Goal: Task Accomplishment & Management: Complete application form

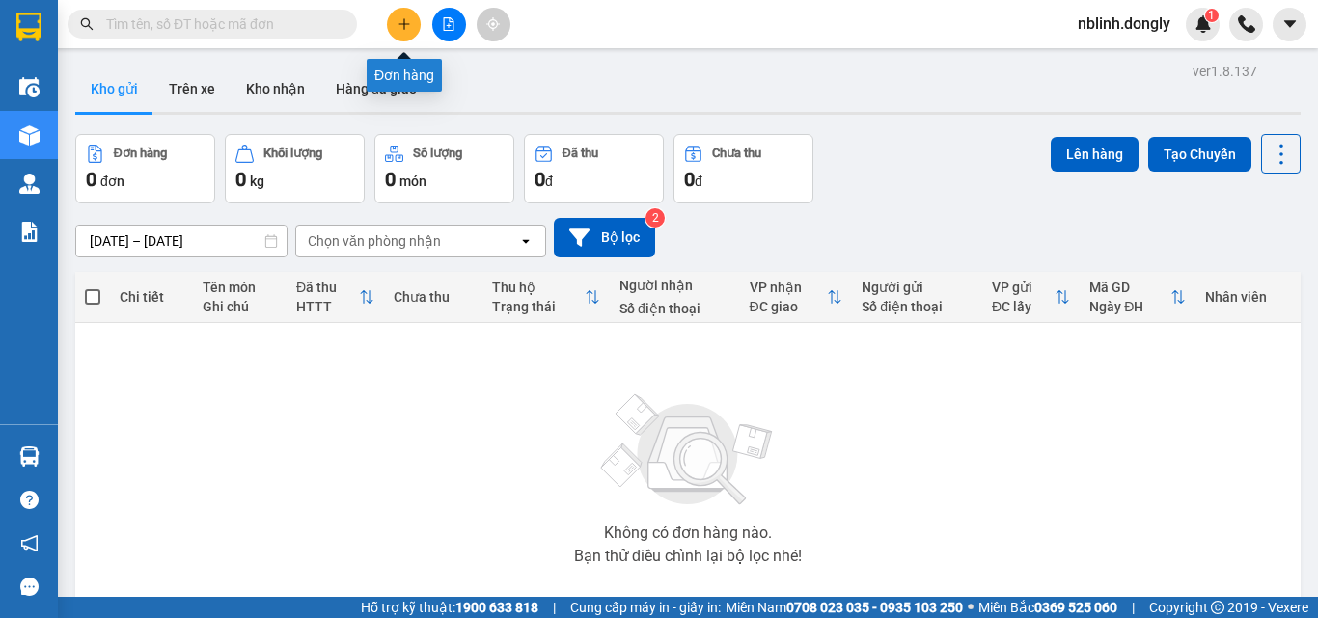
click at [404, 33] on button at bounding box center [404, 25] width 34 height 34
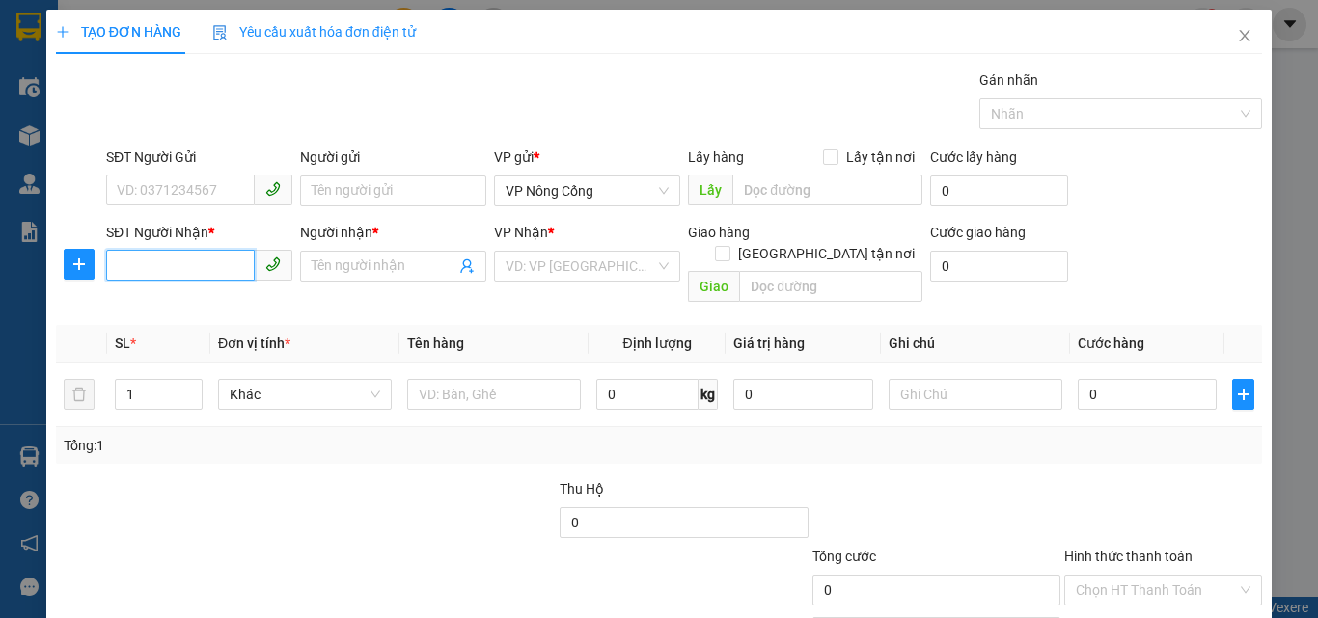
click at [149, 270] on input "SĐT Người Nhận *" at bounding box center [180, 265] width 149 height 31
type input "0358662226"
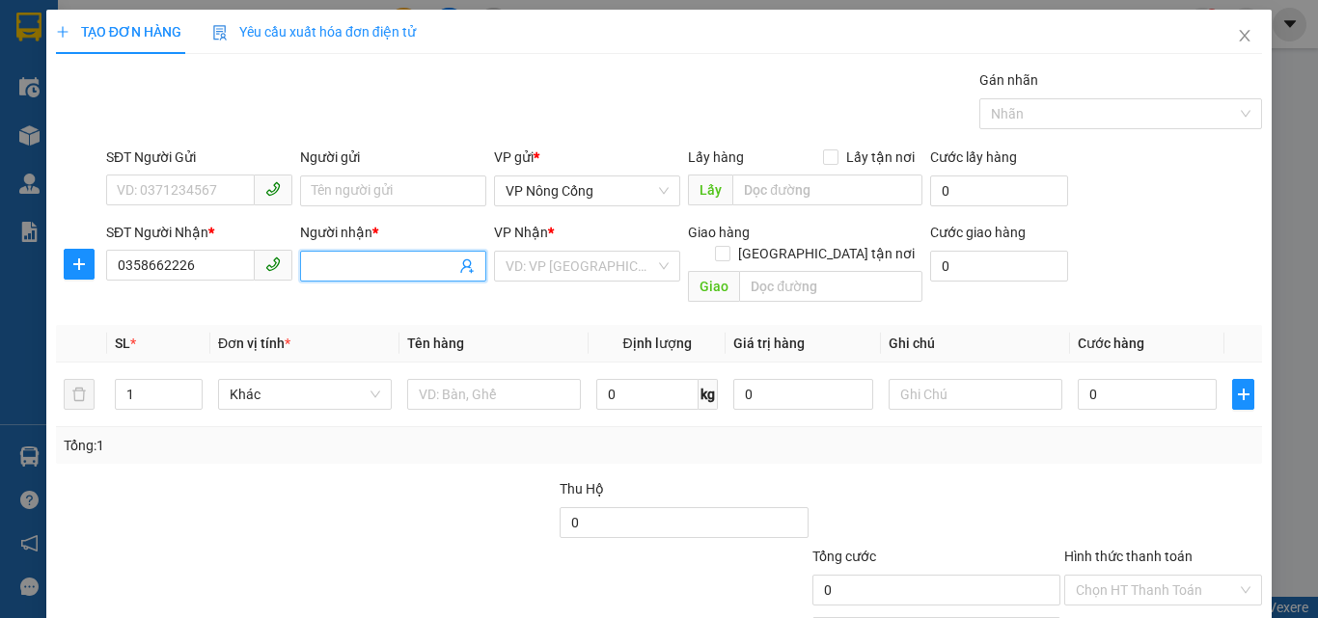
click at [360, 268] on input "Người nhận *" at bounding box center [384, 266] width 144 height 21
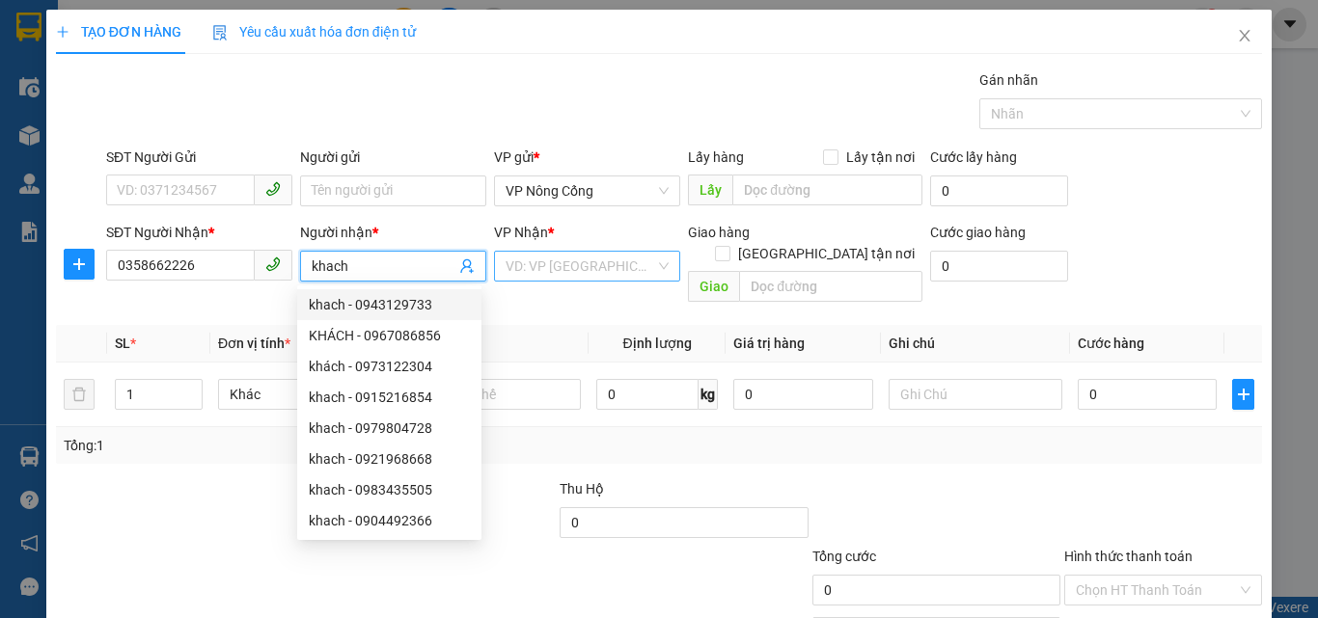
type input "khach"
drag, startPoint x: 530, startPoint y: 264, endPoint x: 546, endPoint y: 328, distance: 65.8
click at [531, 270] on input "search" at bounding box center [581, 266] width 150 height 29
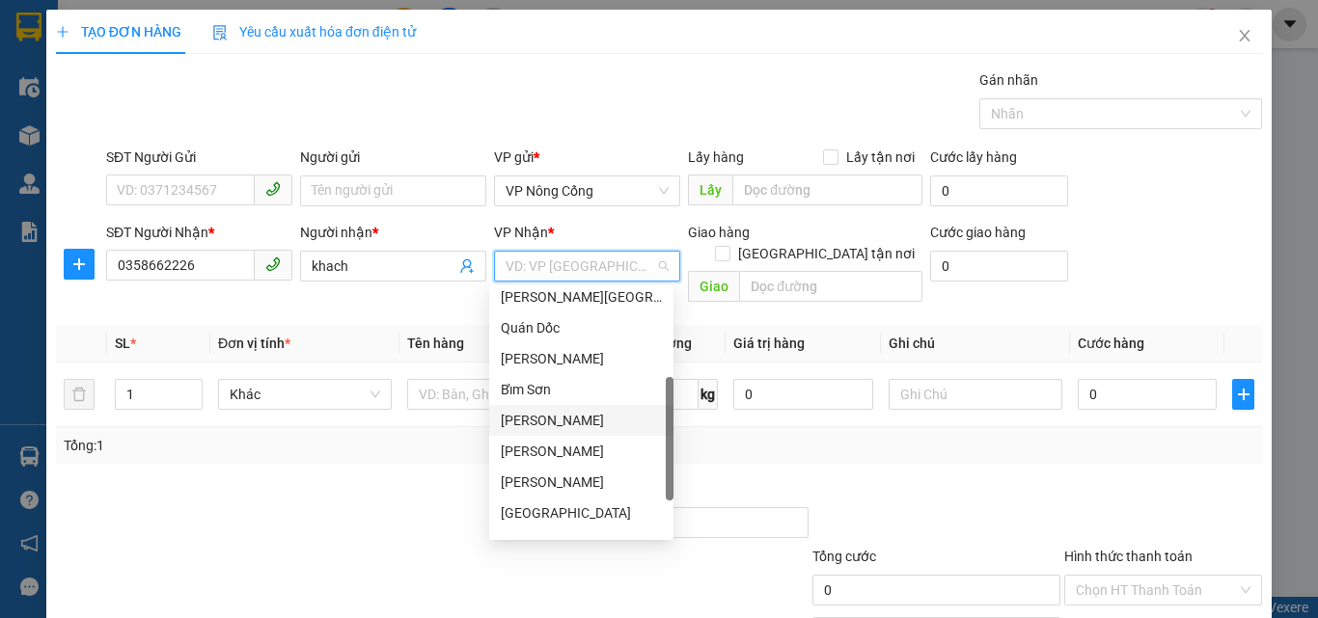
scroll to position [278, 0]
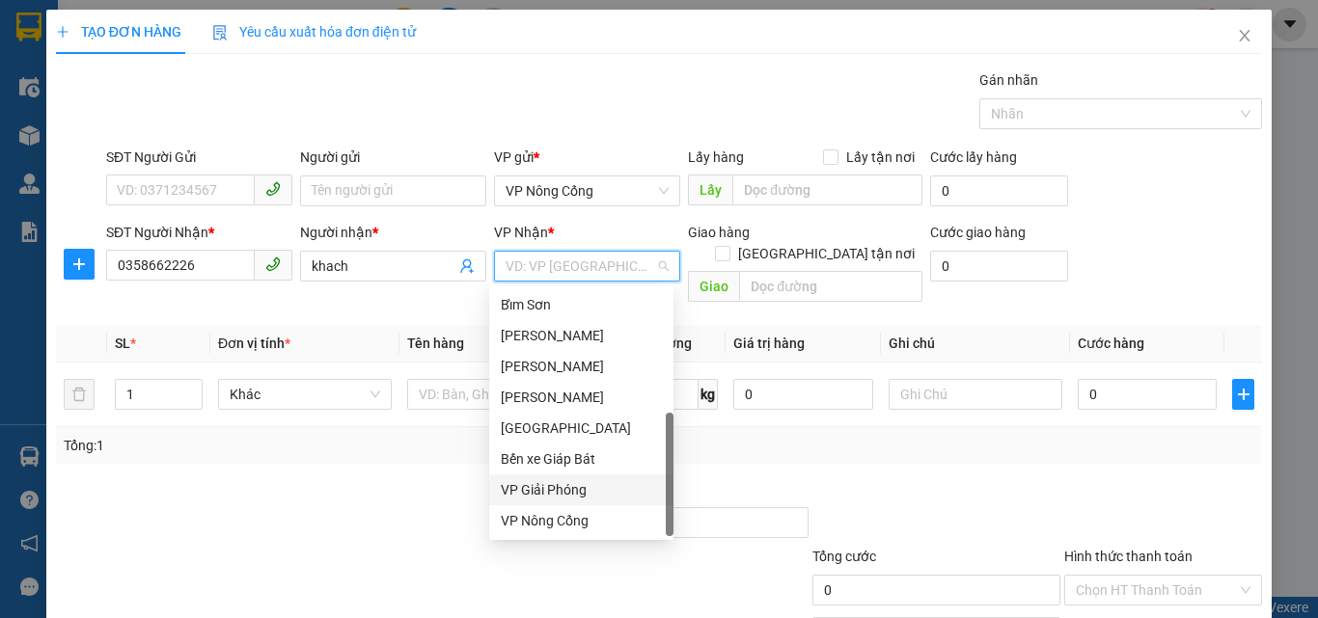
click at [550, 486] on div "VP Giải Phóng" at bounding box center [581, 490] width 161 height 21
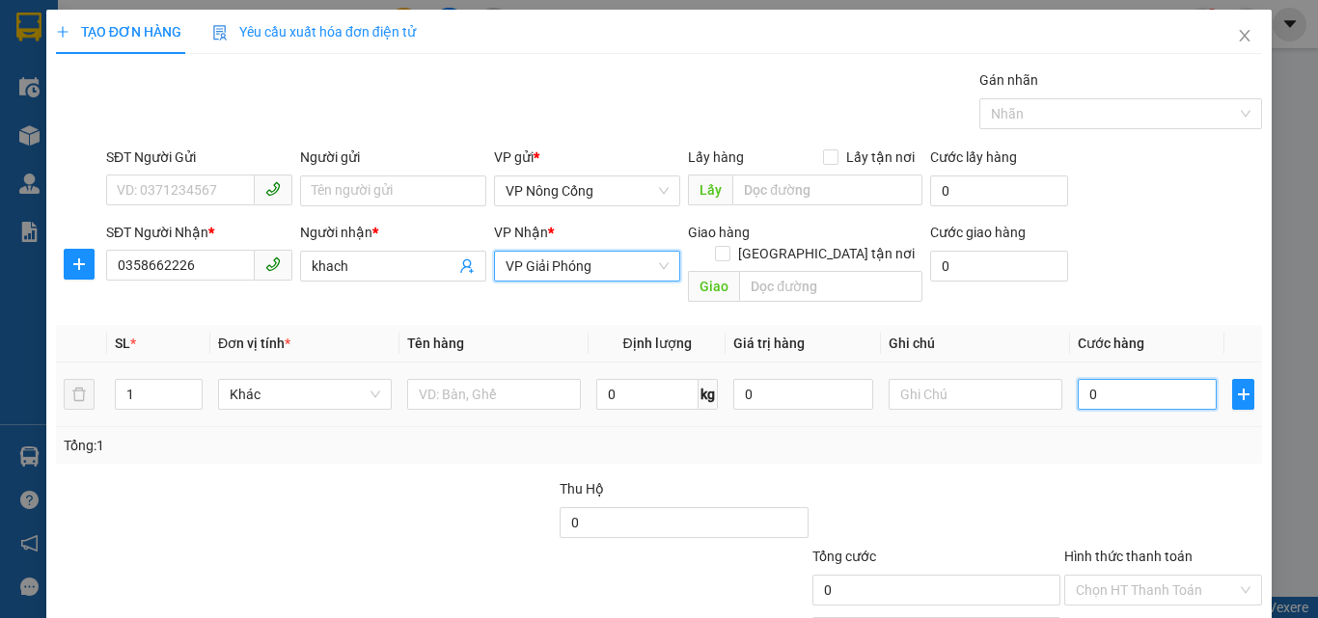
click at [1124, 379] on input "0" at bounding box center [1147, 394] width 139 height 31
type input "5"
type input "50"
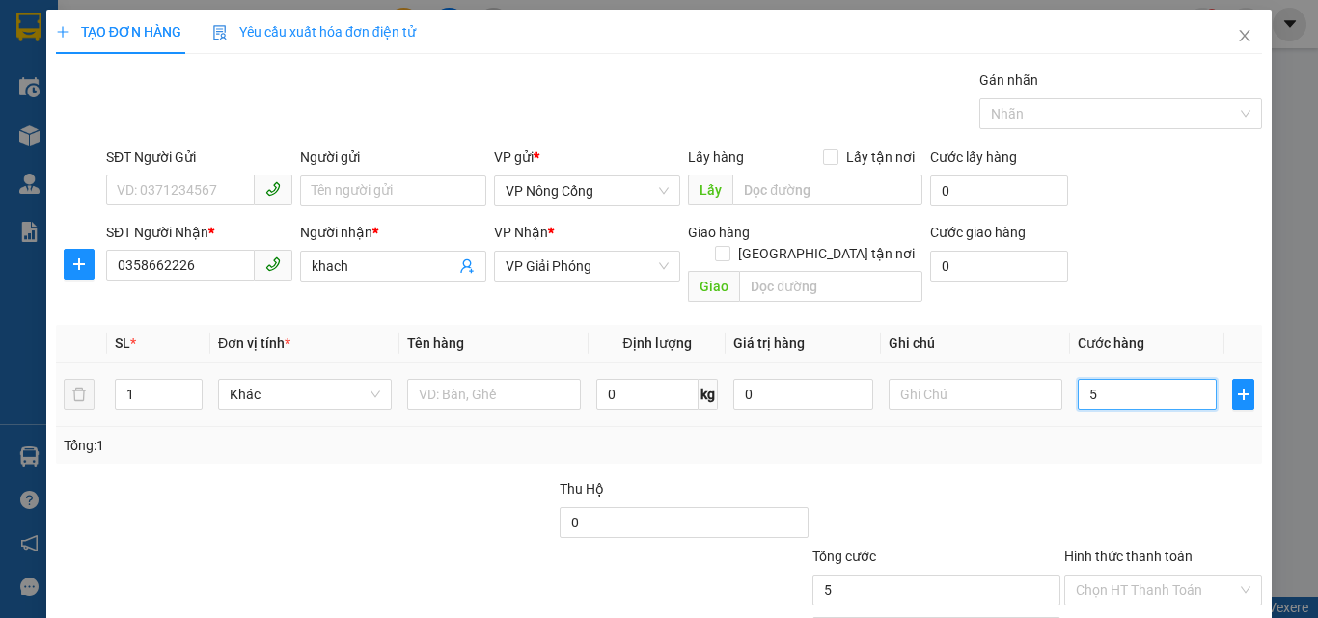
type input "50"
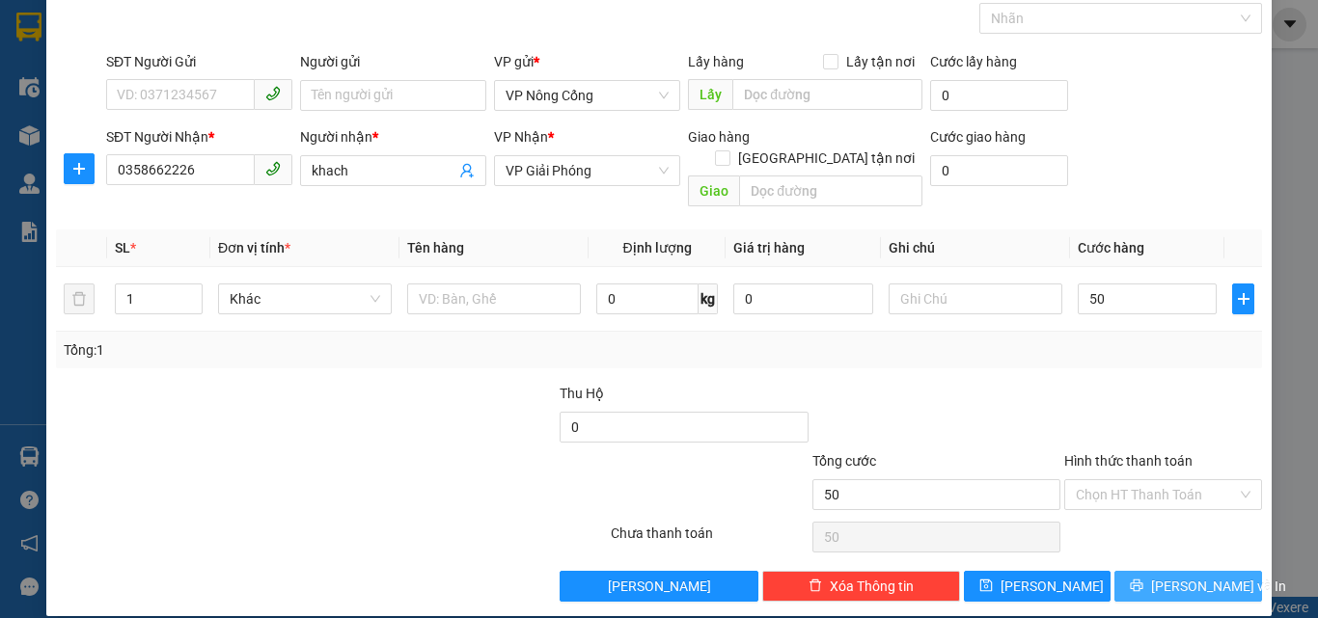
type input "50.000"
click at [1154, 572] on button "[PERSON_NAME] và In" at bounding box center [1188, 586] width 148 height 31
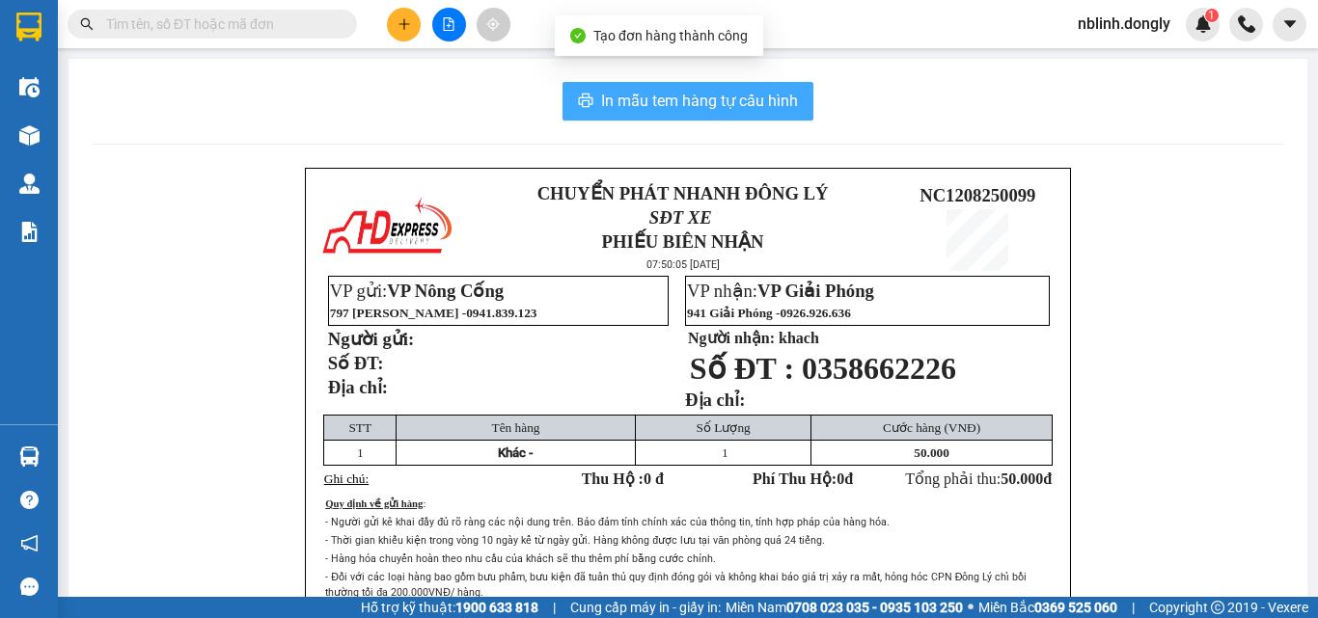
click at [662, 96] on span "In mẫu tem hàng tự cấu hình" at bounding box center [699, 101] width 197 height 24
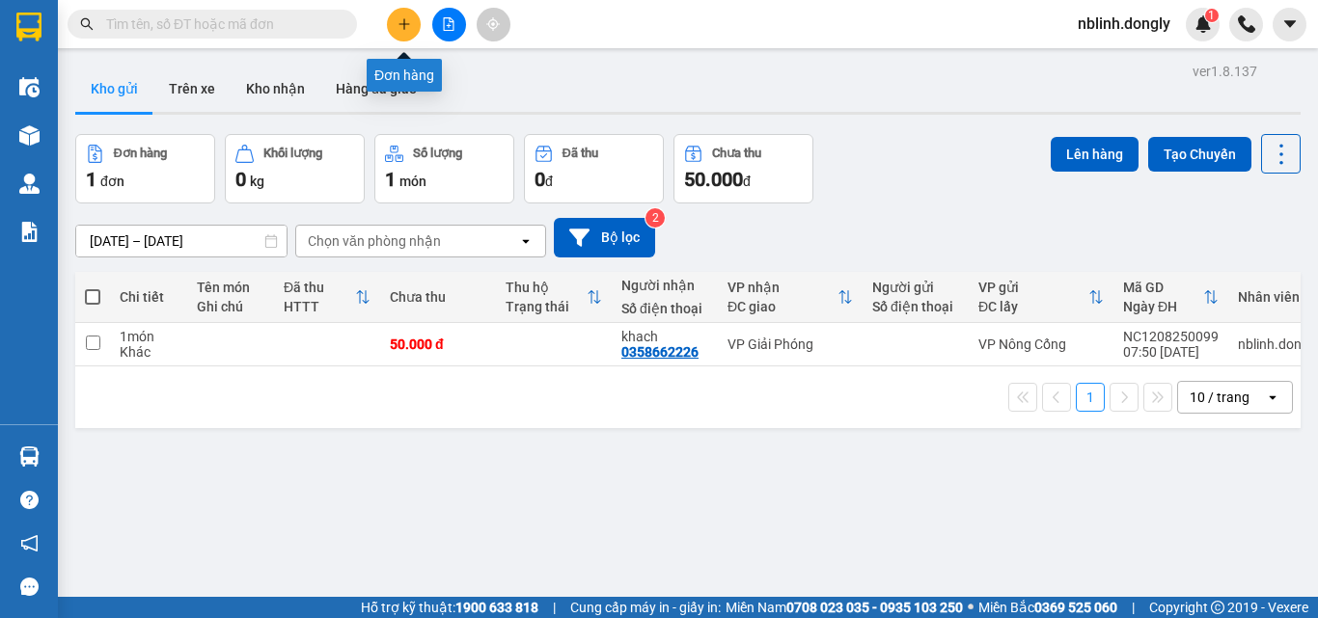
click at [399, 21] on icon "plus" at bounding box center [405, 24] width 14 height 14
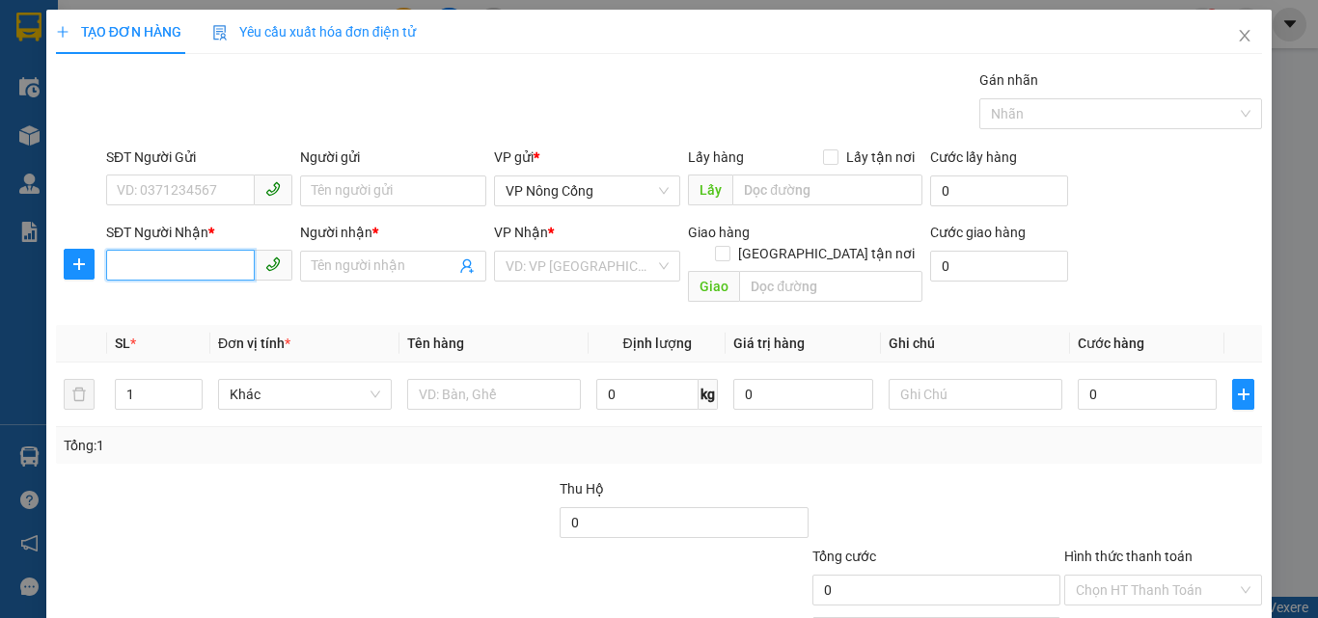
click at [176, 267] on input "SĐT Người Nhận *" at bounding box center [180, 265] width 149 height 31
type input "0947204675"
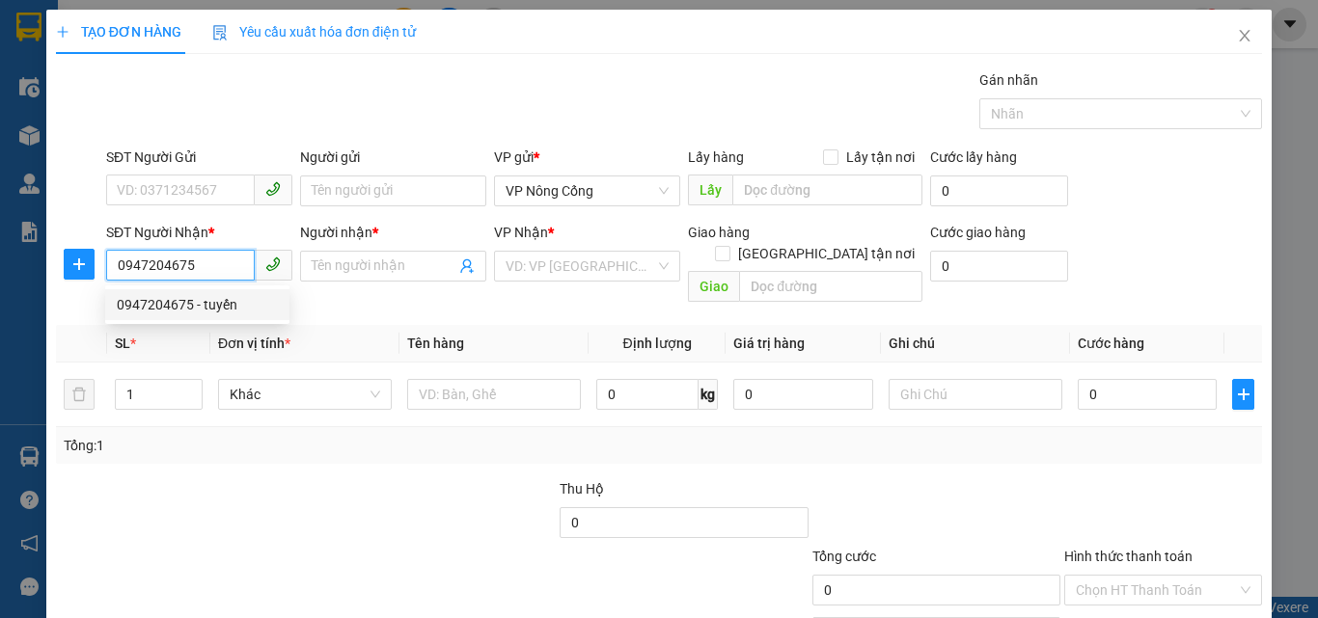
click at [224, 306] on div "0947204675 - tuyến" at bounding box center [197, 304] width 161 height 21
type input "tuyến"
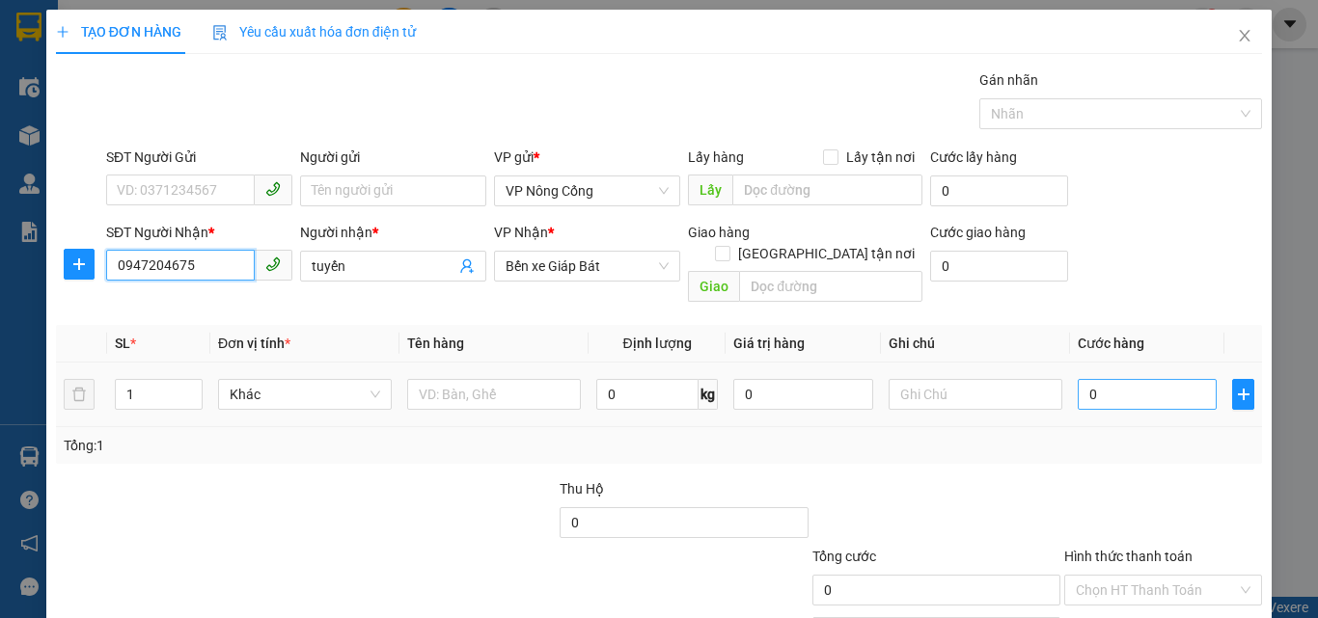
type input "0947204675"
click at [1132, 379] on input "0" at bounding box center [1147, 394] width 139 height 31
type input "5"
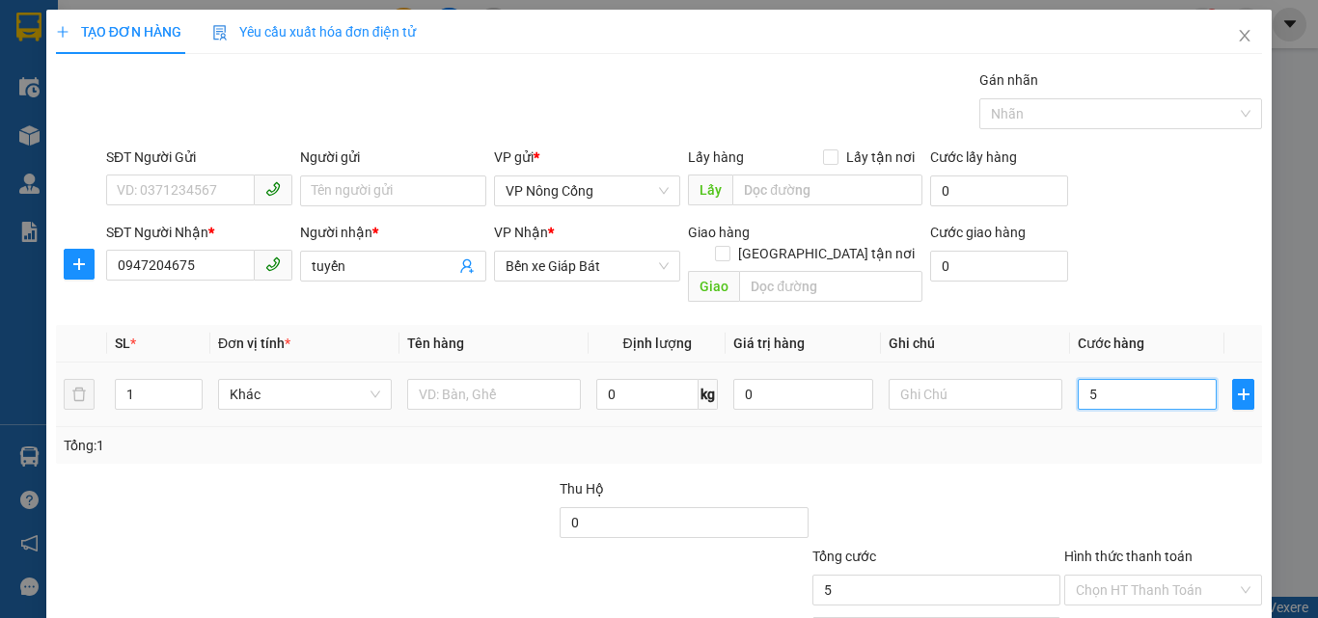
type input "50"
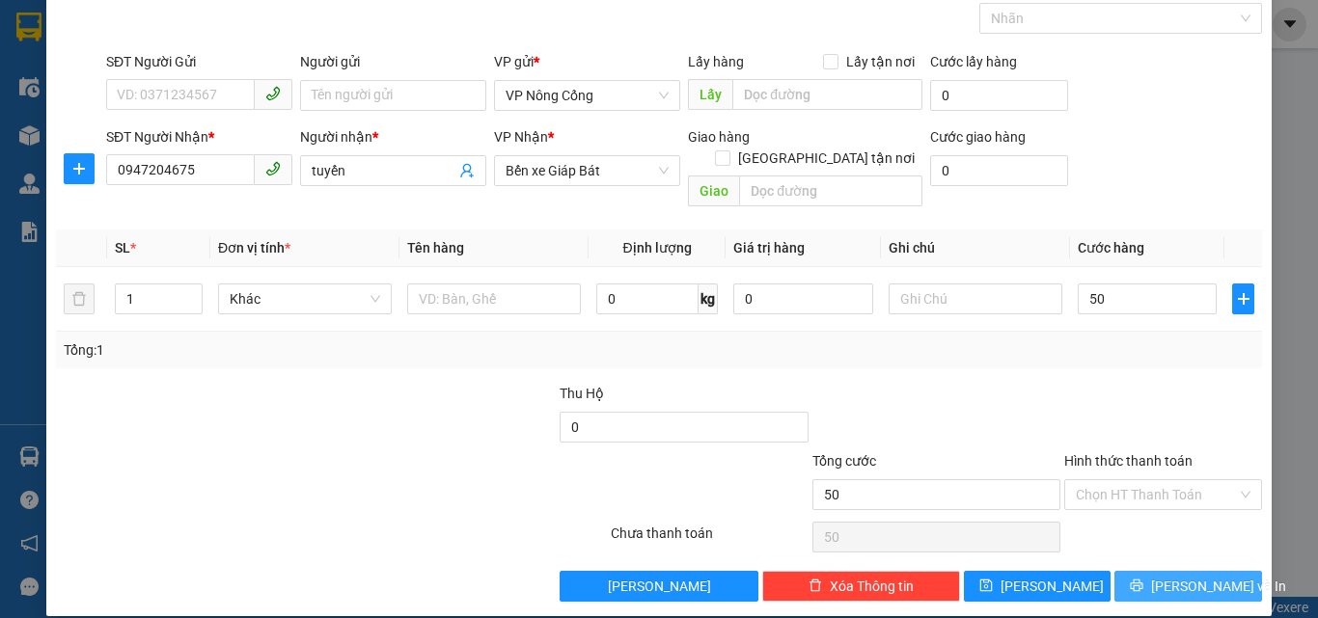
type input "50.000"
click at [1181, 576] on span "[PERSON_NAME] và In" at bounding box center [1218, 586] width 135 height 21
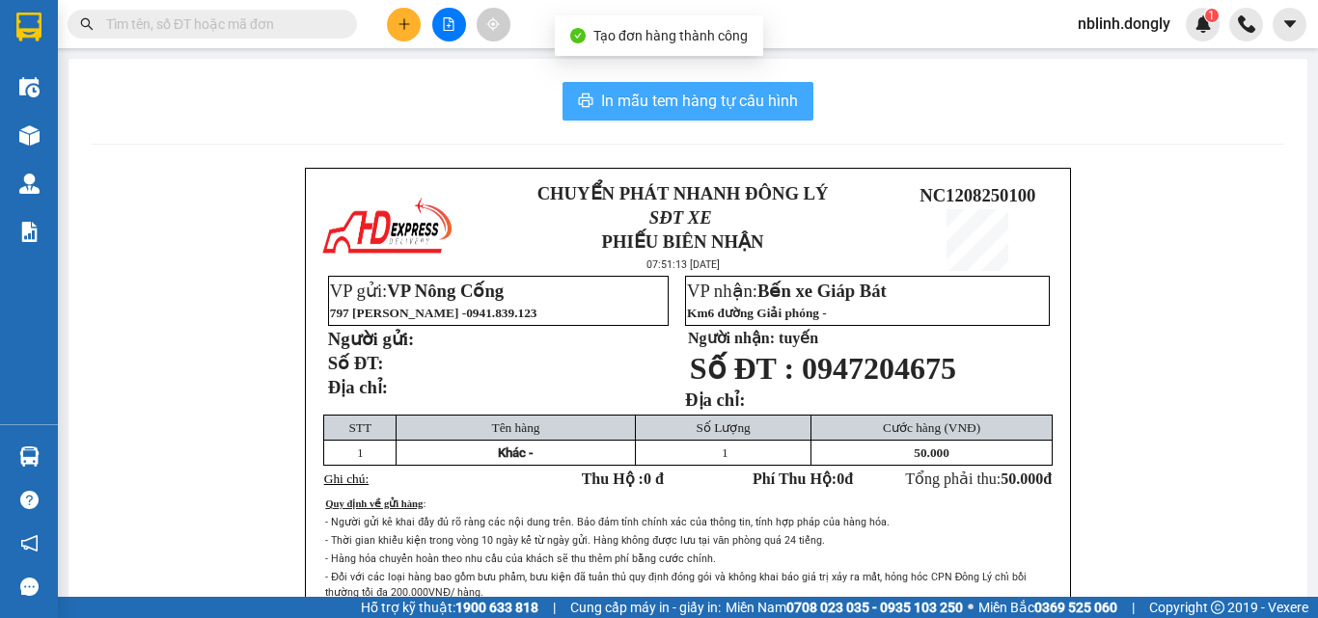
click at [699, 108] on span "In mẫu tem hàng tự cấu hình" at bounding box center [699, 101] width 197 height 24
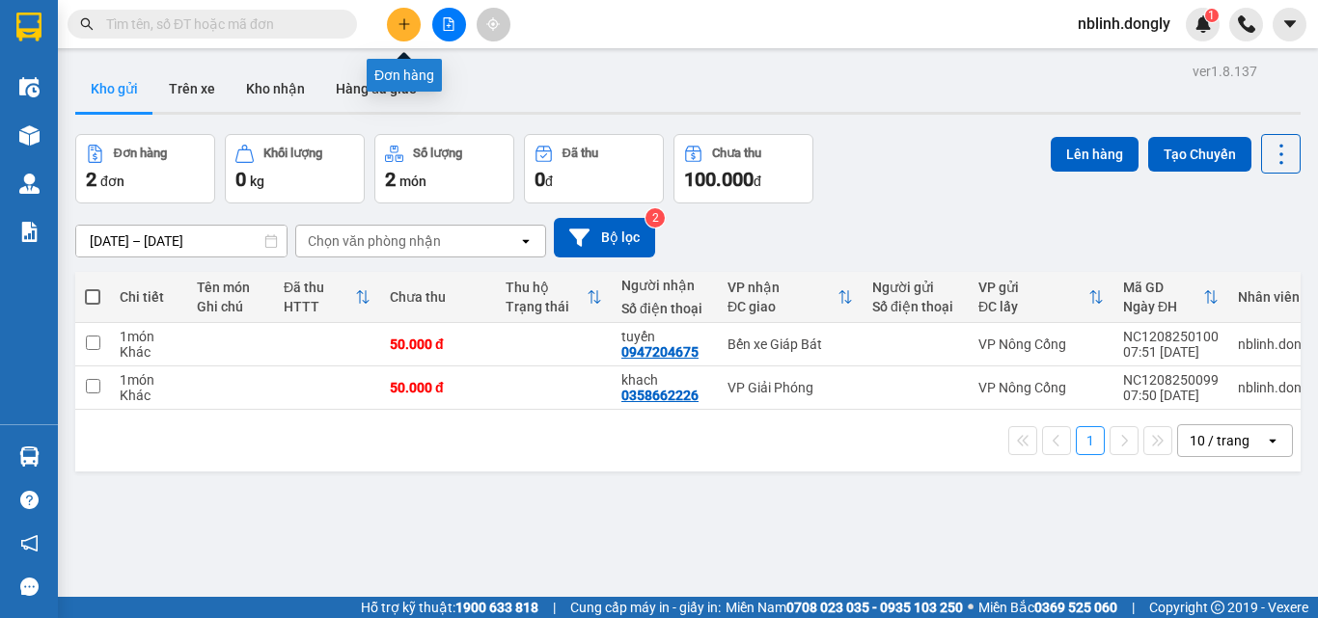
click at [407, 29] on icon "plus" at bounding box center [405, 24] width 14 height 14
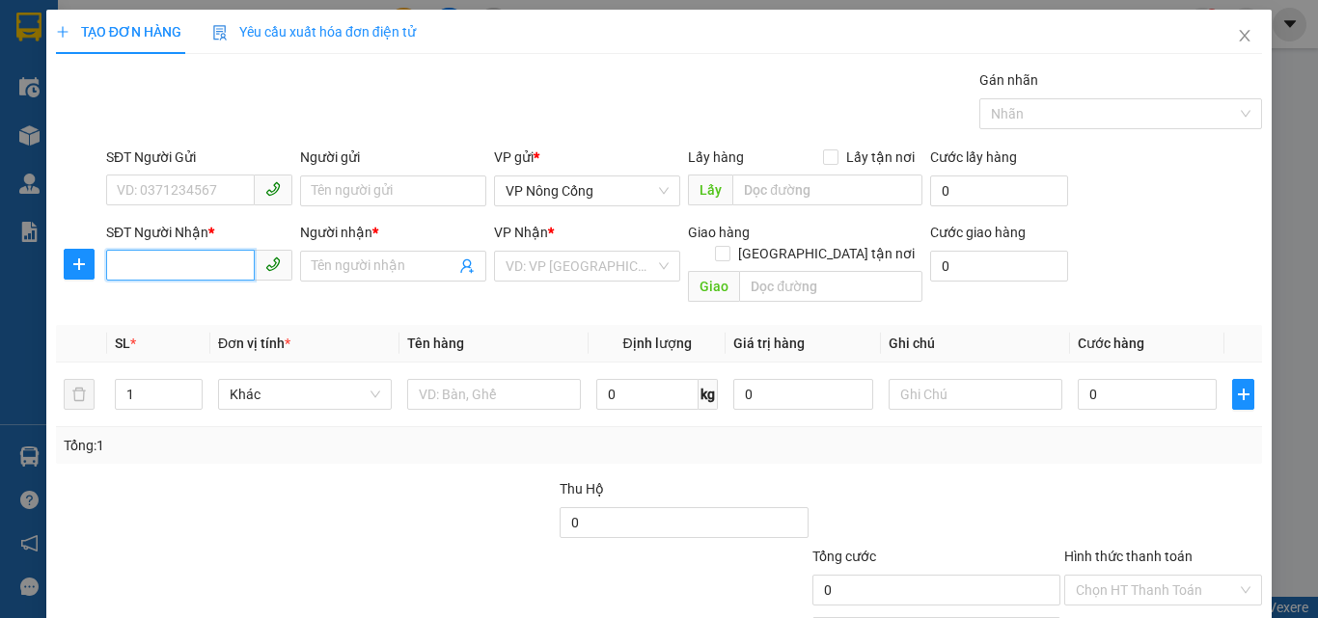
click at [151, 265] on input "SĐT Người Nhận *" at bounding box center [180, 265] width 149 height 31
type input "0946886552"
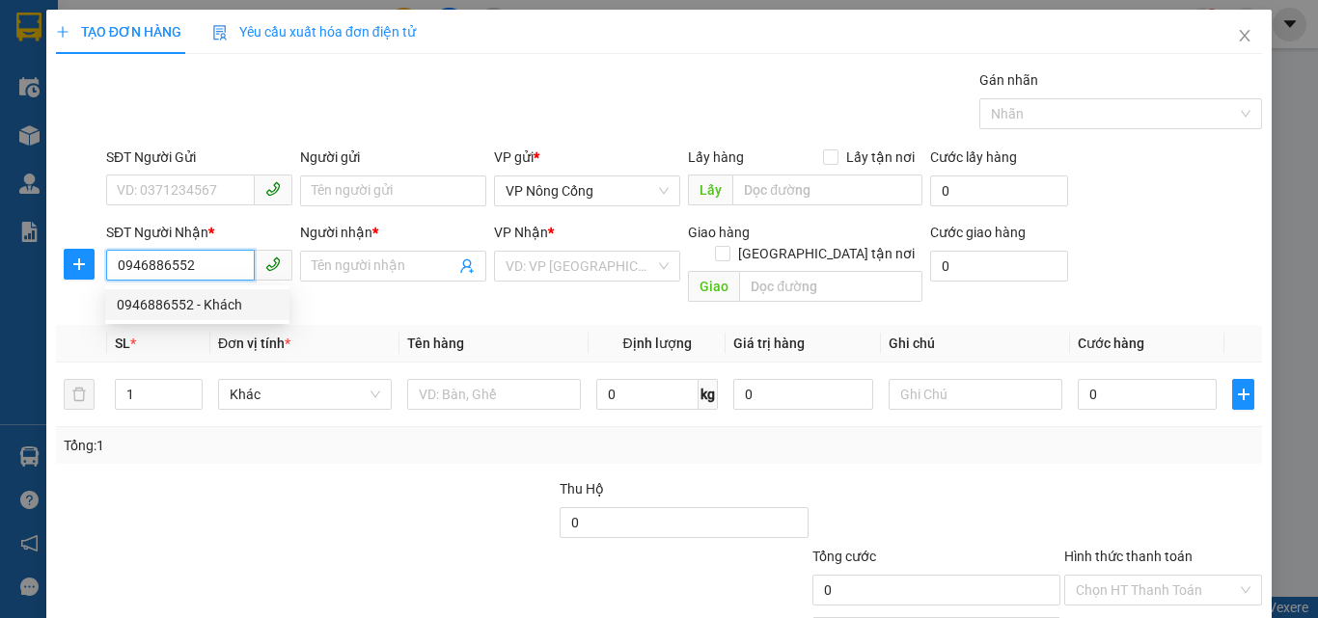
click at [204, 303] on div "0946886552 - Khách" at bounding box center [197, 304] width 161 height 21
type input "Khách"
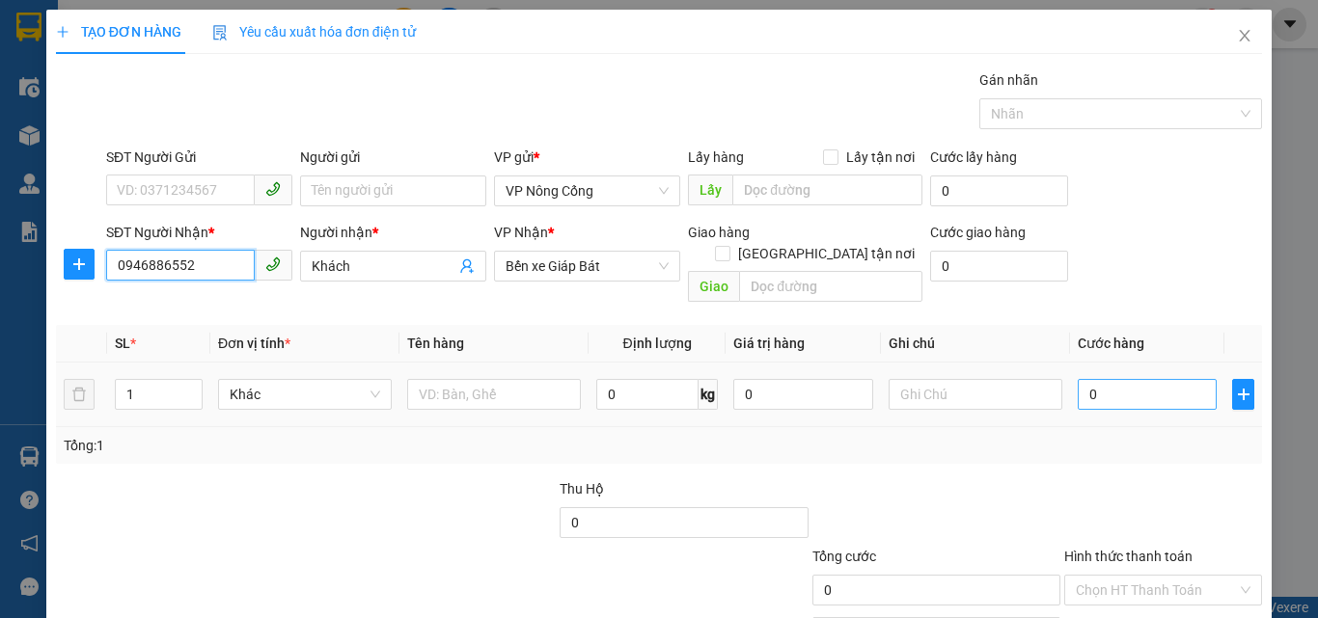
type input "0946886552"
click at [1116, 379] on input "0" at bounding box center [1147, 394] width 139 height 31
type input "5"
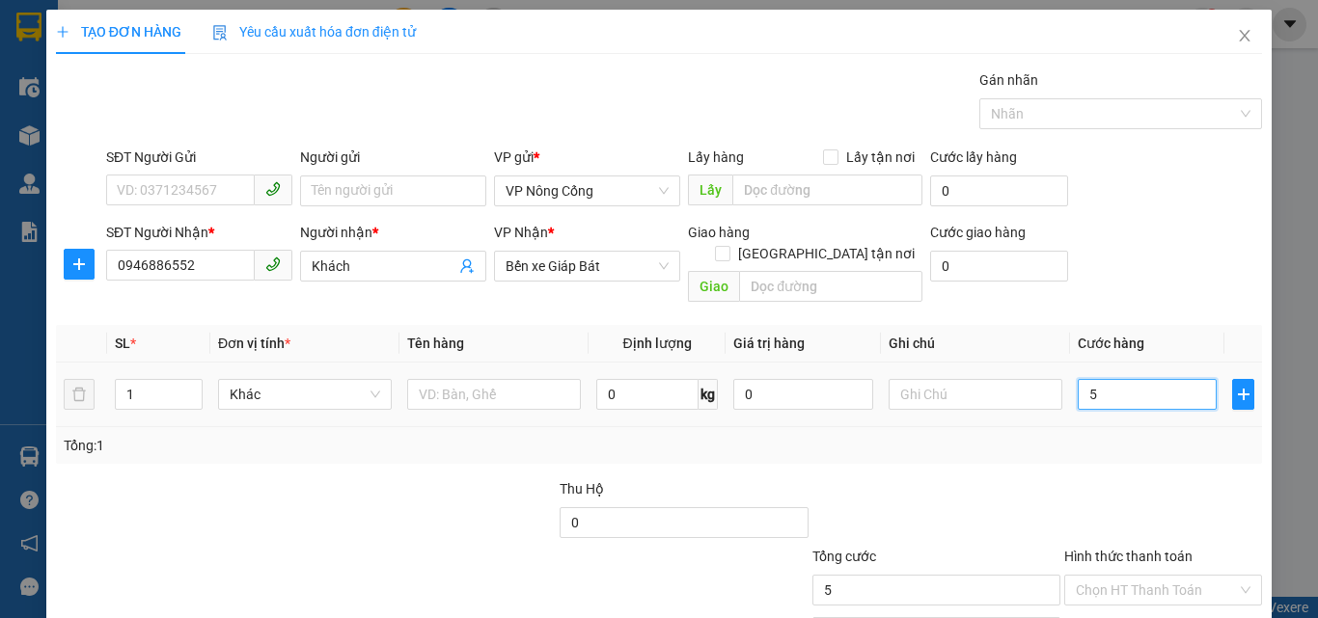
type input "50"
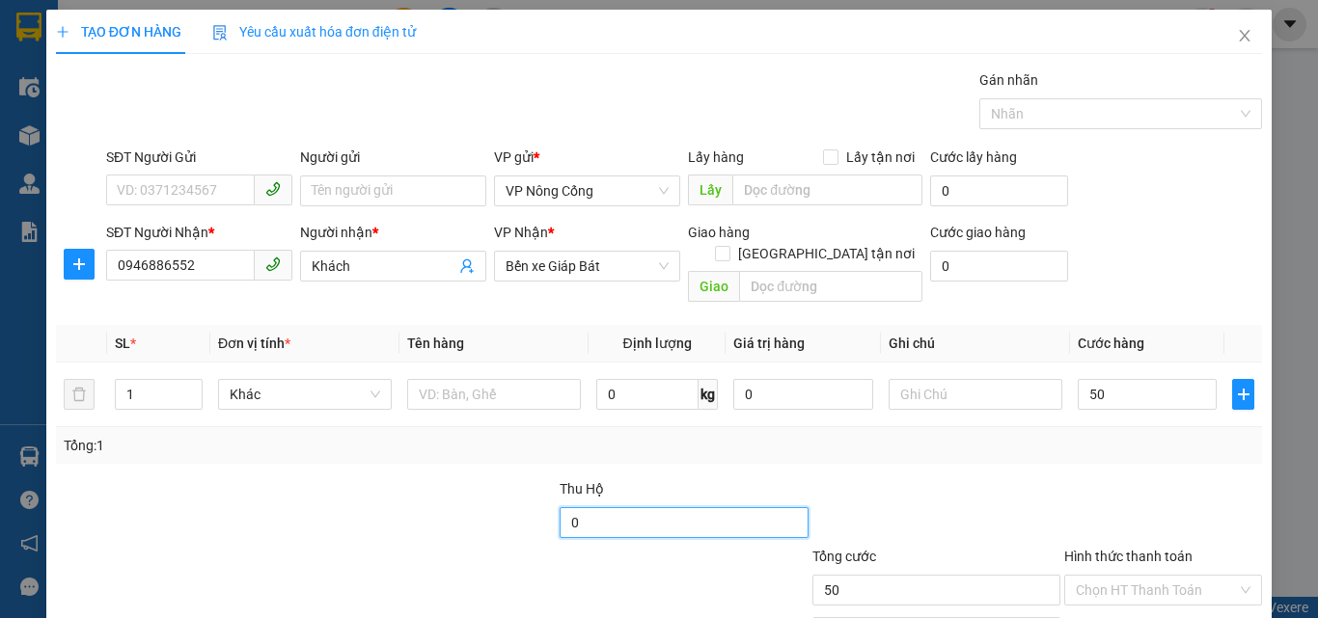
type input "50.000"
click at [590, 507] on input "0" at bounding box center [684, 522] width 248 height 31
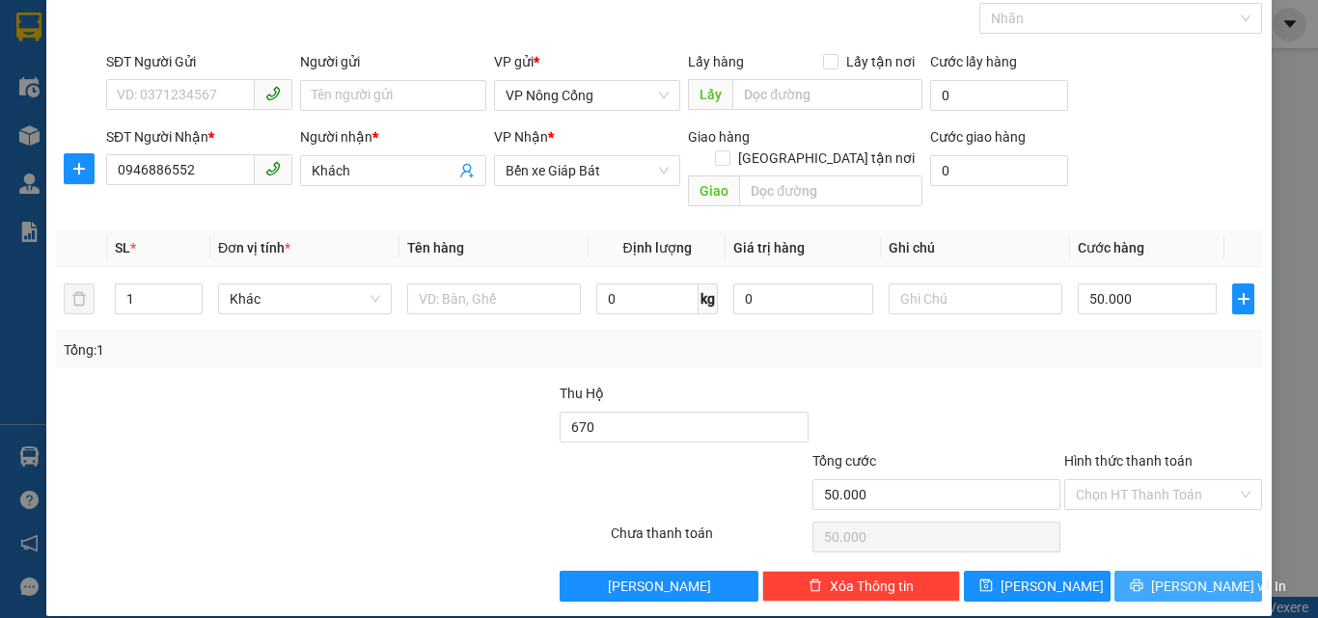
type input "670.000"
click at [1174, 576] on span "[PERSON_NAME] và In" at bounding box center [1218, 586] width 135 height 21
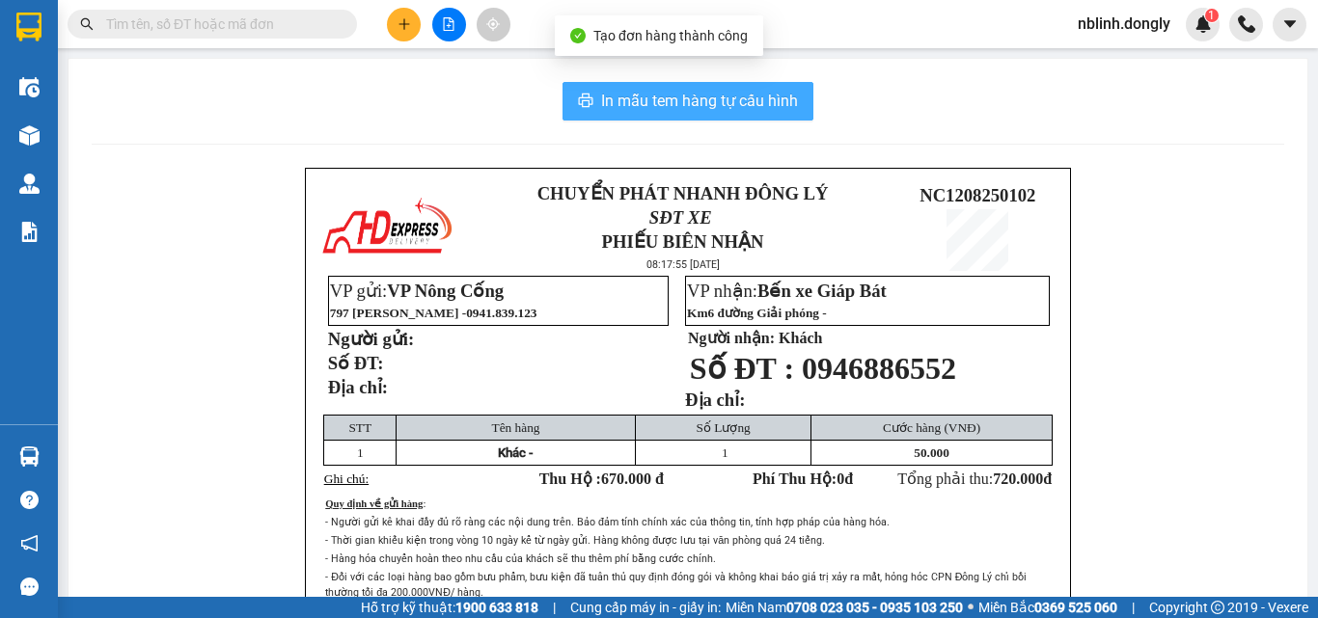
drag, startPoint x: 672, startPoint y: 104, endPoint x: 723, endPoint y: 276, distance: 179.2
click at [672, 106] on span "In mẫu tem hàng tự cấu hình" at bounding box center [699, 101] width 197 height 24
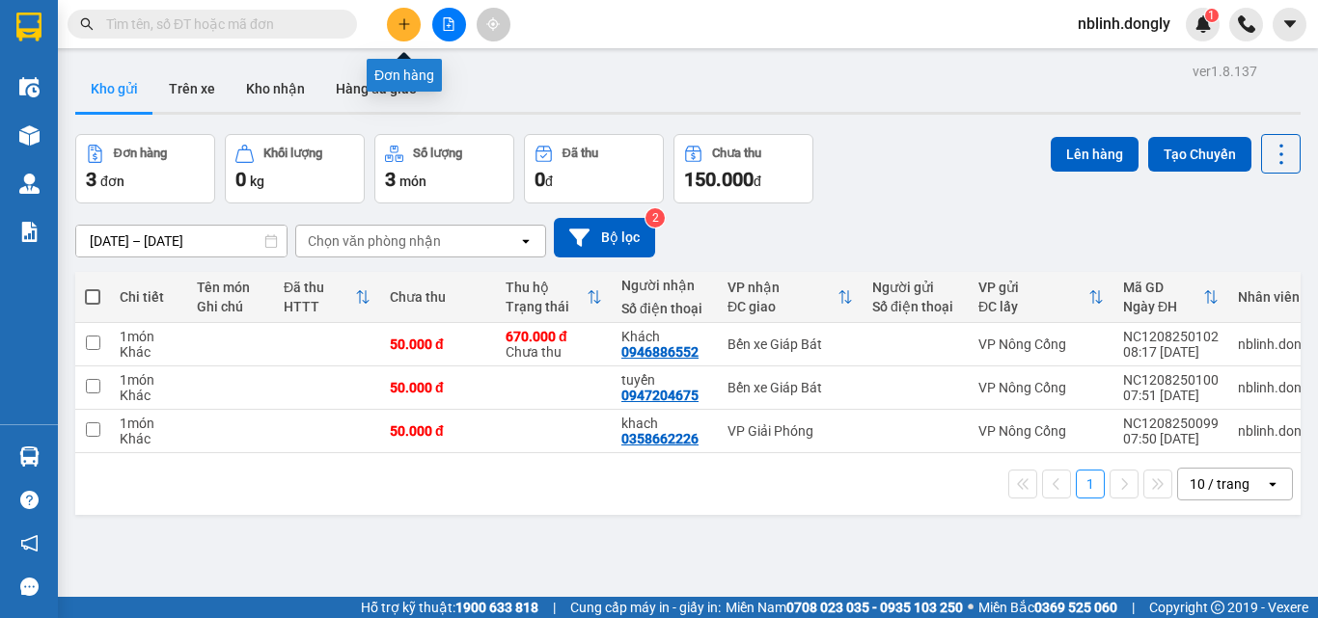
click at [398, 25] on icon "plus" at bounding box center [405, 24] width 14 height 14
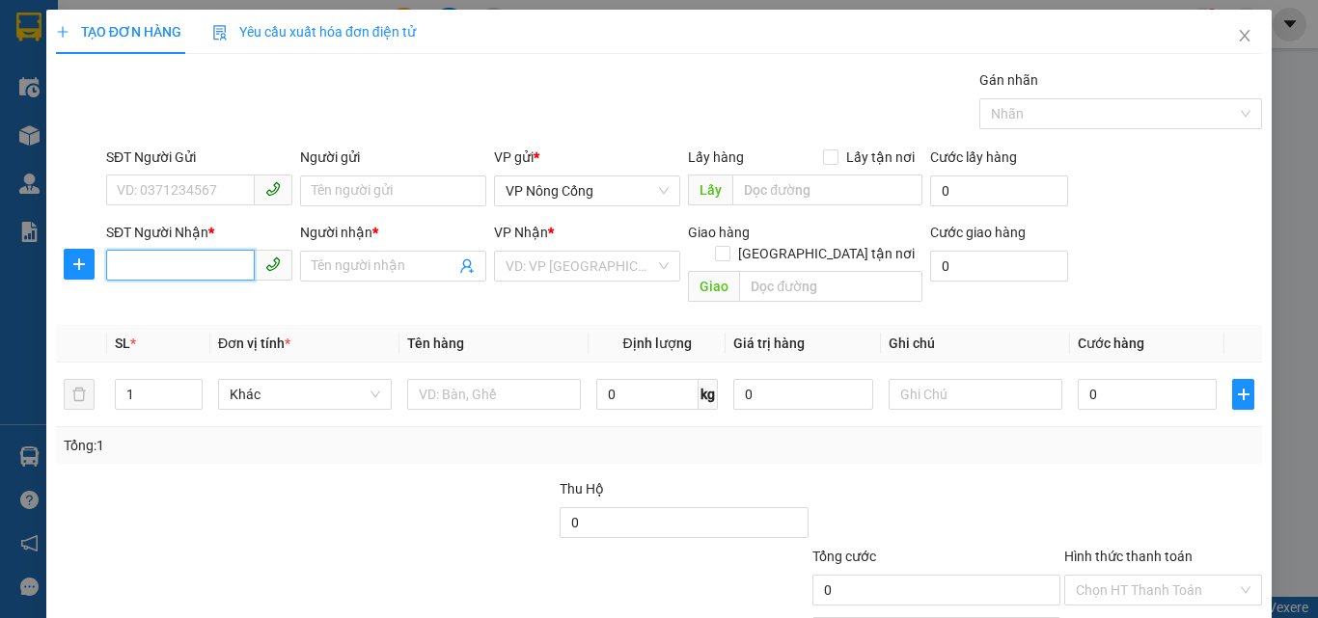
click at [126, 268] on input "SĐT Người Nhận *" at bounding box center [180, 265] width 149 height 31
type input "0975804164"
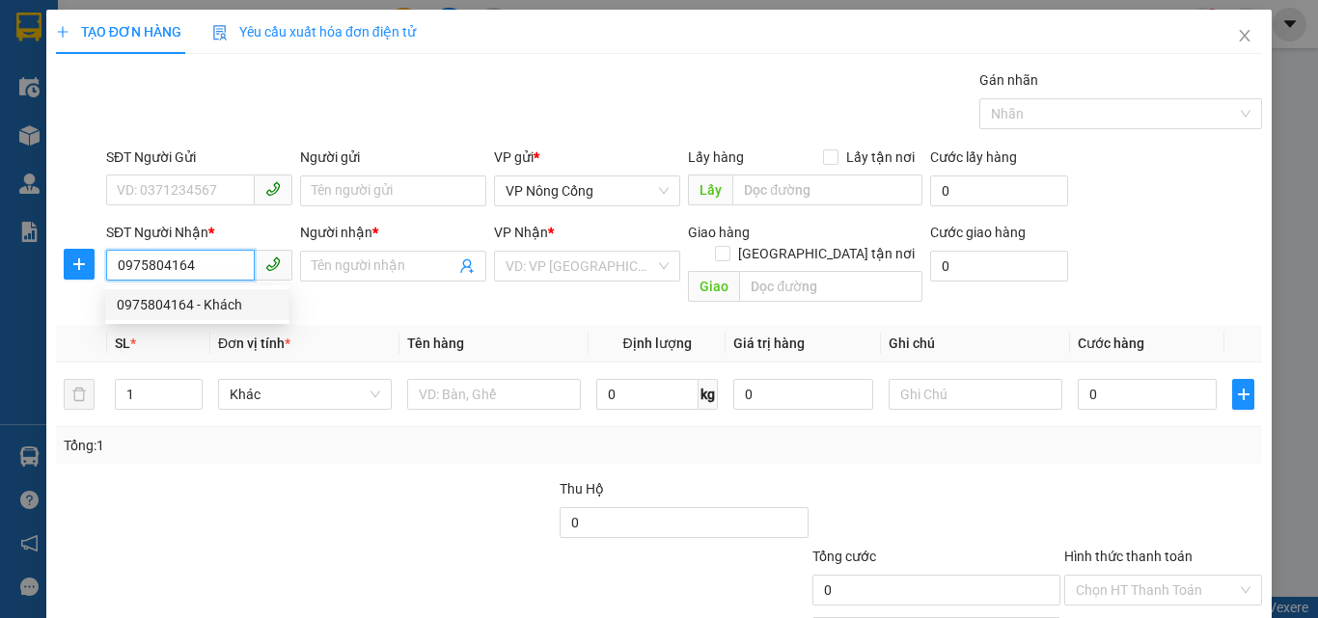
click at [181, 305] on div "0975804164 - Khách" at bounding box center [197, 304] width 161 height 21
type input "Khách"
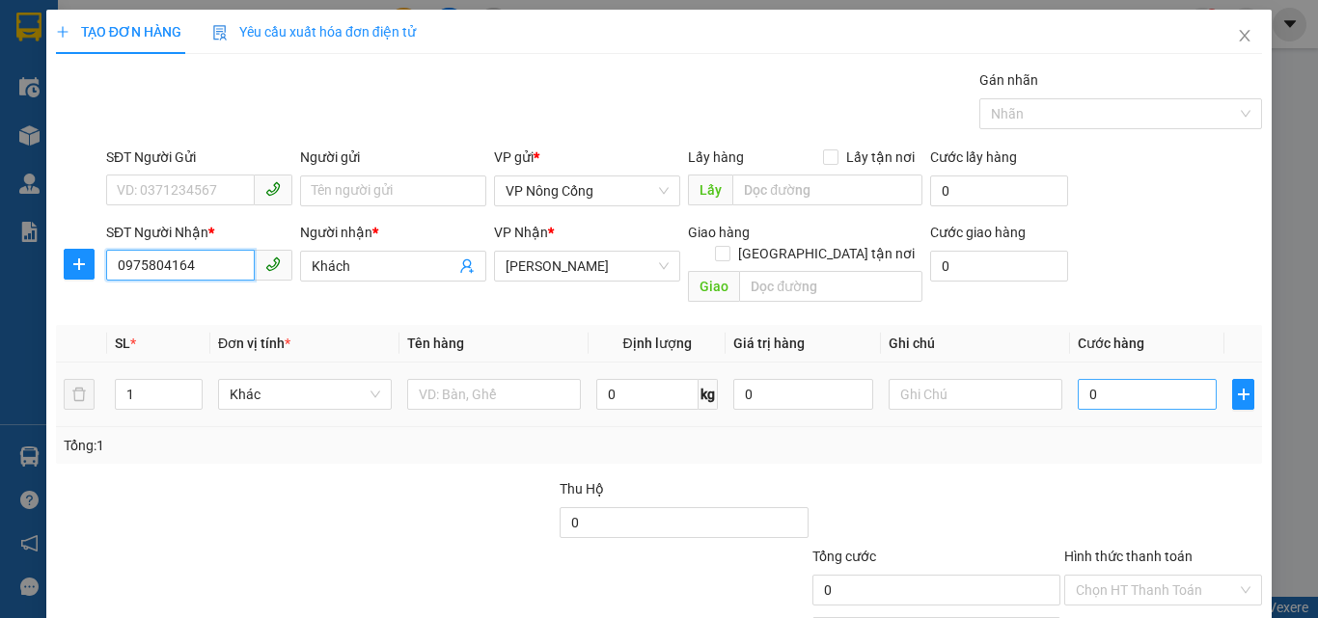
type input "0975804164"
click at [1107, 379] on input "0" at bounding box center [1147, 394] width 139 height 31
type input "5"
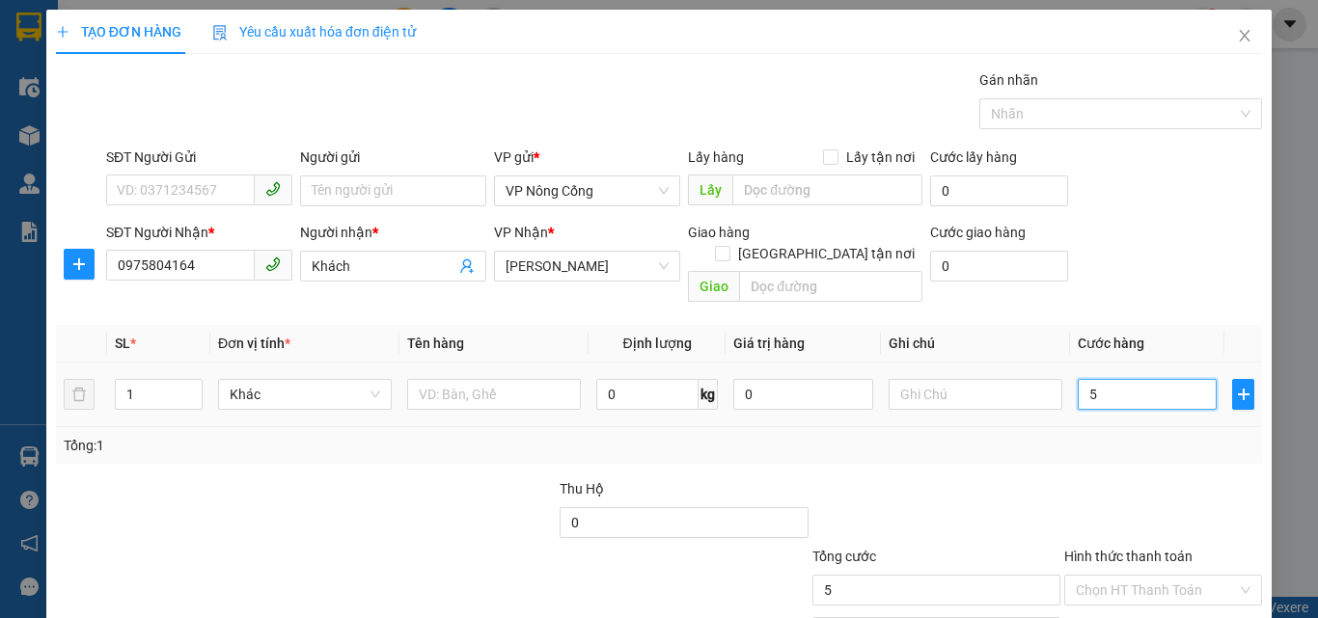
type input "50"
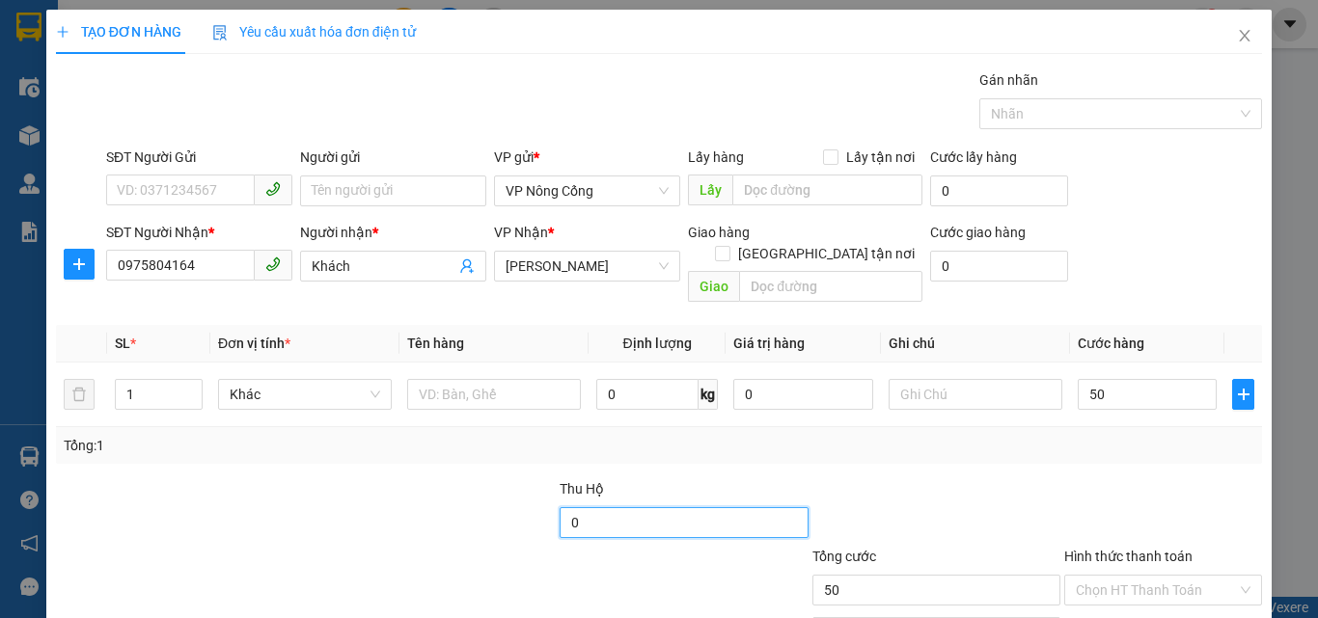
type input "50.000"
click at [576, 507] on input "0" at bounding box center [684, 522] width 248 height 31
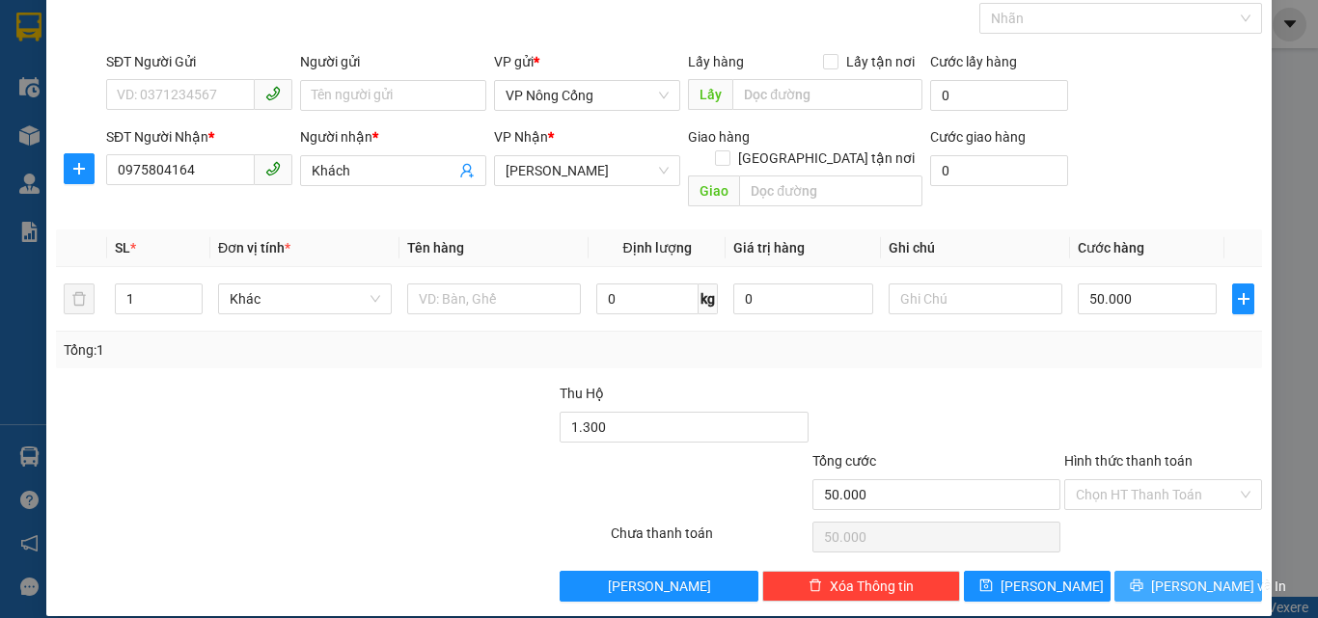
type input "1.300.000"
click at [1165, 576] on span "[PERSON_NAME] và In" at bounding box center [1218, 586] width 135 height 21
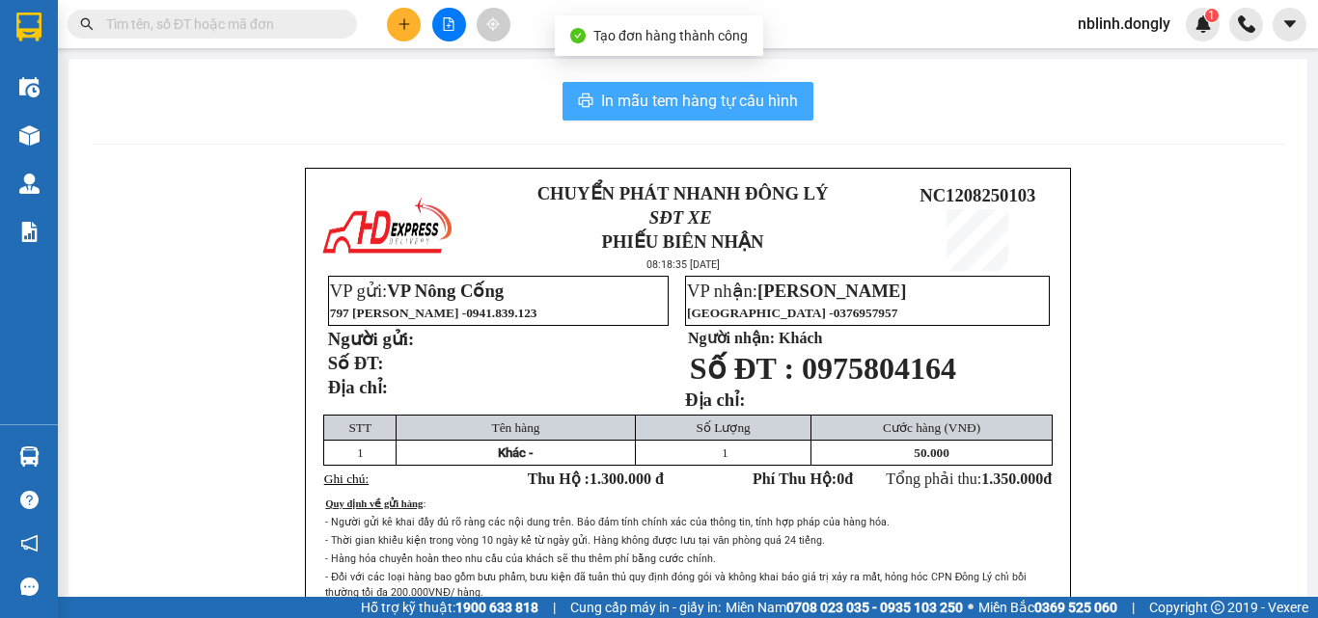
drag, startPoint x: 692, startPoint y: 103, endPoint x: 708, endPoint y: 125, distance: 27.6
click at [697, 107] on span "In mẫu tem hàng tự cấu hình" at bounding box center [699, 101] width 197 height 24
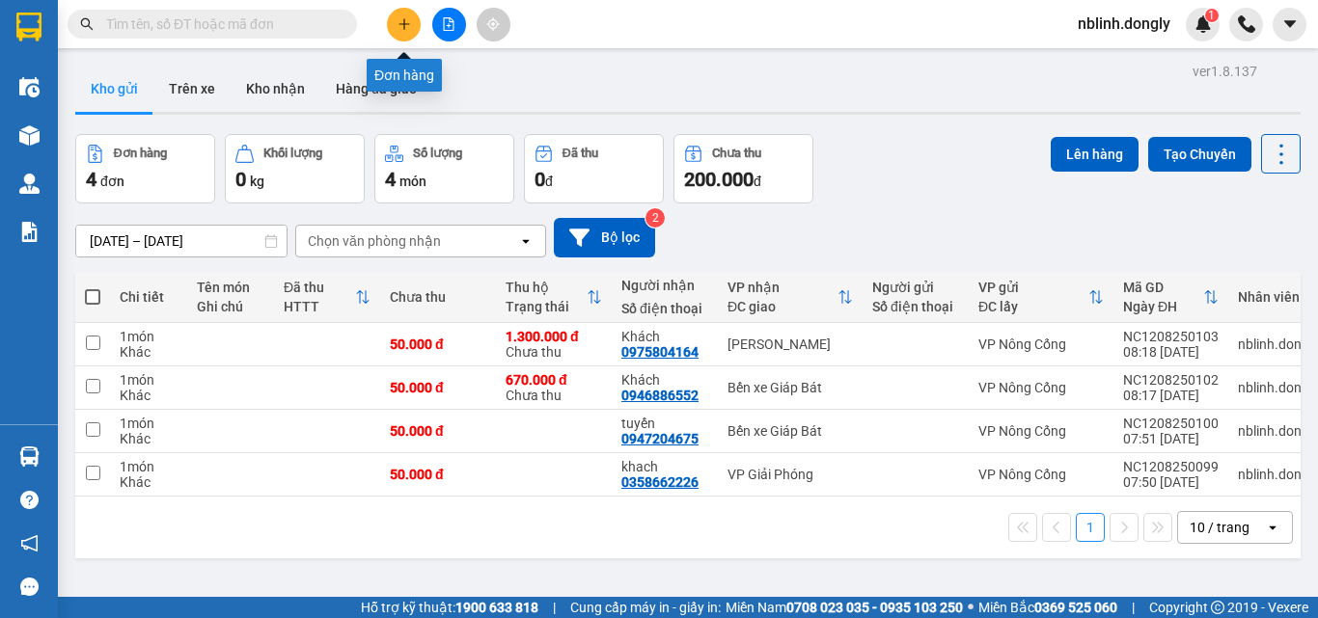
click at [402, 31] on button at bounding box center [404, 25] width 34 height 34
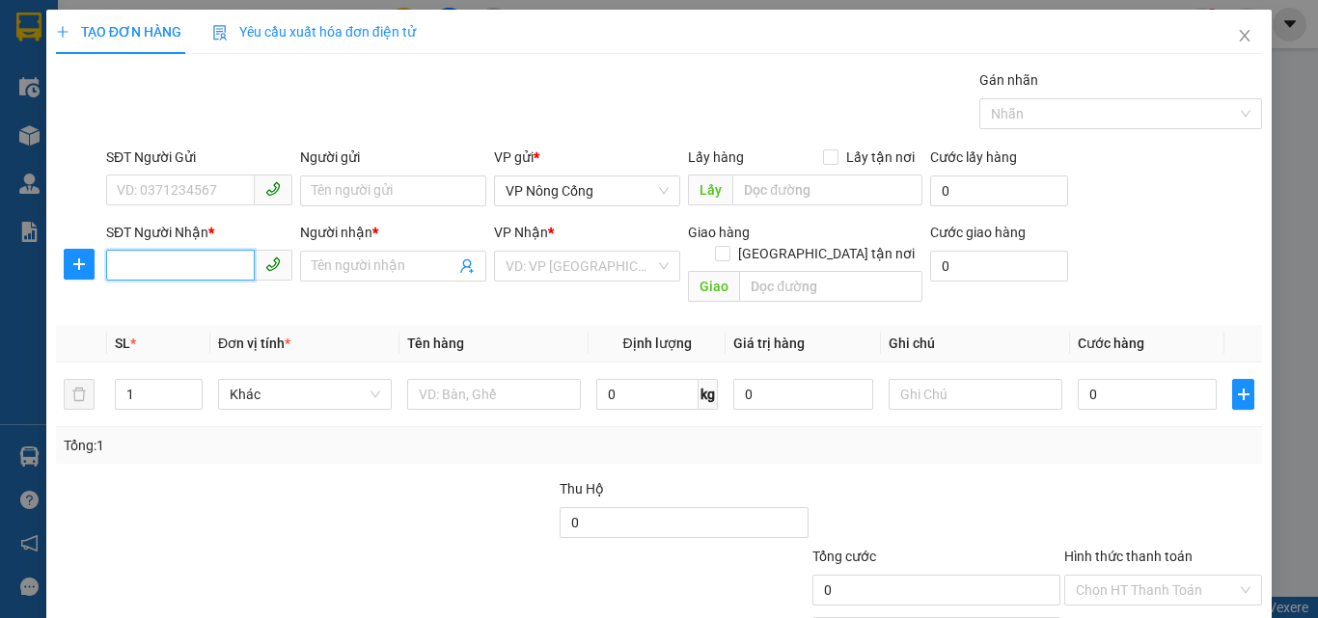
click at [131, 261] on input "SĐT Người Nhận *" at bounding box center [180, 265] width 149 height 31
type input "0985431085"
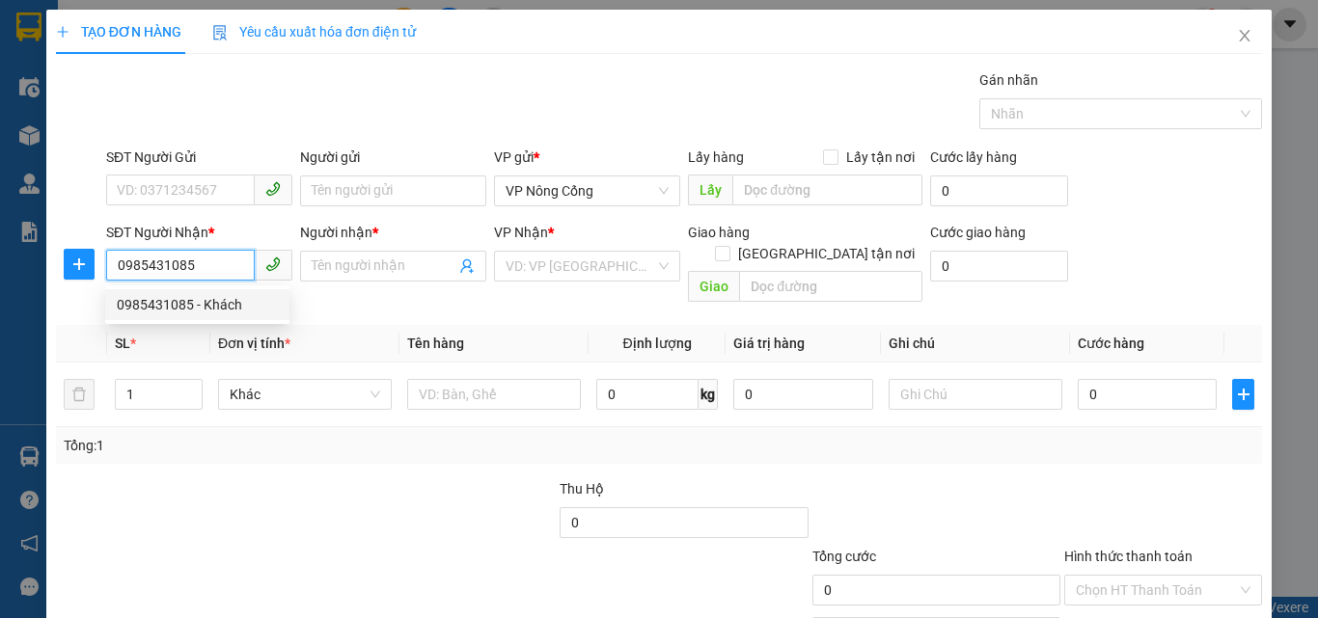
click at [168, 300] on div "0985431085 - Khách" at bounding box center [197, 304] width 161 height 21
type input "Khách"
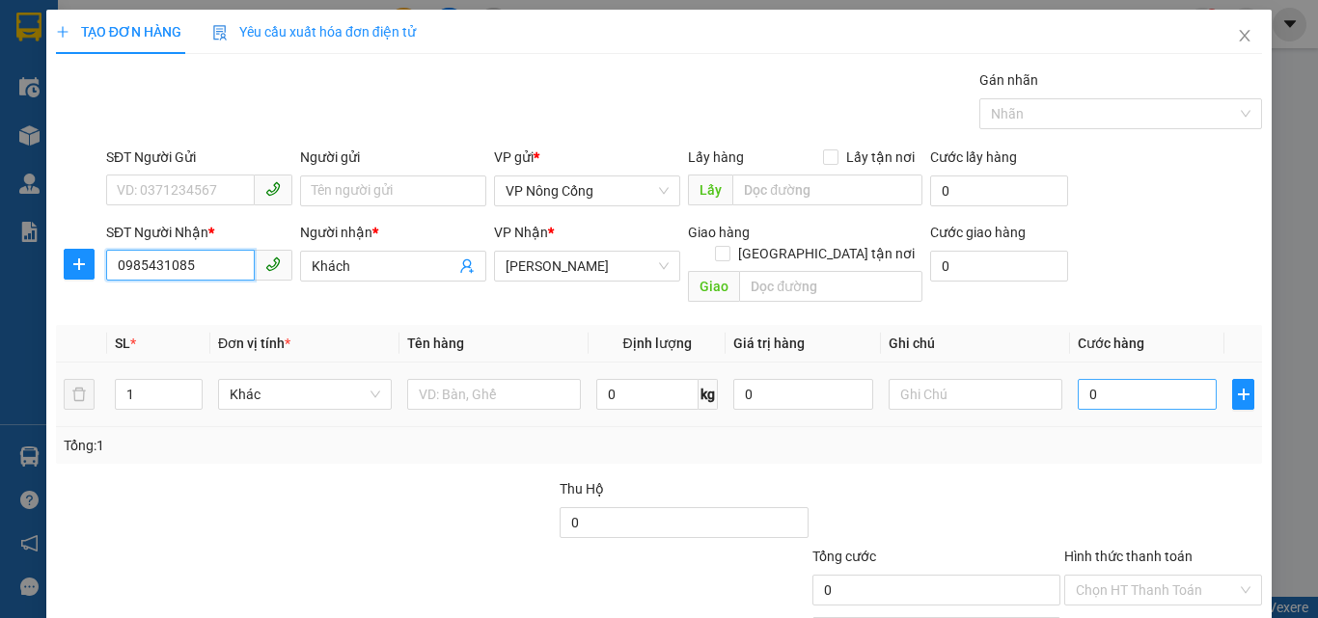
type input "0985431085"
click at [1126, 379] on input "0" at bounding box center [1147, 394] width 139 height 31
type input "5"
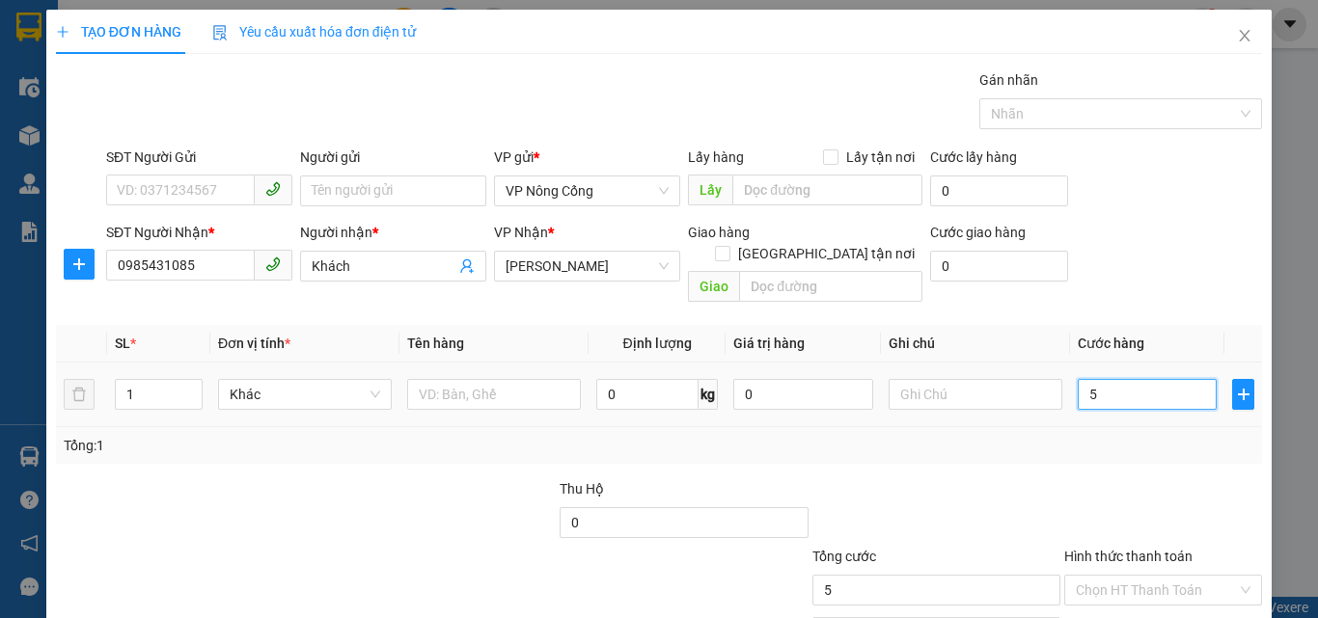
type input "50"
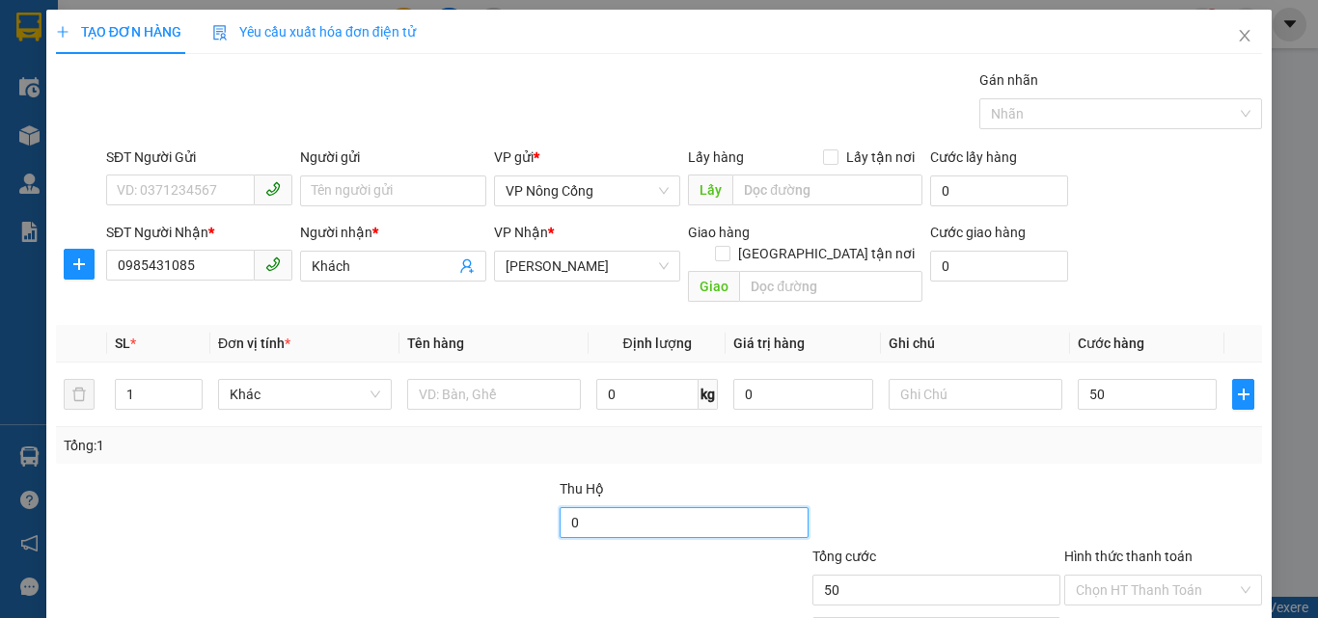
type input "50.000"
click at [589, 507] on input "0" at bounding box center [684, 522] width 248 height 31
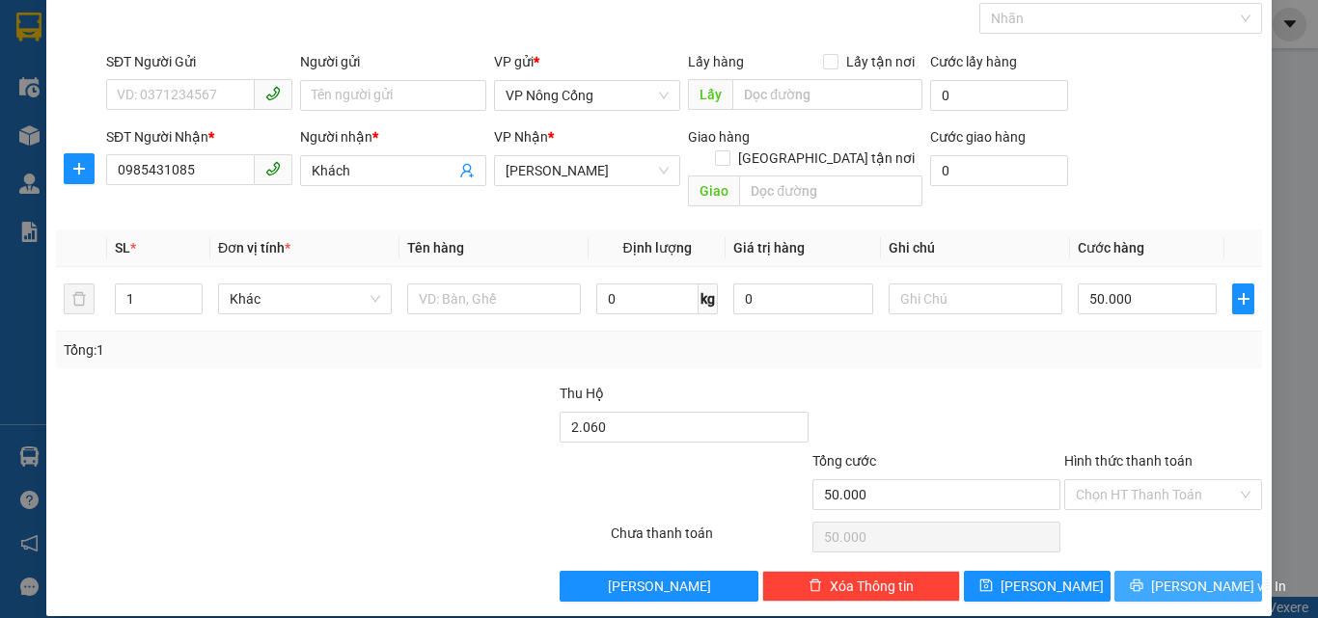
type input "2.060.000"
click at [1162, 576] on span "[PERSON_NAME] và In" at bounding box center [1218, 586] width 135 height 21
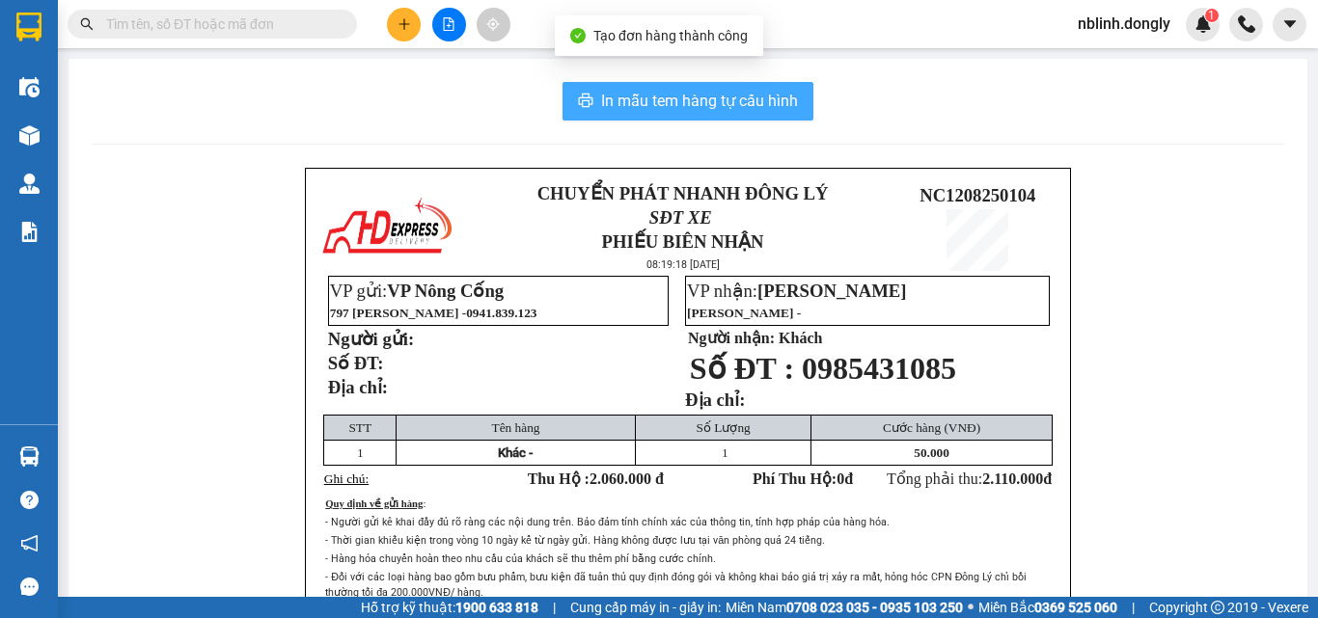
drag, startPoint x: 654, startPoint y: 97, endPoint x: 944, endPoint y: 491, distance: 488.6
click at [661, 106] on span "In mẫu tem hàng tự cấu hình" at bounding box center [699, 101] width 197 height 24
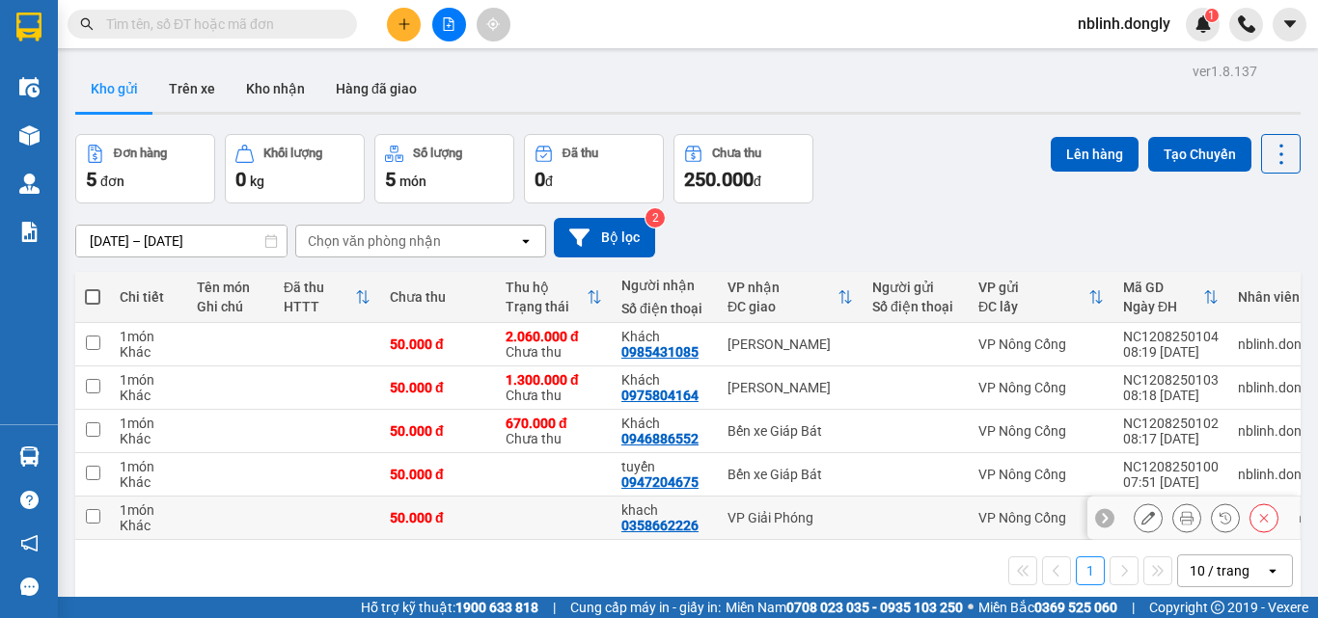
click at [91, 525] on td at bounding box center [92, 518] width 35 height 43
checkbox input "true"
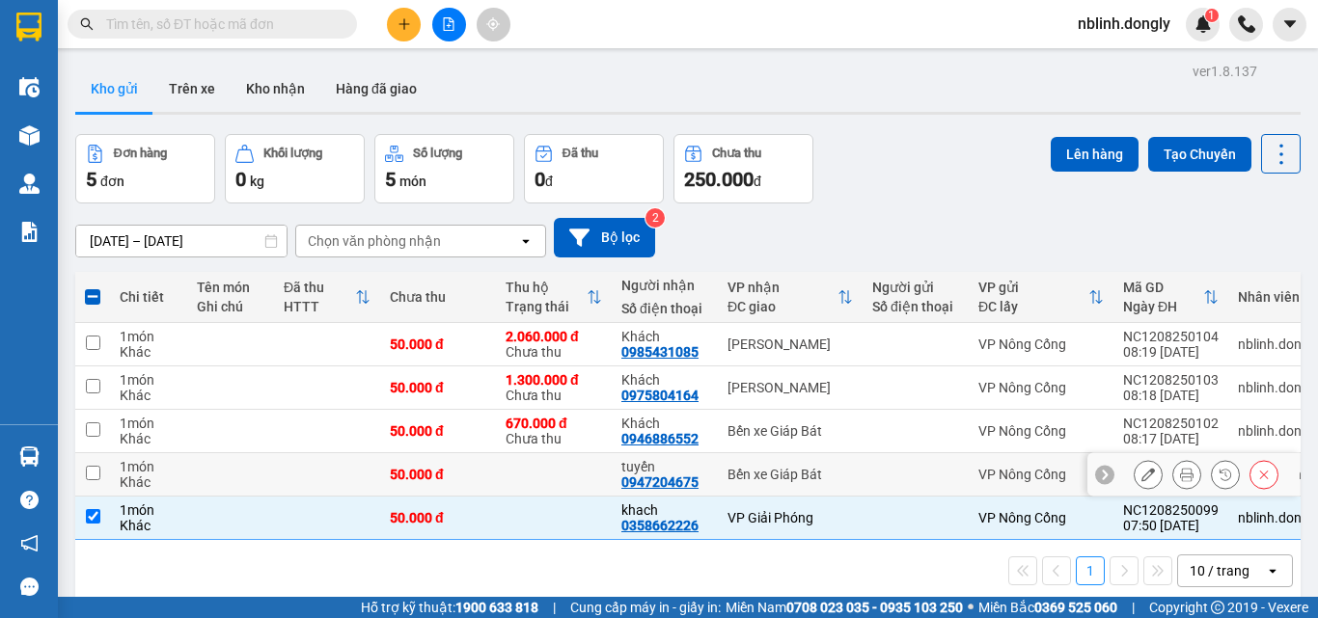
click at [92, 470] on input "checkbox" at bounding box center [93, 473] width 14 height 14
checkbox input "true"
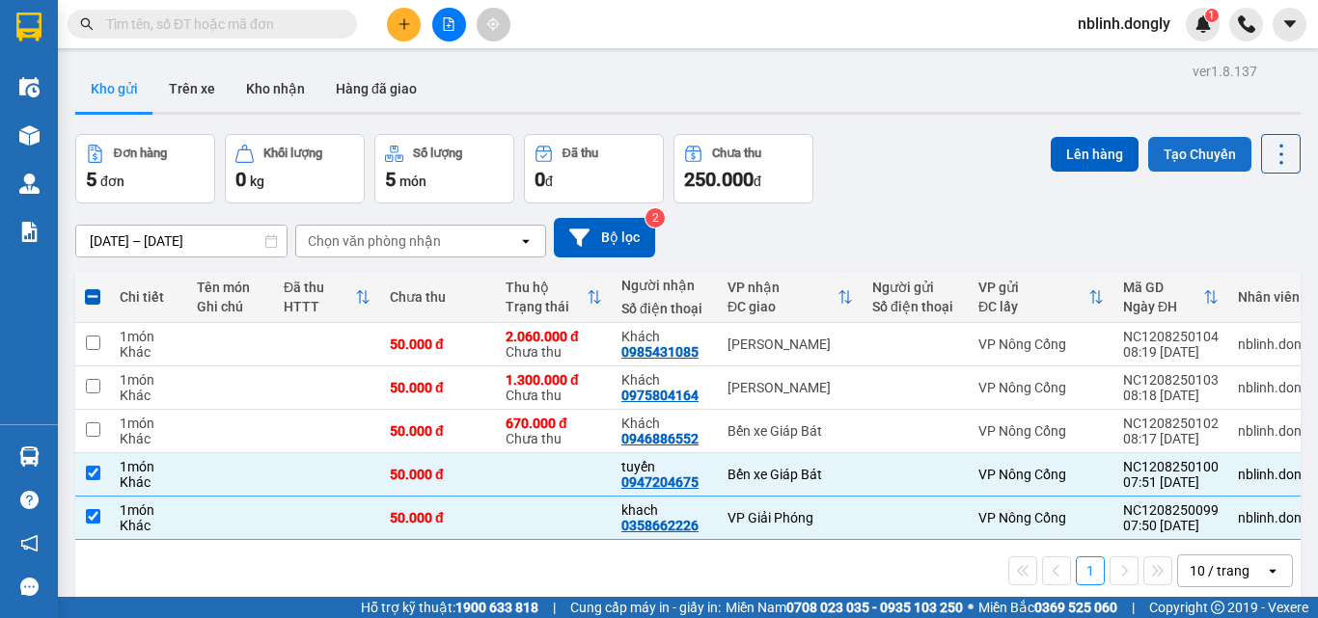
click at [1190, 156] on button "Tạo Chuyến" at bounding box center [1199, 154] width 103 height 35
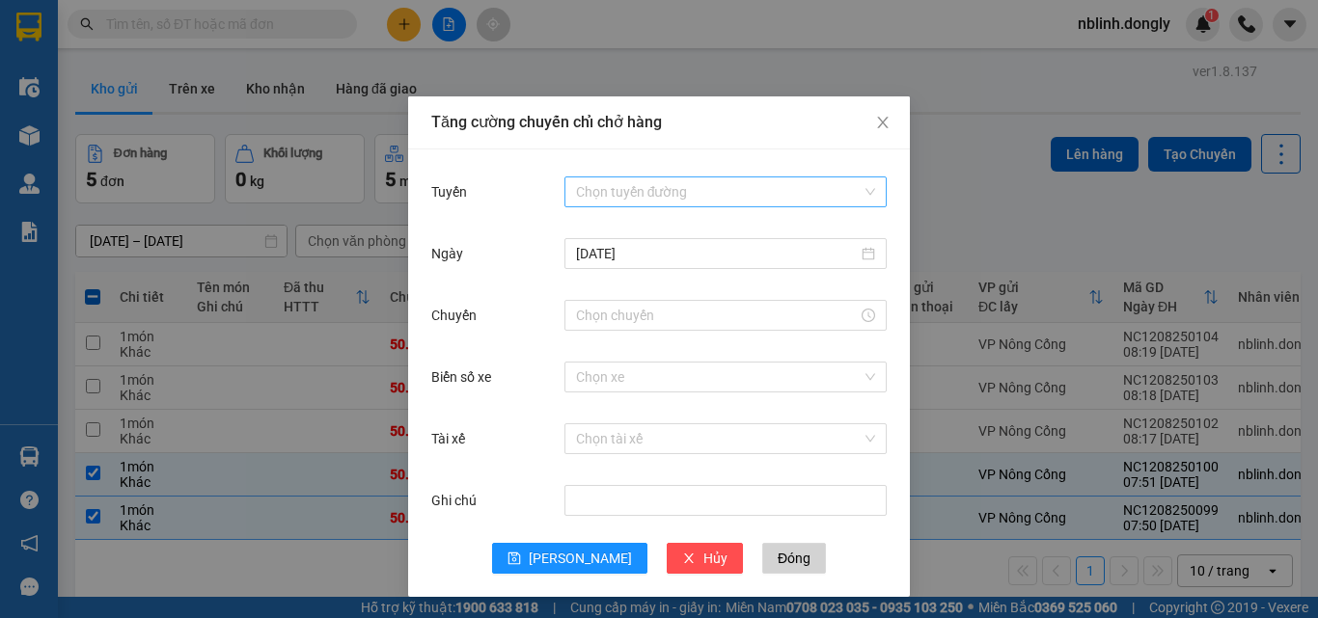
click at [618, 184] on input "Tuyến" at bounding box center [719, 192] width 286 height 29
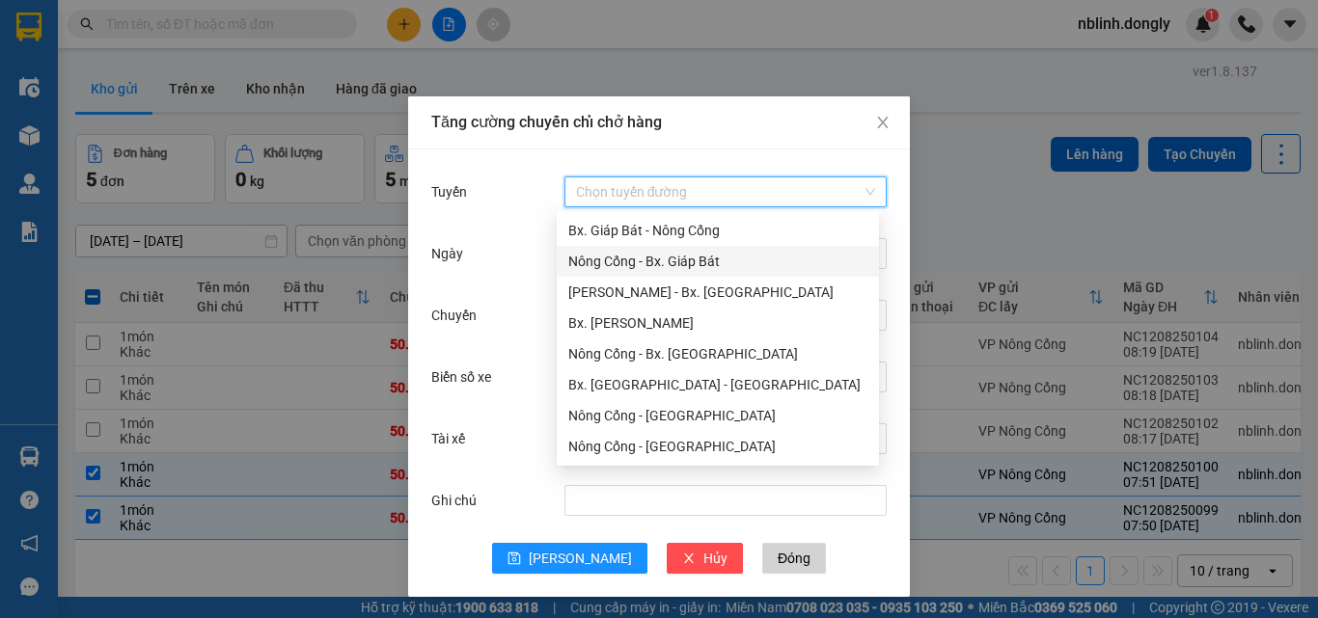
click at [656, 260] on div "Nông Cống - Bx. Giáp Bát" at bounding box center [717, 261] width 299 height 21
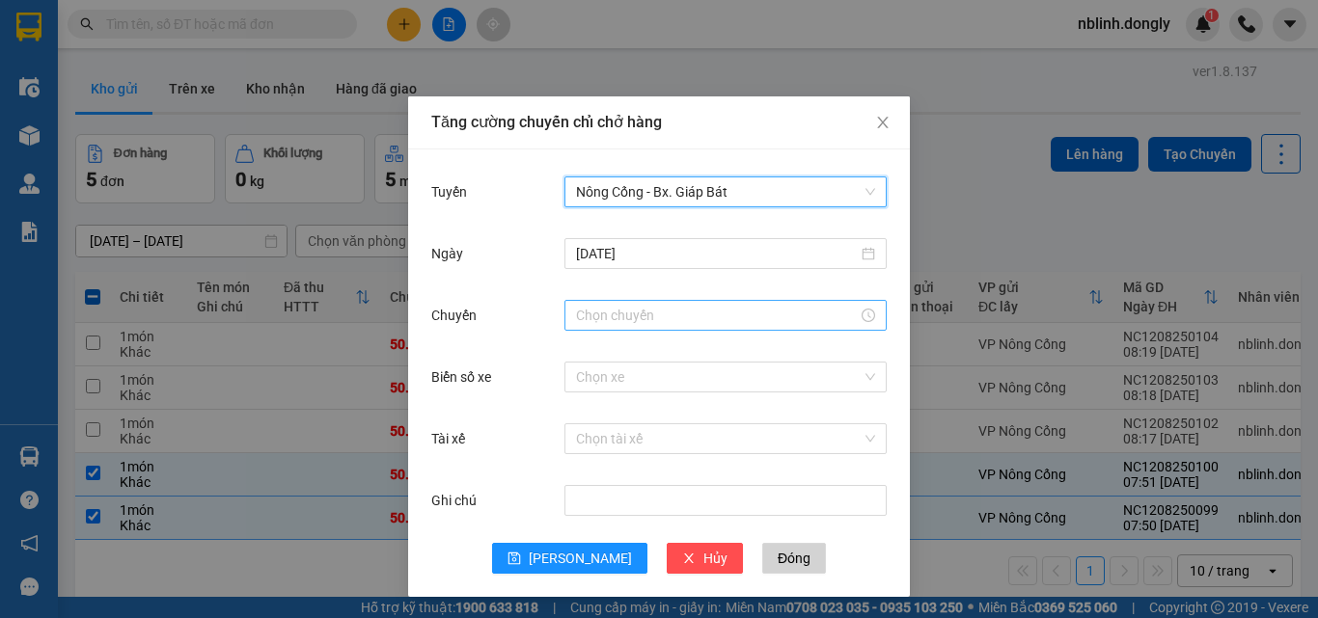
click at [593, 316] on input "Chuyến" at bounding box center [717, 315] width 282 height 21
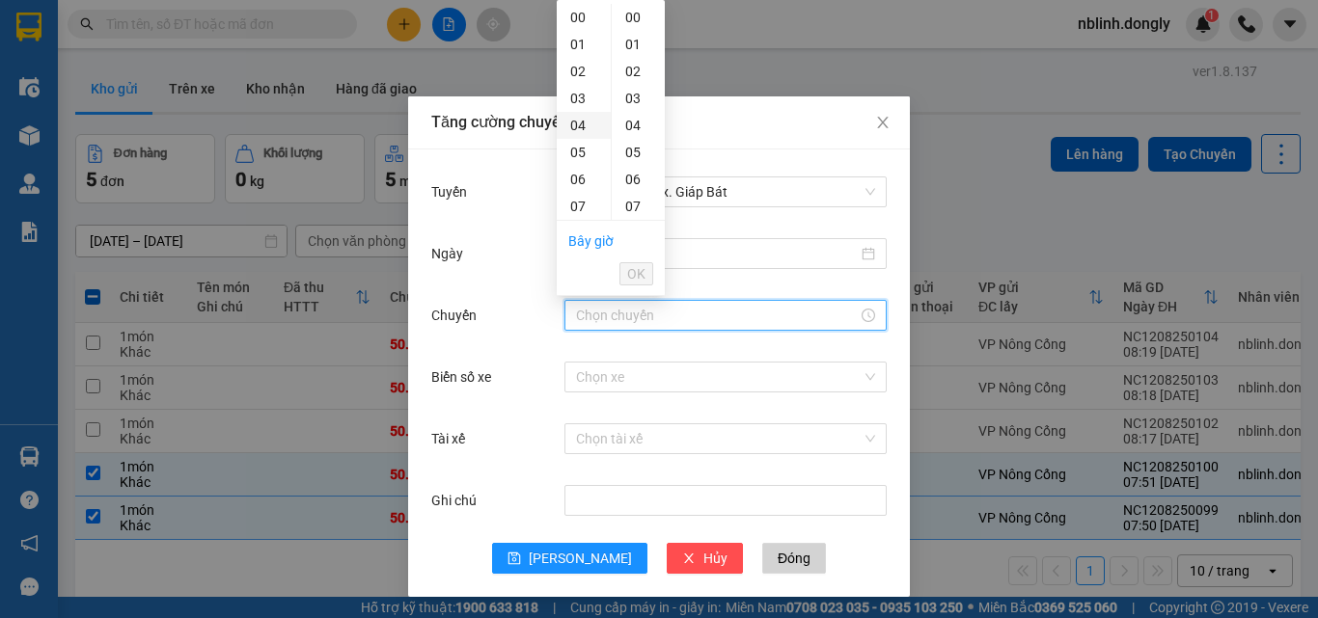
scroll to position [193, 0]
drag, startPoint x: 577, startPoint y: 41, endPoint x: 587, endPoint y: 48, distance: 12.4
click at [576, 40] on div "08" at bounding box center [584, 40] width 54 height 27
type input "08:00"
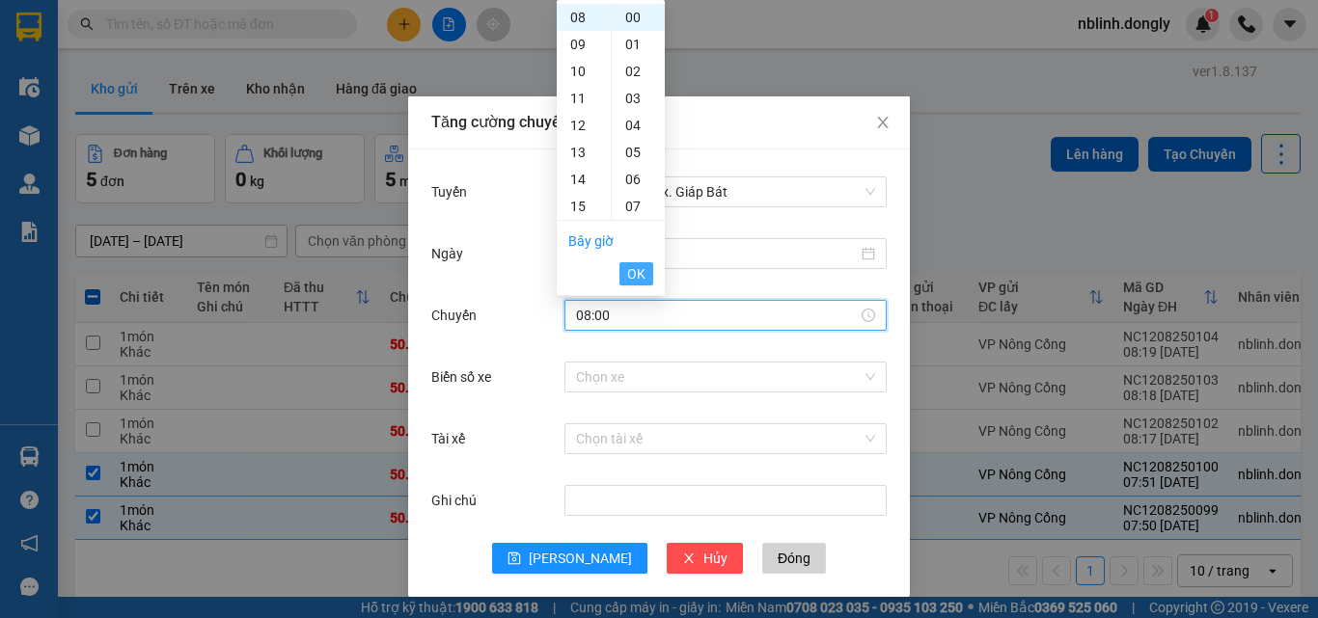
click at [643, 271] on span "OK" at bounding box center [636, 273] width 18 height 21
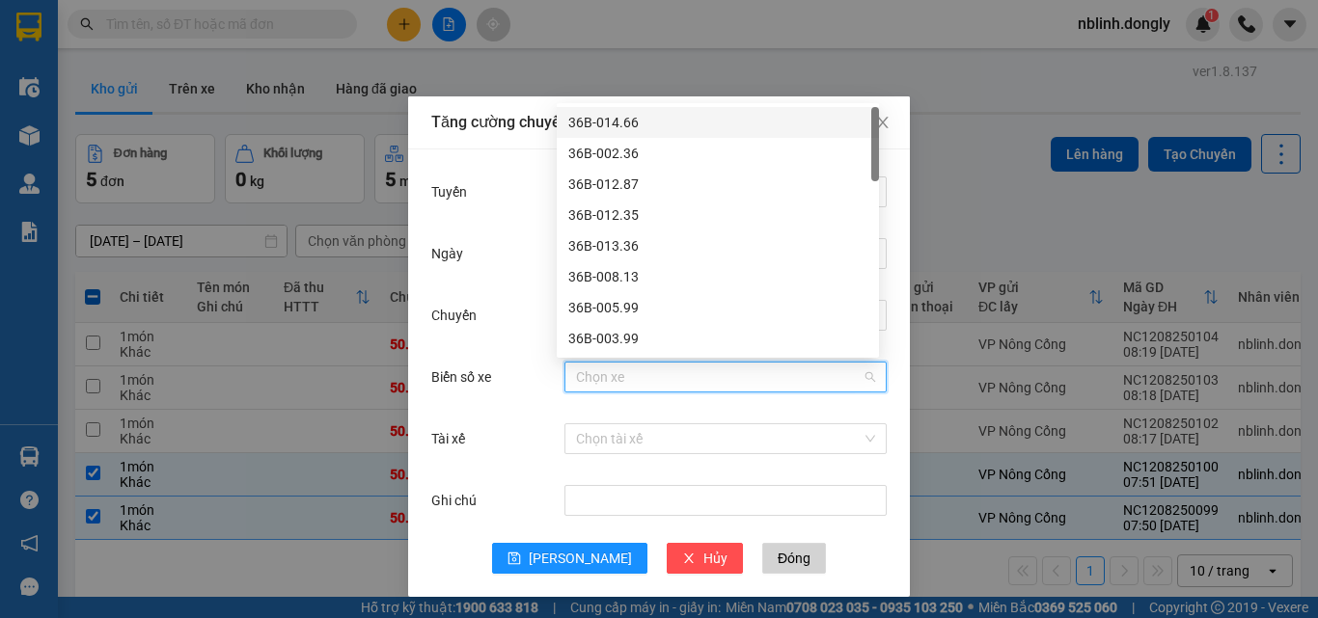
click at [593, 380] on input "Biển số xe" at bounding box center [719, 377] width 286 height 29
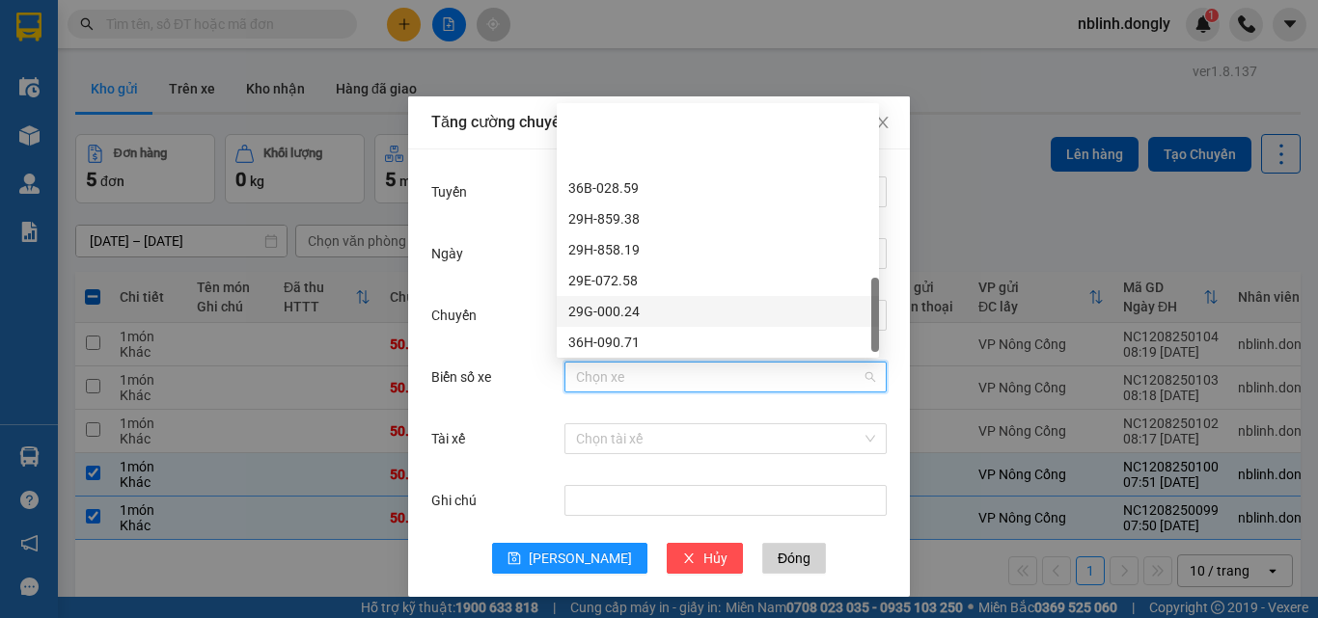
scroll to position [764, 0]
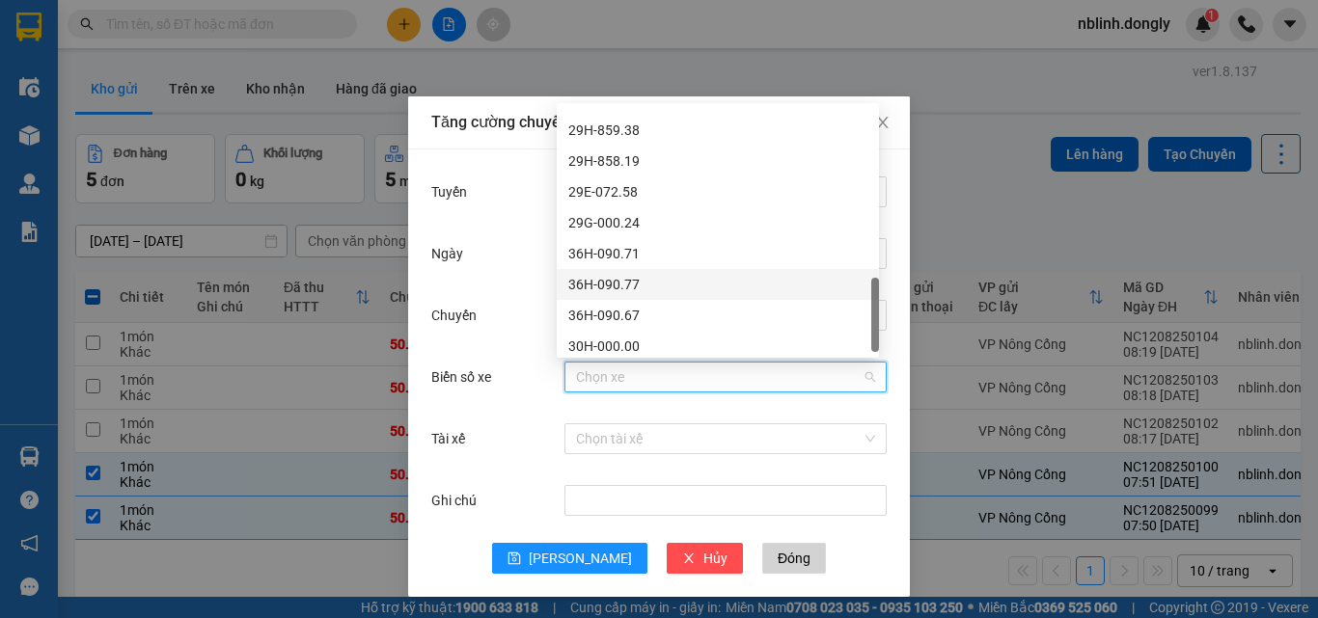
click at [601, 280] on div "36H-090.77" at bounding box center [717, 284] width 299 height 21
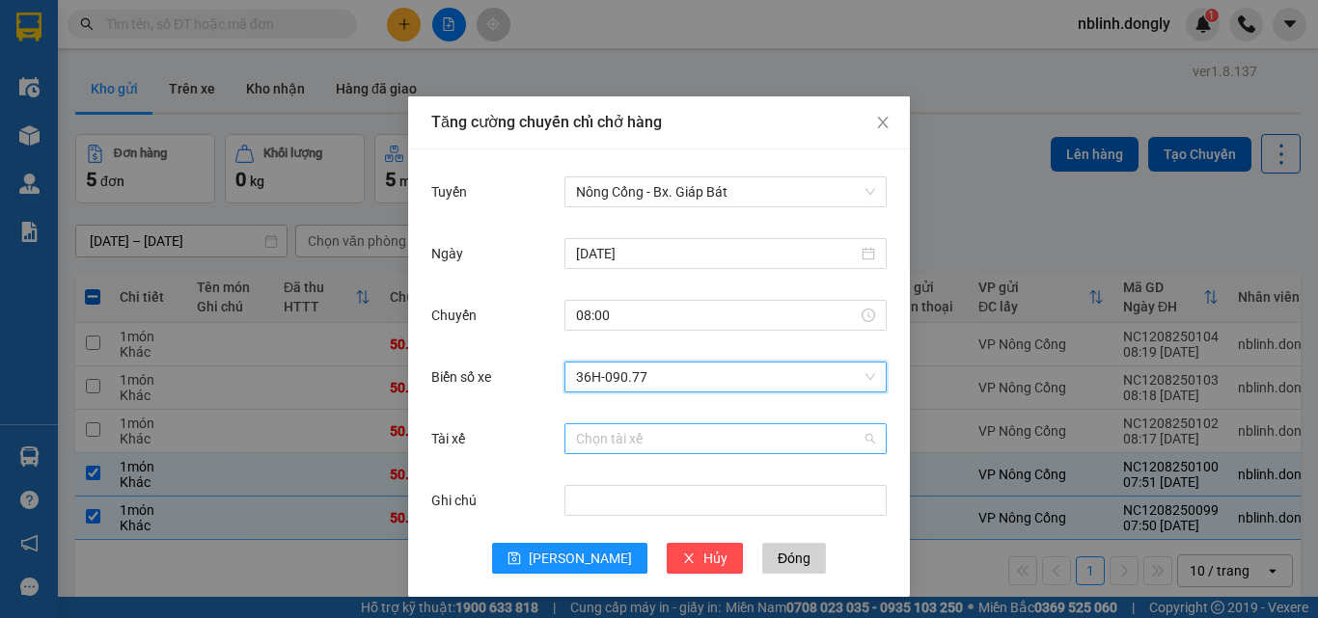
click at [589, 443] on input "Tài xế" at bounding box center [719, 439] width 286 height 29
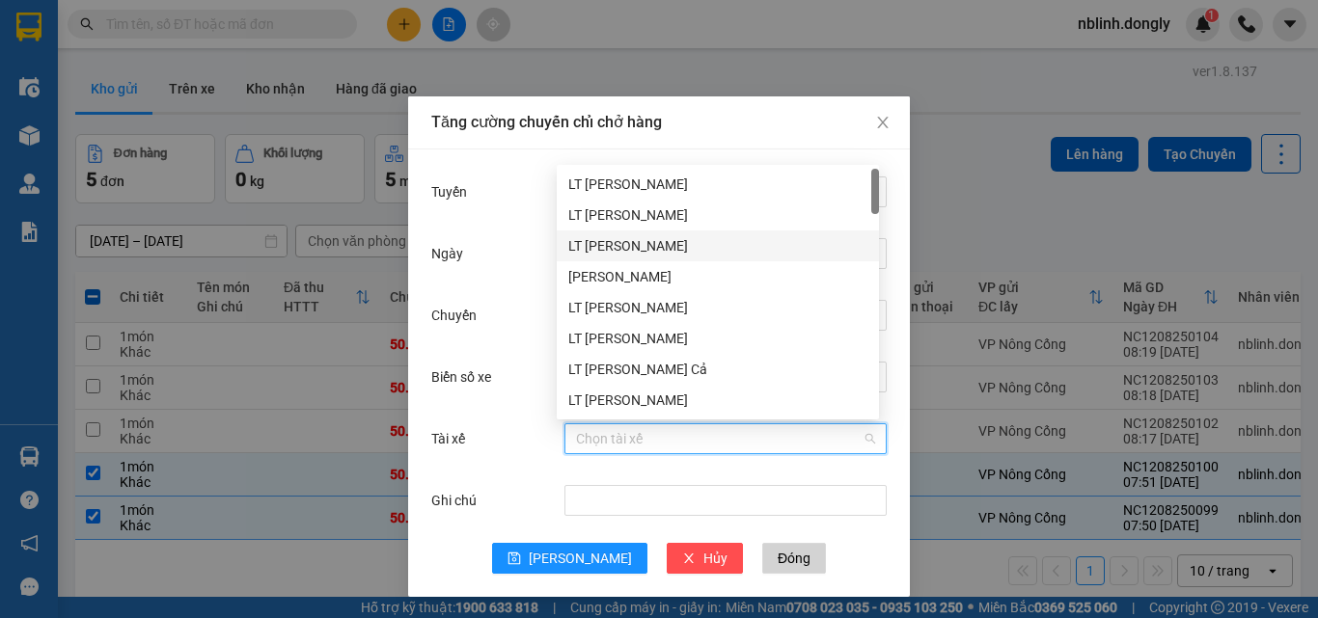
click at [623, 239] on div "LT [PERSON_NAME]" at bounding box center [717, 245] width 299 height 21
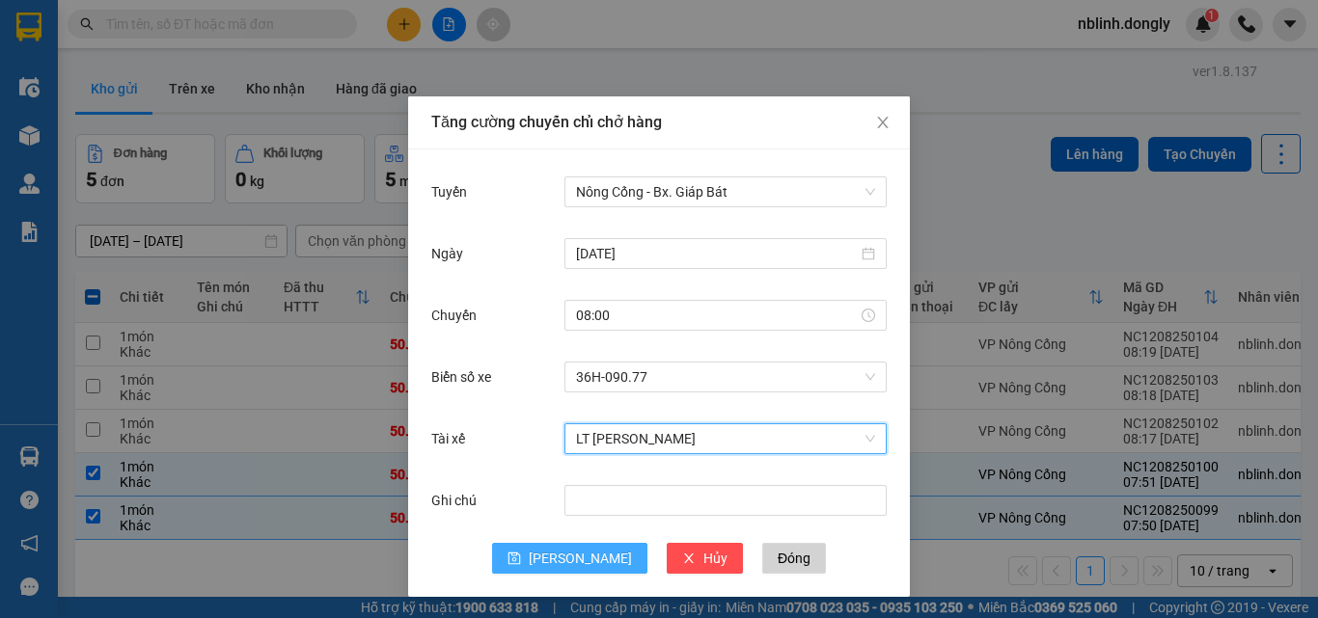
click at [555, 557] on button "[PERSON_NAME]" at bounding box center [569, 558] width 155 height 31
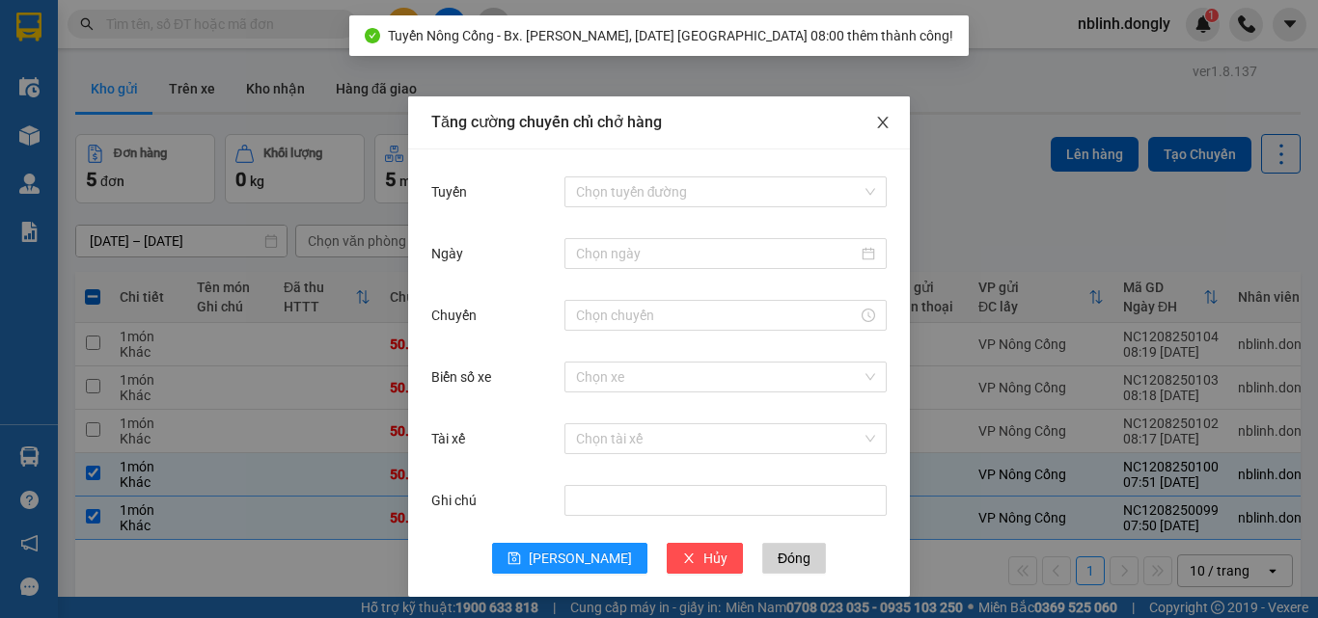
click at [863, 117] on span "Close" at bounding box center [883, 123] width 54 height 54
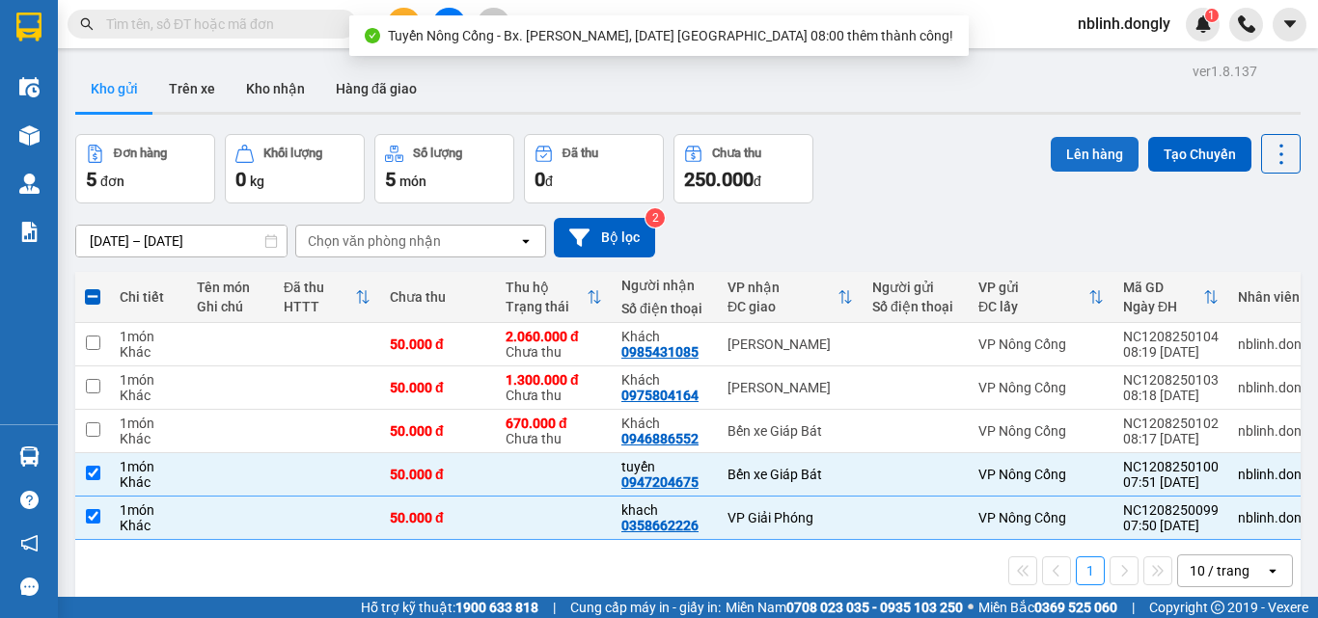
click at [1086, 162] on button "Lên hàng" at bounding box center [1095, 154] width 88 height 35
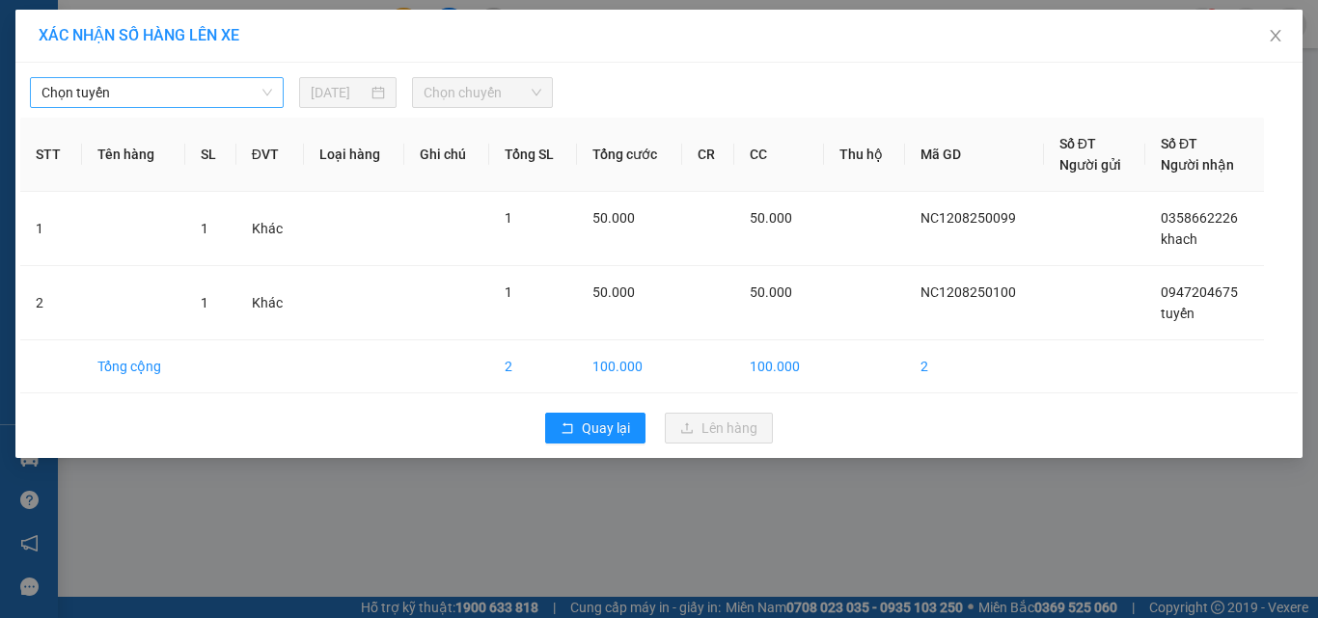
click at [139, 92] on span "Chọn tuyến" at bounding box center [156, 92] width 231 height 29
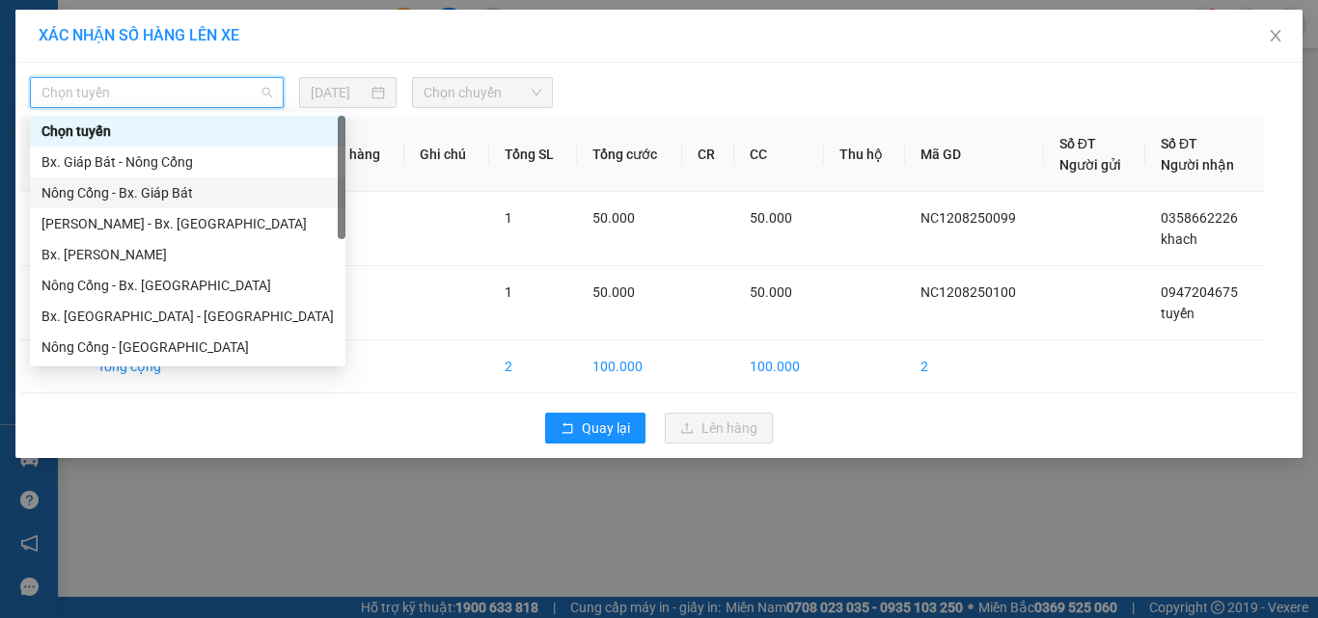
click at [140, 191] on div "Nông Cống - Bx. Giáp Bát" at bounding box center [187, 192] width 292 height 21
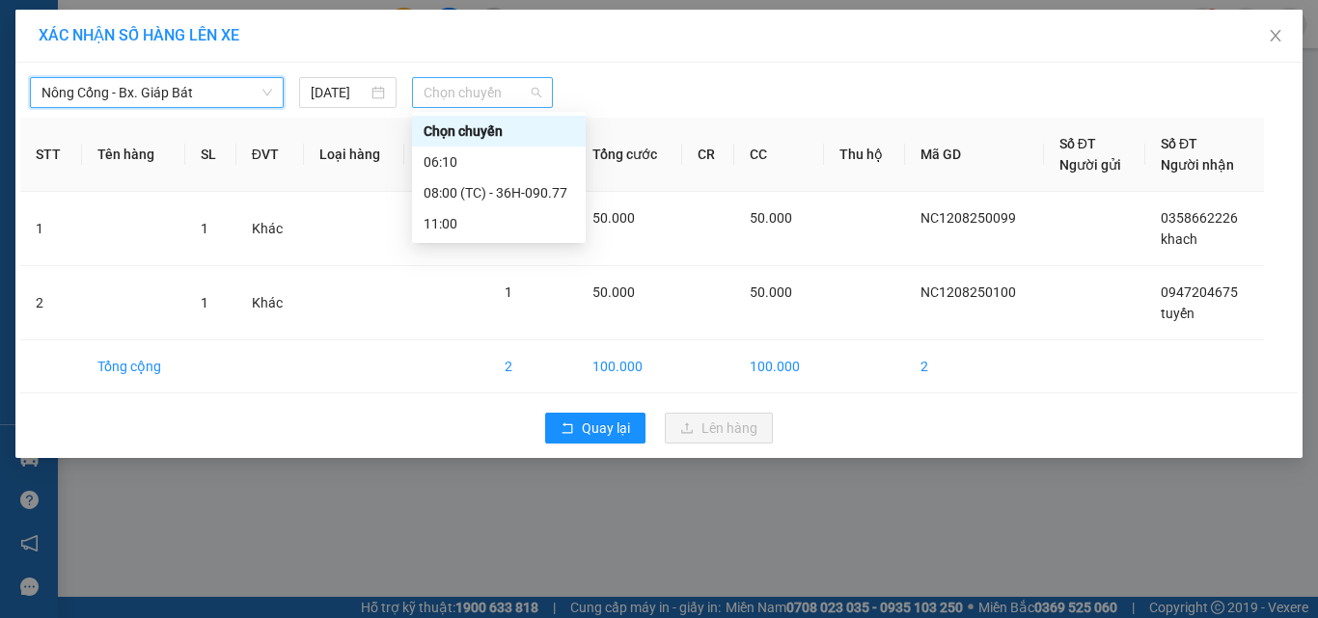
click at [461, 99] on span "Chọn chuyến" at bounding box center [483, 92] width 119 height 29
click at [507, 196] on div "08:00 (TC) - 36H-090.77" at bounding box center [499, 192] width 151 height 21
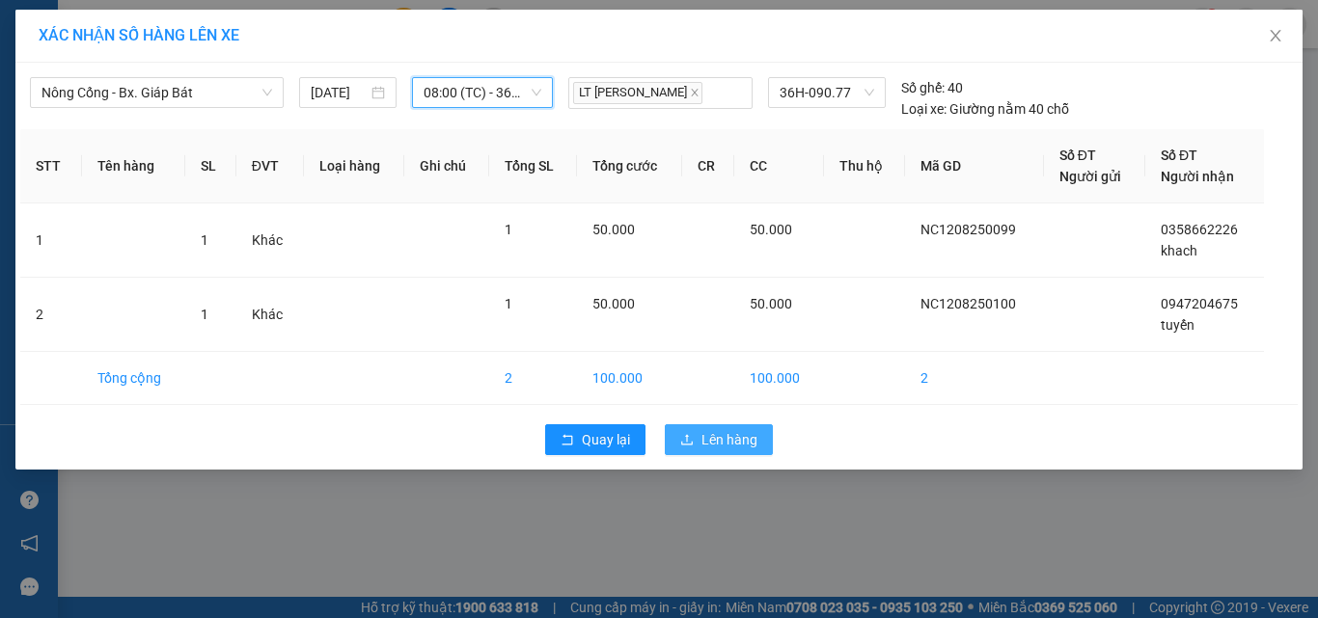
click at [740, 438] on span "Lên hàng" at bounding box center [729, 439] width 56 height 21
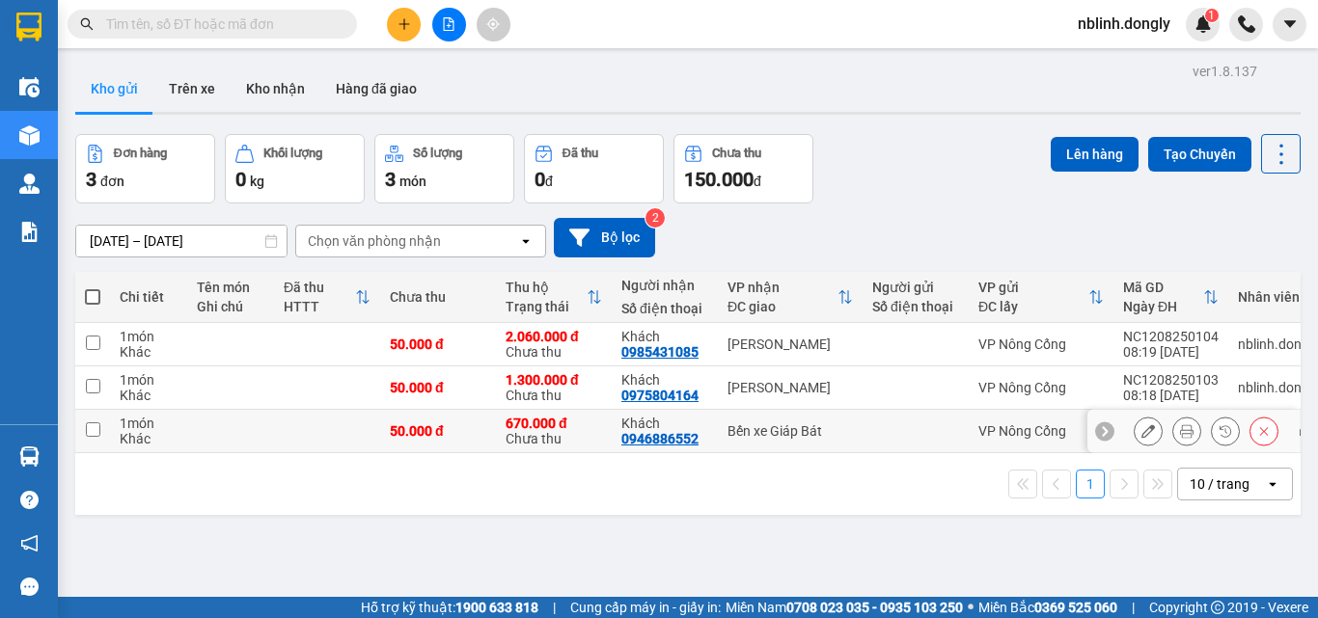
click at [92, 425] on input "checkbox" at bounding box center [93, 430] width 14 height 14
checkbox input "true"
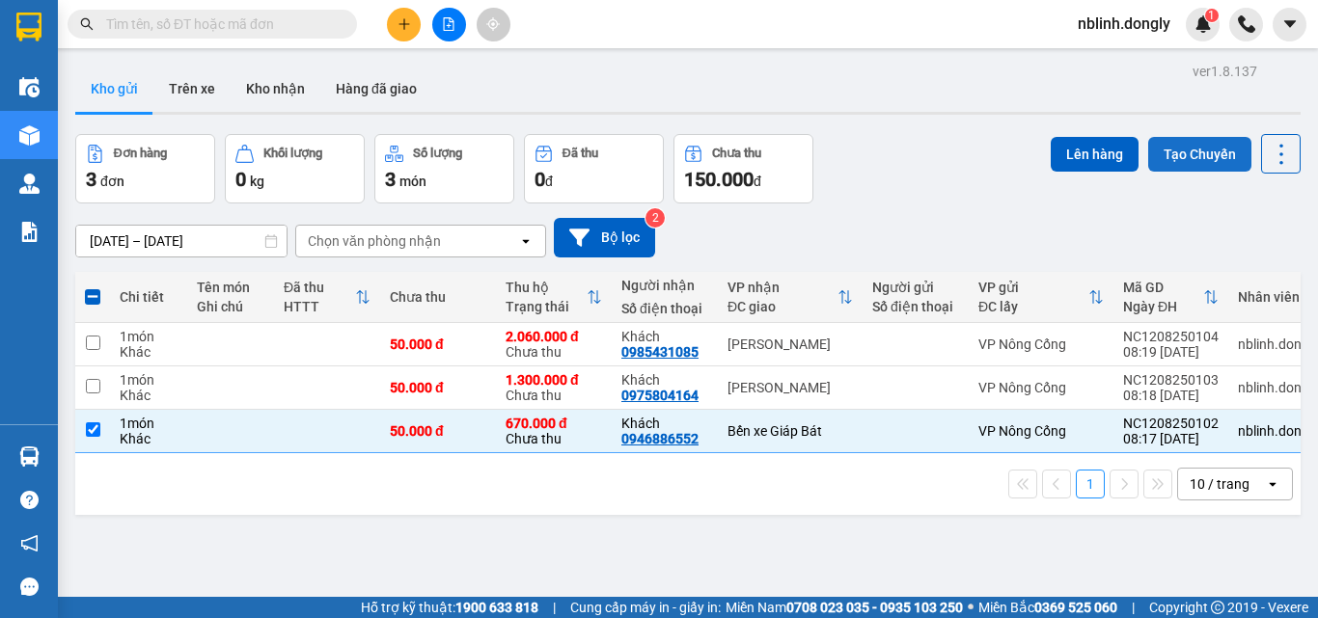
click at [1163, 156] on button "Tạo Chuyến" at bounding box center [1199, 154] width 103 height 35
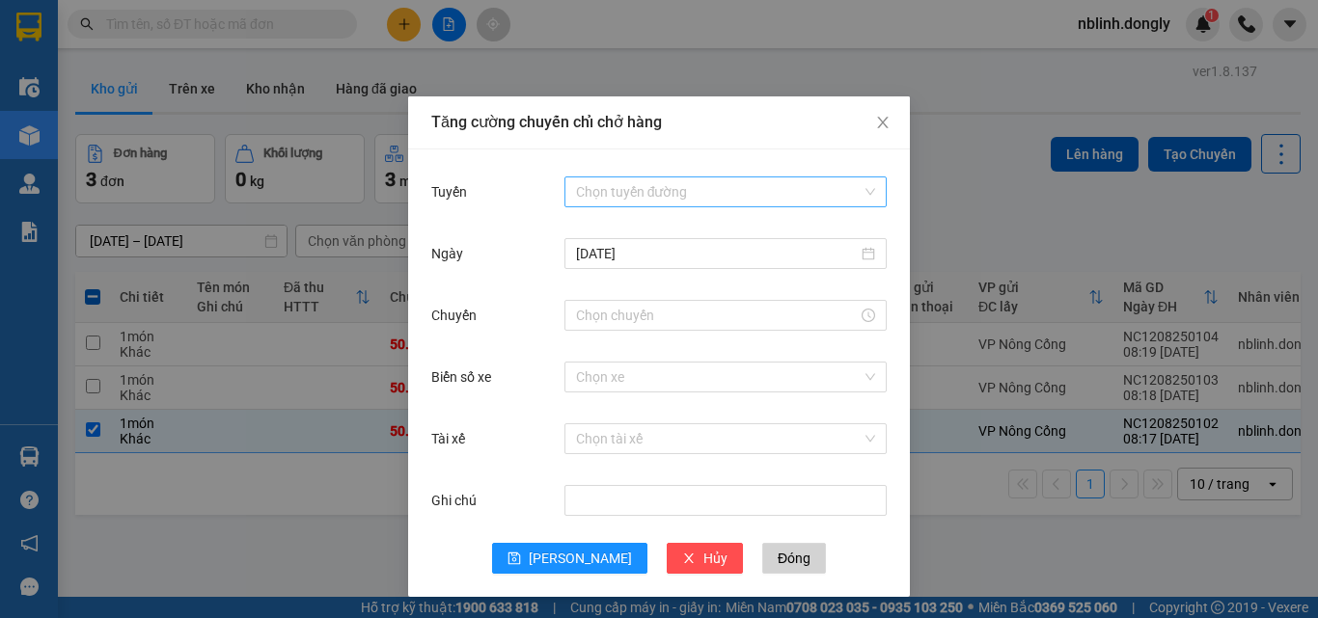
click at [668, 191] on input "Tuyến" at bounding box center [719, 192] width 286 height 29
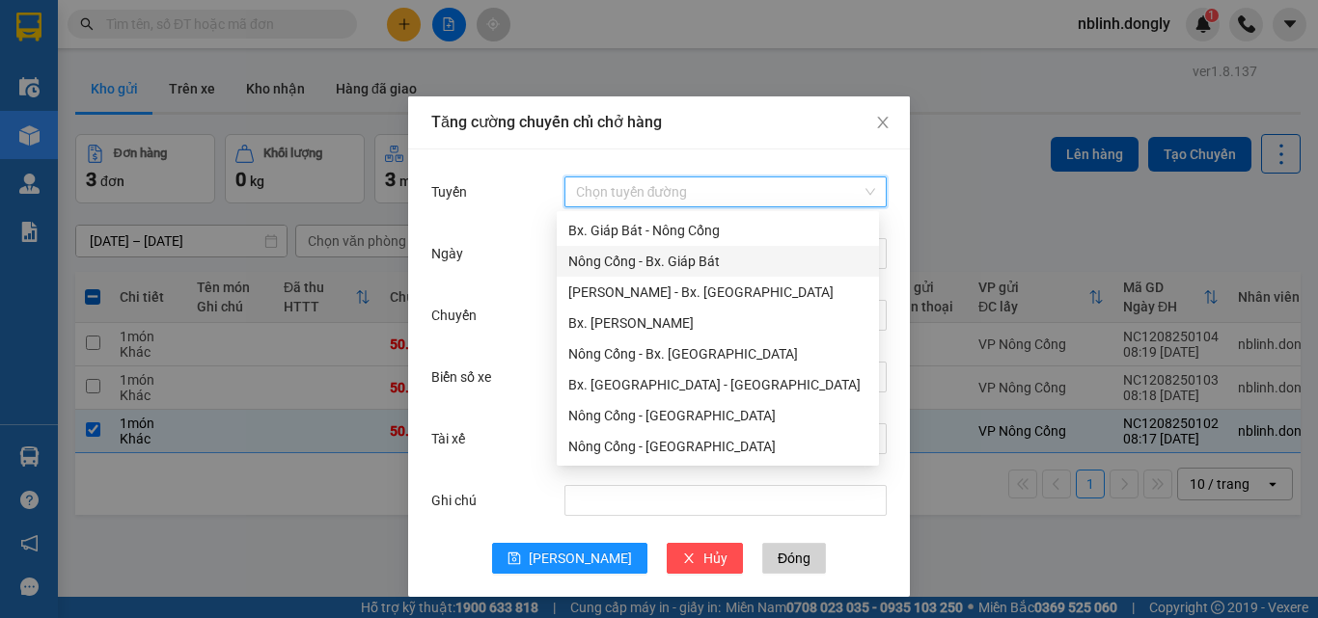
click at [669, 261] on div "Nông Cống - Bx. Giáp Bát" at bounding box center [717, 261] width 299 height 21
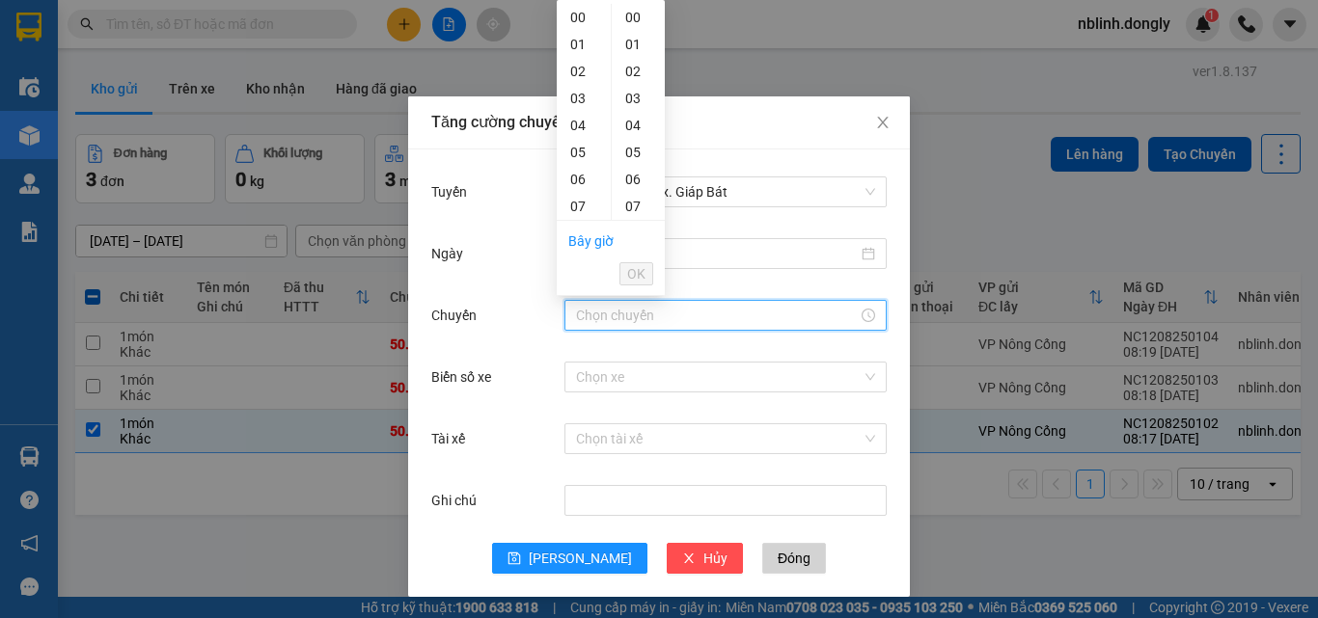
click at [597, 320] on input "Chuyến" at bounding box center [717, 315] width 282 height 21
click at [437, 63] on div "Tăng cường chuyến chỉ chở hàng Tuyến Nông Cống - Bx. Giáp Bát Ngày 12/08/2025 C…" at bounding box center [659, 309] width 1318 height 618
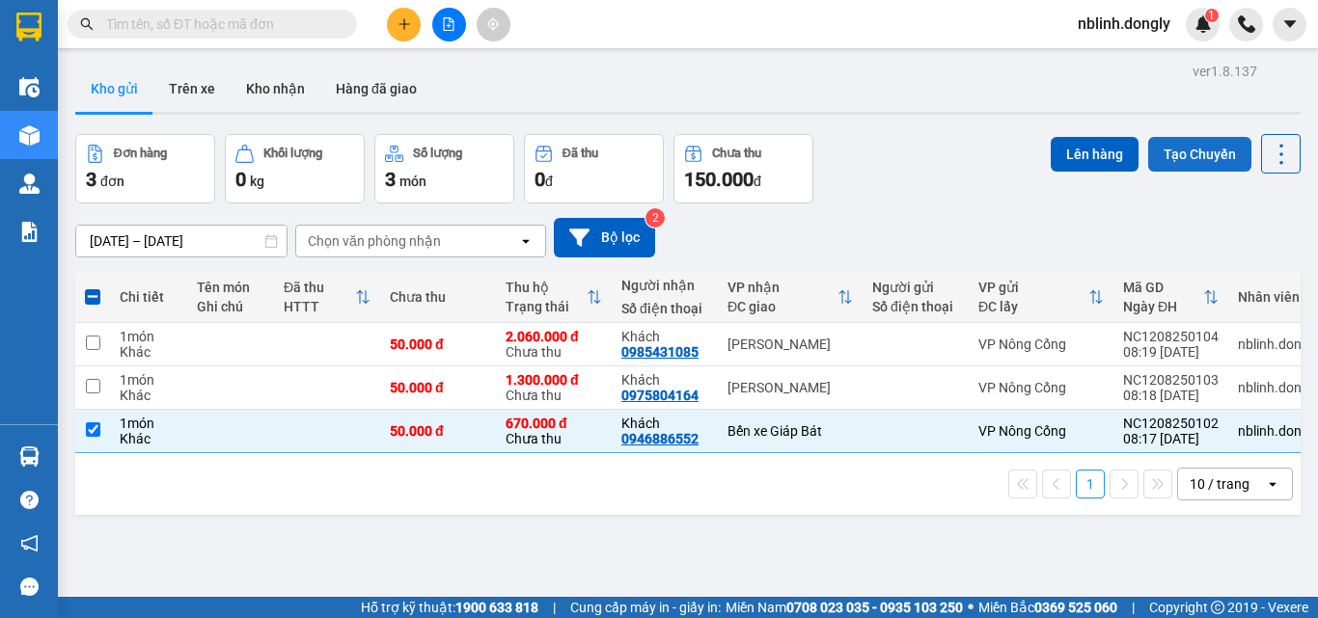
click at [1171, 144] on button "Tạo Chuyến" at bounding box center [1199, 154] width 103 height 35
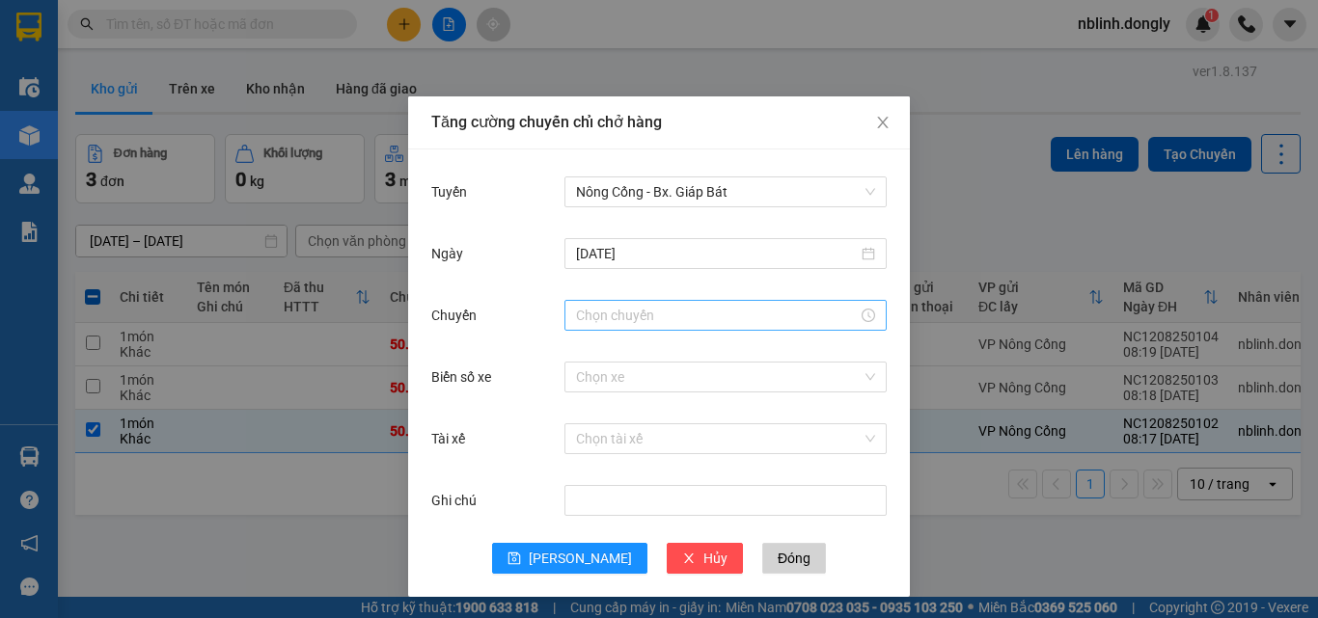
click at [594, 309] on input "Chuyến" at bounding box center [717, 315] width 282 height 21
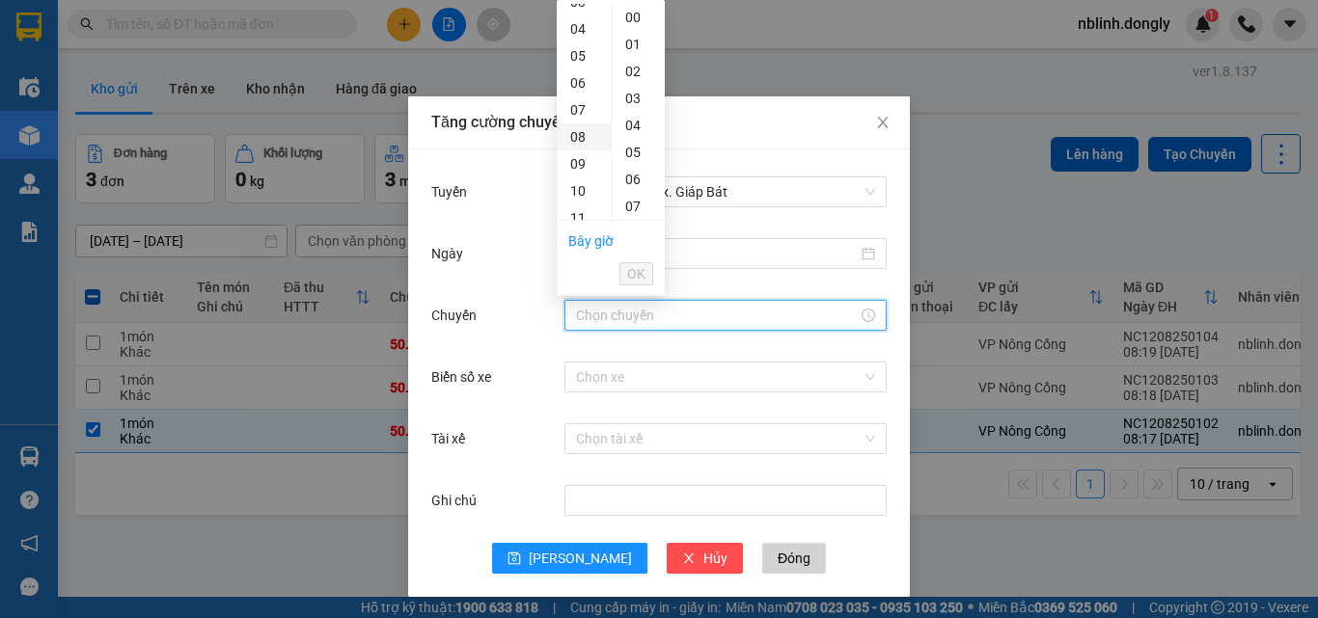
click at [582, 130] on div "08" at bounding box center [584, 136] width 54 height 27
click at [633, 130] on div "40" at bounding box center [638, 133] width 53 height 27
type input "08:40"
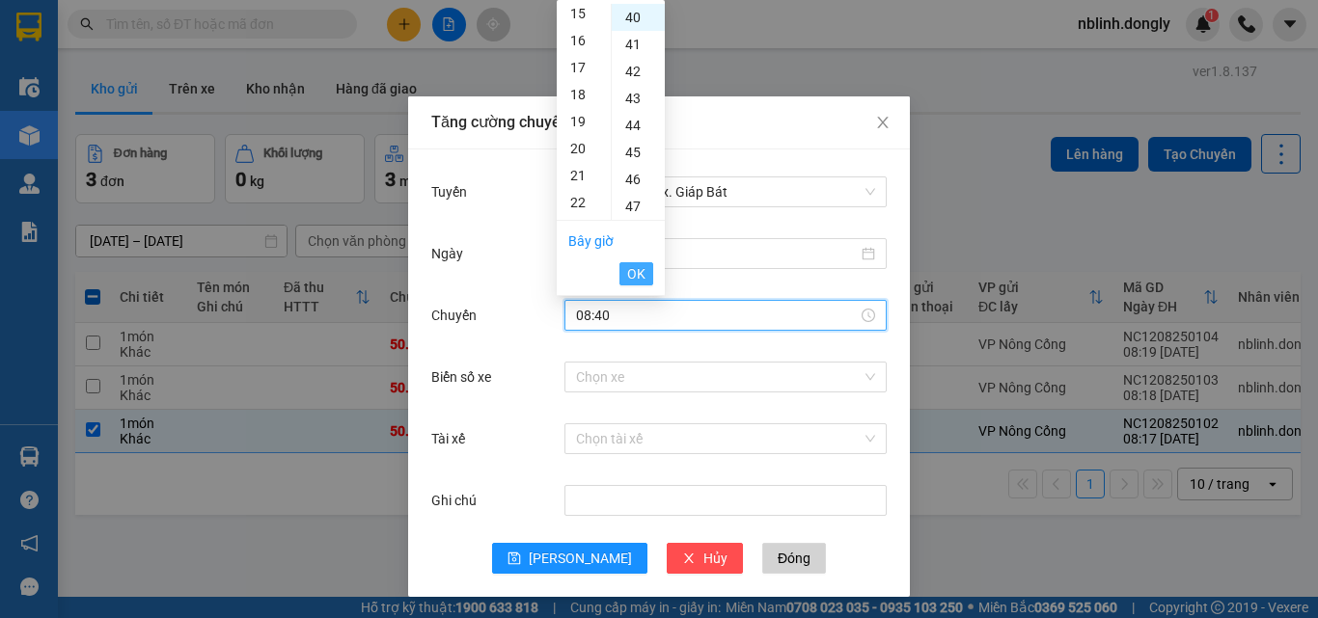
click at [642, 271] on span "OK" at bounding box center [636, 273] width 18 height 21
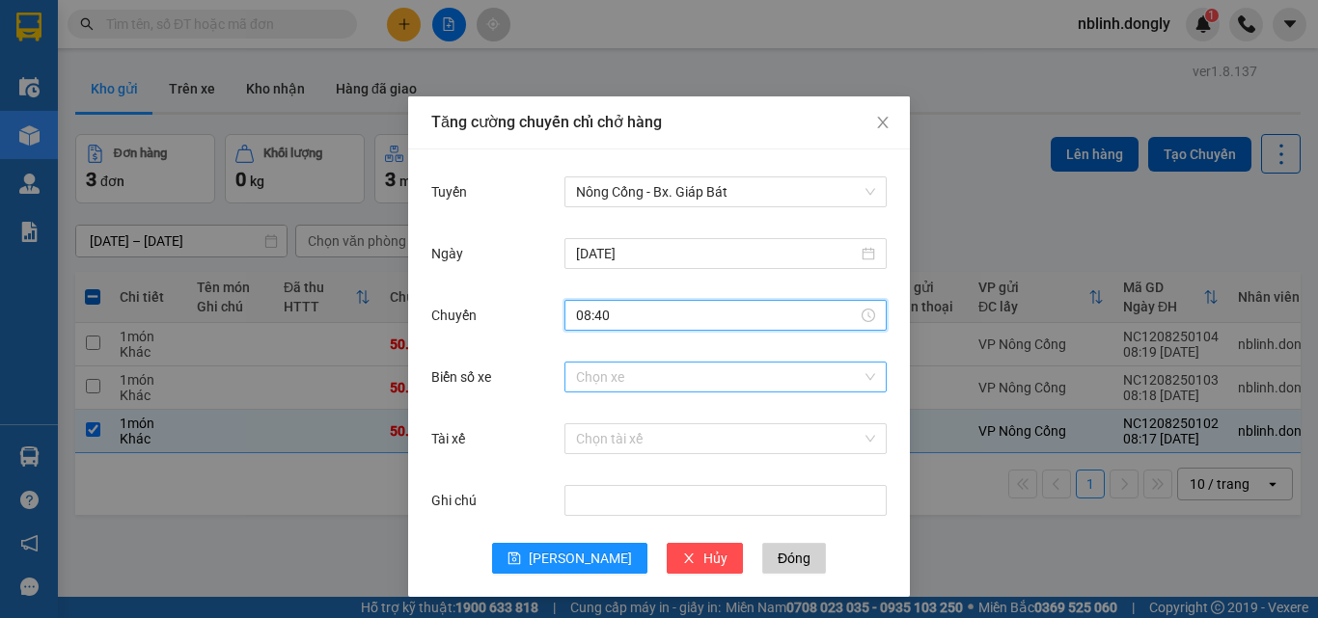
click at [589, 382] on input "Biển số xe" at bounding box center [719, 377] width 286 height 29
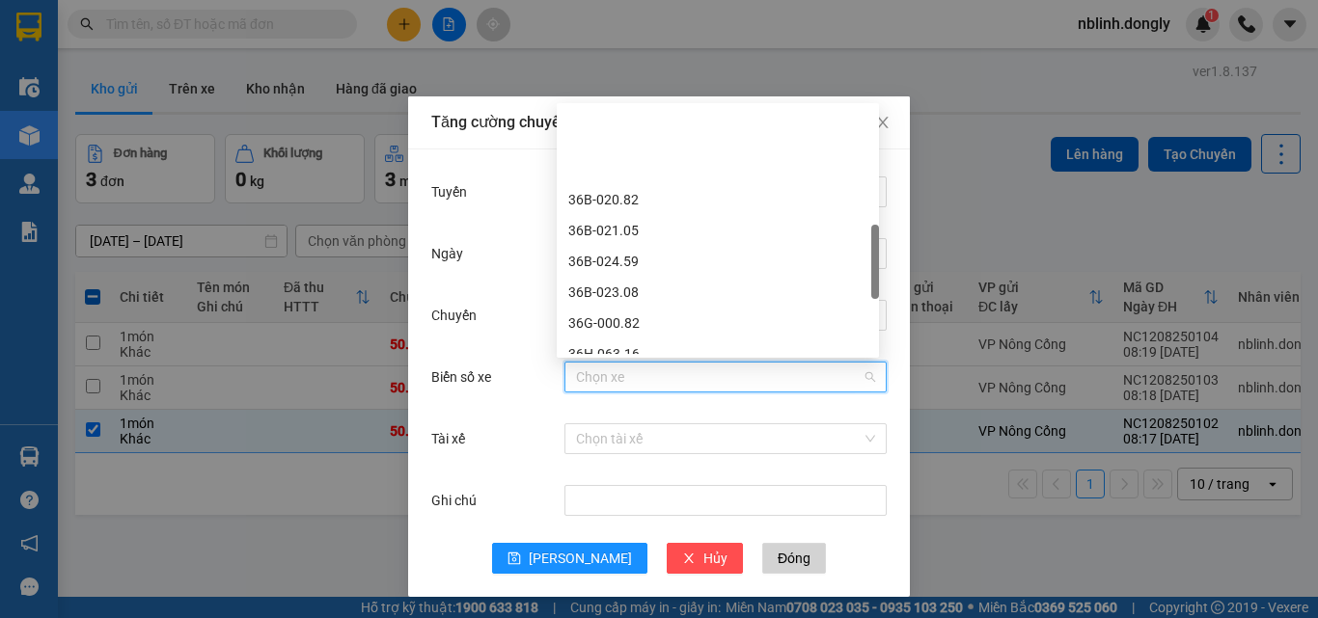
scroll to position [482, 0]
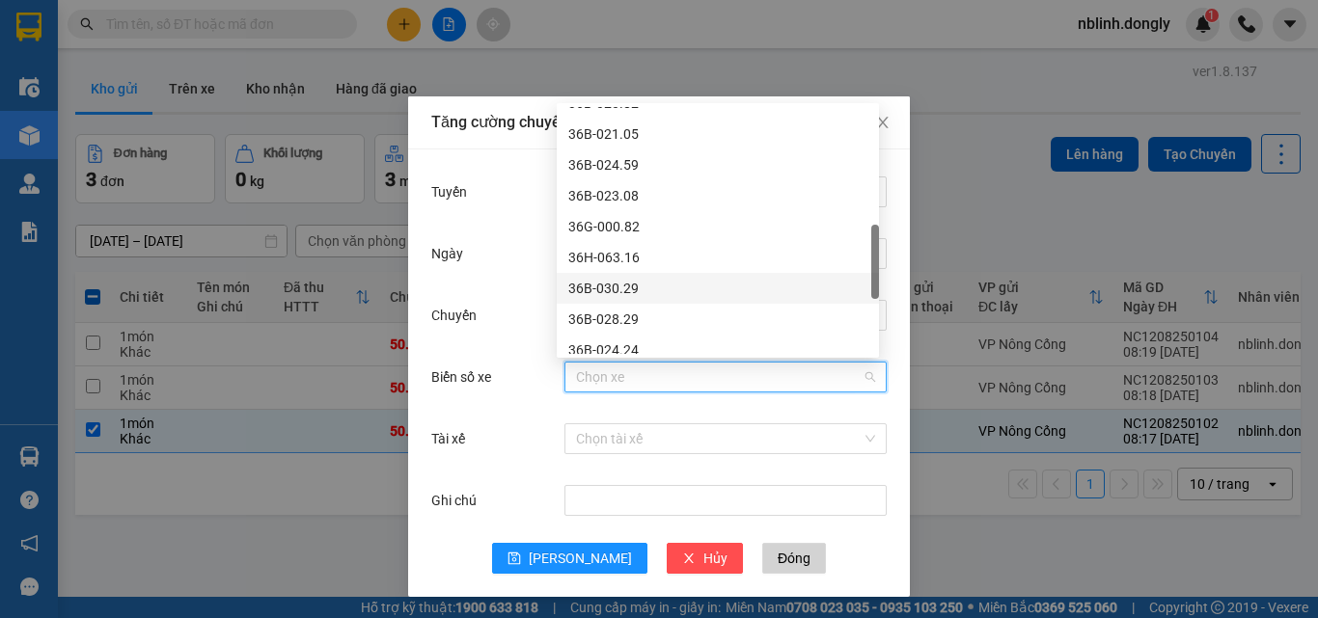
click at [614, 286] on div "36B-030.29" at bounding box center [717, 288] width 299 height 21
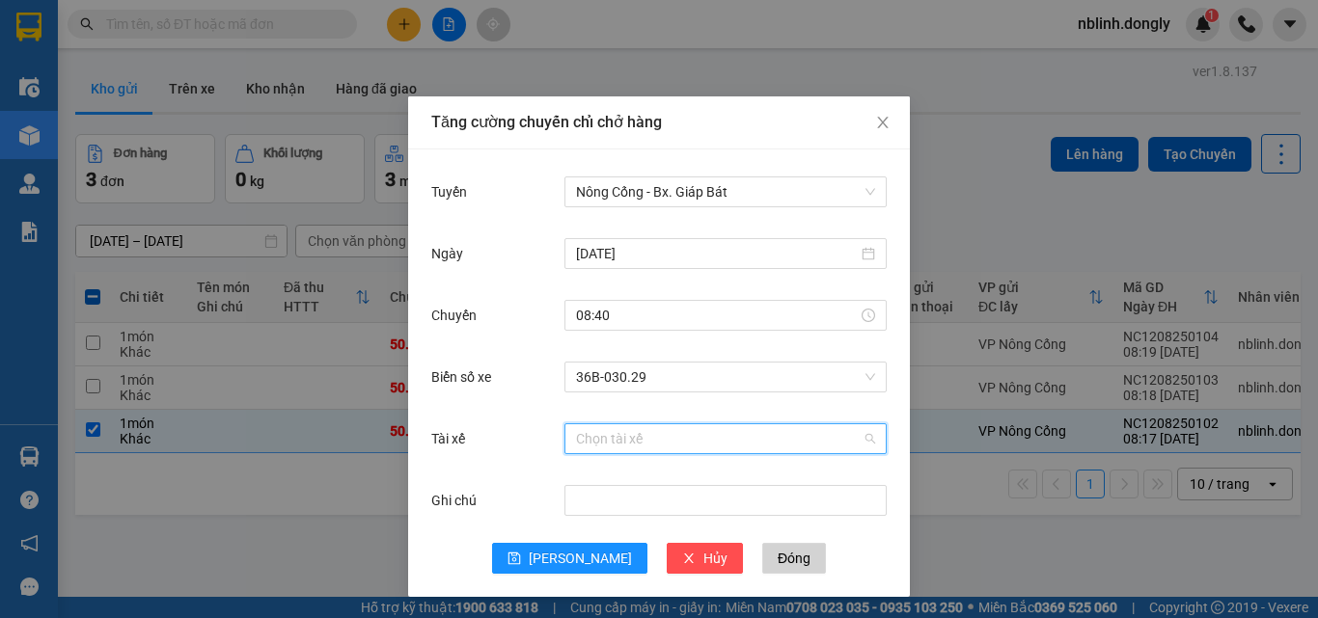
click at [590, 438] on input "Tài xế" at bounding box center [719, 439] width 286 height 29
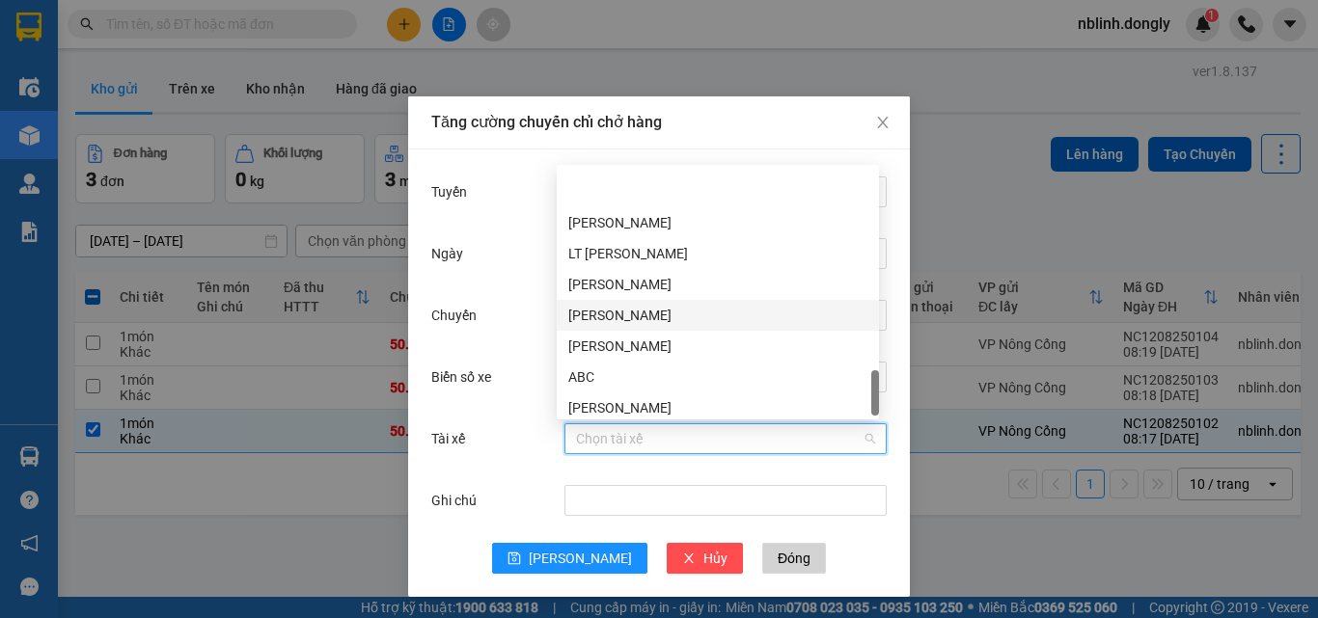
scroll to position [1420, 0]
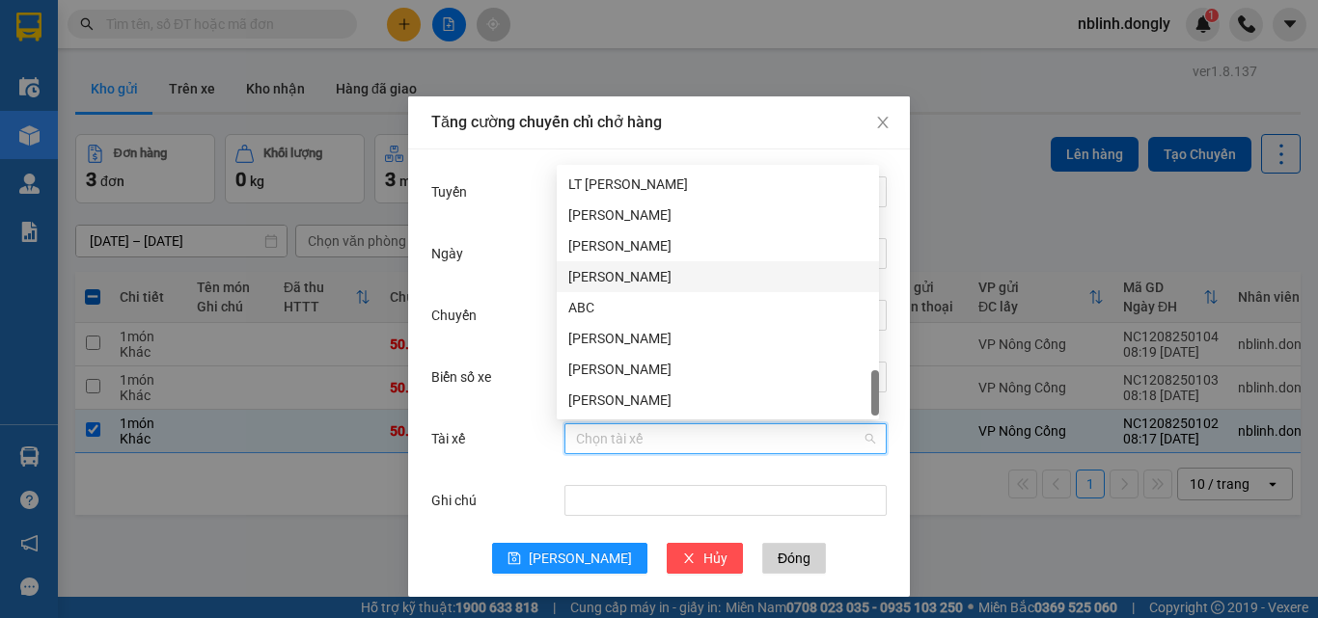
click at [607, 278] on div "Lê Mạnh Diện" at bounding box center [717, 276] width 299 height 21
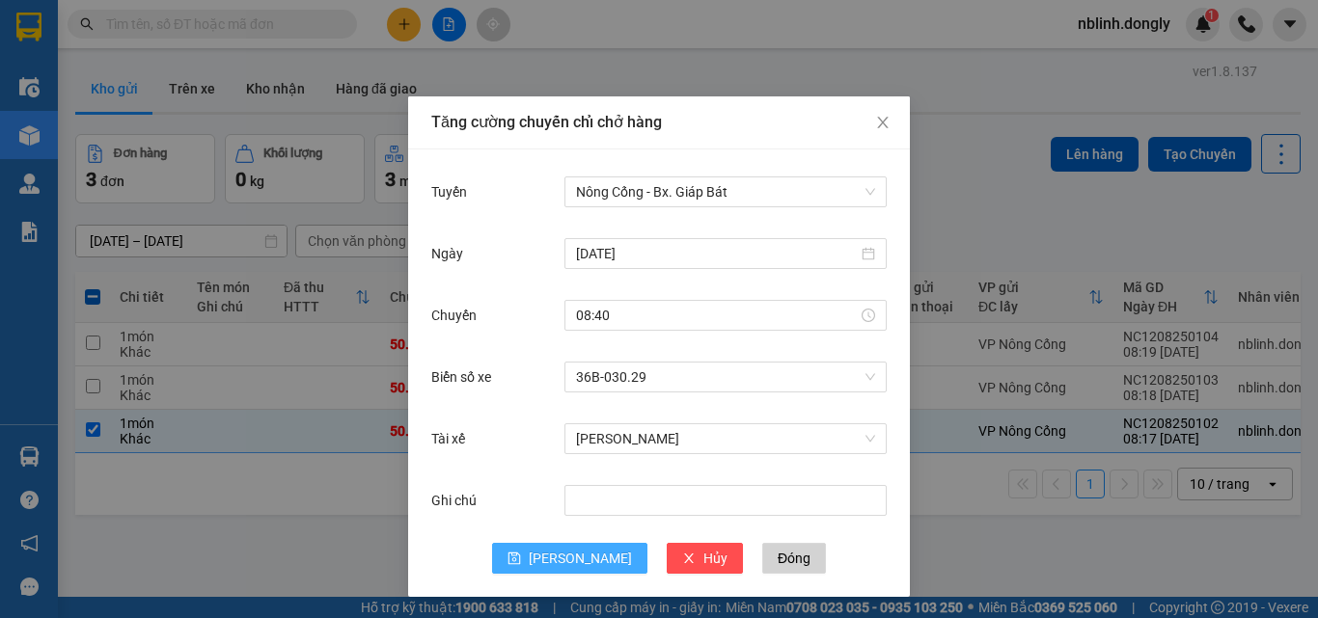
click at [575, 560] on span "[PERSON_NAME]" at bounding box center [580, 558] width 103 height 21
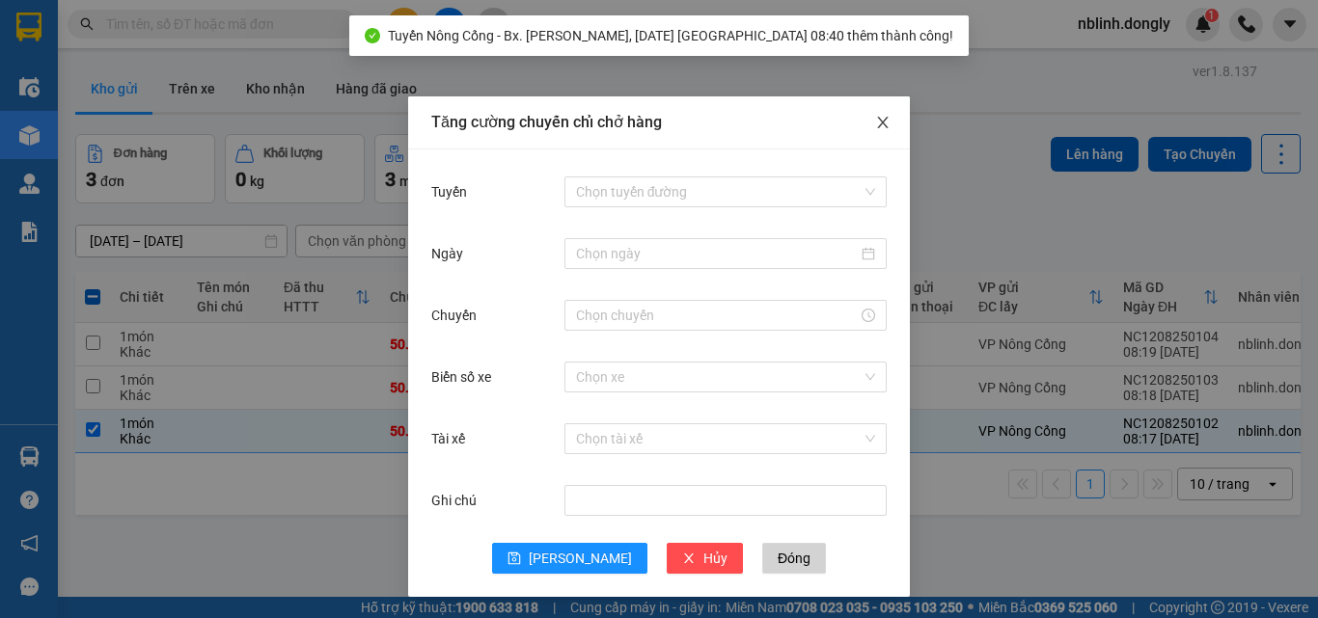
click at [875, 122] on icon "close" at bounding box center [882, 122] width 15 height 15
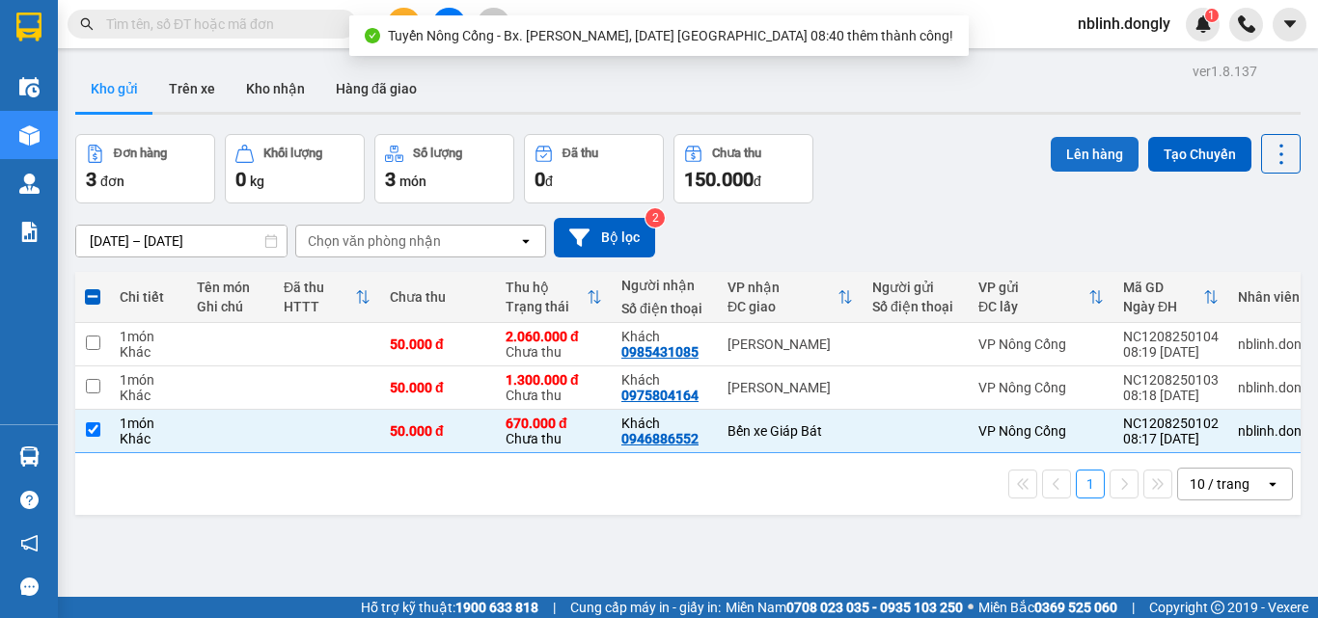
click at [1089, 151] on button "Lên hàng" at bounding box center [1095, 154] width 88 height 35
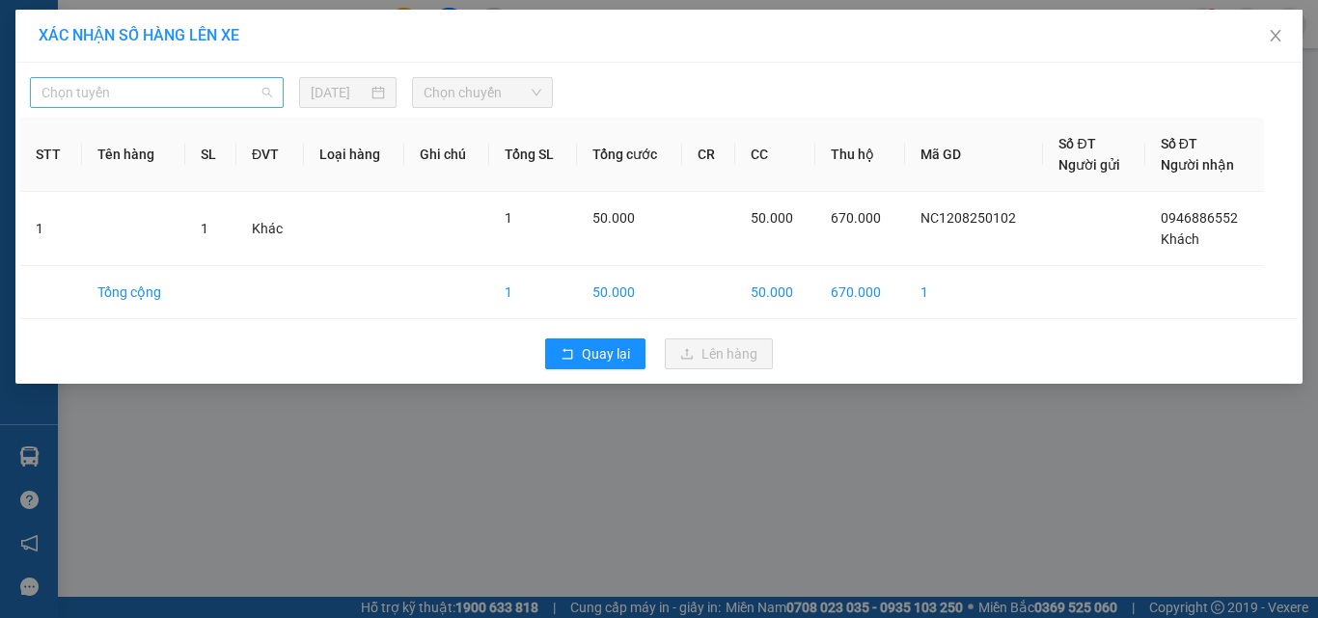
click at [133, 89] on span "Chọn tuyến" at bounding box center [156, 92] width 231 height 29
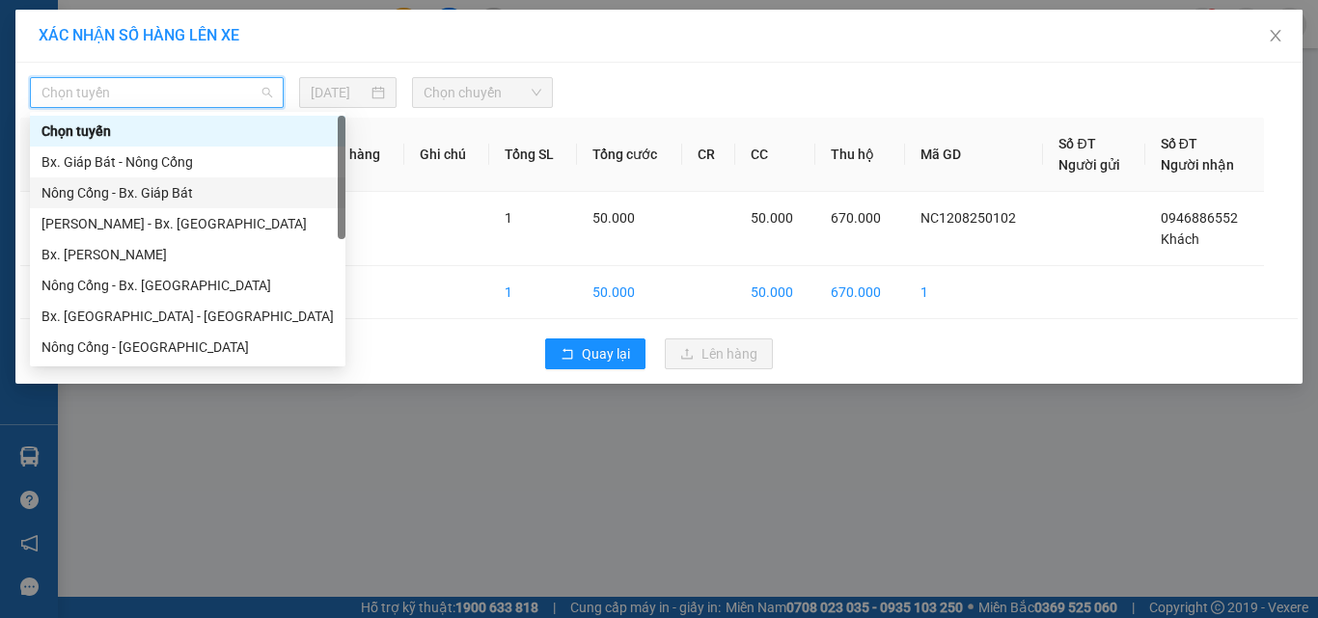
click at [143, 190] on div "Nông Cống - Bx. Giáp Bát" at bounding box center [187, 192] width 292 height 21
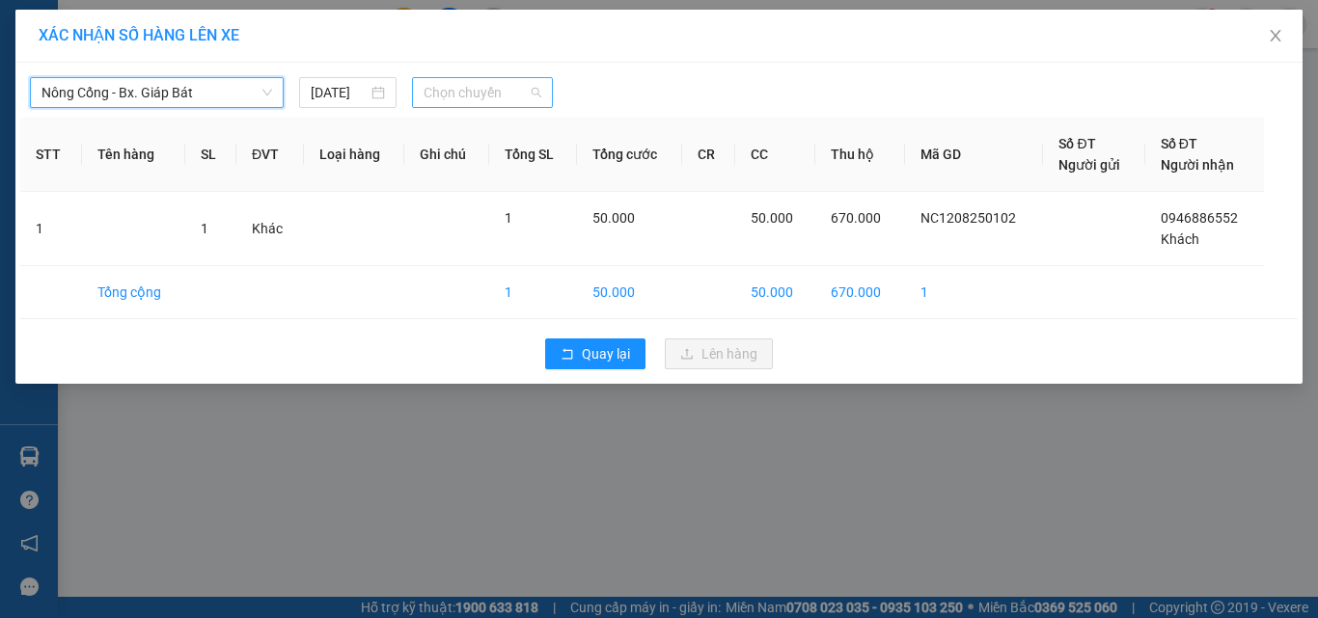
click at [462, 91] on span "Chọn chuyến" at bounding box center [483, 92] width 119 height 29
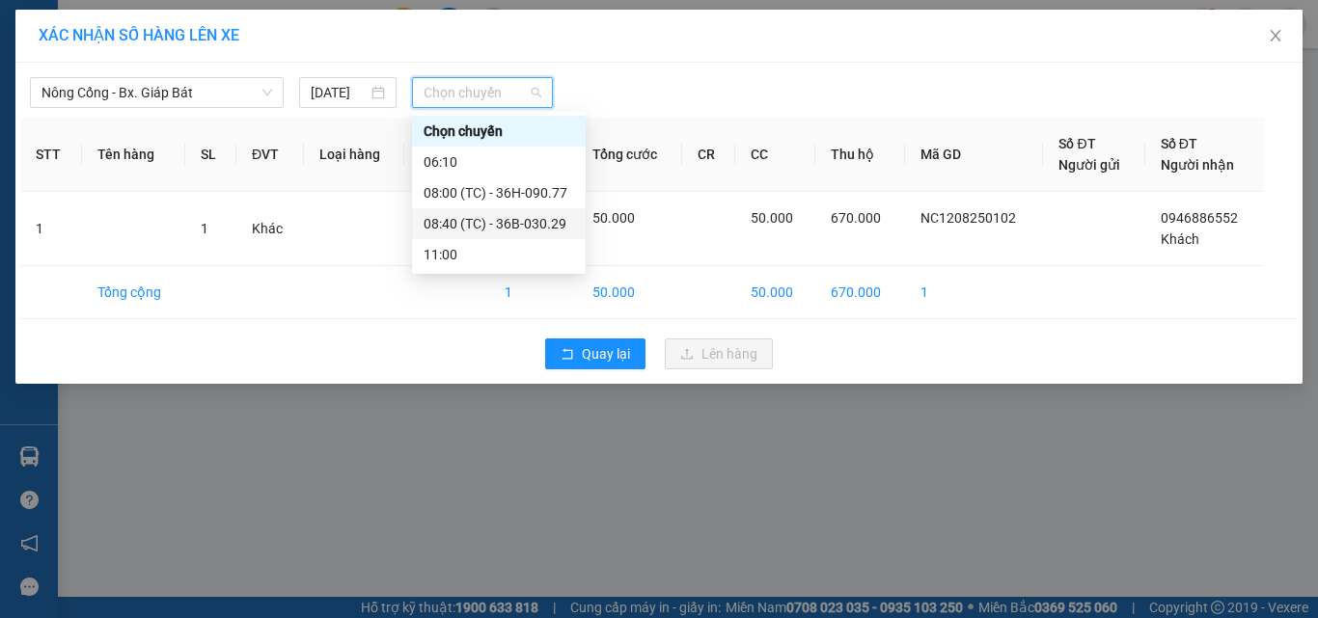
click at [523, 221] on div "08:40 (TC) - 36B-030.29" at bounding box center [499, 223] width 151 height 21
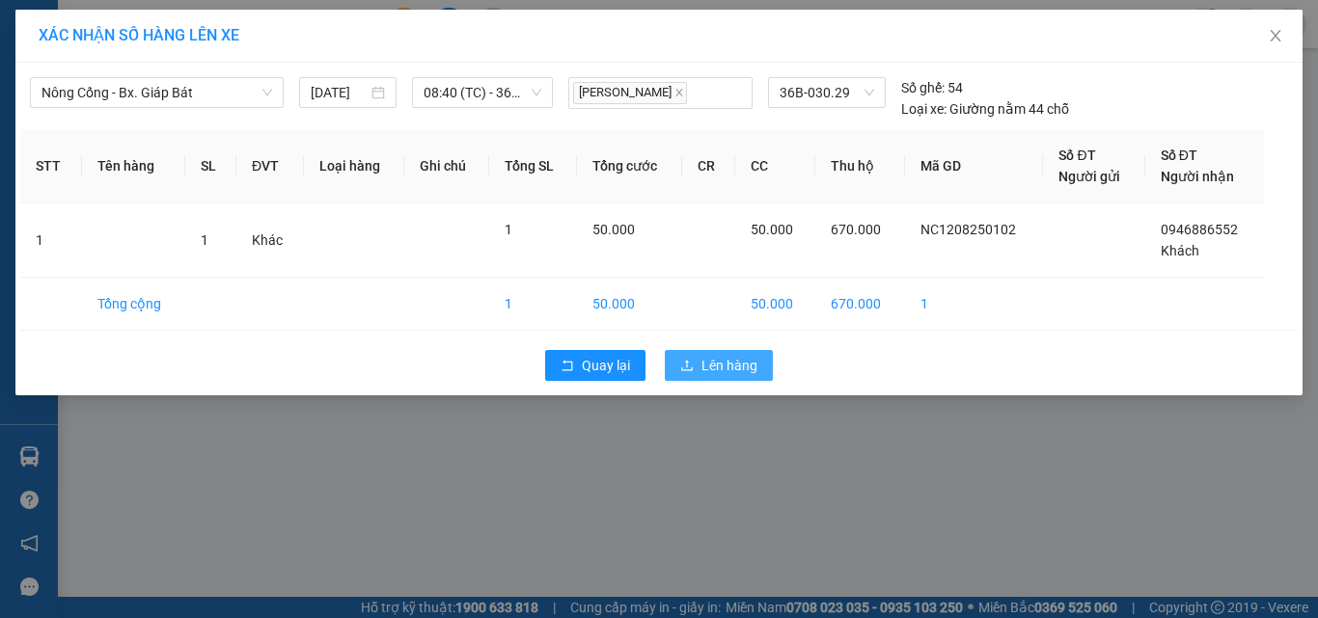
click at [728, 366] on span "Lên hàng" at bounding box center [729, 365] width 56 height 21
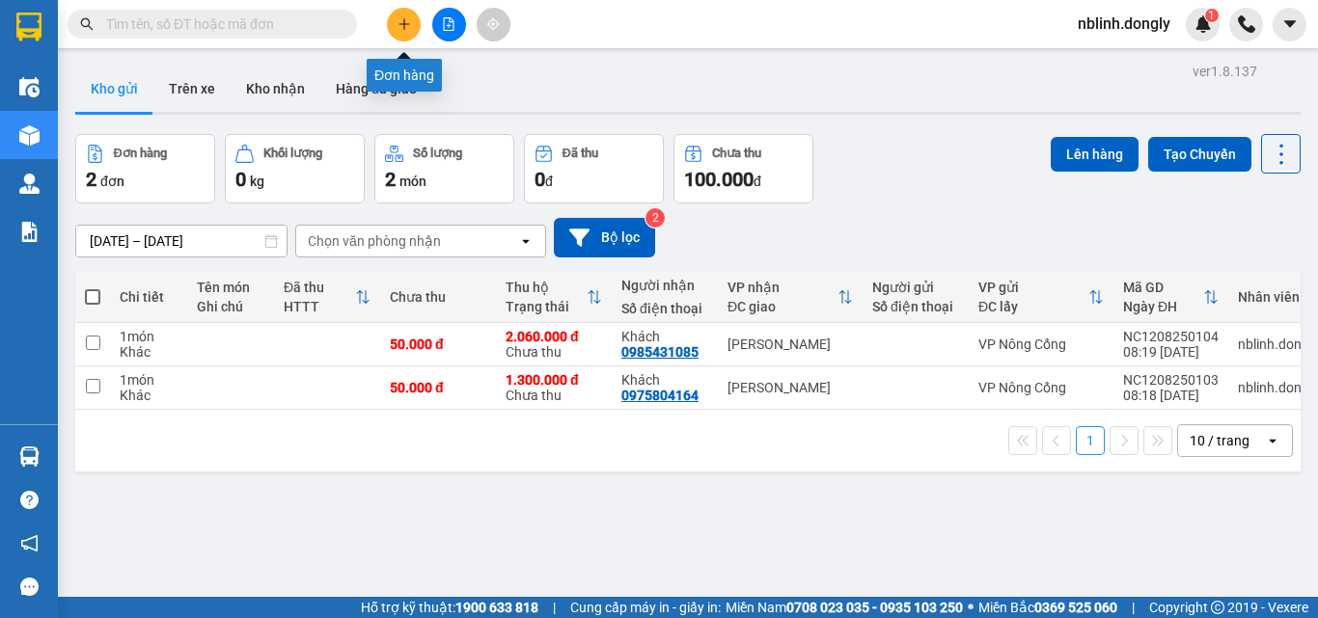
click at [411, 25] on button at bounding box center [404, 25] width 34 height 34
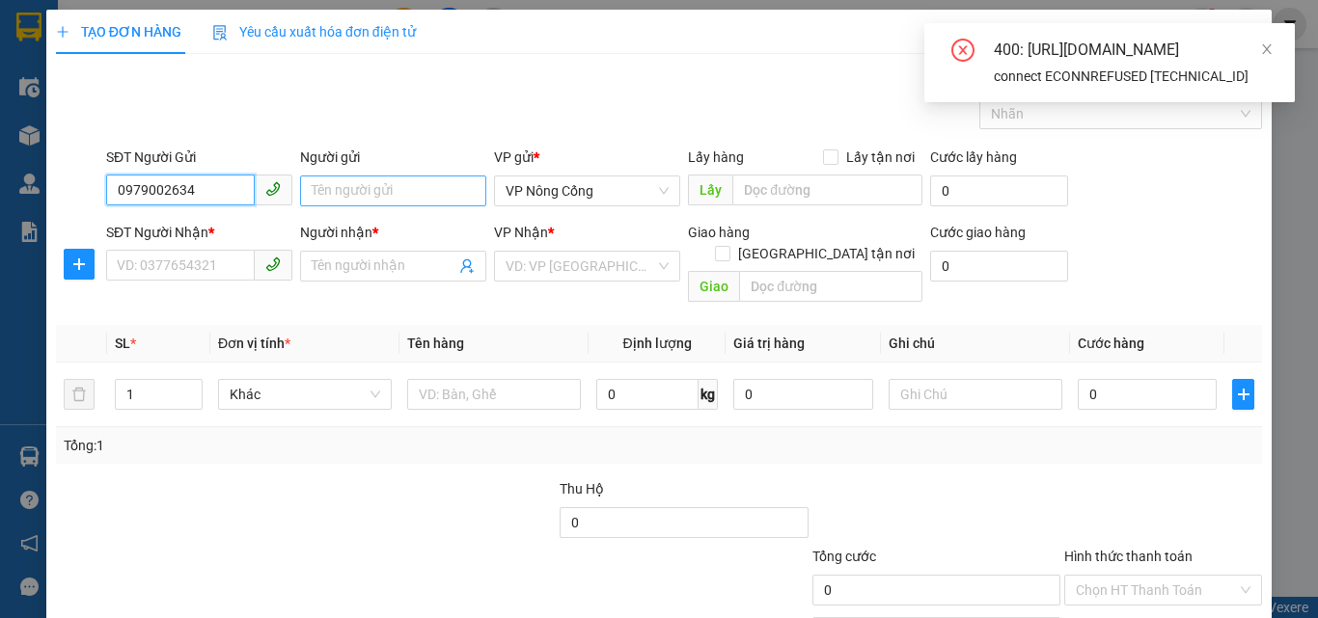
type input "0979002634"
click at [337, 177] on input "Người gửi" at bounding box center [393, 191] width 186 height 31
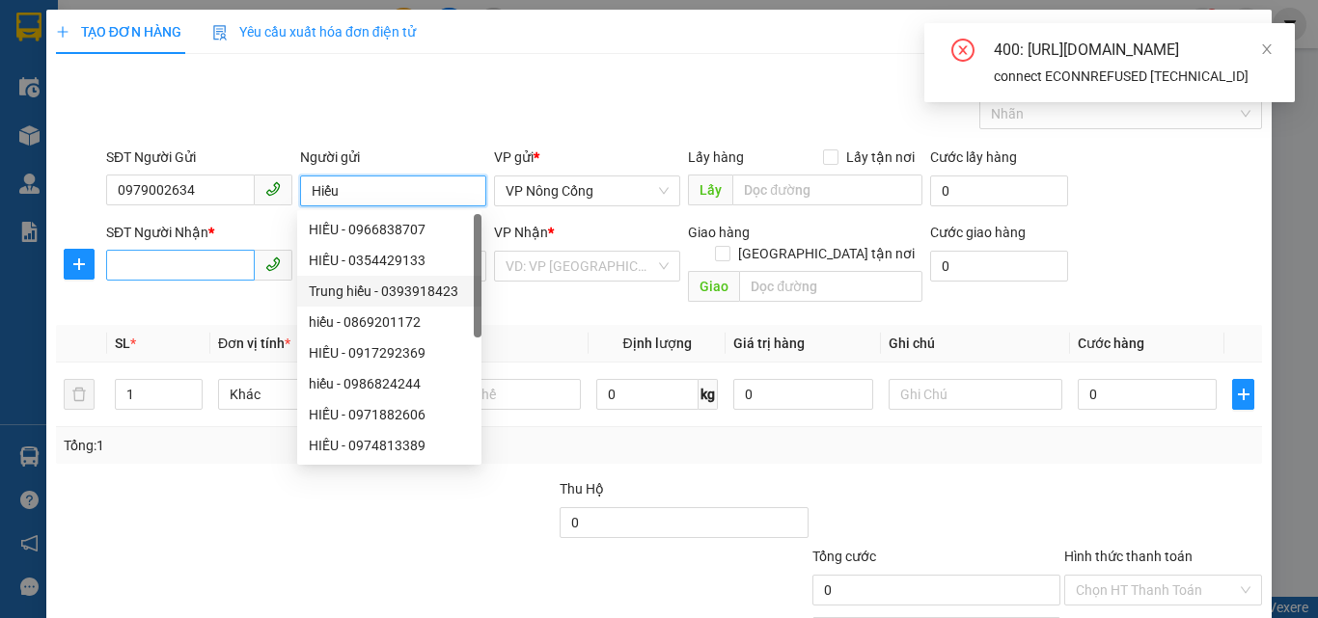
type input "Hiếu"
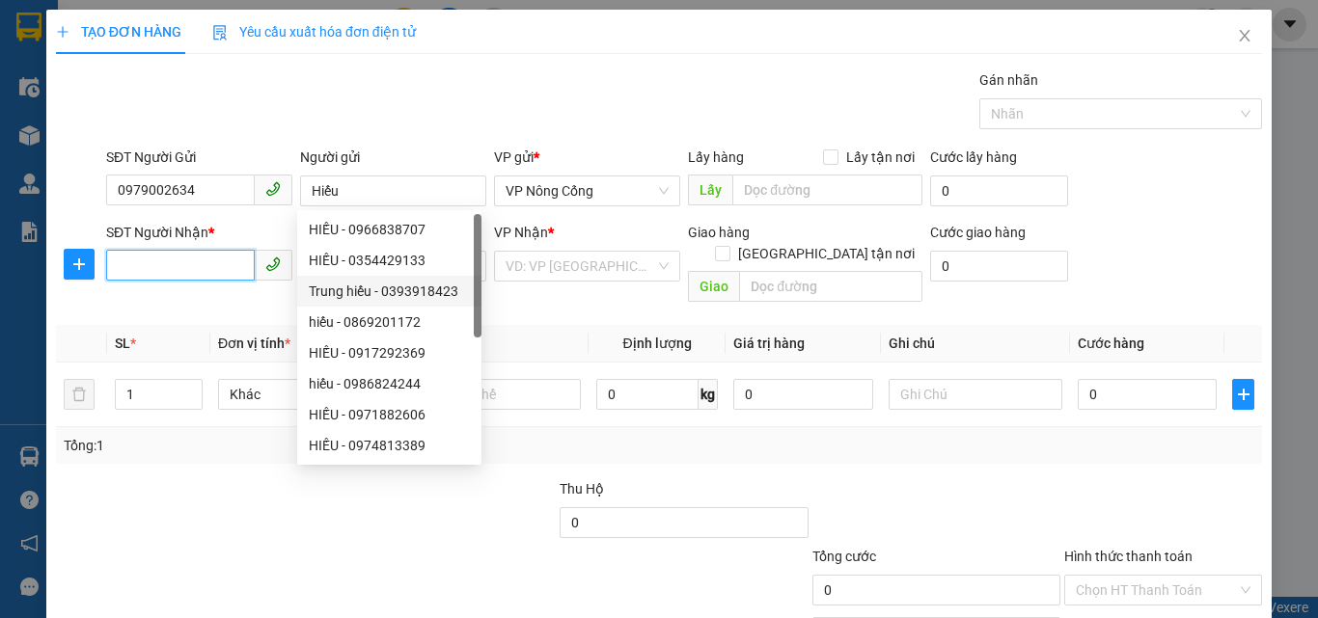
click at [162, 270] on input "SĐT Người Nhận *" at bounding box center [180, 265] width 149 height 31
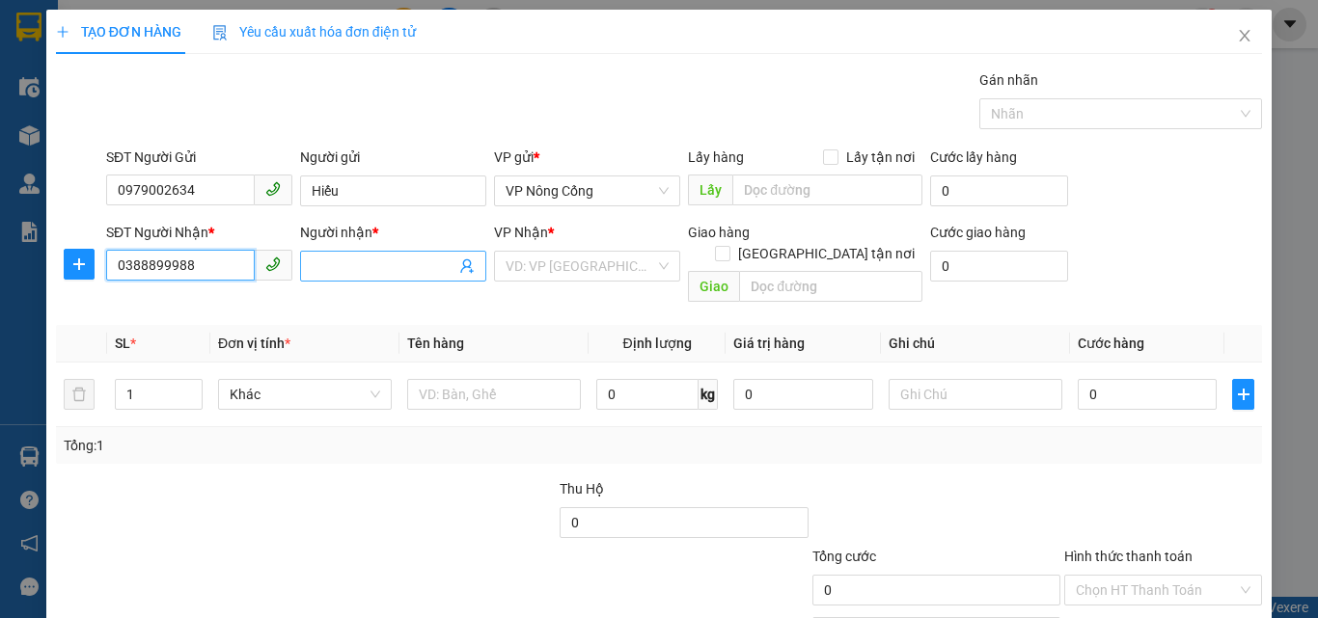
type input "0388899988"
click at [344, 276] on input "Người nhận *" at bounding box center [384, 266] width 144 height 21
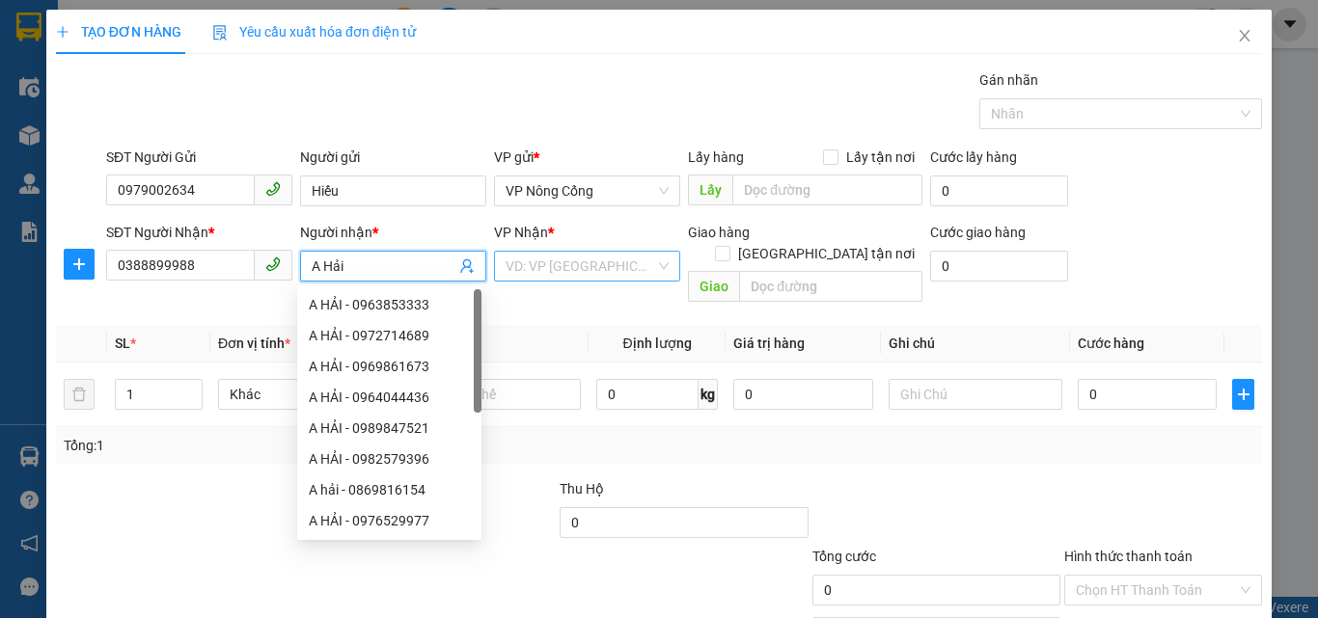
type input "A Hải"
click at [602, 264] on input "search" at bounding box center [581, 266] width 150 height 29
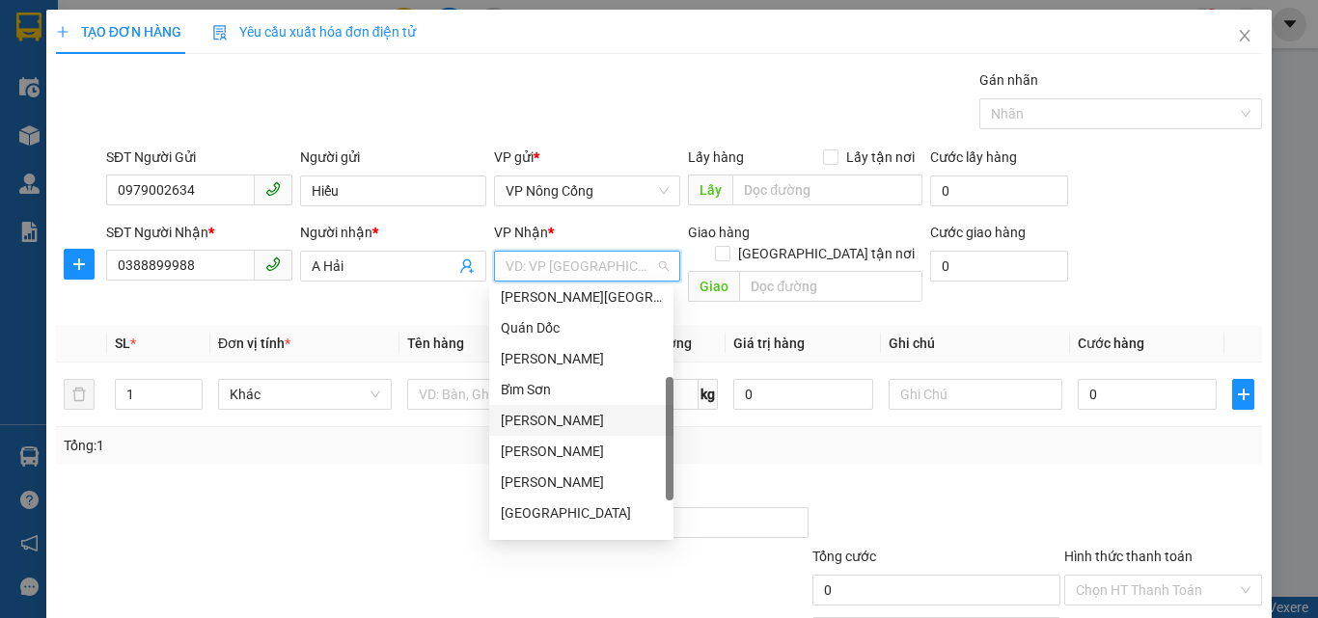
scroll to position [278, 0]
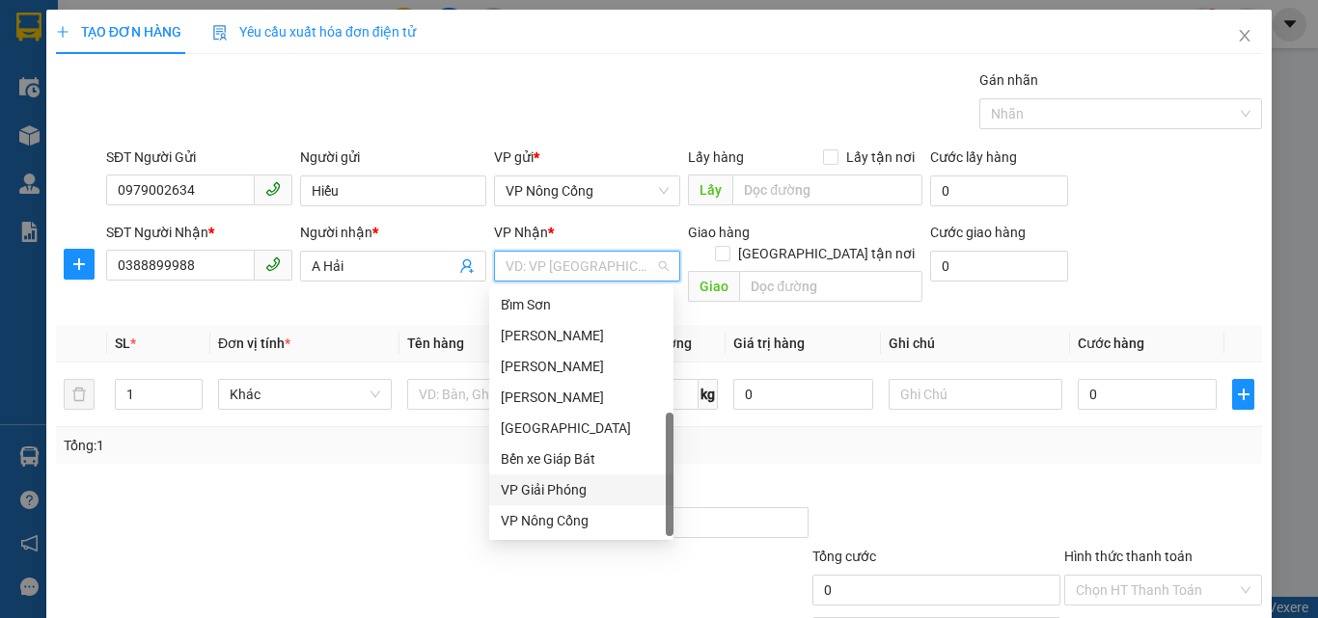
click at [558, 494] on div "VP Giải Phóng" at bounding box center [581, 490] width 161 height 21
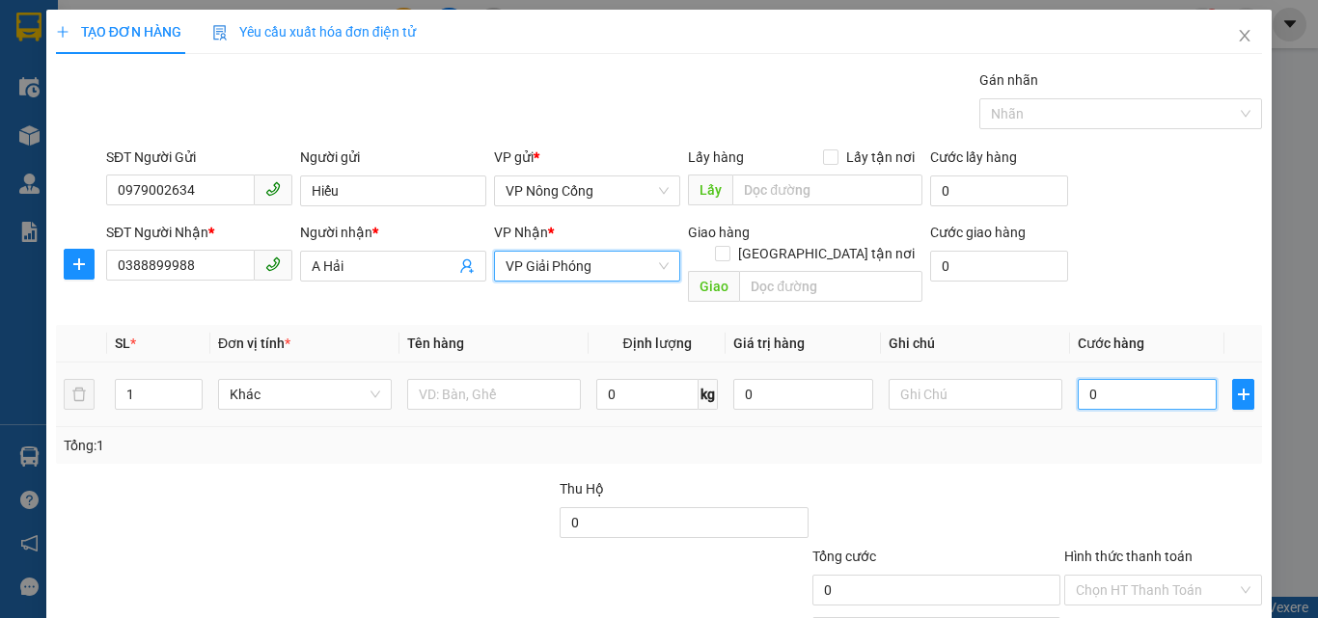
click at [1136, 379] on input "0" at bounding box center [1147, 394] width 139 height 31
type input "4"
type input "40"
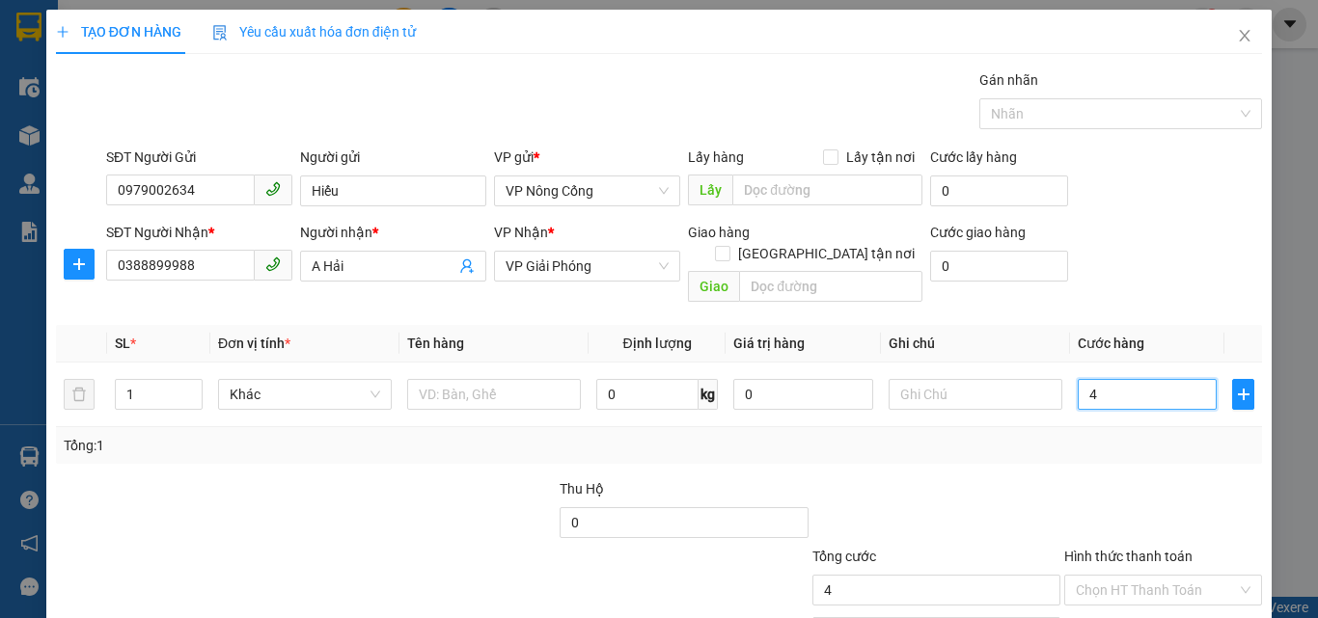
type input "40"
type input "400"
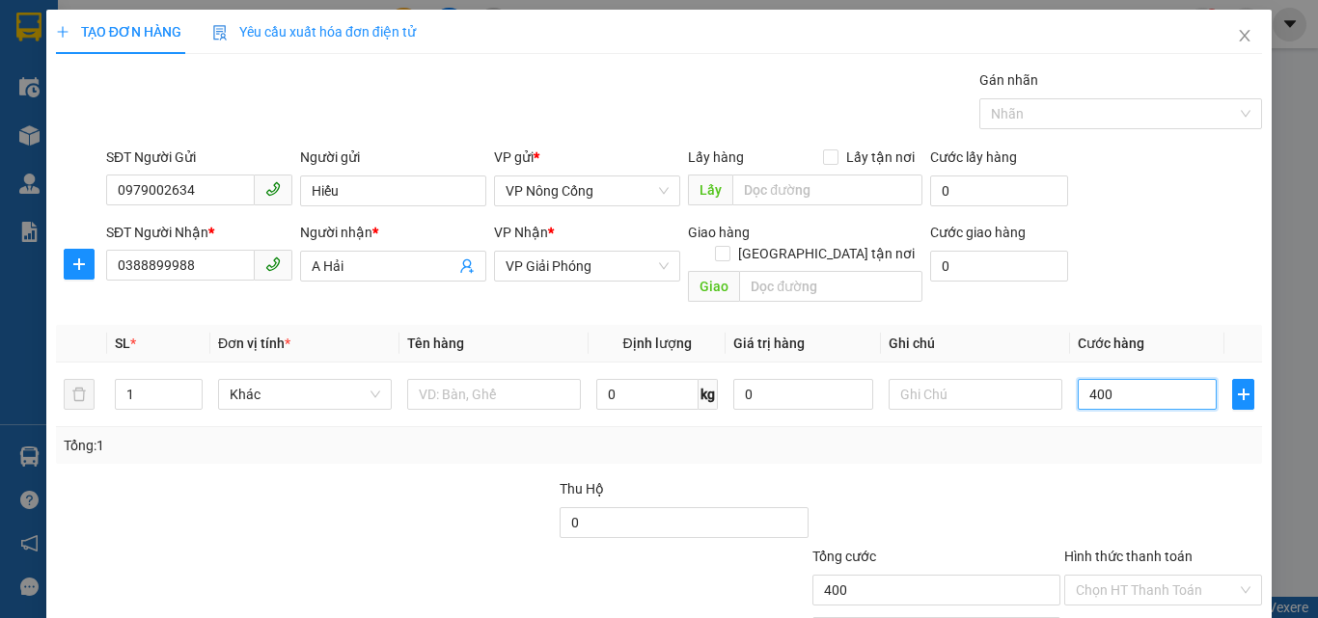
type input "4.000"
type input "40.000"
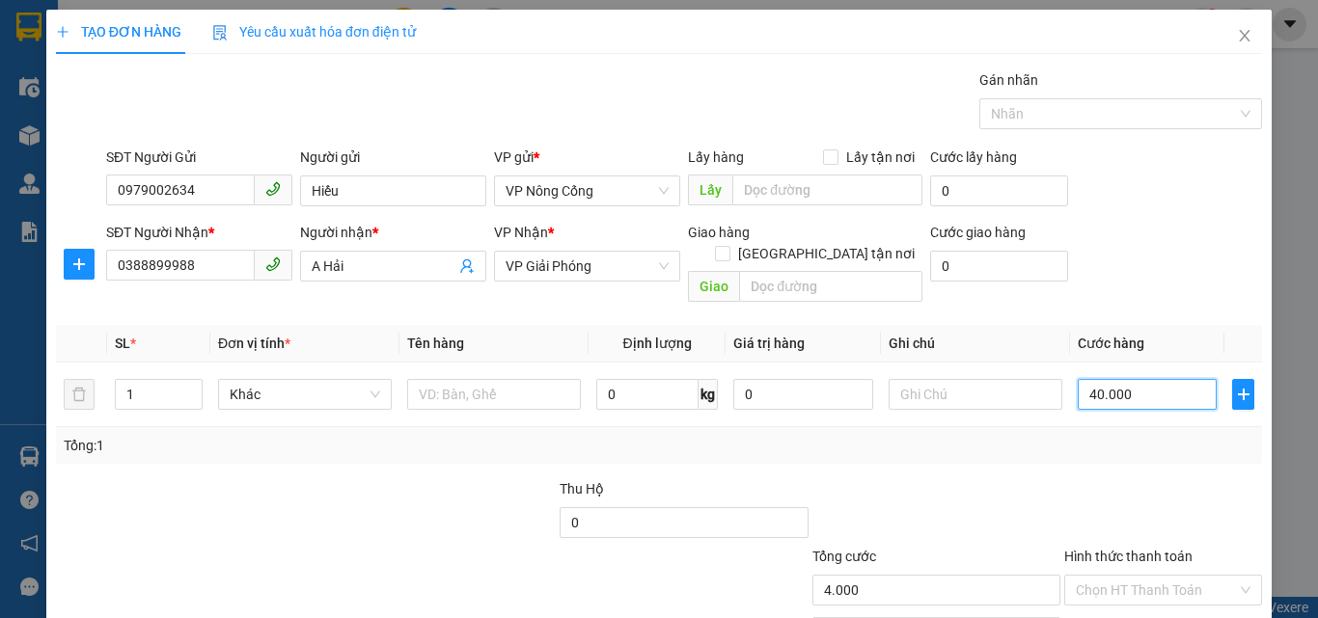
type input "40.000"
click at [945, 435] on div "Tổng: 1" at bounding box center [659, 445] width 1191 height 21
click at [1110, 576] on input "Hình thức thanh toán" at bounding box center [1156, 590] width 161 height 29
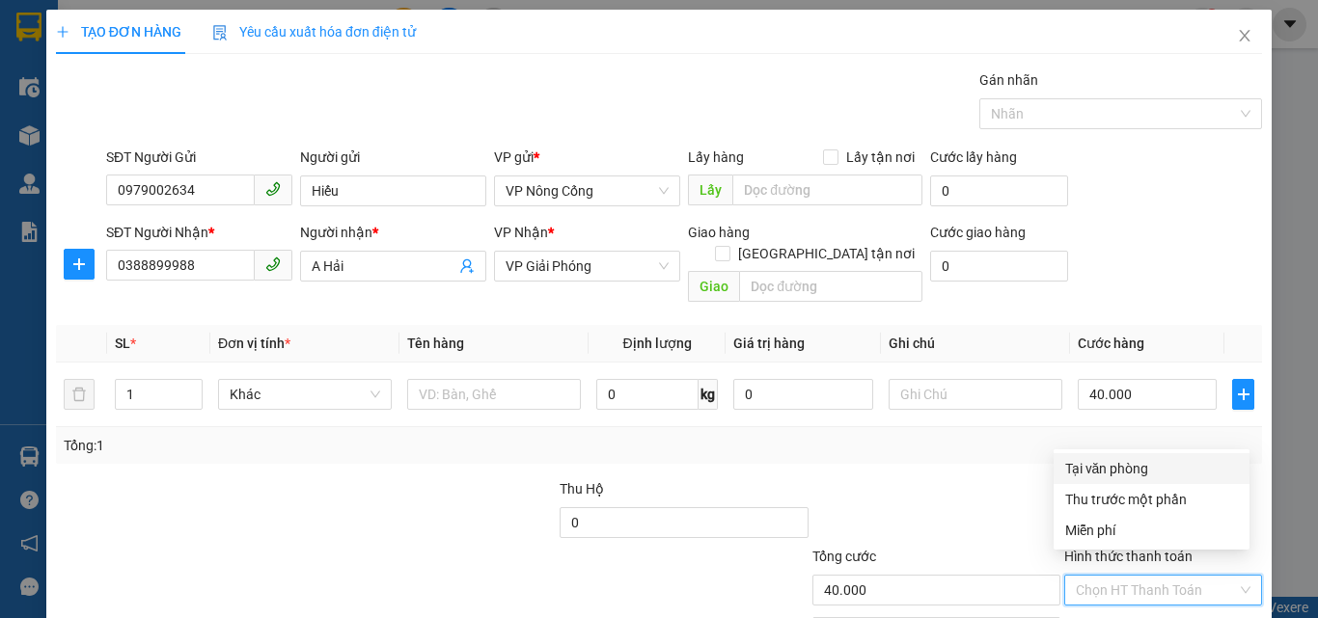
click at [1115, 468] on div "Tại văn phòng" at bounding box center [1151, 468] width 173 height 21
type input "0"
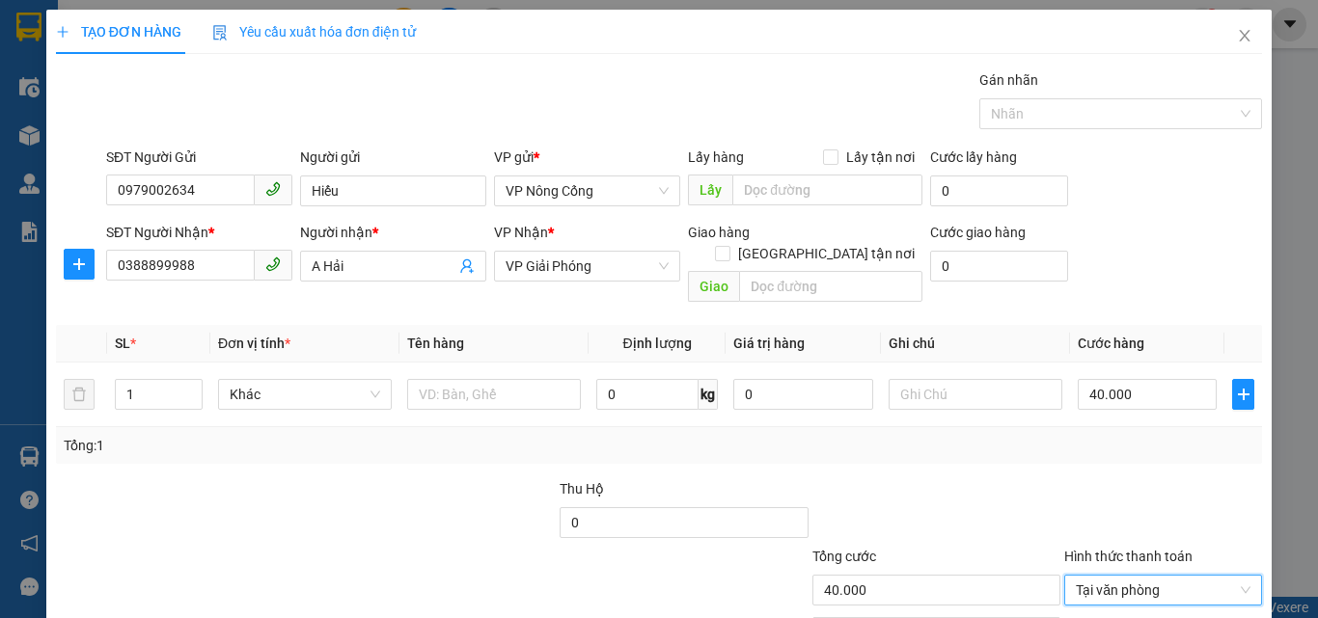
scroll to position [96, 0]
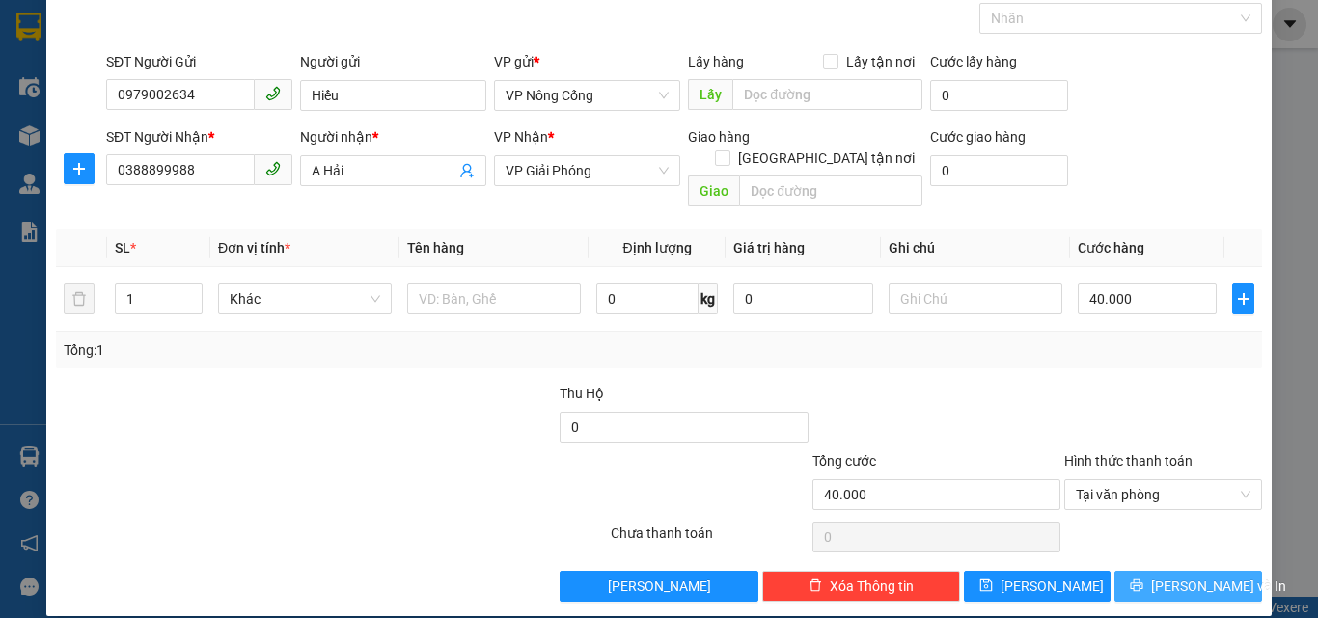
click at [1181, 576] on span "[PERSON_NAME] và In" at bounding box center [1218, 586] width 135 height 21
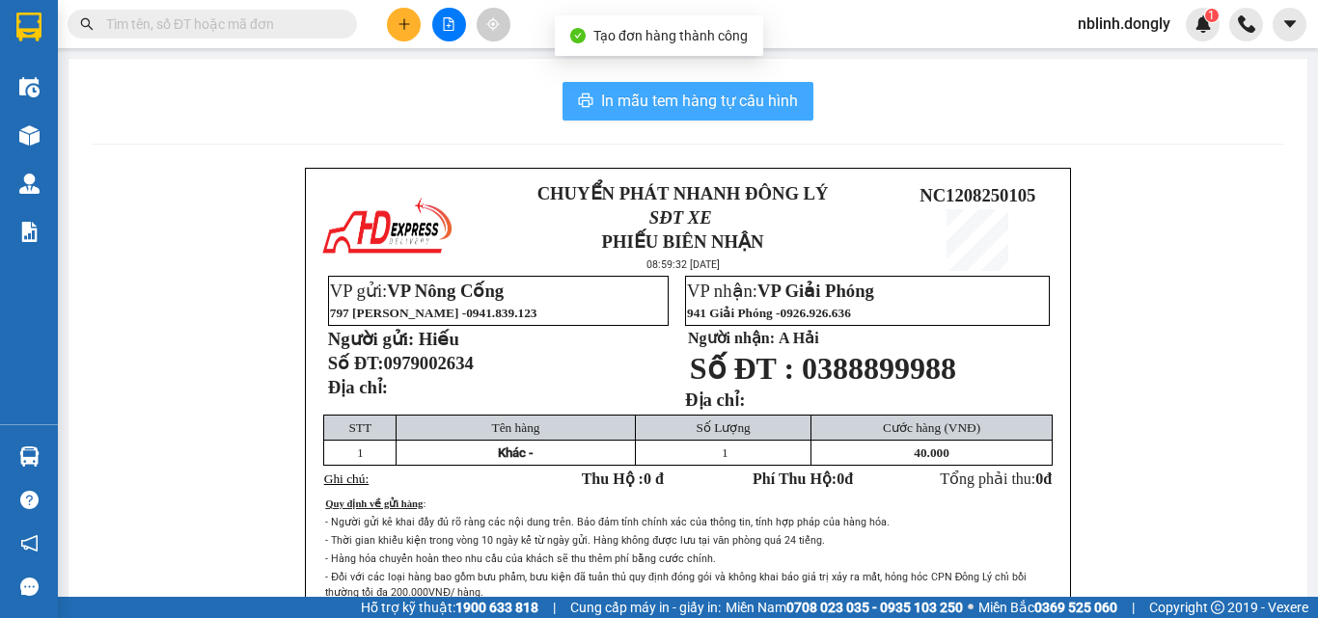
click at [657, 99] on span "In mẫu tem hàng tự cấu hình" at bounding box center [699, 101] width 197 height 24
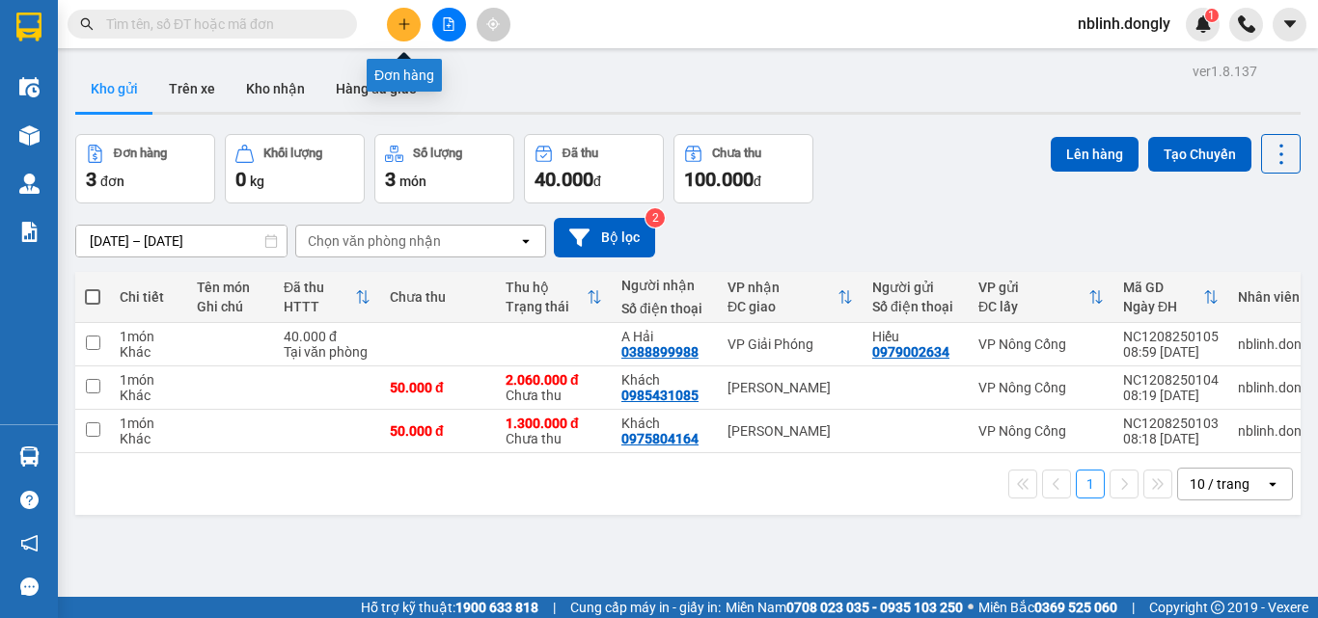
click at [400, 18] on icon "plus" at bounding box center [405, 24] width 14 height 14
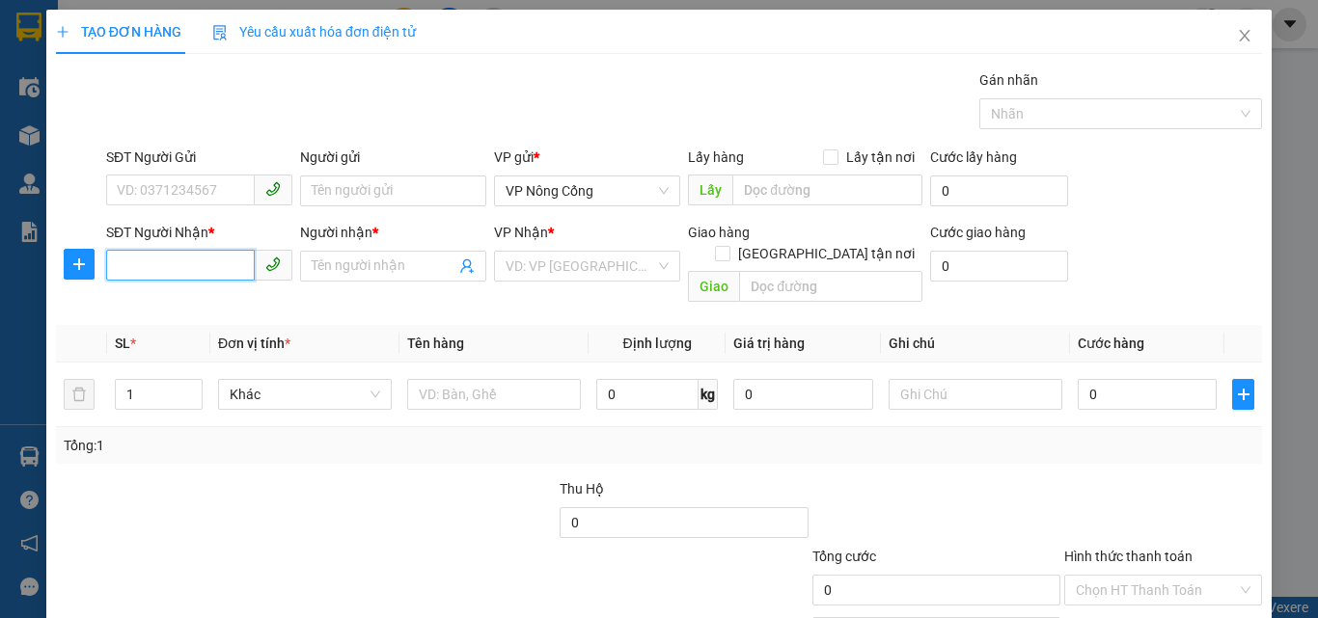
click at [120, 272] on input "SĐT Người Nhận *" at bounding box center [180, 265] width 149 height 31
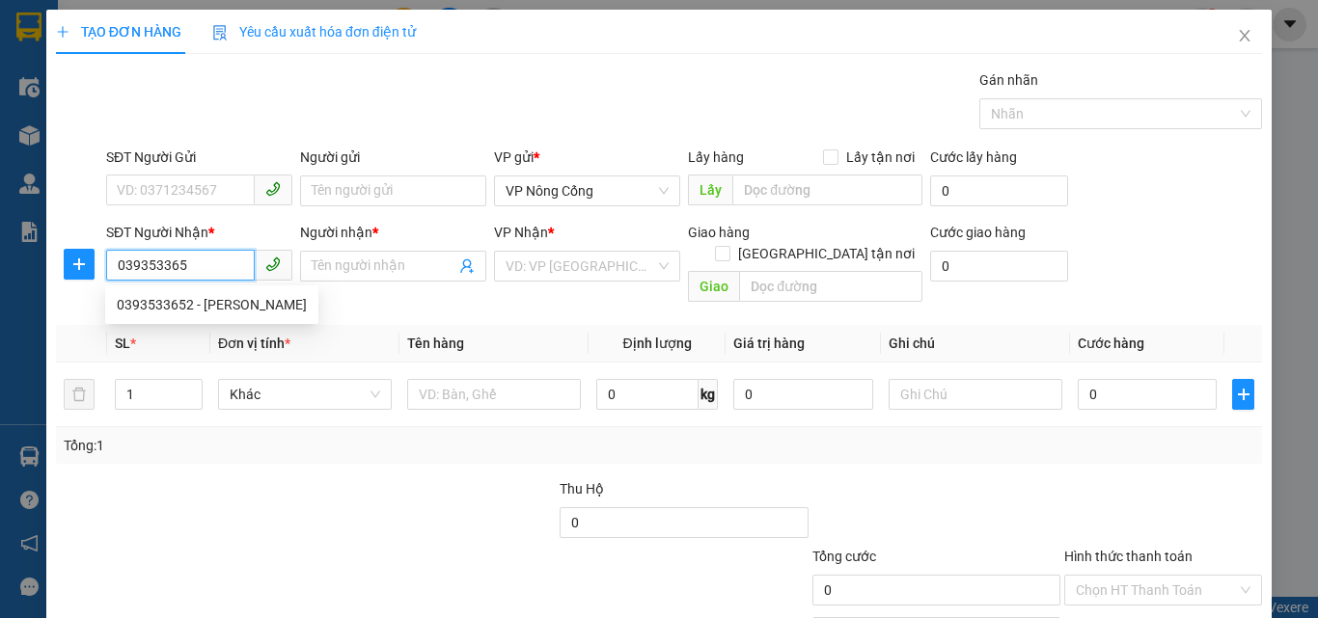
type input "0393533652"
click at [162, 311] on div "0393533652 - [PERSON_NAME]" at bounding box center [212, 304] width 190 height 21
type input "Hùng"
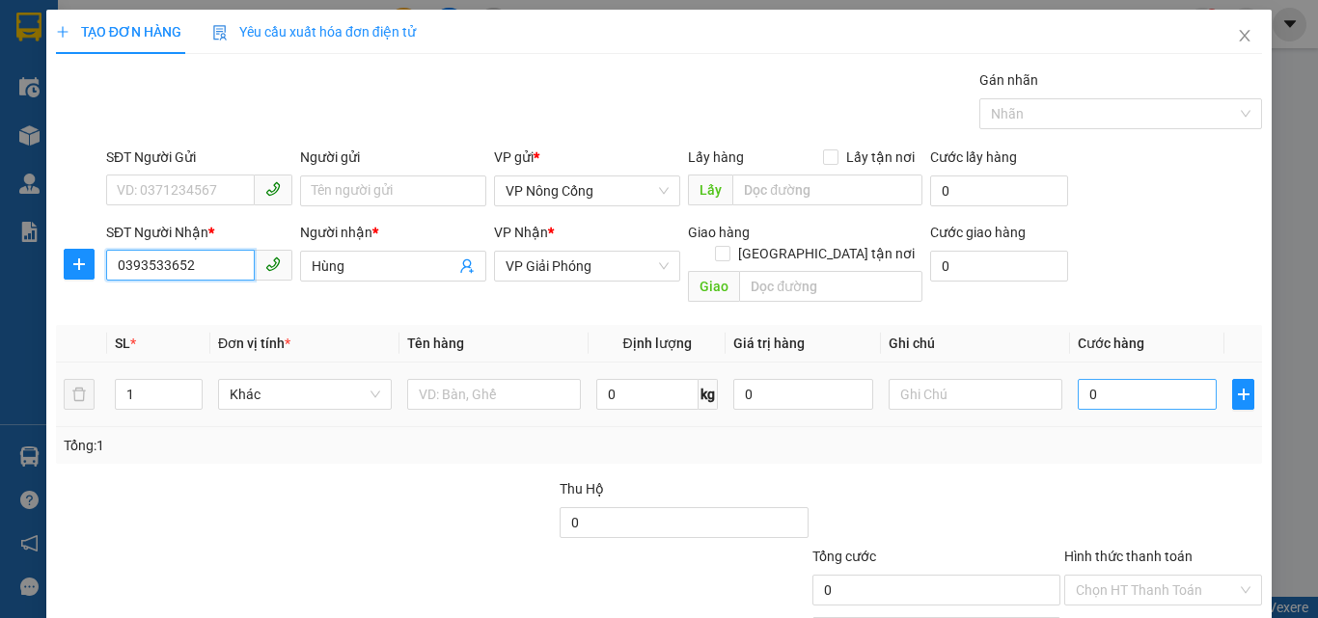
type input "0393533652"
click at [1124, 379] on input "0" at bounding box center [1147, 394] width 139 height 31
type input "5"
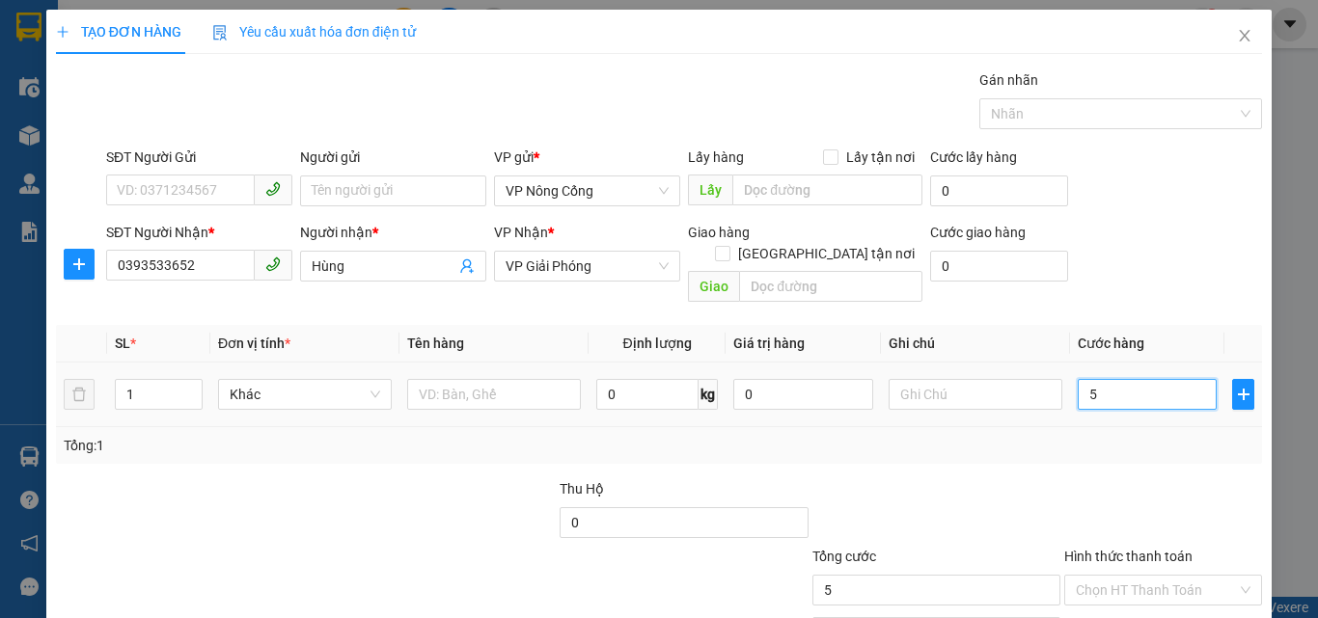
type input "50"
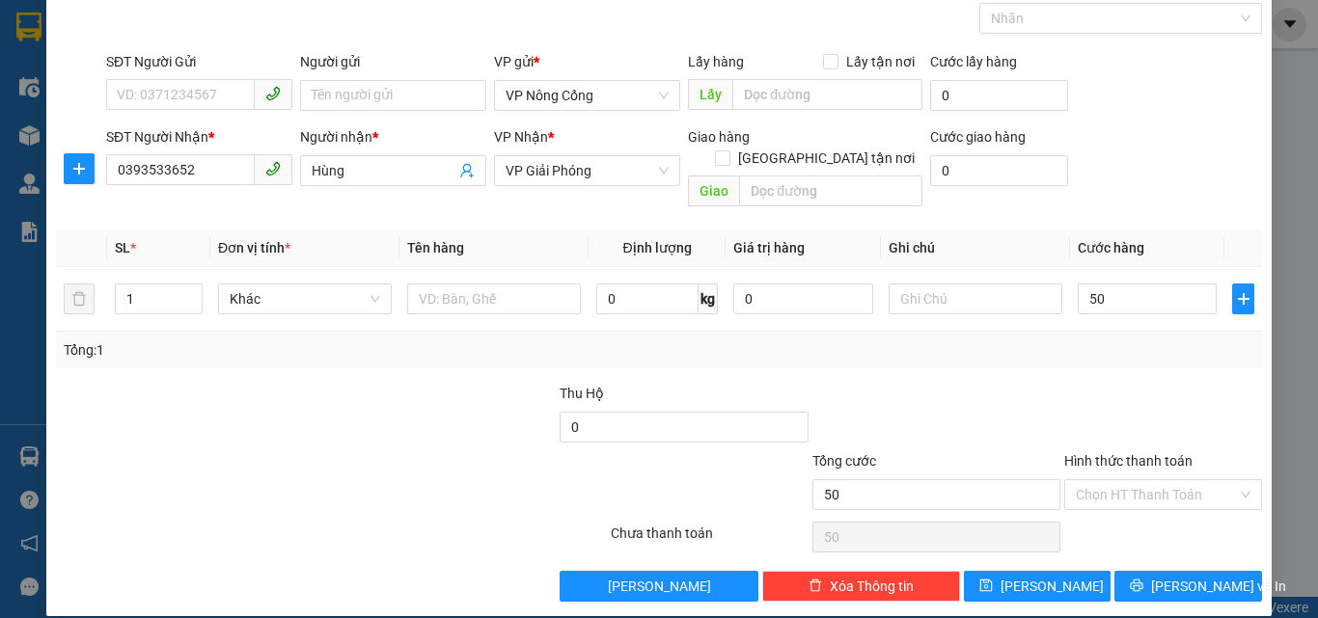
type input "50.000"
click at [1113, 453] on label "Hình thức thanh toán" at bounding box center [1128, 460] width 128 height 15
click at [1113, 480] on input "Hình thức thanh toán" at bounding box center [1156, 494] width 161 height 29
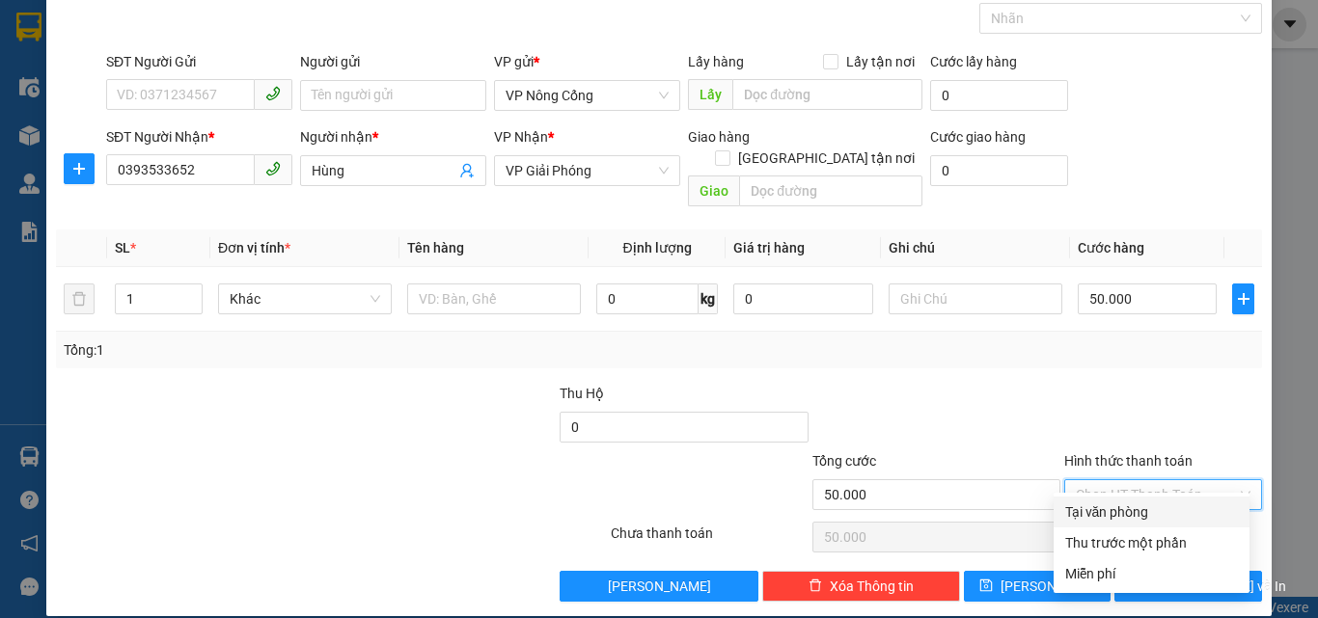
click at [1109, 514] on div "Tại văn phòng" at bounding box center [1151, 512] width 173 height 21
type input "0"
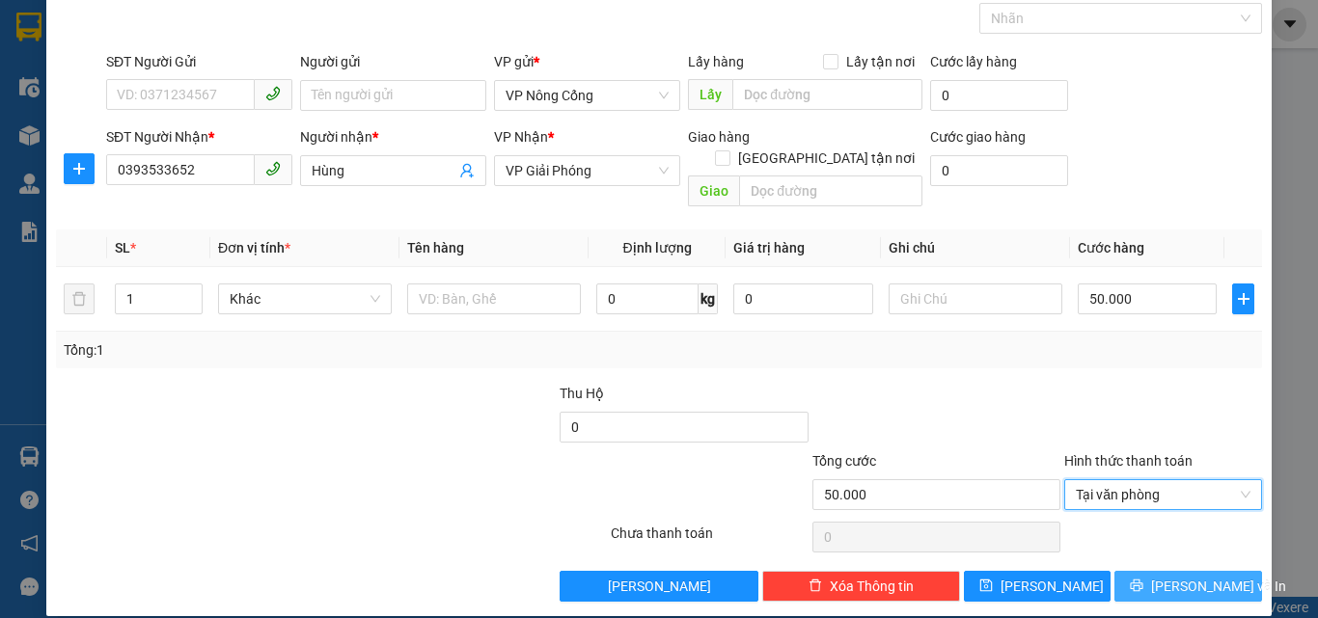
click at [1184, 576] on span "[PERSON_NAME] và In" at bounding box center [1218, 586] width 135 height 21
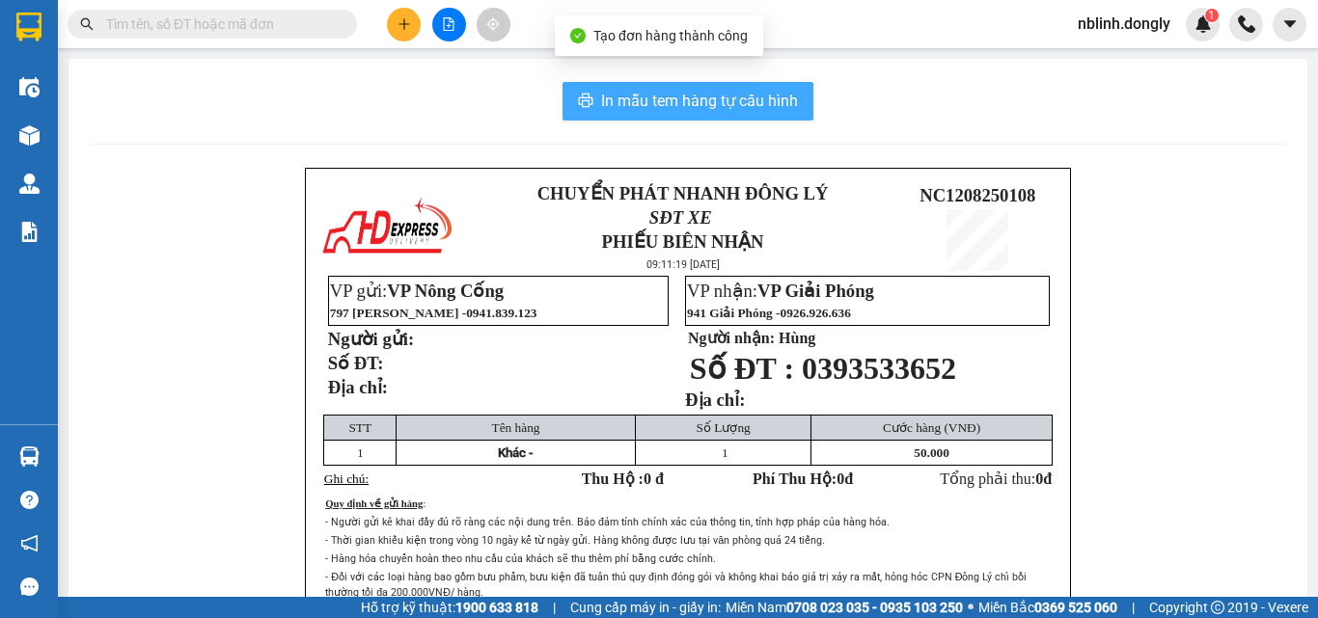
click at [651, 87] on button "In mẫu tem hàng tự cấu hình" at bounding box center [687, 101] width 251 height 39
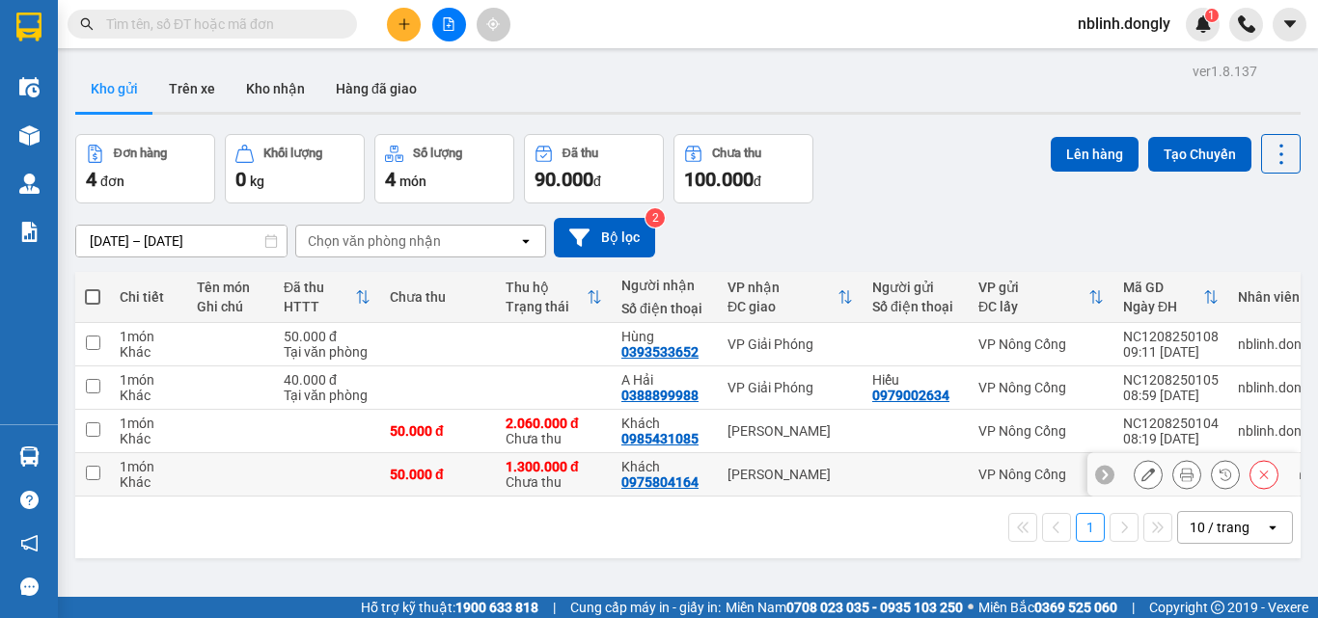
drag, startPoint x: 91, startPoint y: 476, endPoint x: 102, endPoint y: 484, distance: 14.5
click at [97, 479] on input "checkbox" at bounding box center [93, 473] width 14 height 14
checkbox input "true"
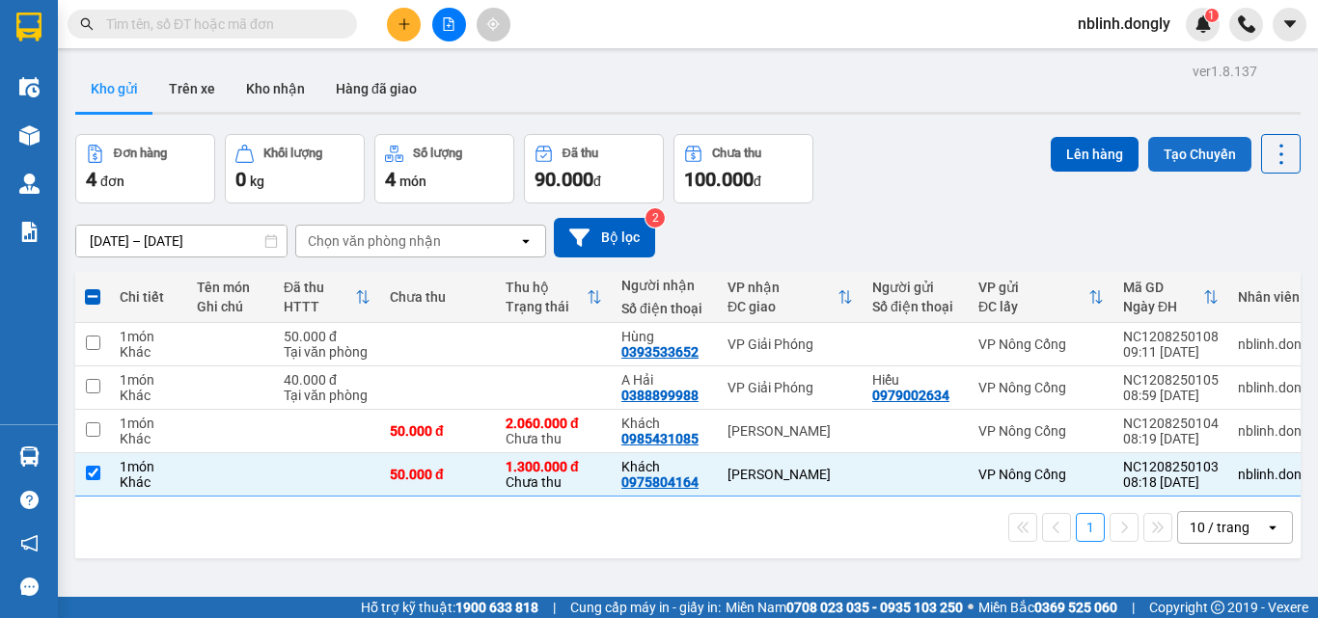
click at [1189, 156] on button "Tạo Chuyến" at bounding box center [1199, 154] width 103 height 35
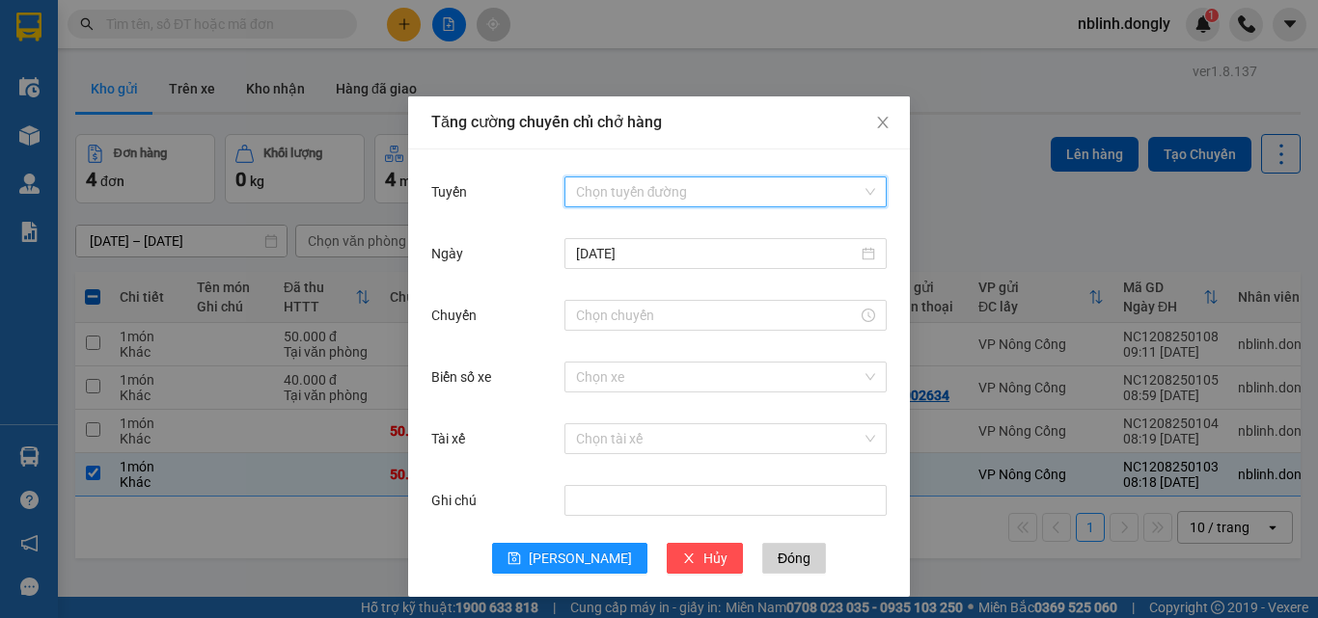
click at [634, 183] on input "Tuyến" at bounding box center [719, 192] width 286 height 29
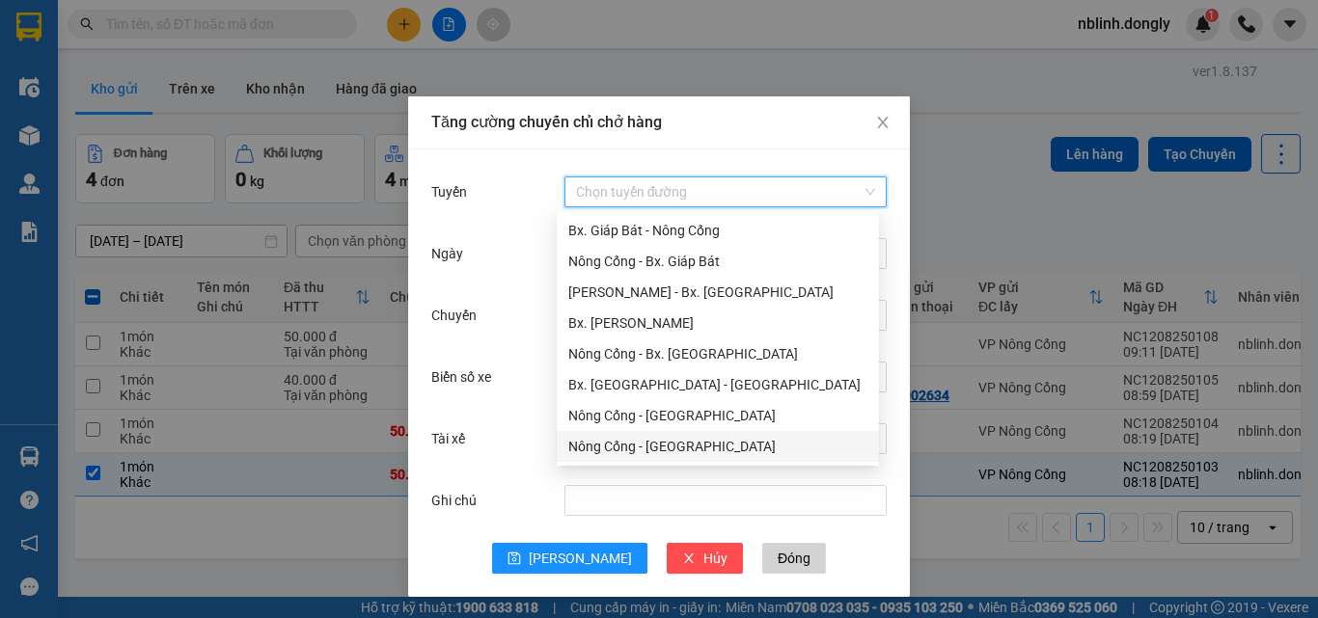
click at [670, 452] on div "Nông Cống - [GEOGRAPHIC_DATA]" at bounding box center [717, 446] width 299 height 21
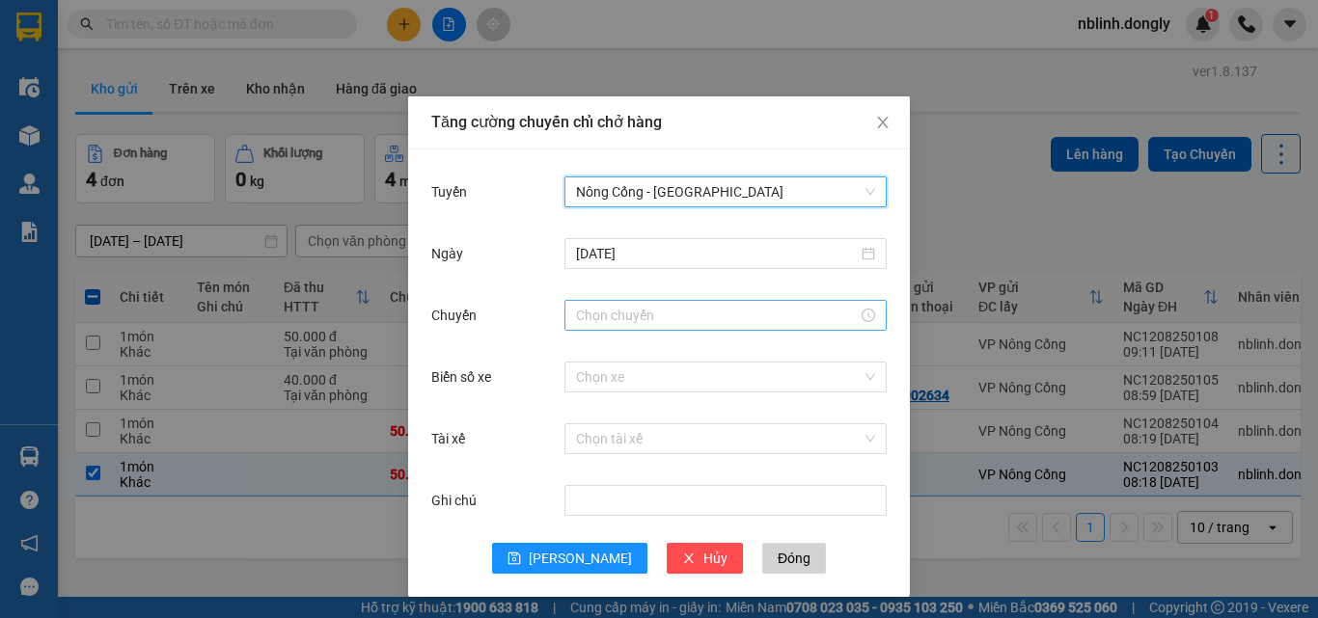
click at [606, 313] on input "Chuyến" at bounding box center [717, 315] width 282 height 21
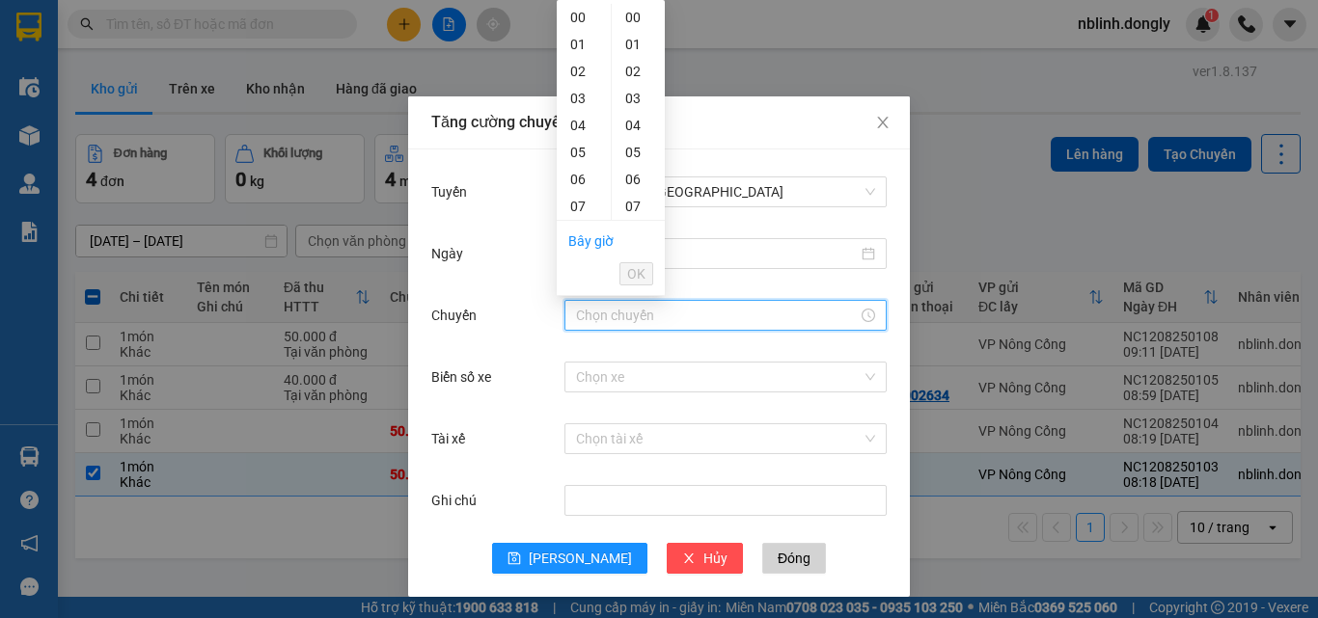
scroll to position [96, 0]
click at [571, 165] on div "09" at bounding box center [584, 164] width 54 height 27
type input "09:00"
click at [634, 271] on span "OK" at bounding box center [636, 273] width 18 height 21
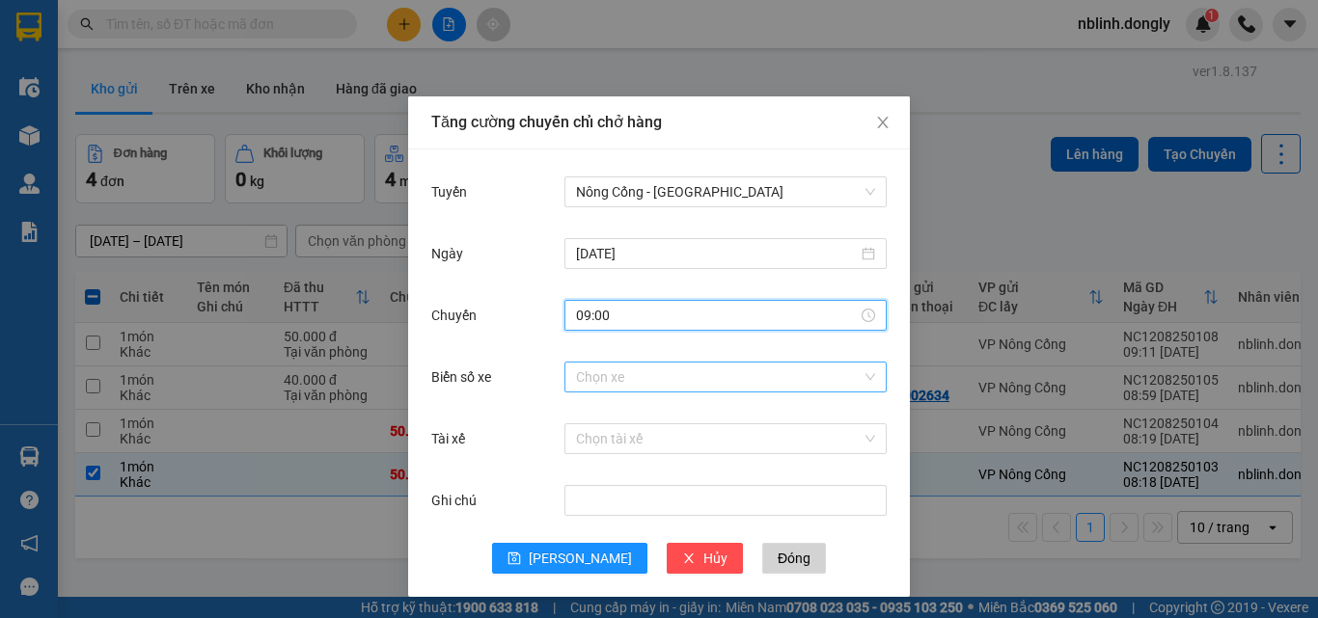
click at [587, 380] on input "Biển số xe" at bounding box center [719, 377] width 286 height 29
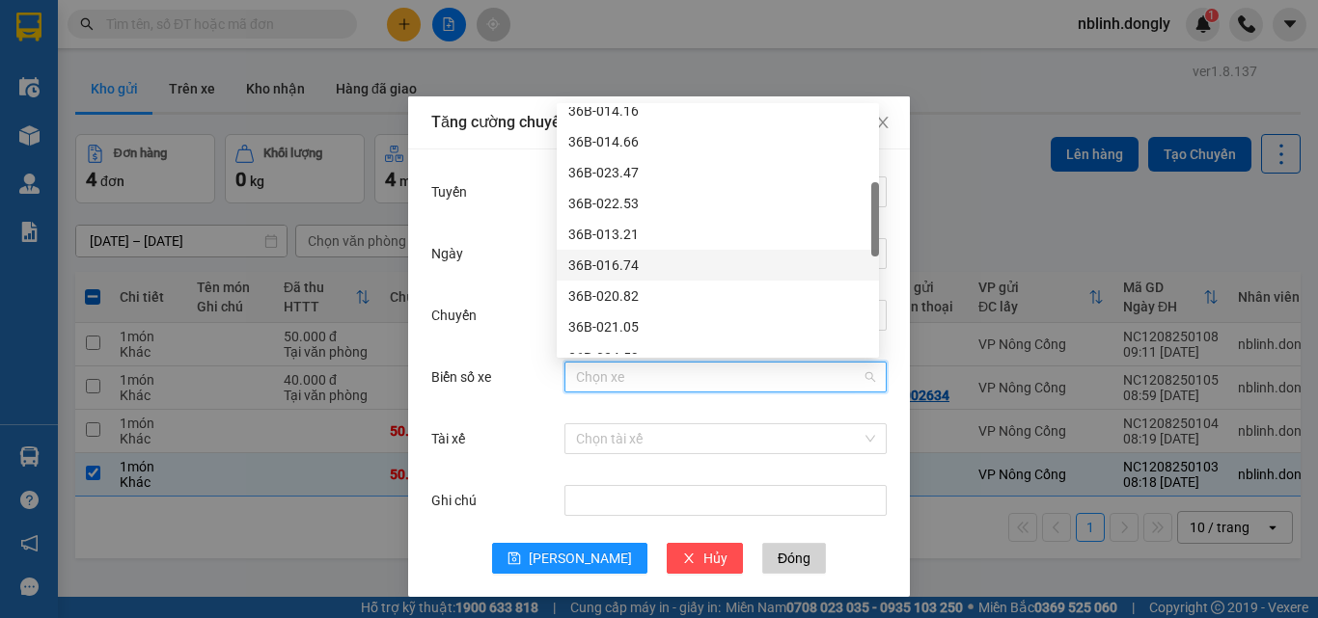
scroll to position [386, 0]
click at [615, 261] on div "36B-024.59" at bounding box center [717, 261] width 299 height 21
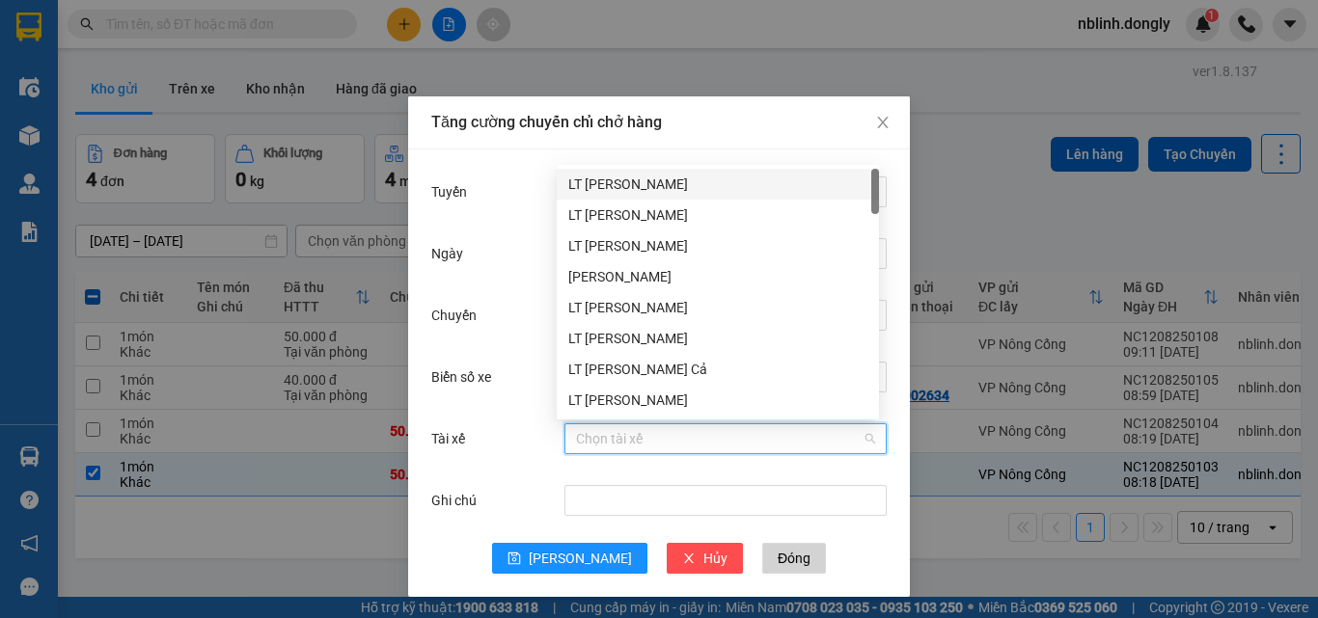
click at [612, 445] on input "Tài xế" at bounding box center [719, 439] width 286 height 29
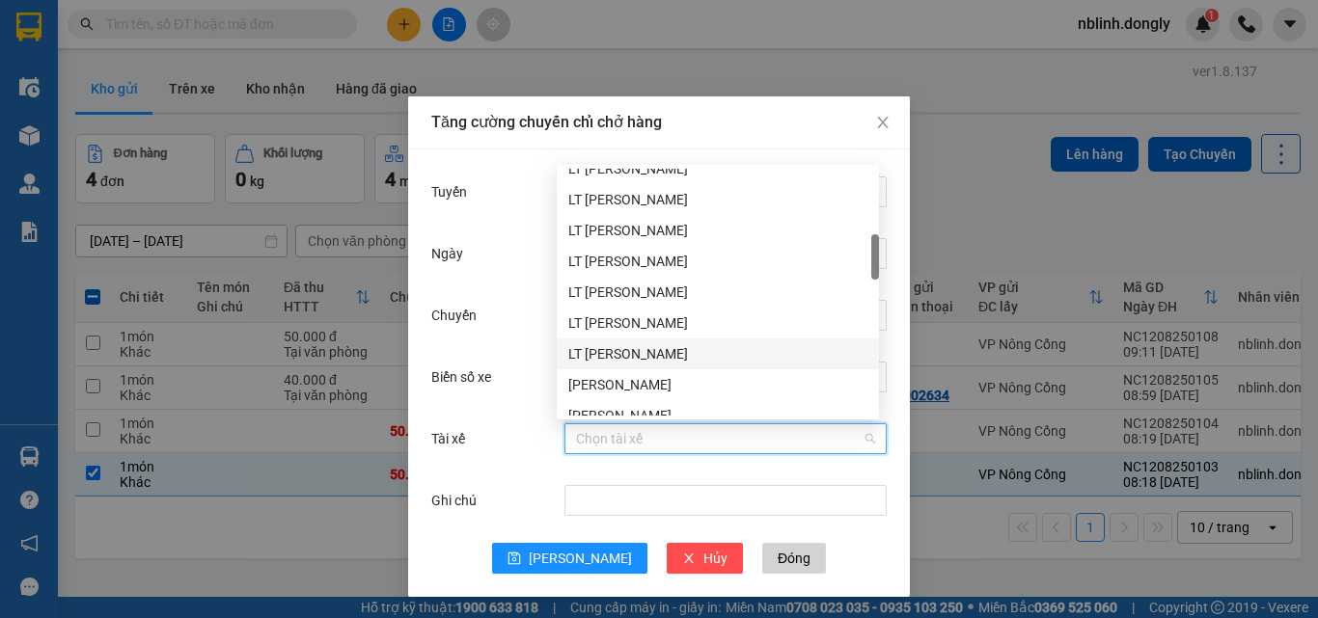
click at [617, 349] on div "LT Lê Văn Đông" at bounding box center [717, 353] width 299 height 21
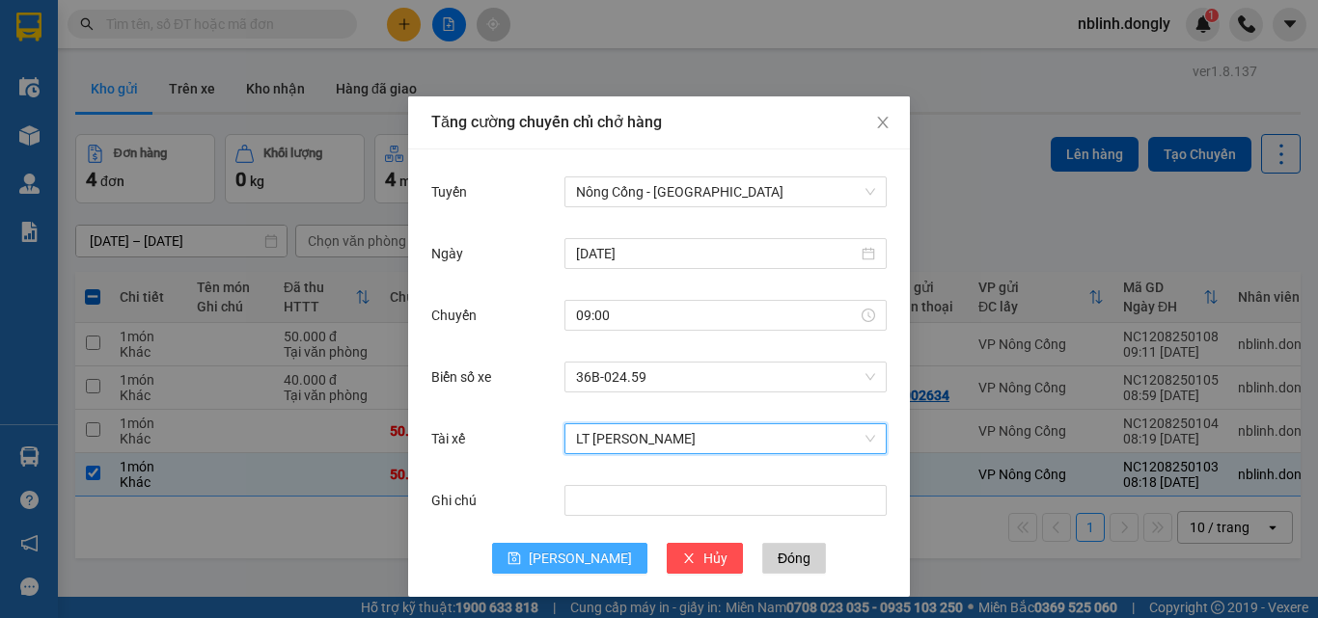
click at [579, 557] on span "[PERSON_NAME]" at bounding box center [580, 558] width 103 height 21
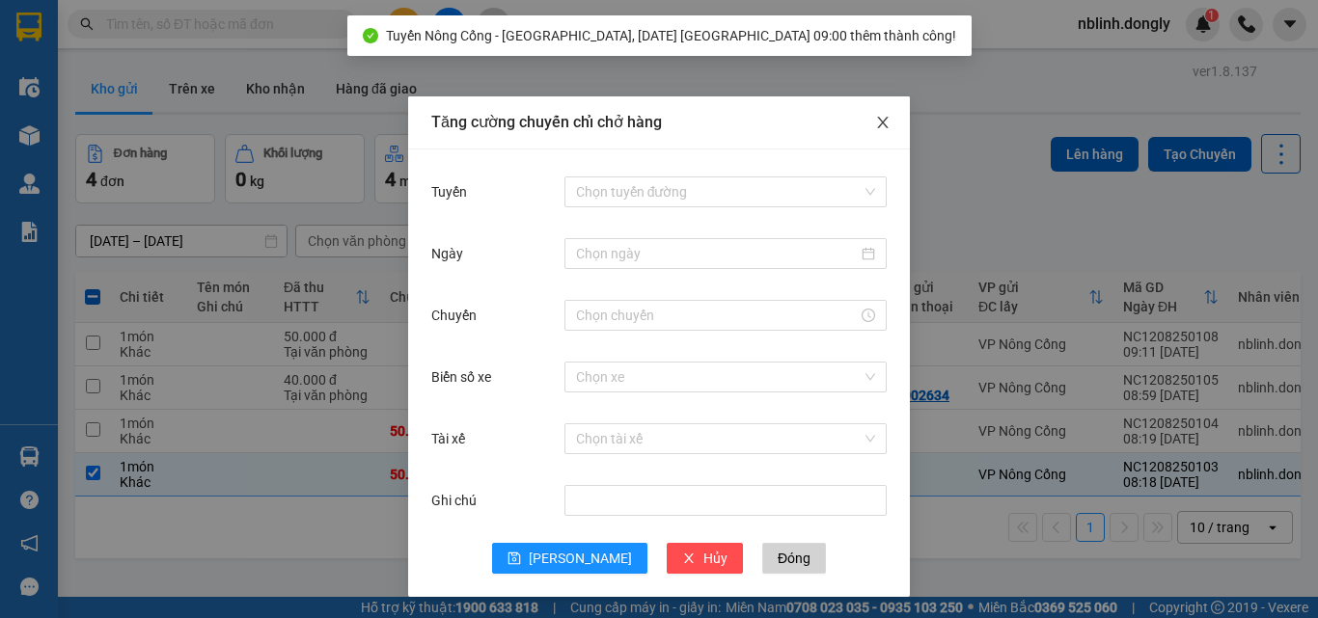
drag, startPoint x: 875, startPoint y: 117, endPoint x: 889, endPoint y: 132, distance: 20.5
click at [875, 117] on icon "close" at bounding box center [882, 122] width 15 height 15
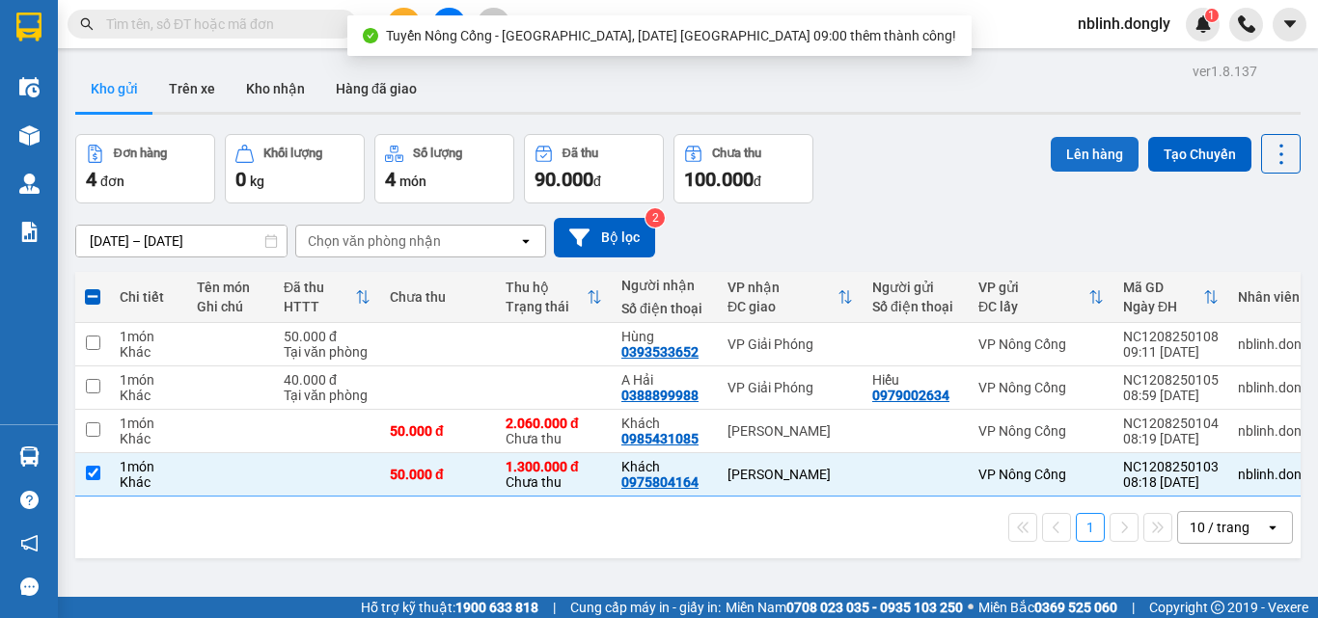
click at [1060, 151] on button "Lên hàng" at bounding box center [1095, 154] width 88 height 35
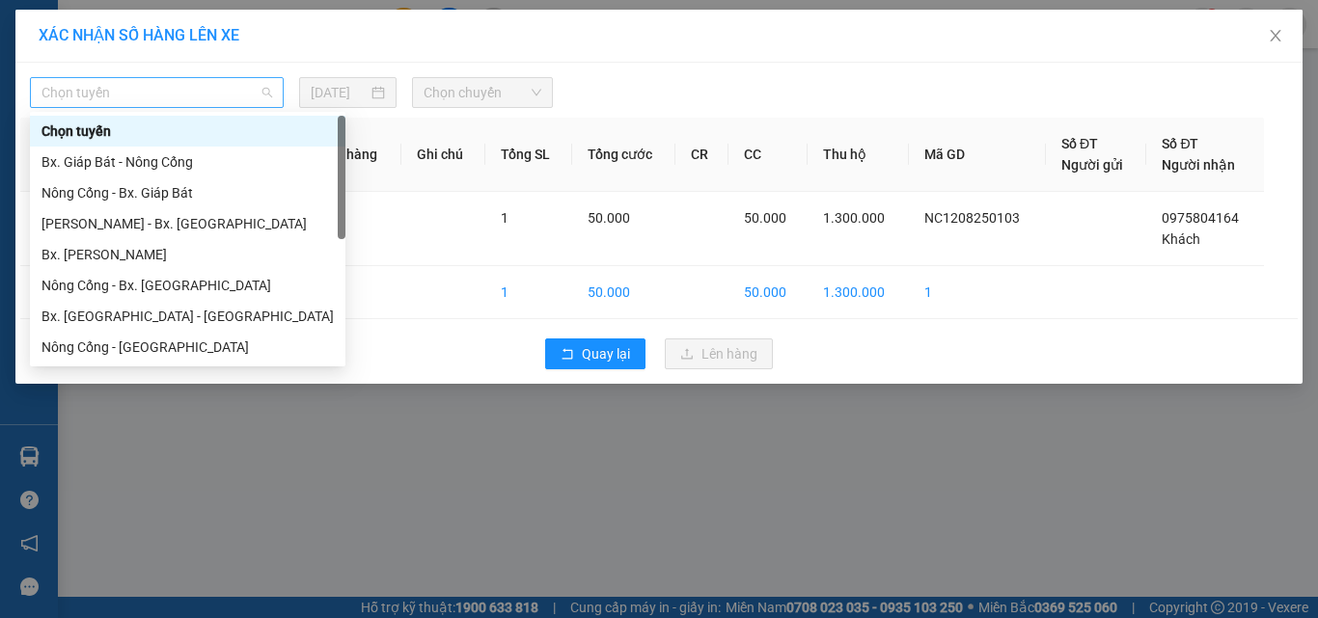
click at [81, 91] on span "Chọn tuyến" at bounding box center [156, 92] width 231 height 29
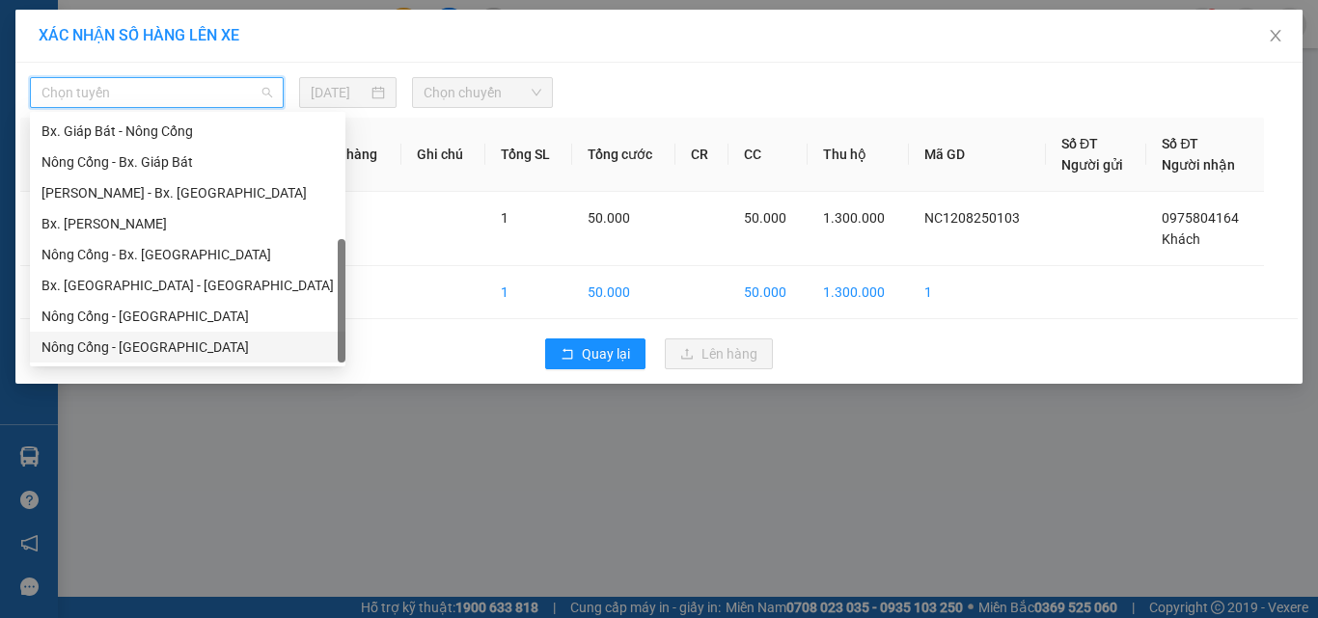
click at [131, 343] on div "Nông Cống - [GEOGRAPHIC_DATA]" at bounding box center [187, 347] width 292 height 21
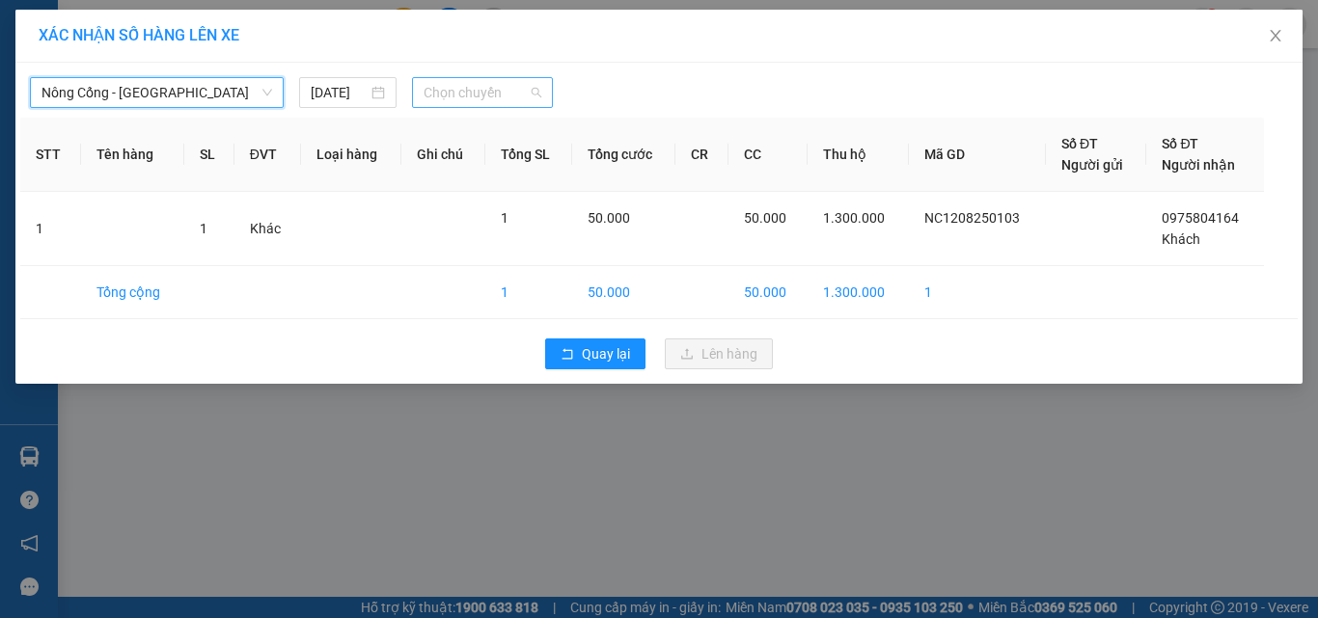
click at [447, 99] on span "Chọn chuyến" at bounding box center [483, 92] width 119 height 29
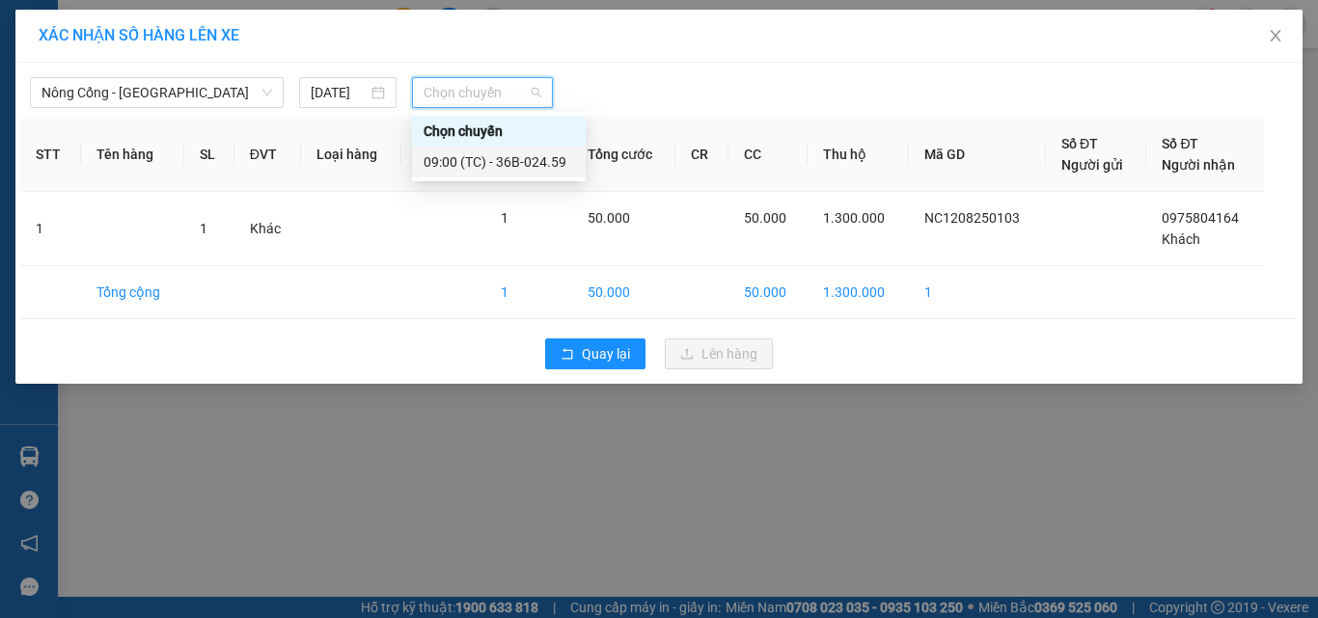
click at [517, 166] on div "09:00 (TC) - 36B-024.59" at bounding box center [499, 161] width 151 height 21
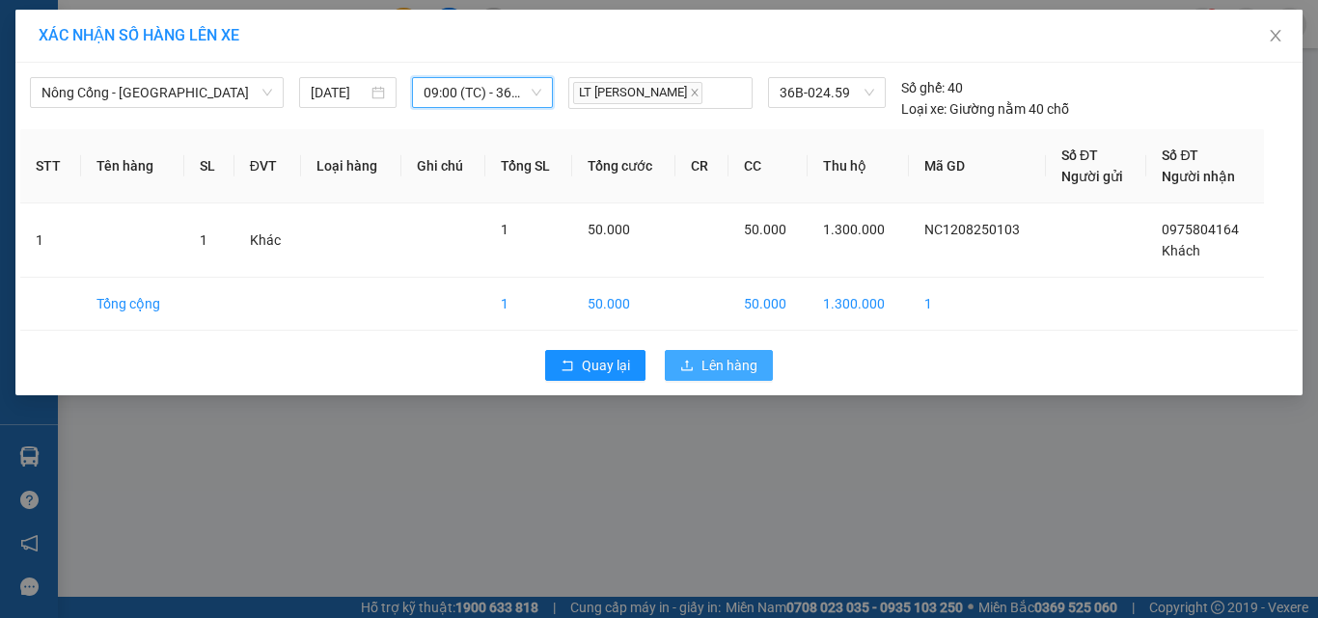
click at [730, 363] on span "Lên hàng" at bounding box center [729, 365] width 56 height 21
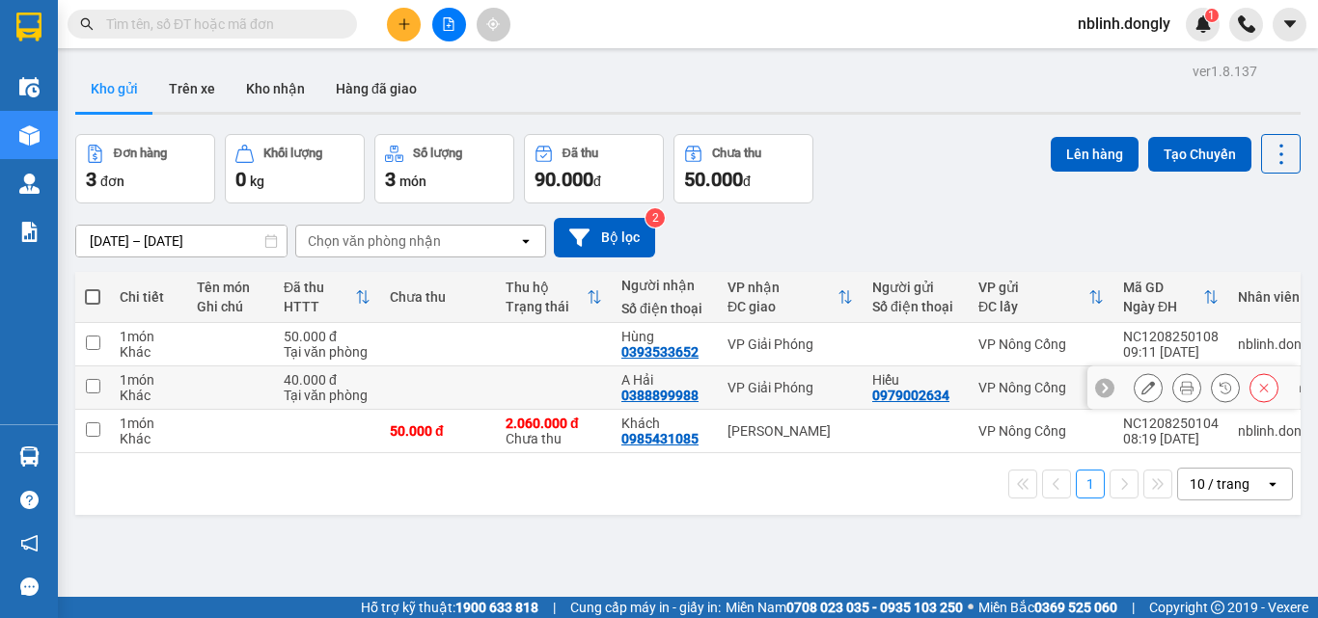
click at [96, 383] on input "checkbox" at bounding box center [93, 386] width 14 height 14
checkbox input "true"
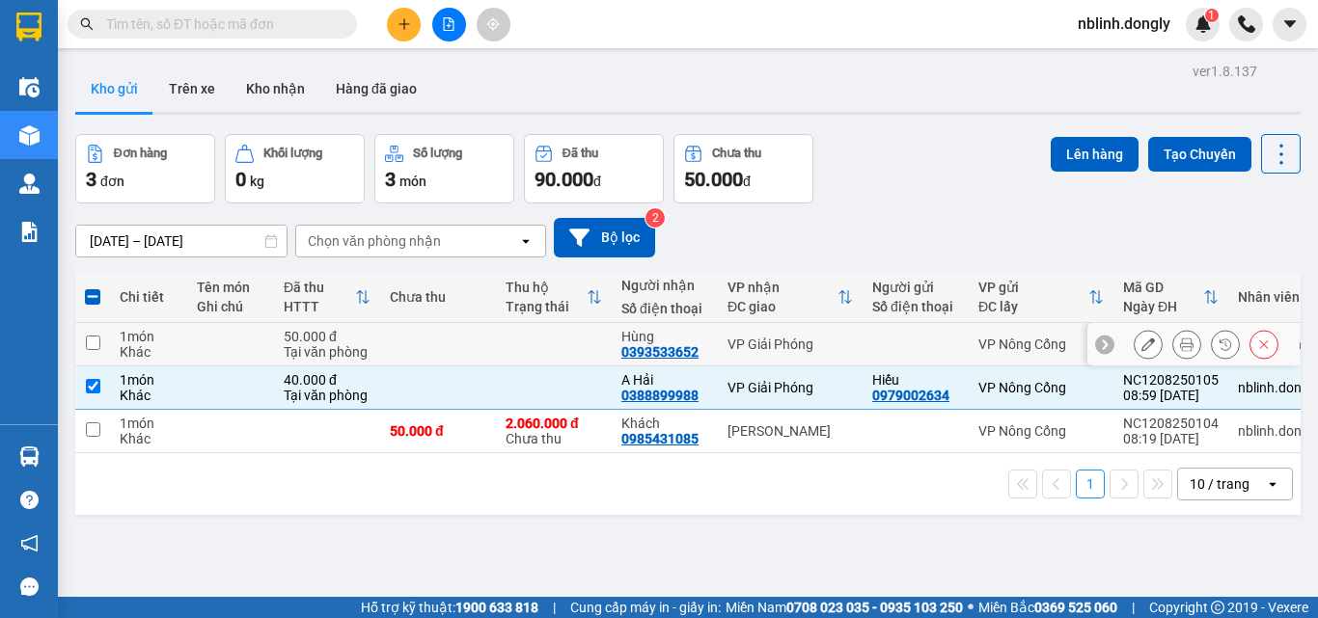
click at [96, 344] on input "checkbox" at bounding box center [93, 343] width 14 height 14
checkbox input "true"
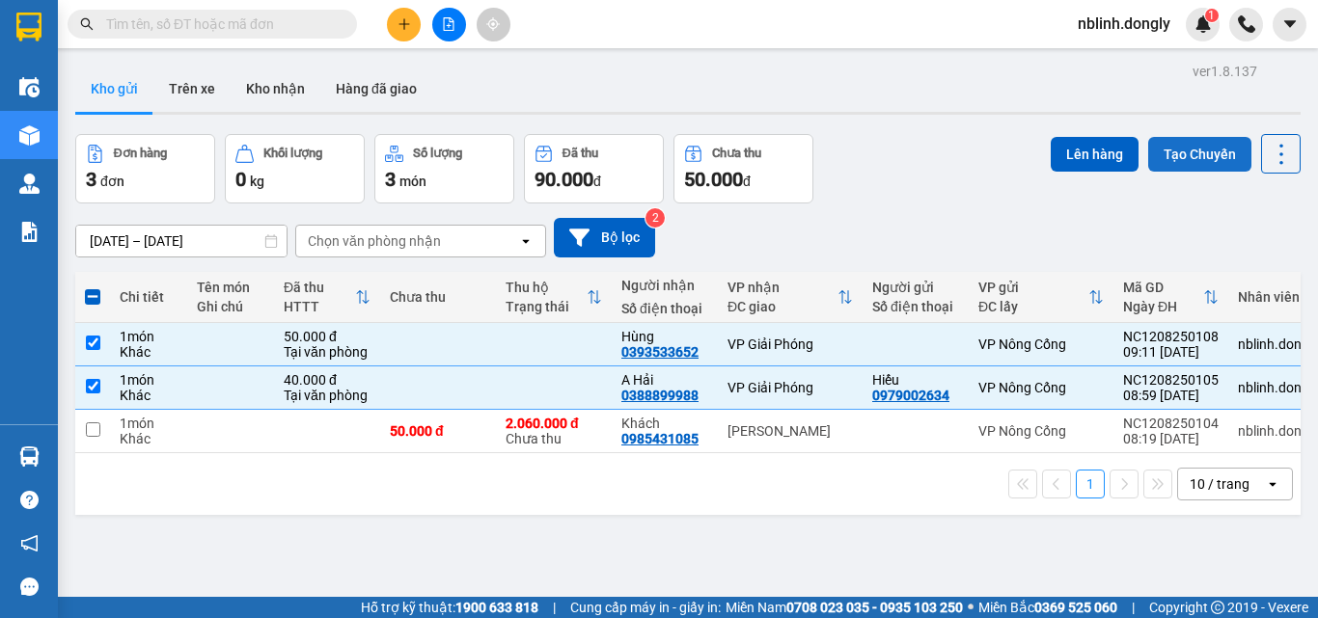
click at [1172, 151] on button "Tạo Chuyến" at bounding box center [1199, 154] width 103 height 35
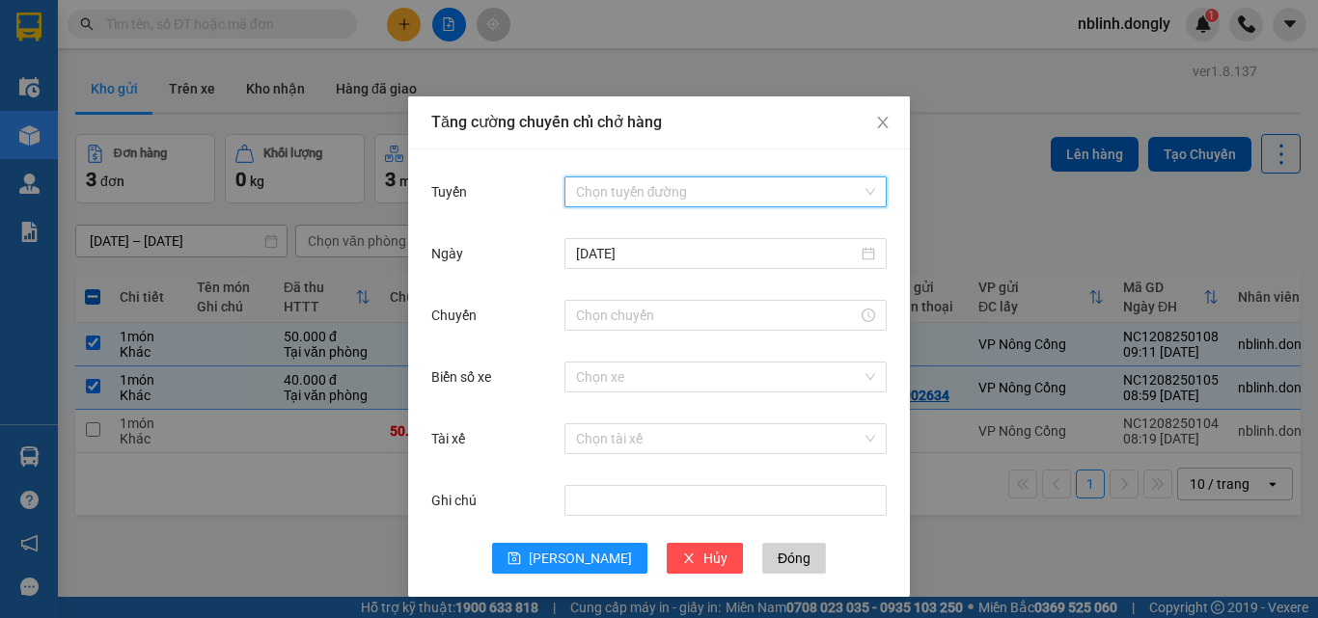
click at [642, 187] on input "Tuyến" at bounding box center [719, 192] width 286 height 29
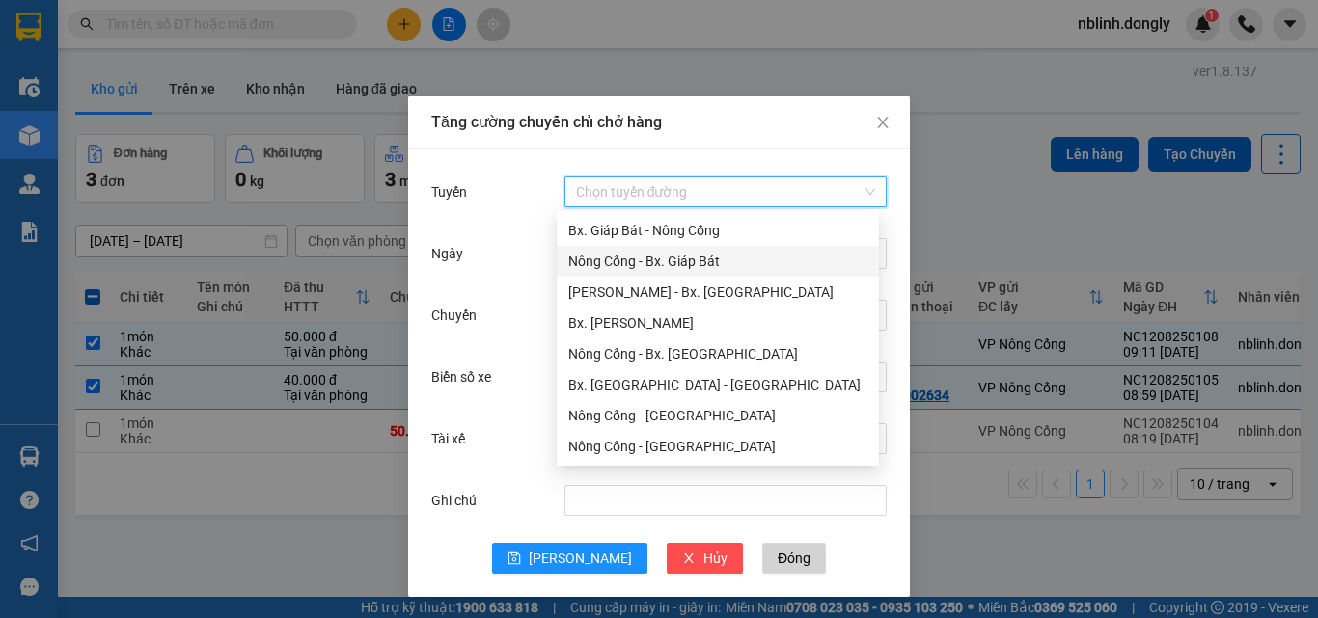
click at [673, 261] on div "Nông Cống - Bx. Giáp Bát" at bounding box center [717, 261] width 299 height 21
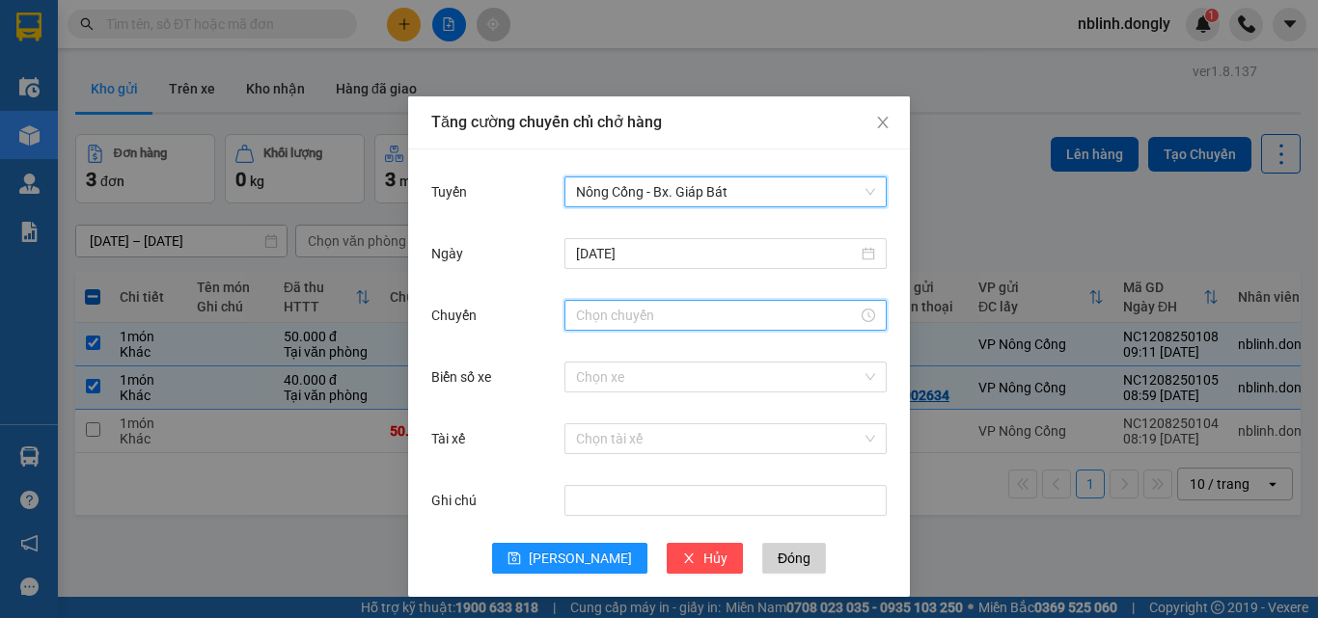
click at [605, 314] on input "Chuyến" at bounding box center [717, 315] width 282 height 21
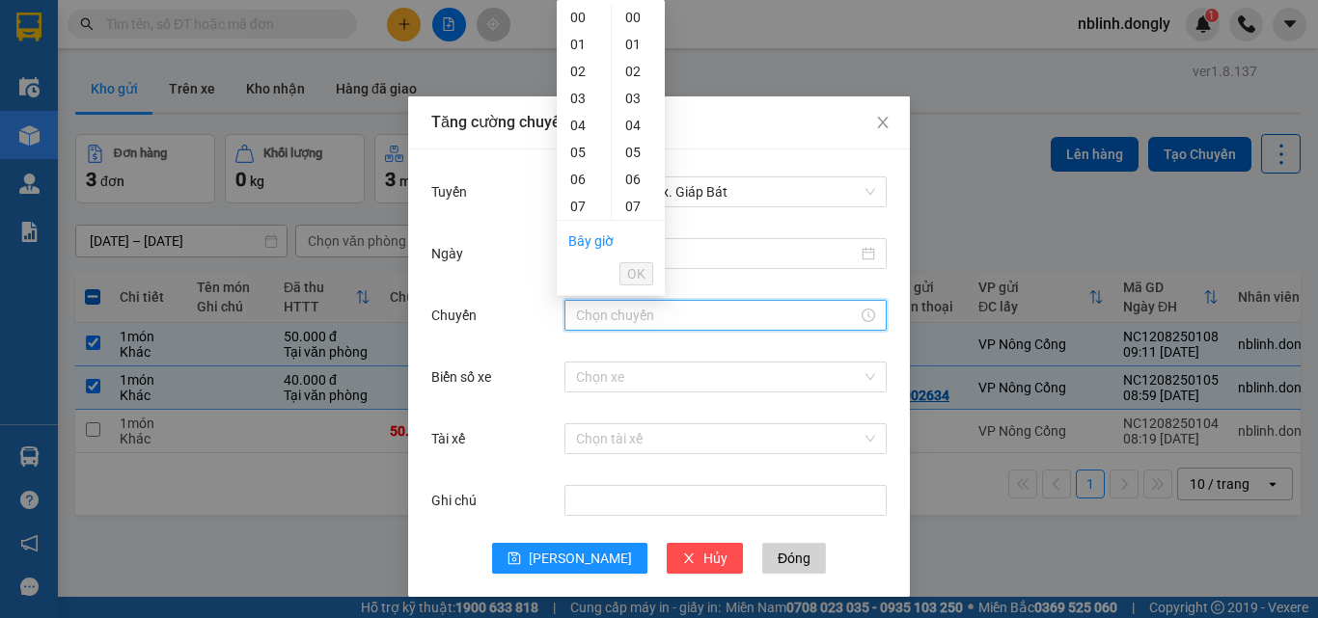
scroll to position [96, 0]
click at [577, 192] on div "10" at bounding box center [584, 191] width 54 height 27
type input "10:00"
click at [632, 274] on span "OK" at bounding box center [636, 273] width 18 height 21
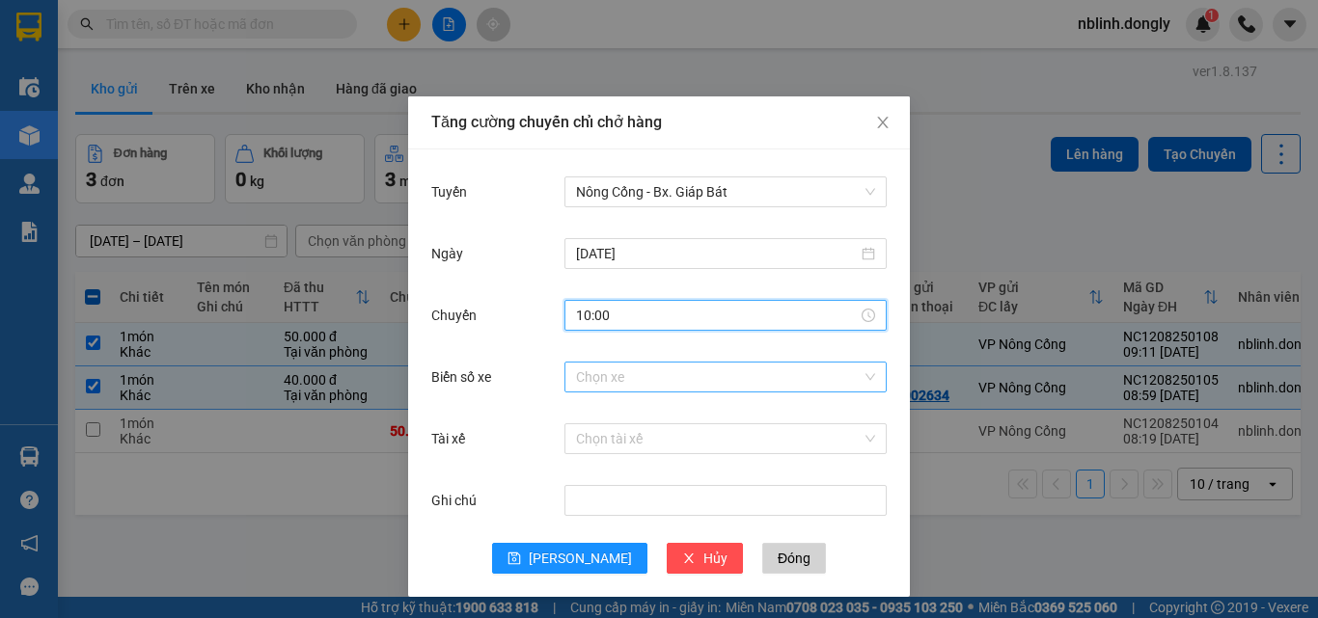
click at [583, 377] on input "Biển số xe" at bounding box center [719, 377] width 286 height 29
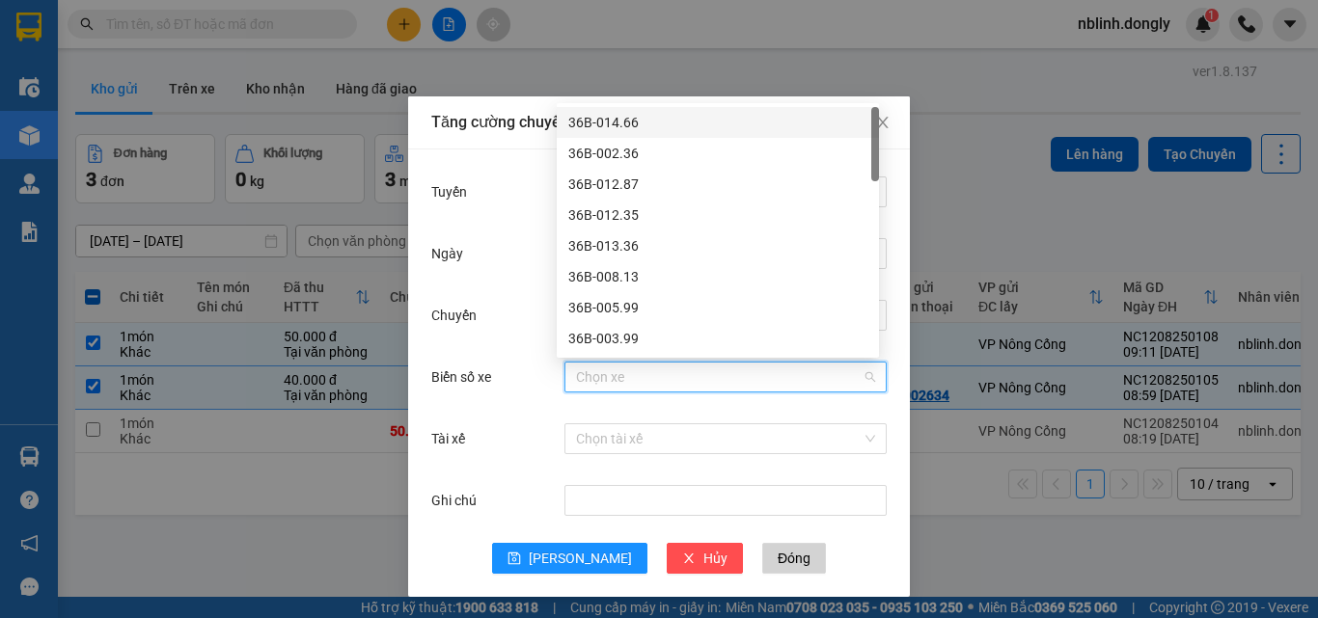
click at [612, 123] on div "36B-014.66" at bounding box center [717, 122] width 299 height 21
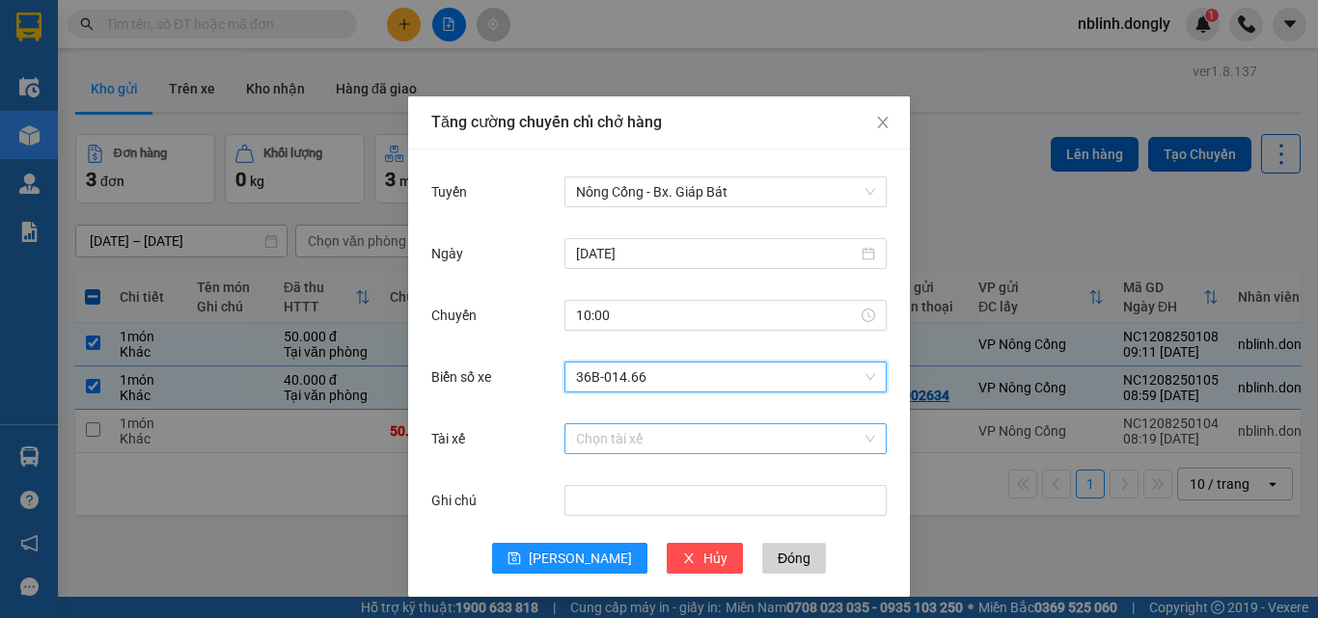
click at [577, 437] on input "Tài xế" at bounding box center [719, 439] width 286 height 29
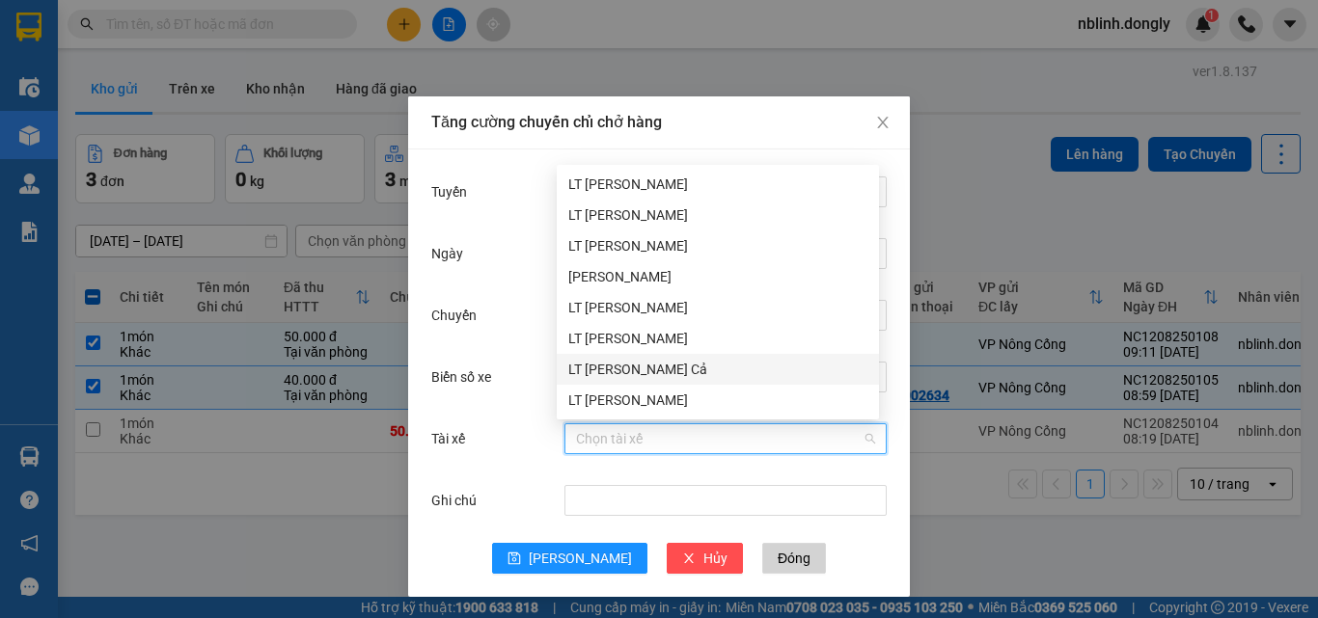
click at [589, 368] on div "LT [PERSON_NAME] Cả" at bounding box center [717, 369] width 299 height 21
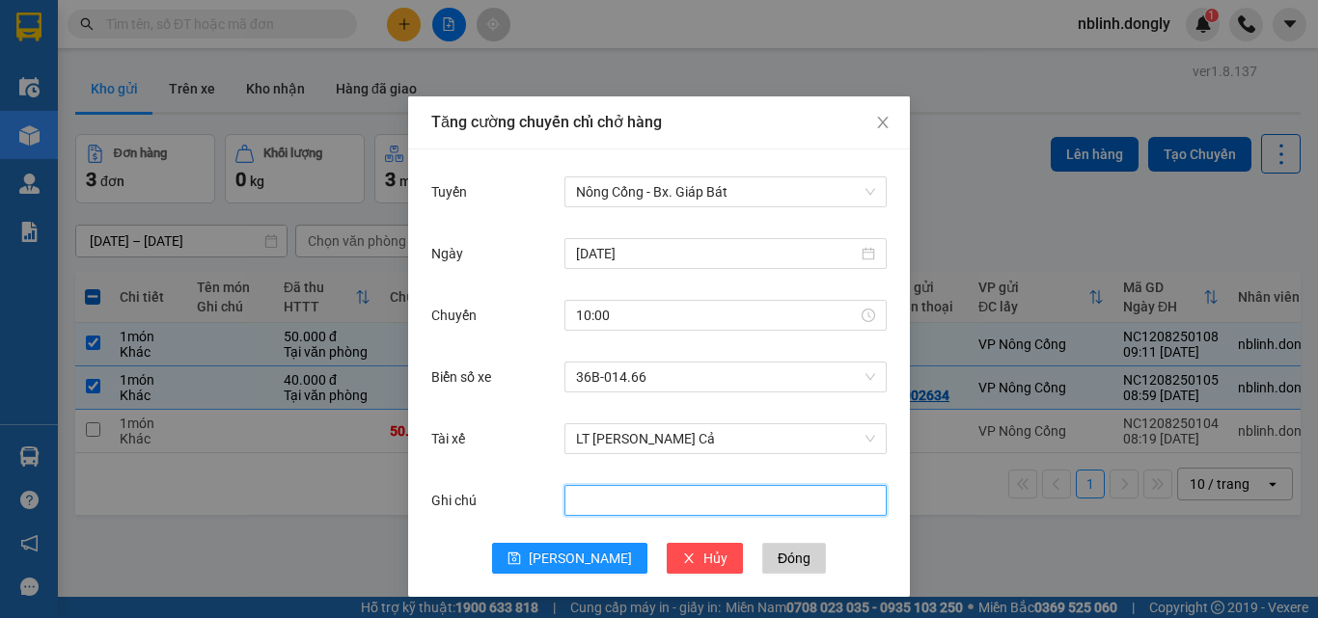
click at [584, 506] on input "Ghi chú" at bounding box center [725, 500] width 322 height 31
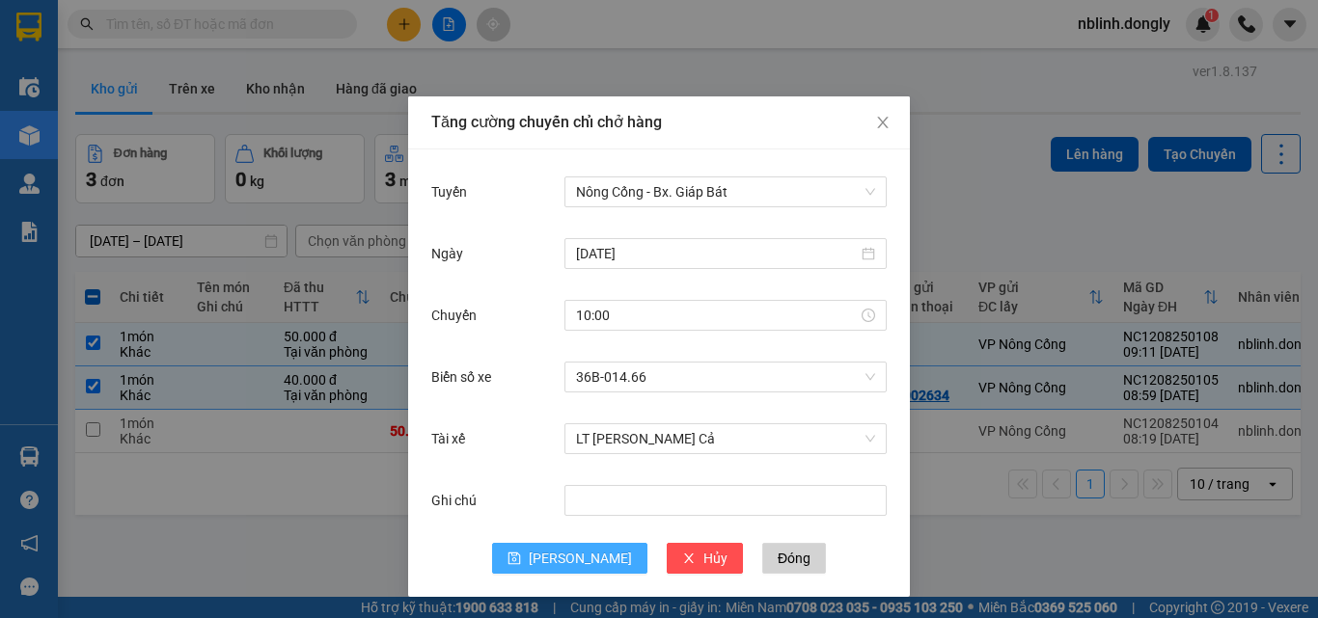
drag, startPoint x: 559, startPoint y: 559, endPoint x: 588, endPoint y: 557, distance: 29.0
click at [562, 559] on button "[PERSON_NAME]" at bounding box center [569, 558] width 155 height 31
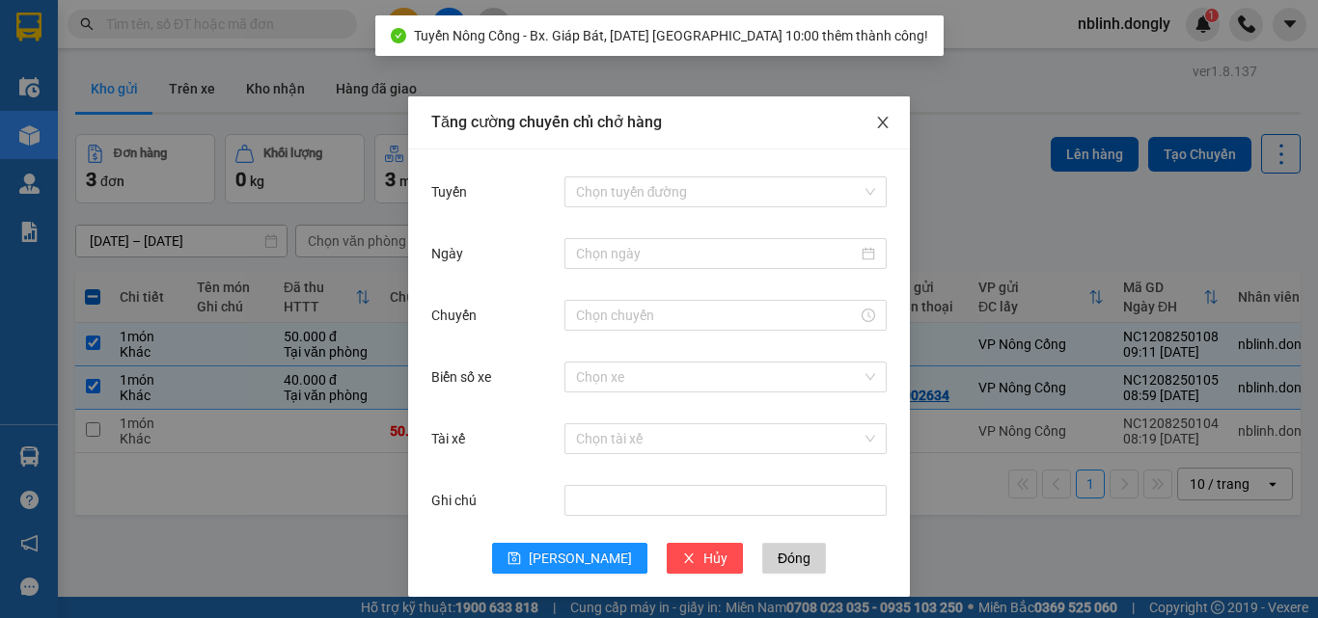
drag, startPoint x: 862, startPoint y: 116, endPoint x: 881, endPoint y: 127, distance: 22.5
click at [862, 118] on span "Close" at bounding box center [883, 123] width 54 height 54
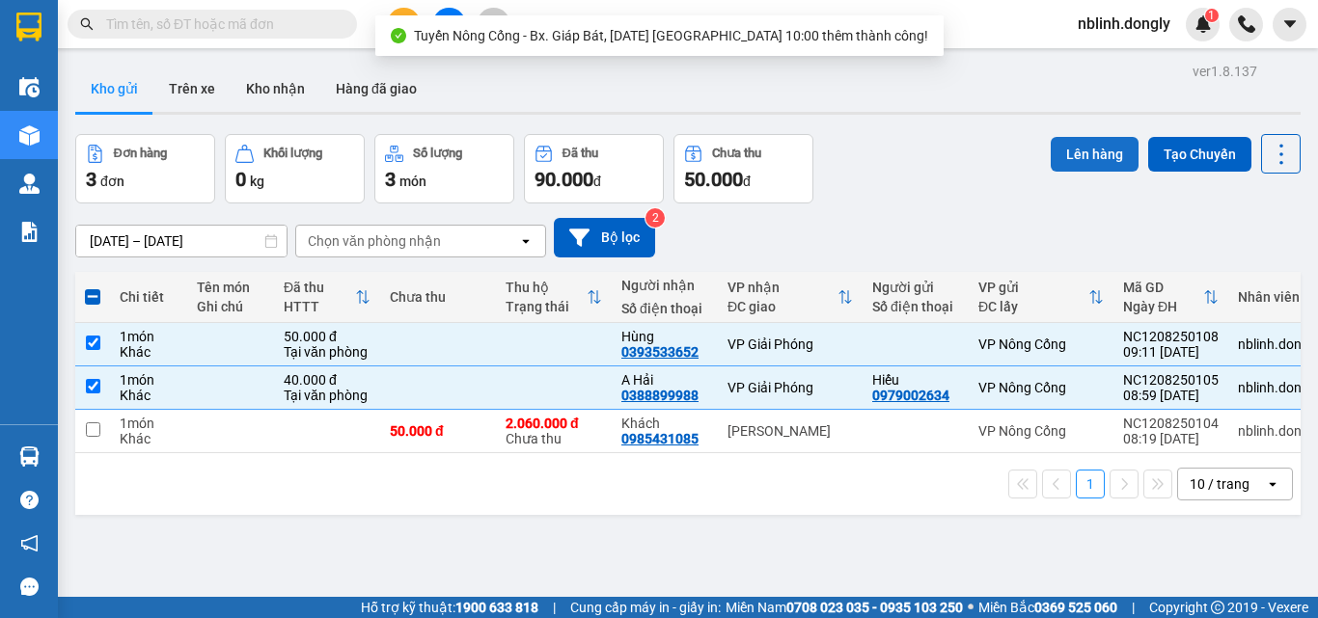
click at [1083, 157] on button "Lên hàng" at bounding box center [1095, 154] width 88 height 35
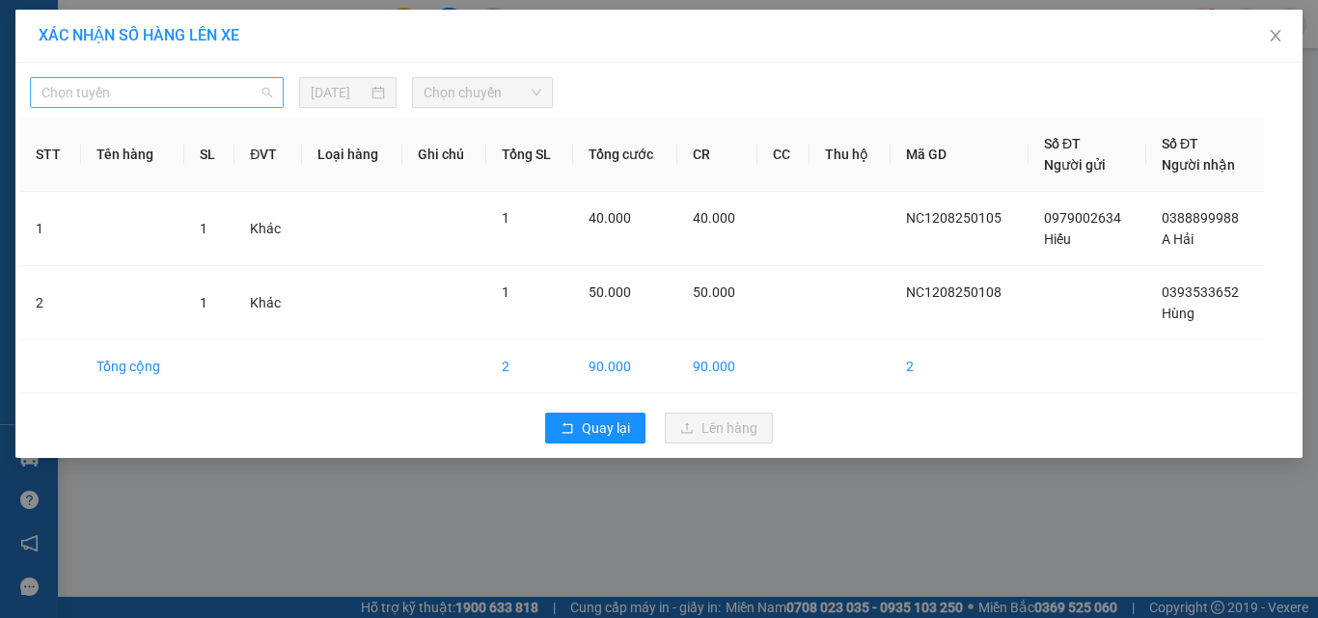
click at [158, 91] on span "Chọn tuyến" at bounding box center [156, 92] width 231 height 29
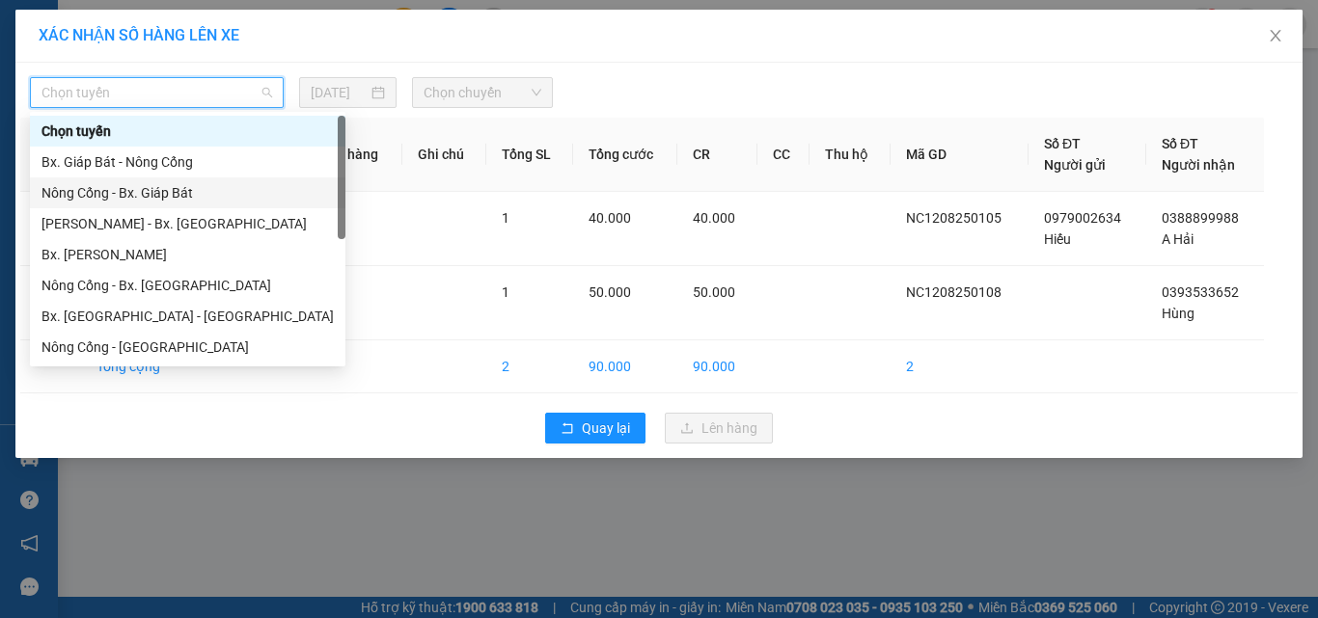
click at [135, 191] on div "Nông Cống - Bx. Giáp Bát" at bounding box center [187, 192] width 292 height 21
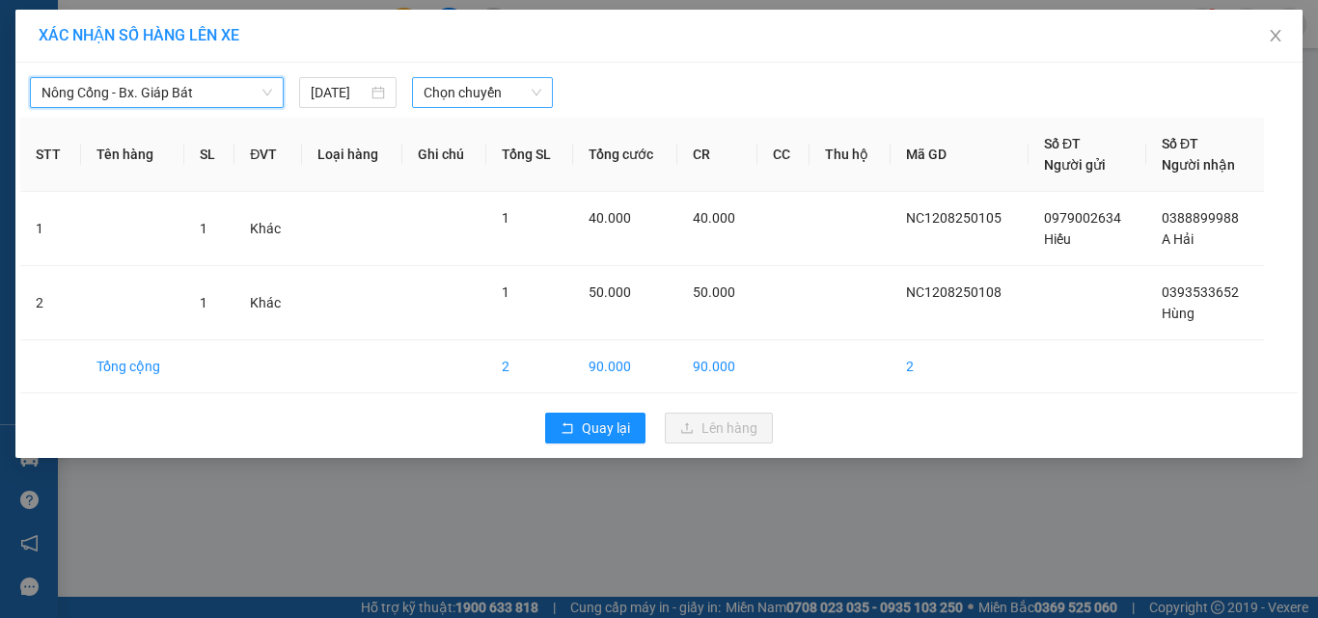
click at [455, 96] on span "Chọn chuyến" at bounding box center [483, 92] width 119 height 29
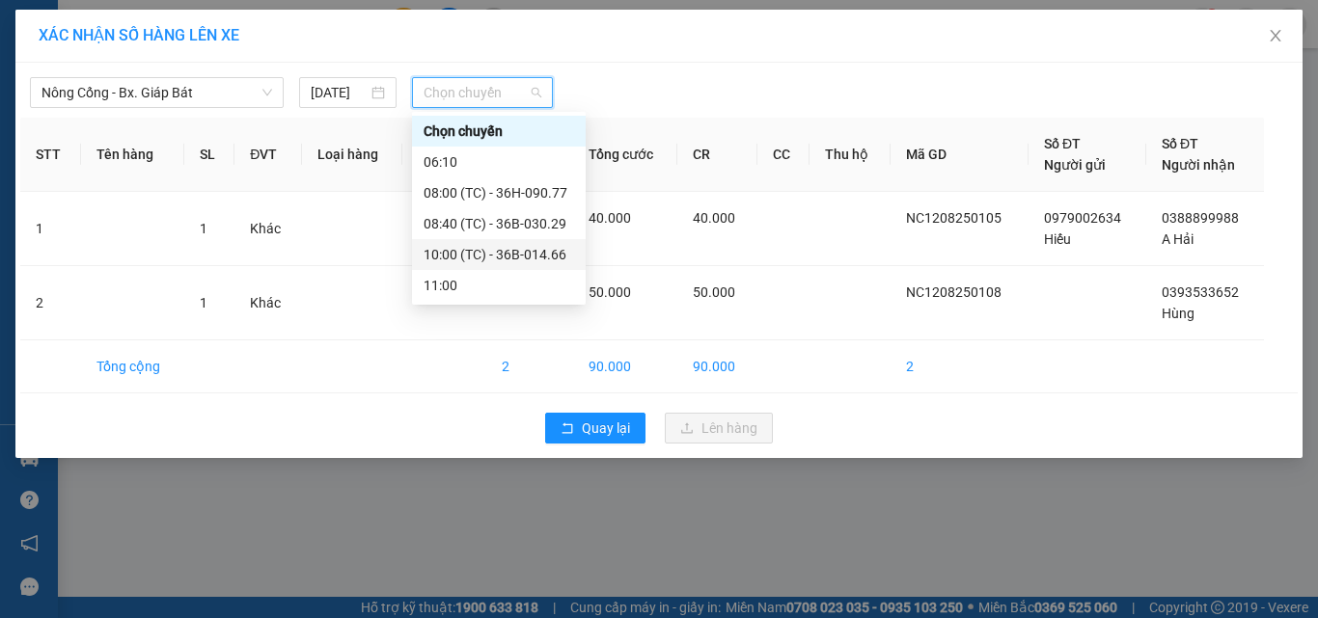
drag, startPoint x: 525, startPoint y: 255, endPoint x: 541, endPoint y: 261, distance: 17.7
click at [541, 261] on div "10:00 (TC) - 36B-014.66" at bounding box center [499, 254] width 151 height 21
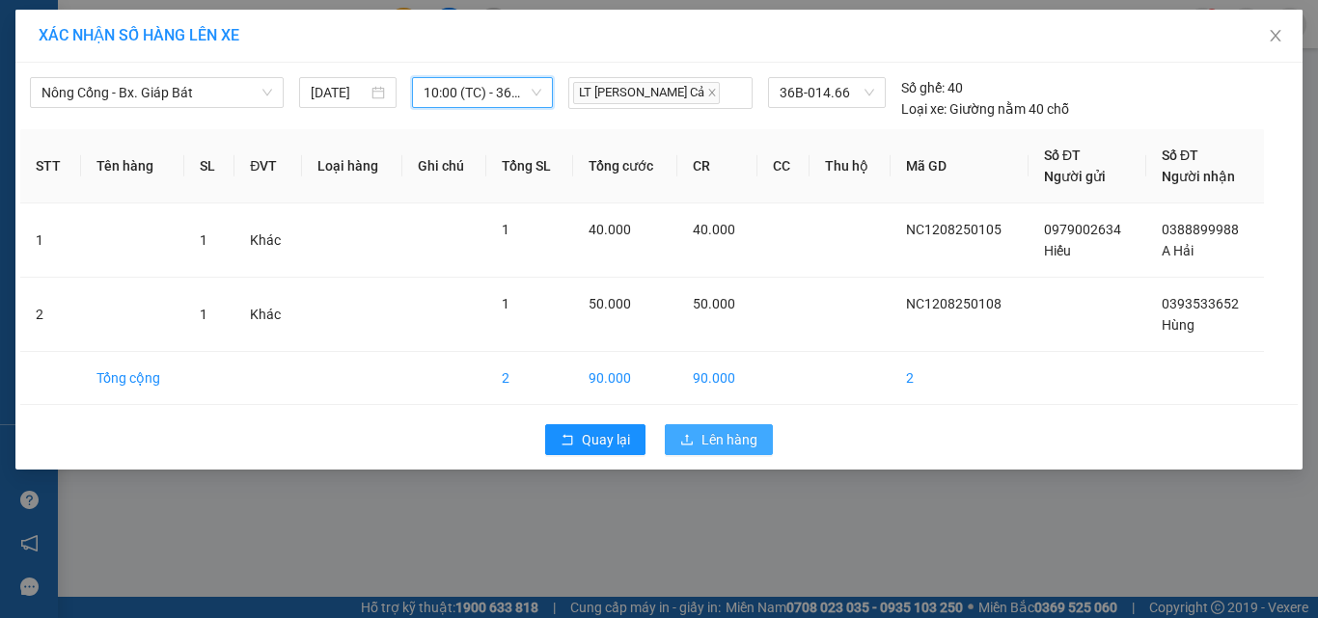
click at [730, 433] on span "Lên hàng" at bounding box center [729, 439] width 56 height 21
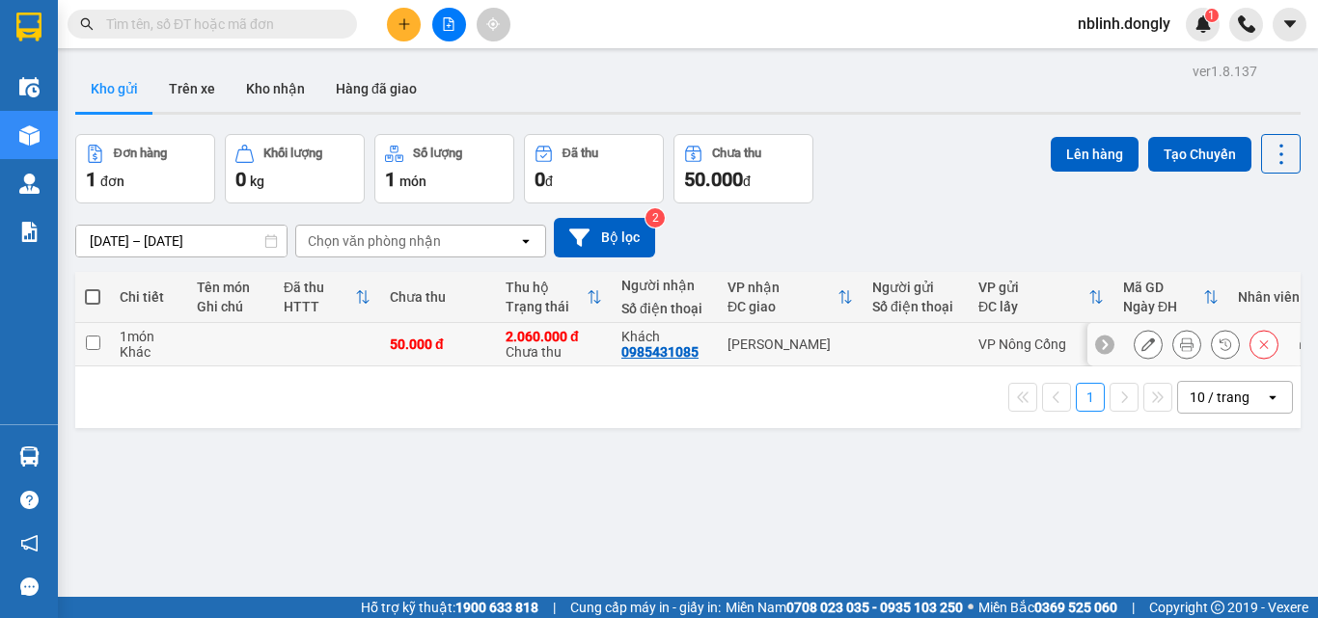
click at [89, 343] on input "checkbox" at bounding box center [93, 343] width 14 height 14
checkbox input "true"
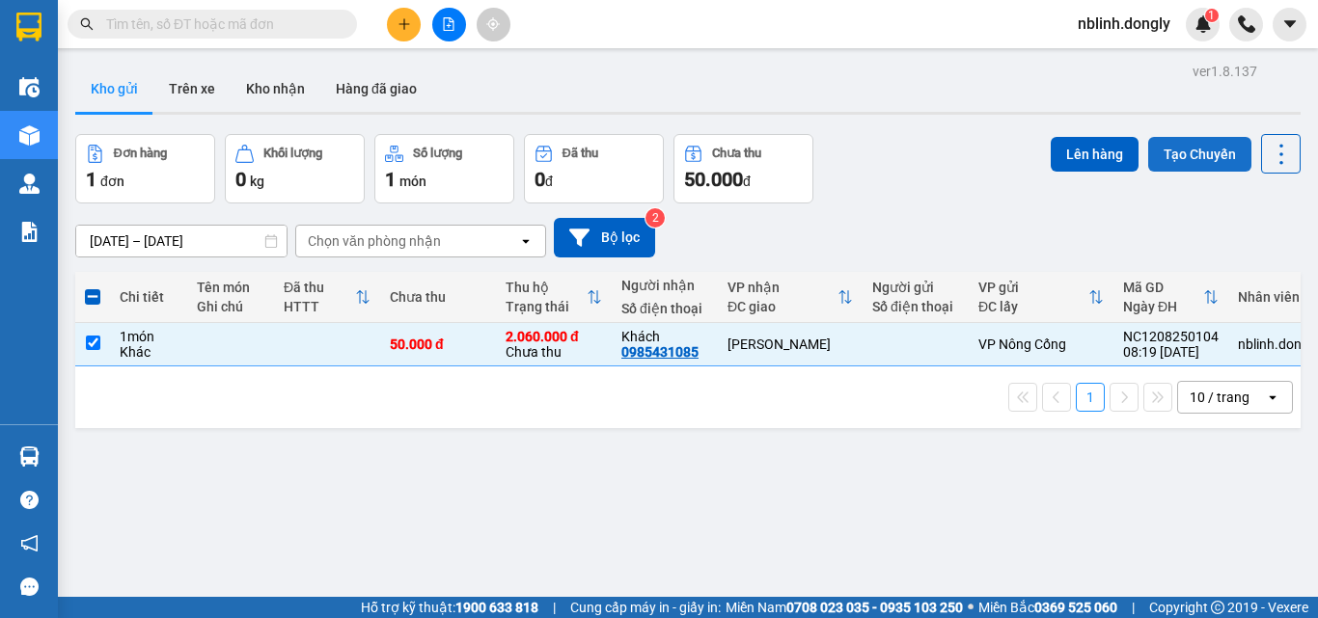
click at [1186, 146] on button "Tạo Chuyến" at bounding box center [1199, 154] width 103 height 35
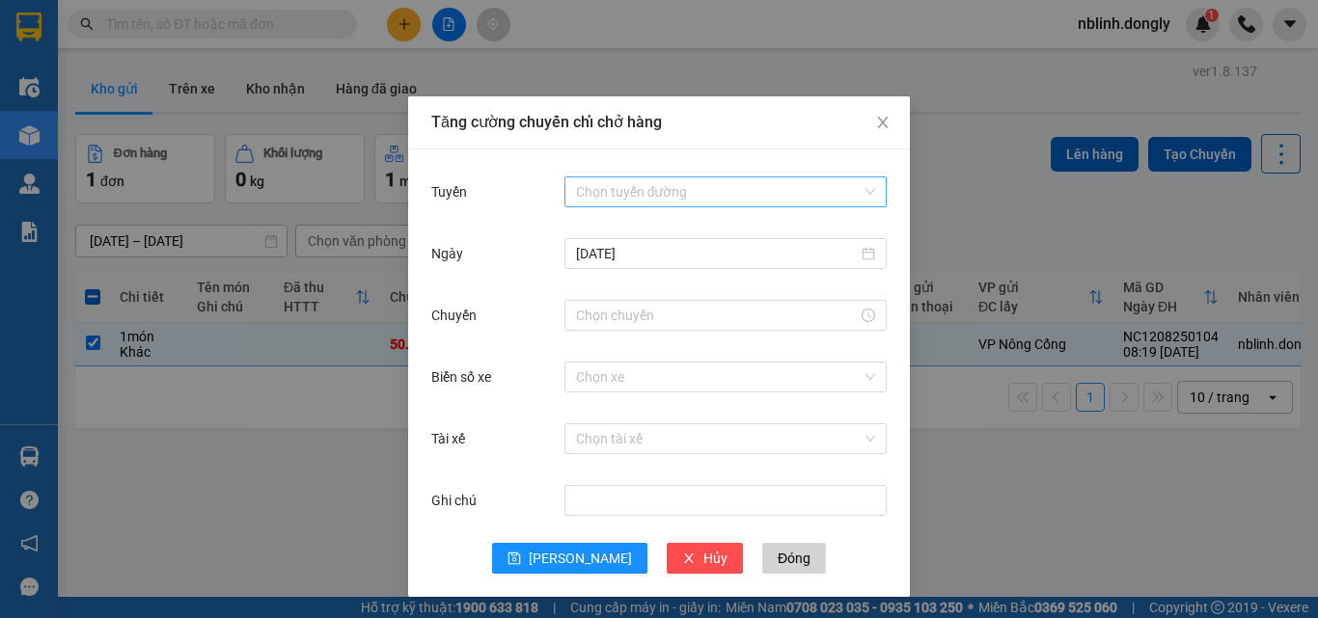
click at [629, 190] on input "Tuyến" at bounding box center [719, 192] width 286 height 29
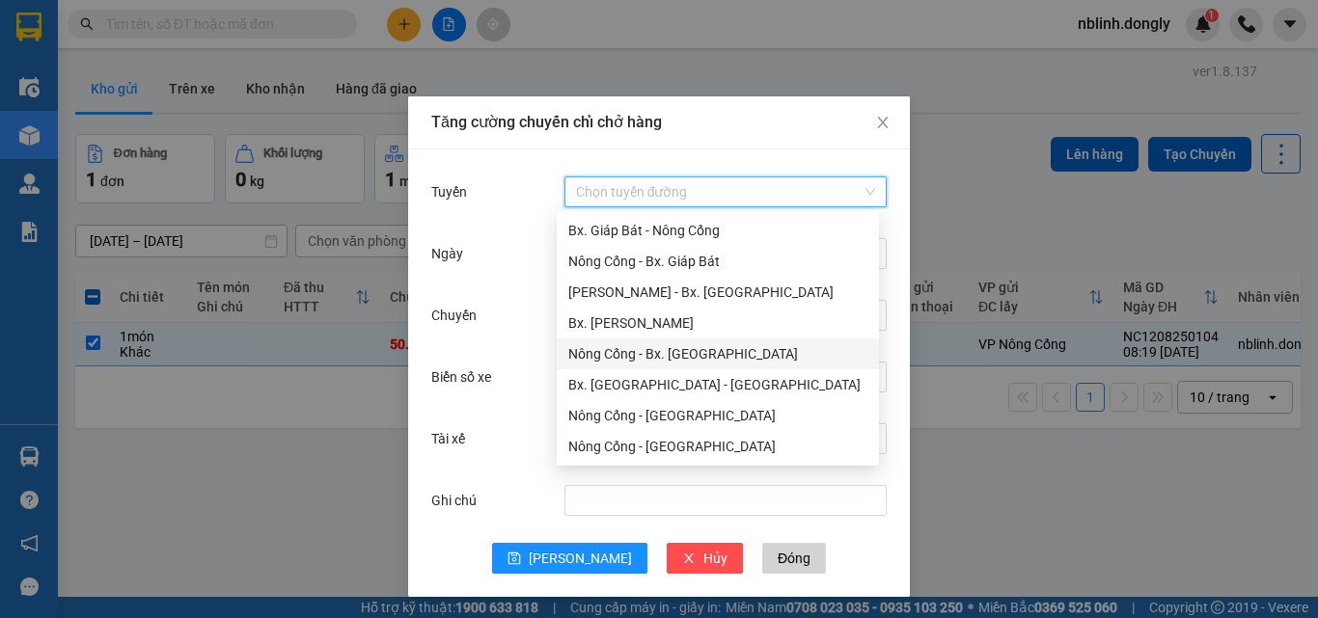
click at [644, 355] on div "Nông Cống - Bx. [GEOGRAPHIC_DATA]" at bounding box center [717, 353] width 299 height 21
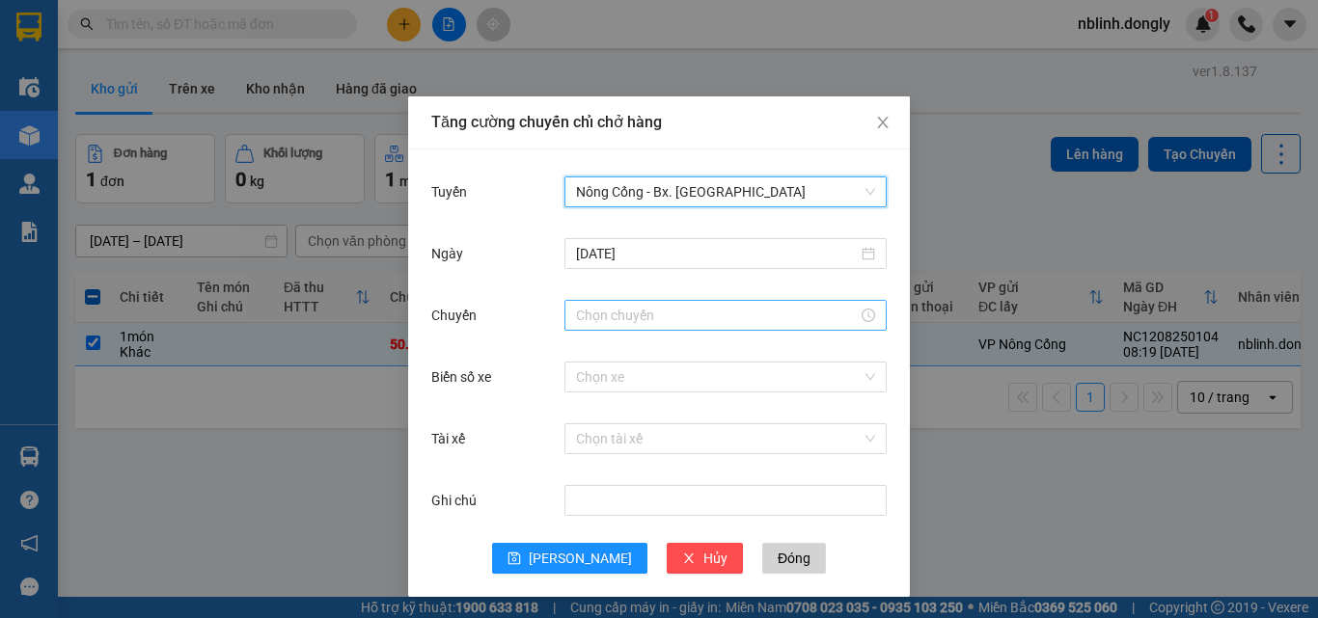
click at [589, 315] on input "Chuyến" at bounding box center [717, 315] width 282 height 21
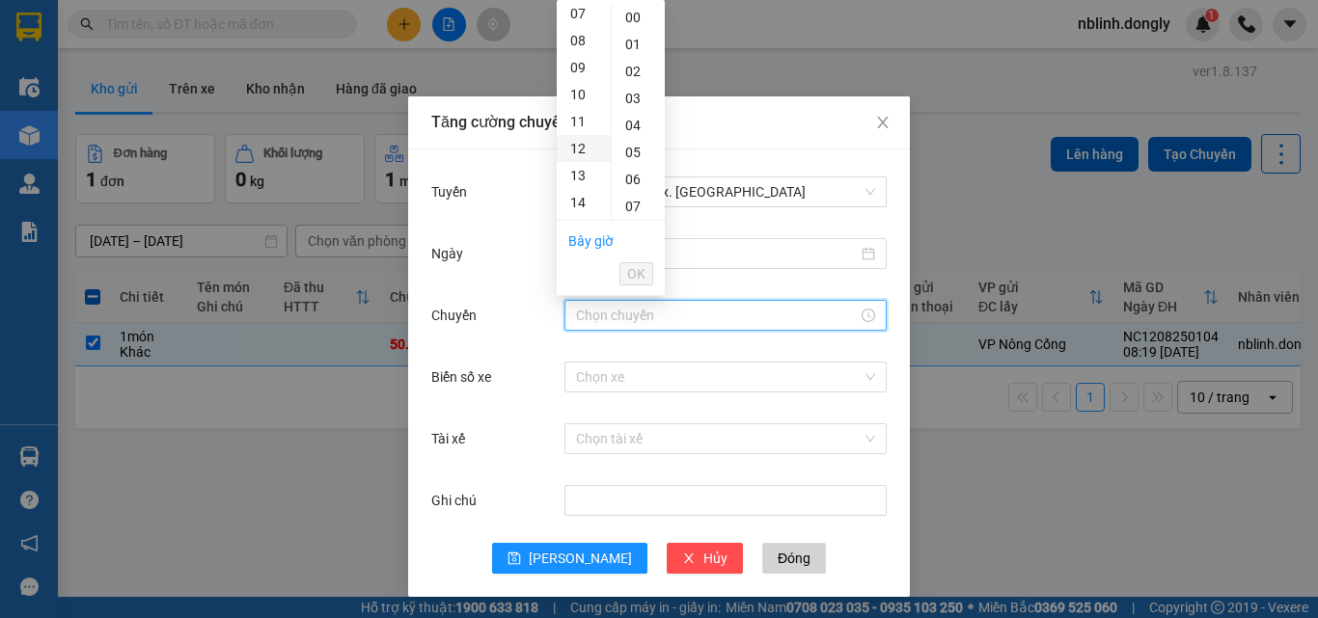
click at [579, 147] on div "12" at bounding box center [584, 148] width 54 height 27
type input "12:00"
drag, startPoint x: 634, startPoint y: 265, endPoint x: 638, endPoint y: 289, distance: 24.4
click at [635, 268] on span "OK" at bounding box center [636, 273] width 18 height 21
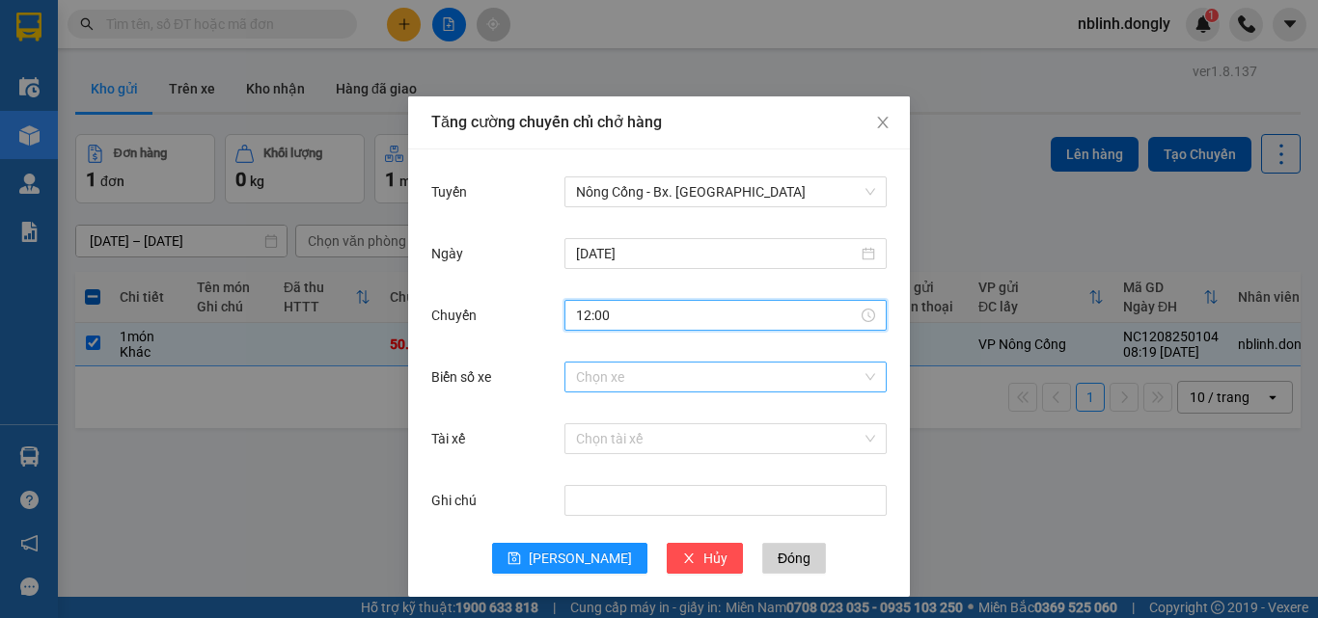
click at [589, 376] on input "Biển số xe" at bounding box center [719, 377] width 286 height 29
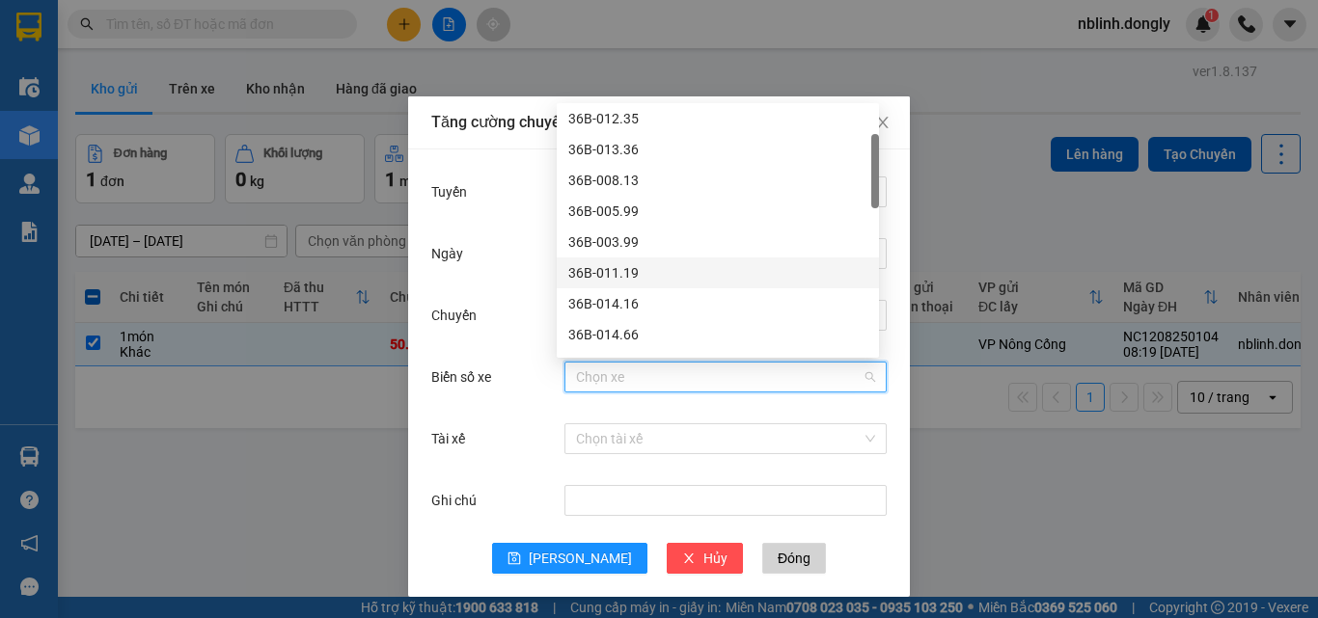
scroll to position [193, 0]
click at [610, 271] on div "36B-023.47" at bounding box center [717, 269] width 299 height 21
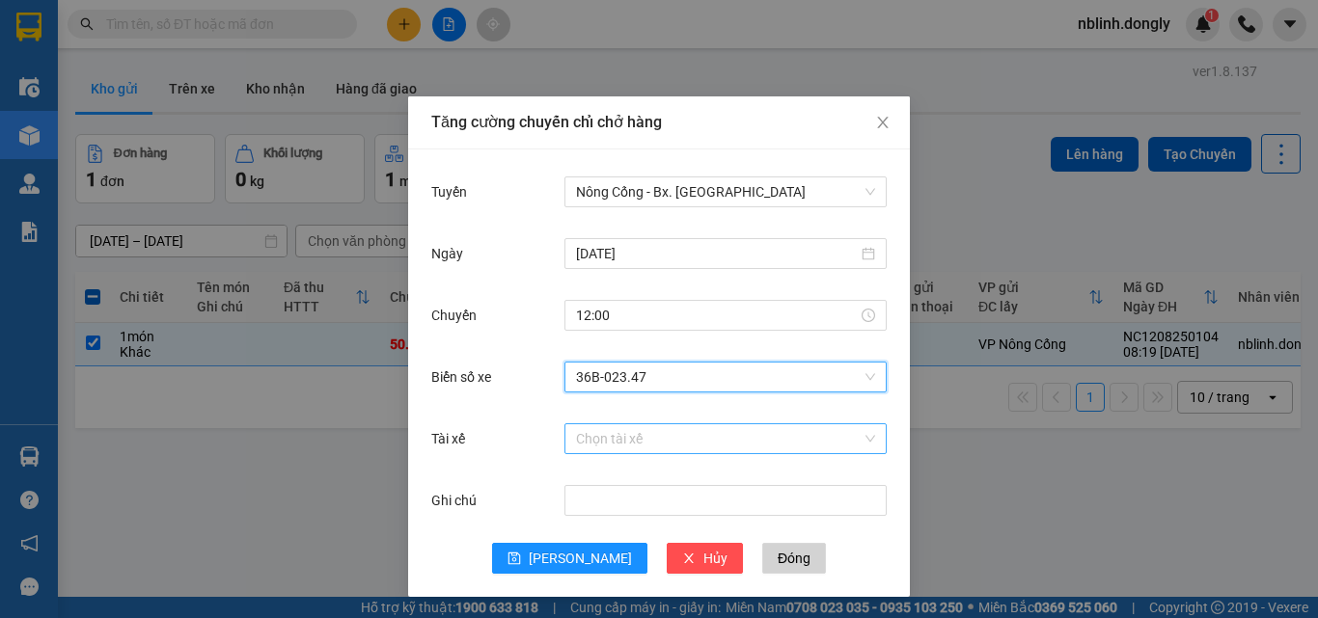
click at [584, 444] on input "Tài xế" at bounding box center [719, 439] width 286 height 29
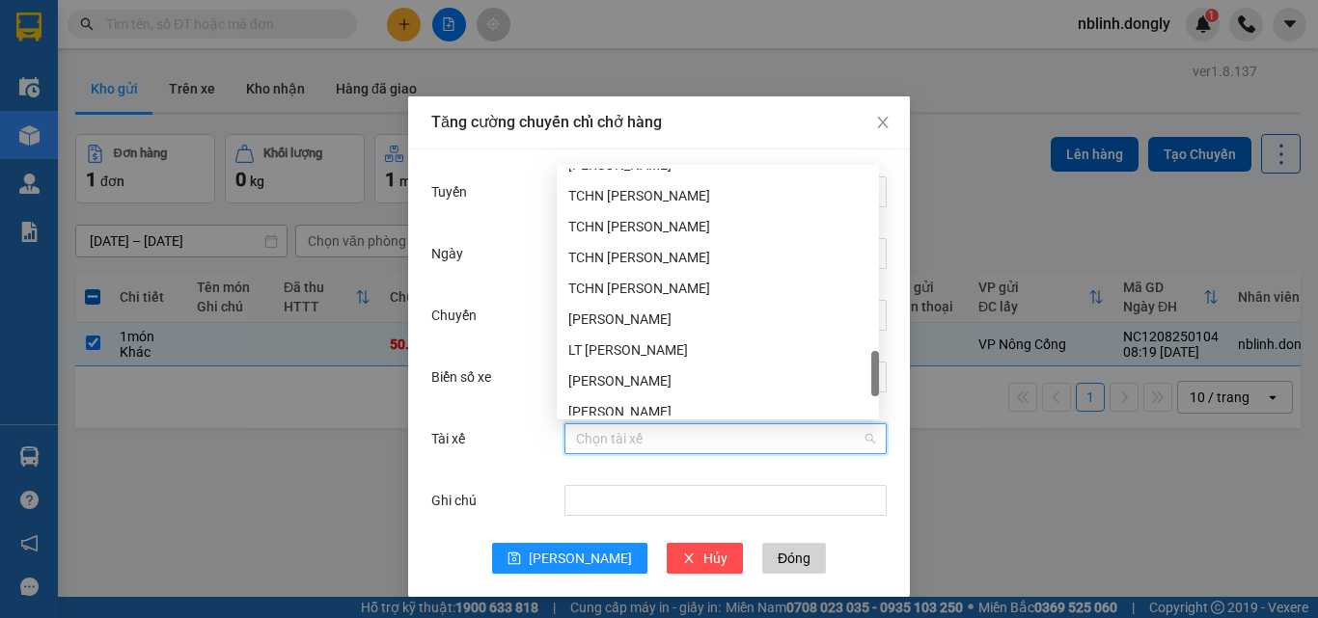
scroll to position [1420, 0]
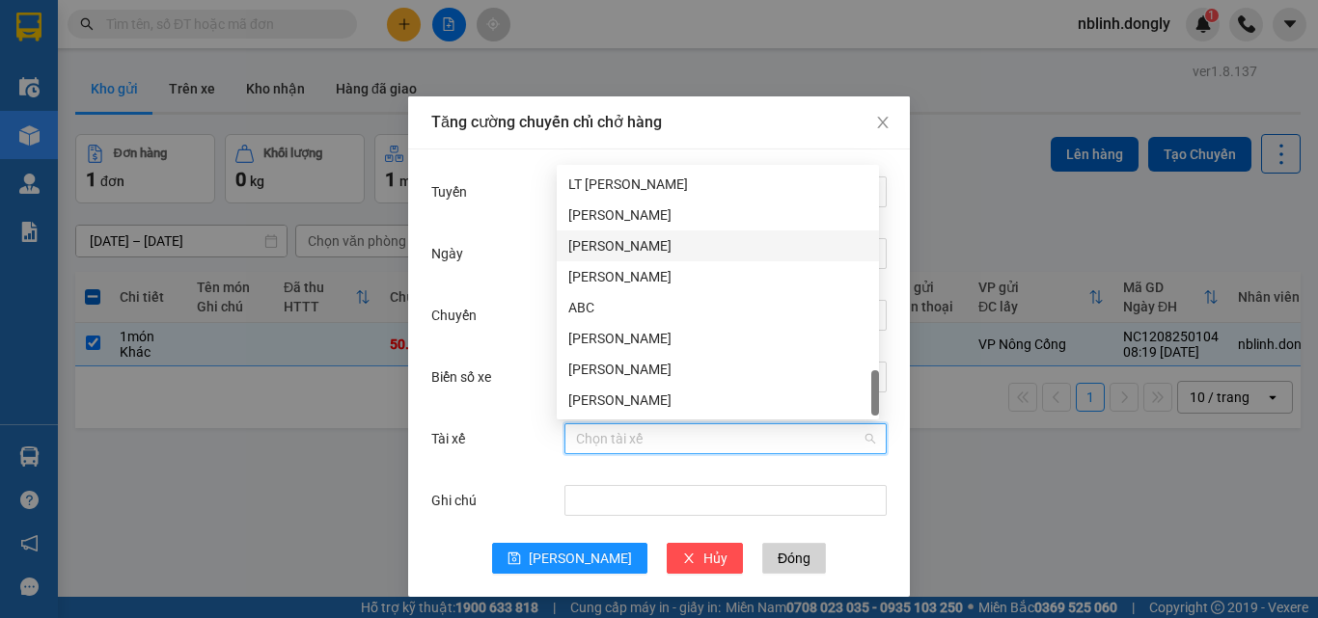
click at [597, 242] on div "[PERSON_NAME]" at bounding box center [717, 245] width 299 height 21
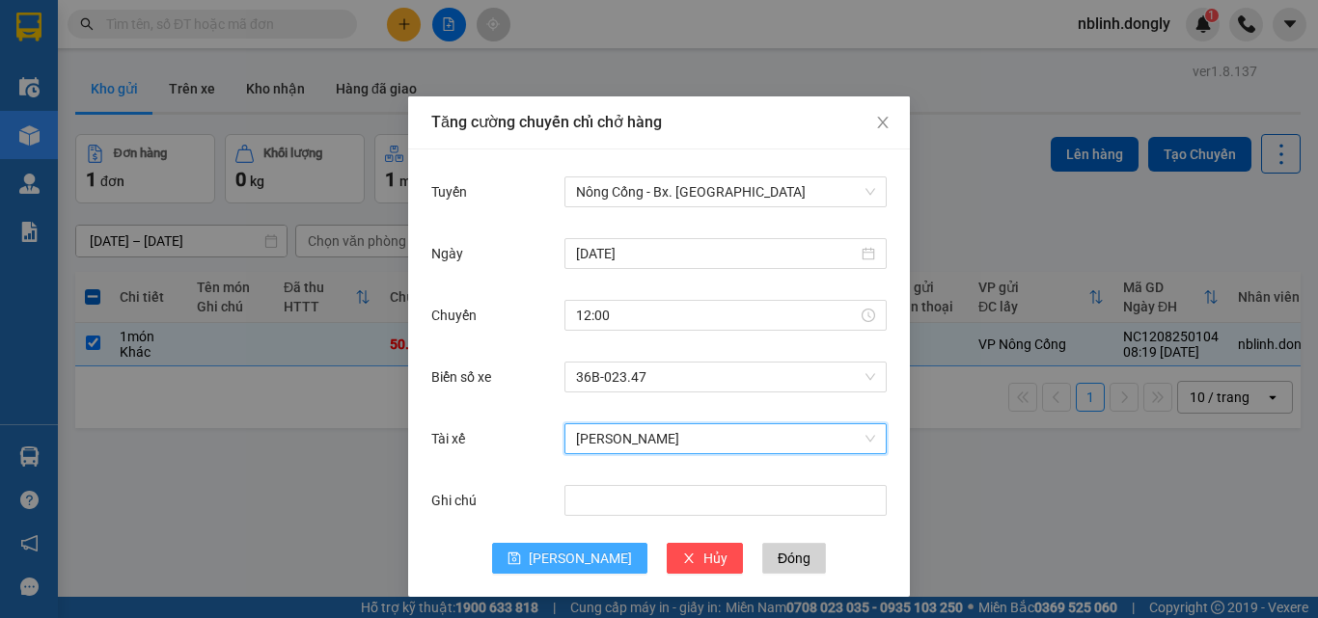
click at [568, 562] on span "[PERSON_NAME]" at bounding box center [580, 558] width 103 height 21
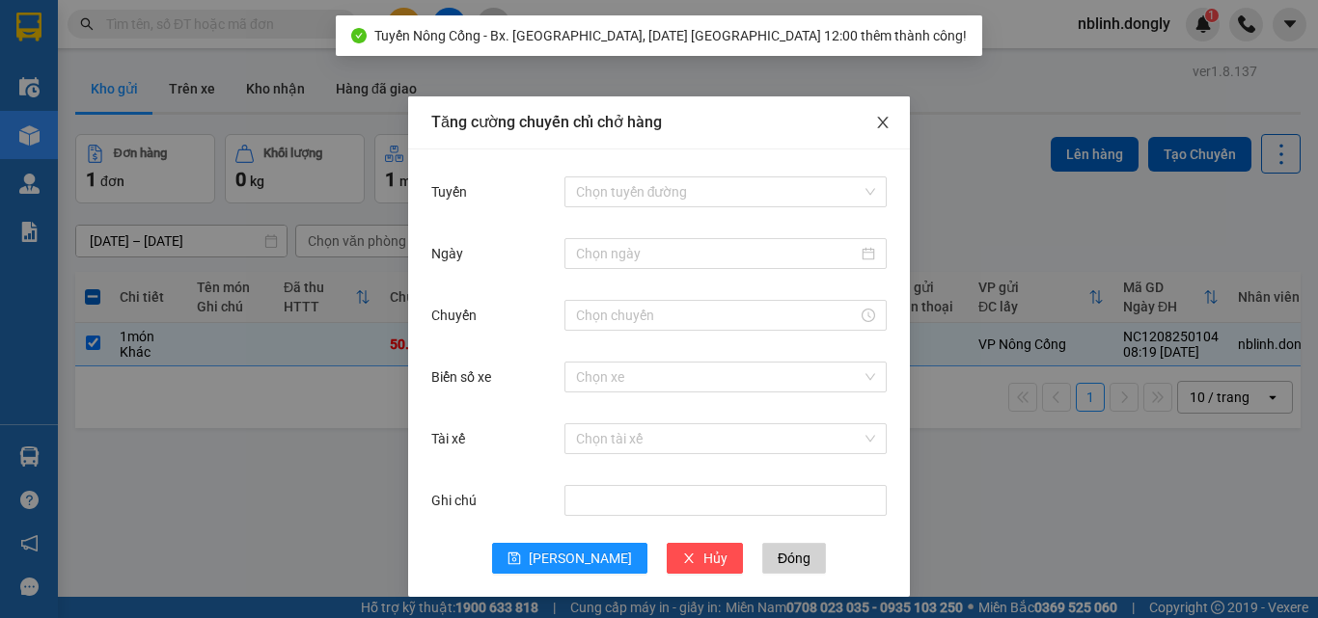
click at [866, 127] on span "Close" at bounding box center [883, 123] width 54 height 54
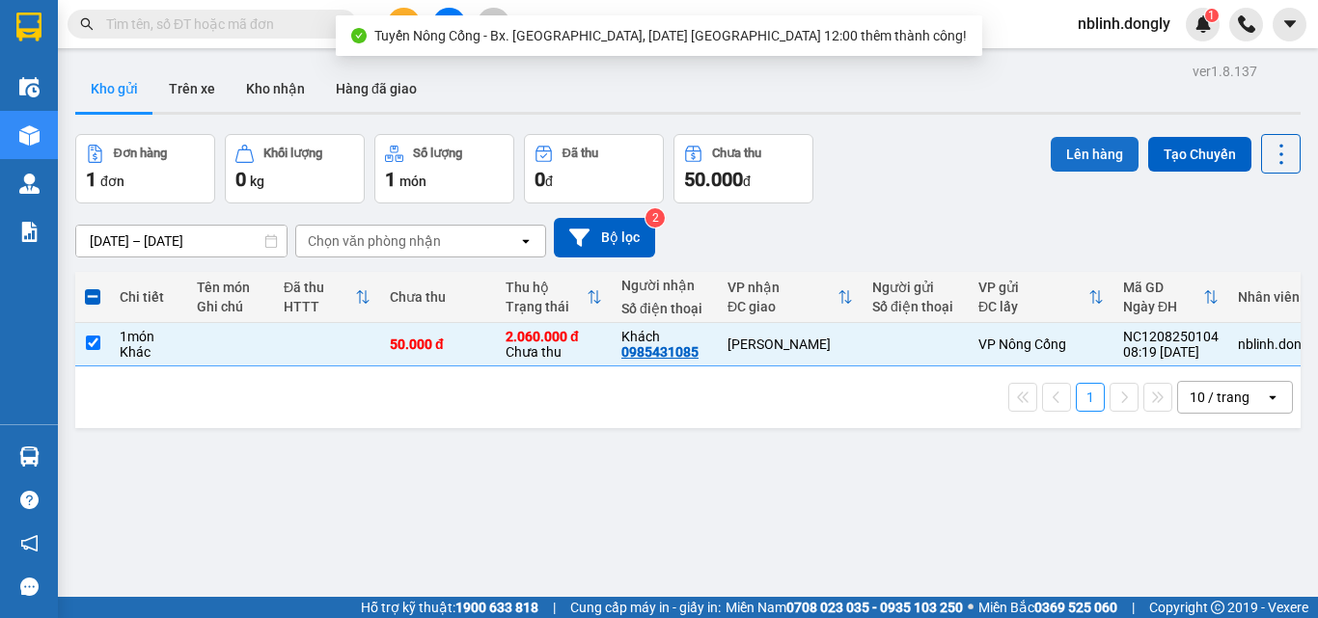
click at [1077, 156] on button "Lên hàng" at bounding box center [1095, 154] width 88 height 35
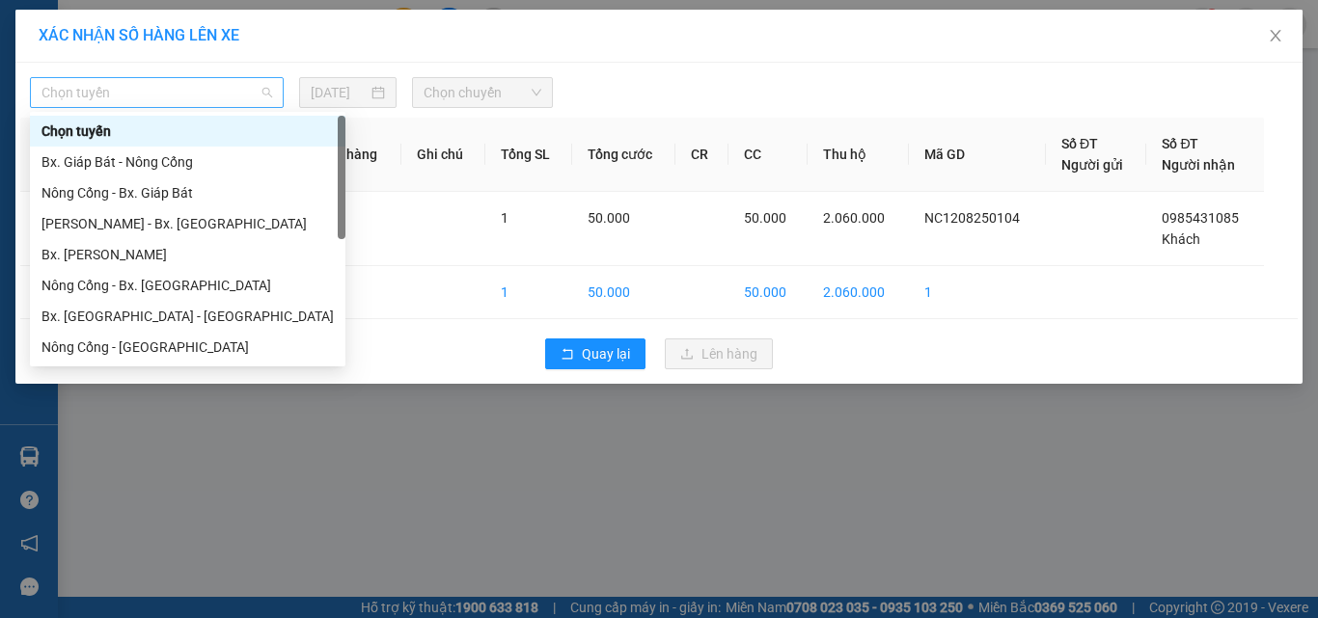
click at [134, 94] on span "Chọn tuyến" at bounding box center [156, 92] width 231 height 29
click at [133, 288] on div "Nông Cống - Bx. [GEOGRAPHIC_DATA]" at bounding box center [187, 285] width 292 height 21
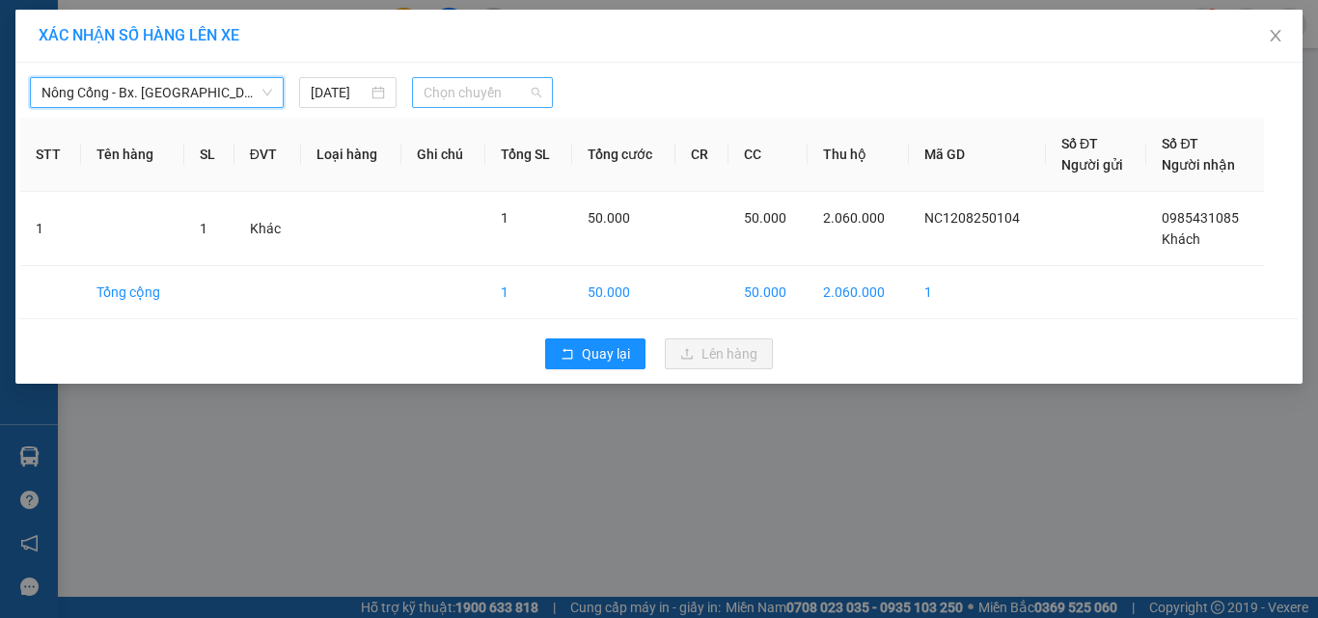
click at [463, 92] on span "Chọn chuyến" at bounding box center [483, 92] width 119 height 29
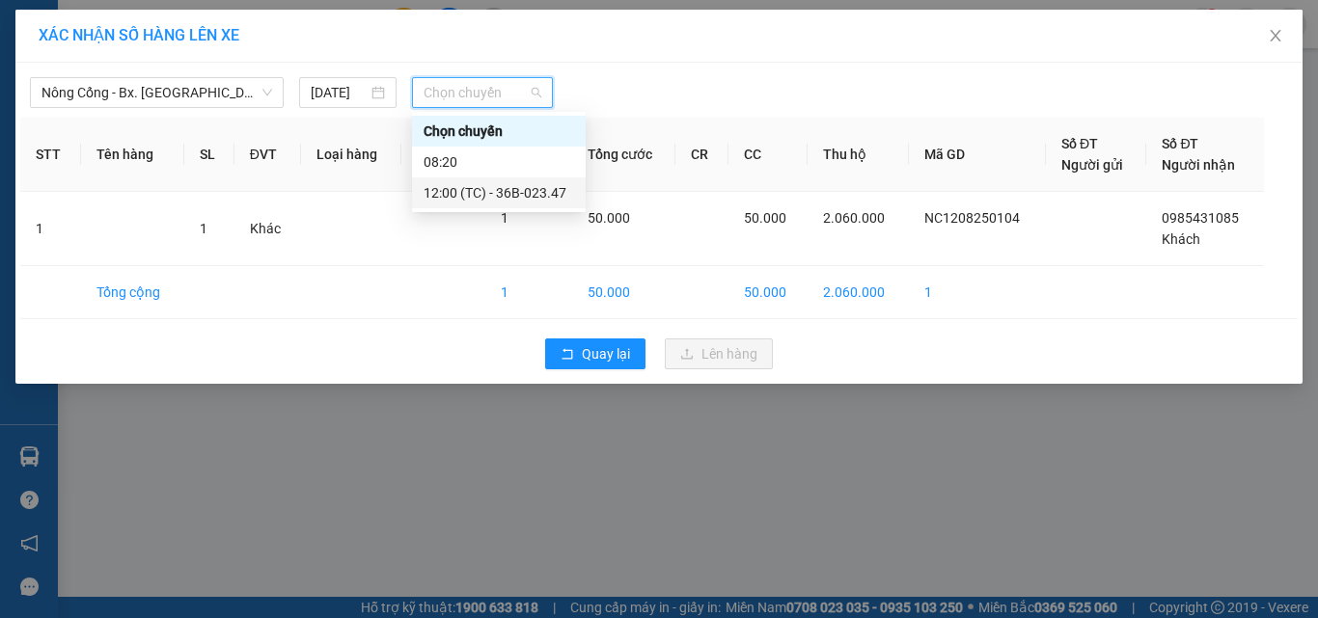
drag, startPoint x: 511, startPoint y: 193, endPoint x: 526, endPoint y: 202, distance: 16.9
click at [515, 194] on div "12:00 (TC) - 36B-023.47" at bounding box center [499, 192] width 151 height 21
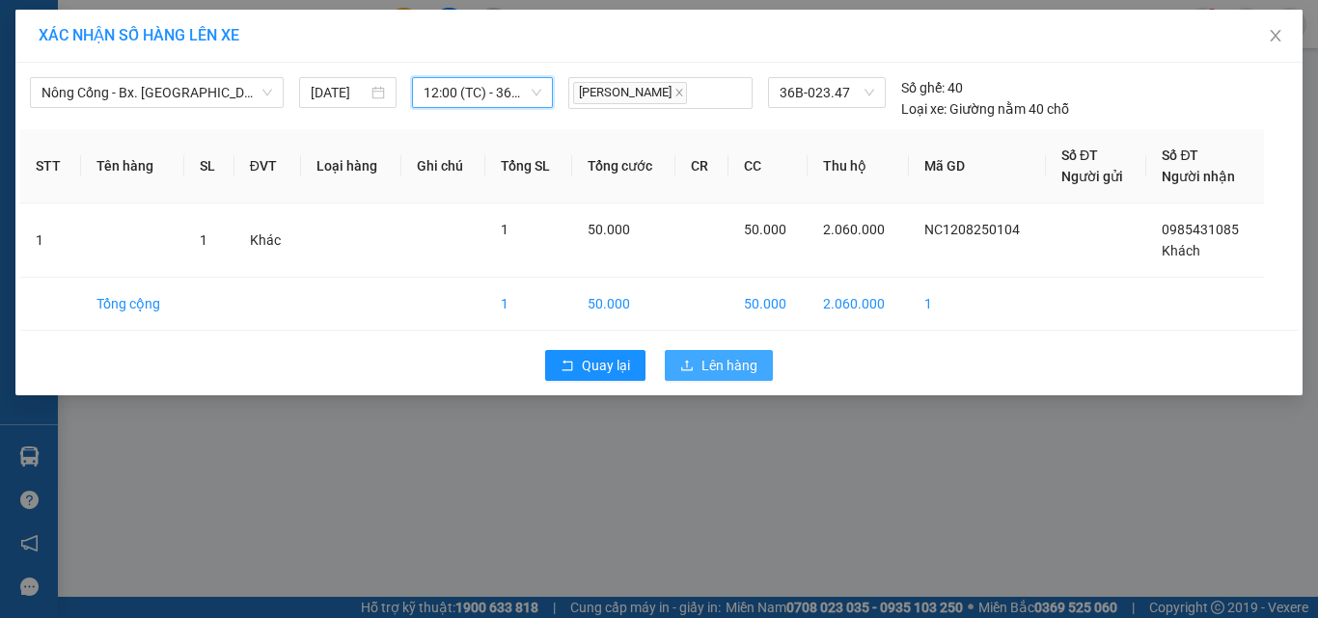
click at [727, 363] on span "Lên hàng" at bounding box center [729, 365] width 56 height 21
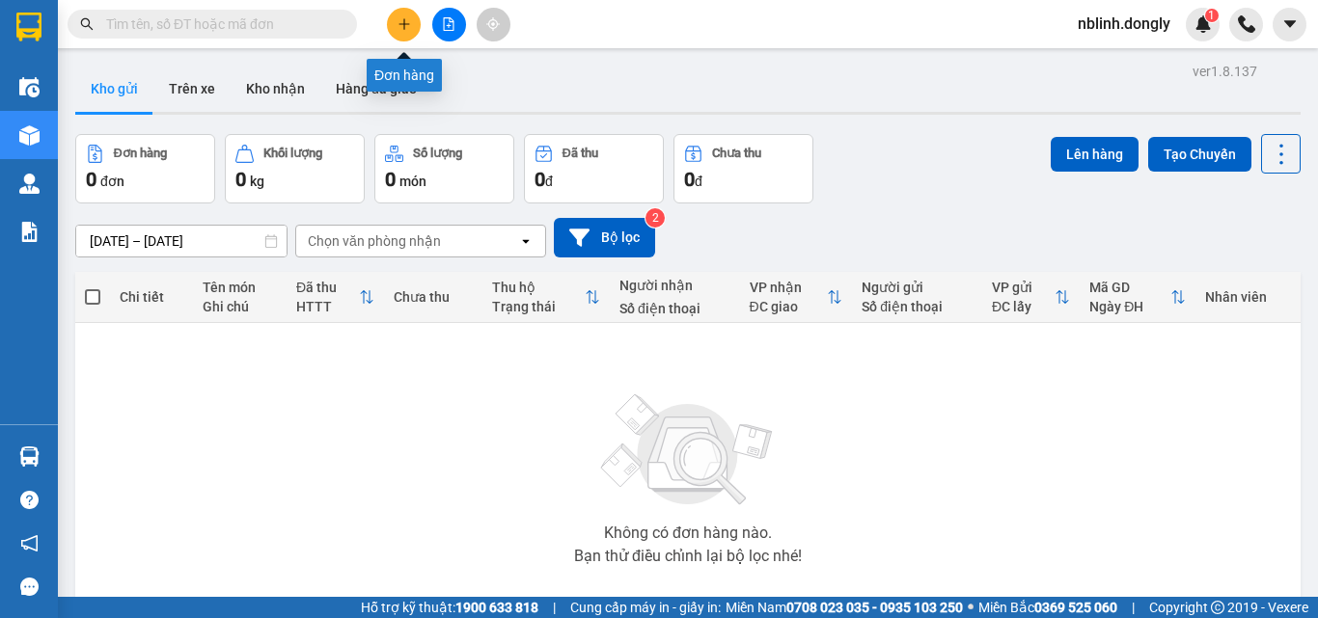
click at [403, 26] on icon "plus" at bounding box center [405, 24] width 14 height 14
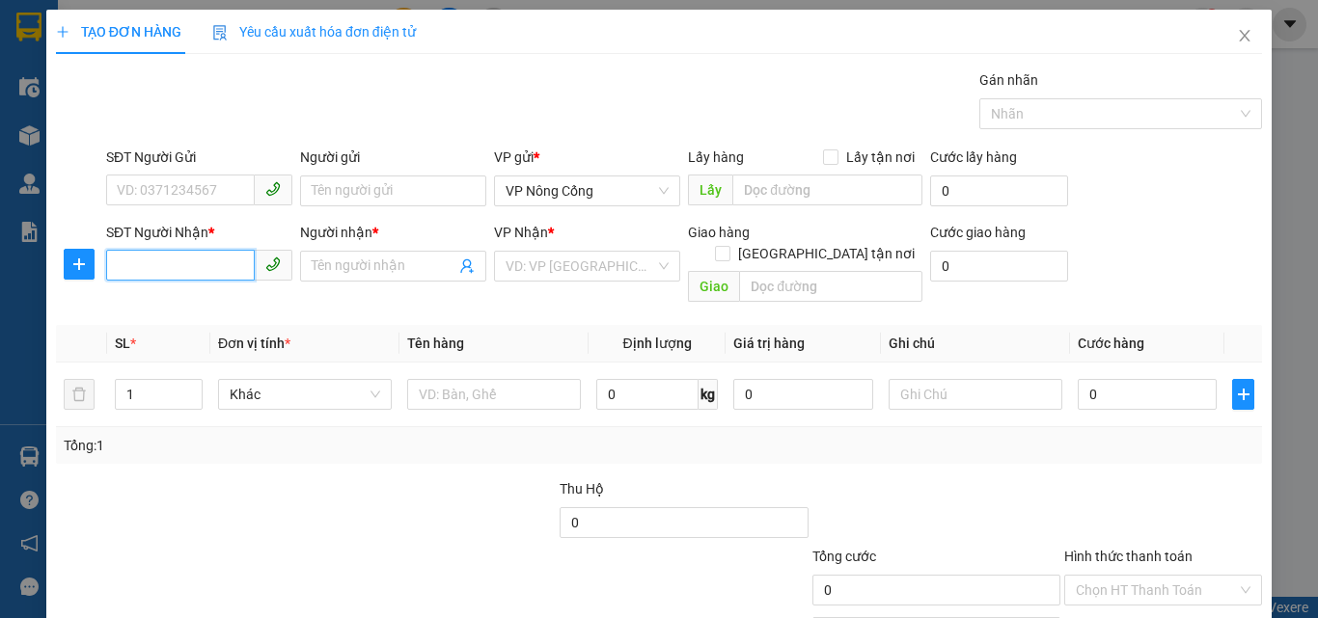
click at [126, 260] on input "SĐT Người Nhận *" at bounding box center [180, 265] width 149 height 31
type input "0986403946"
click at [378, 266] on input "Người nhận *" at bounding box center [384, 266] width 144 height 21
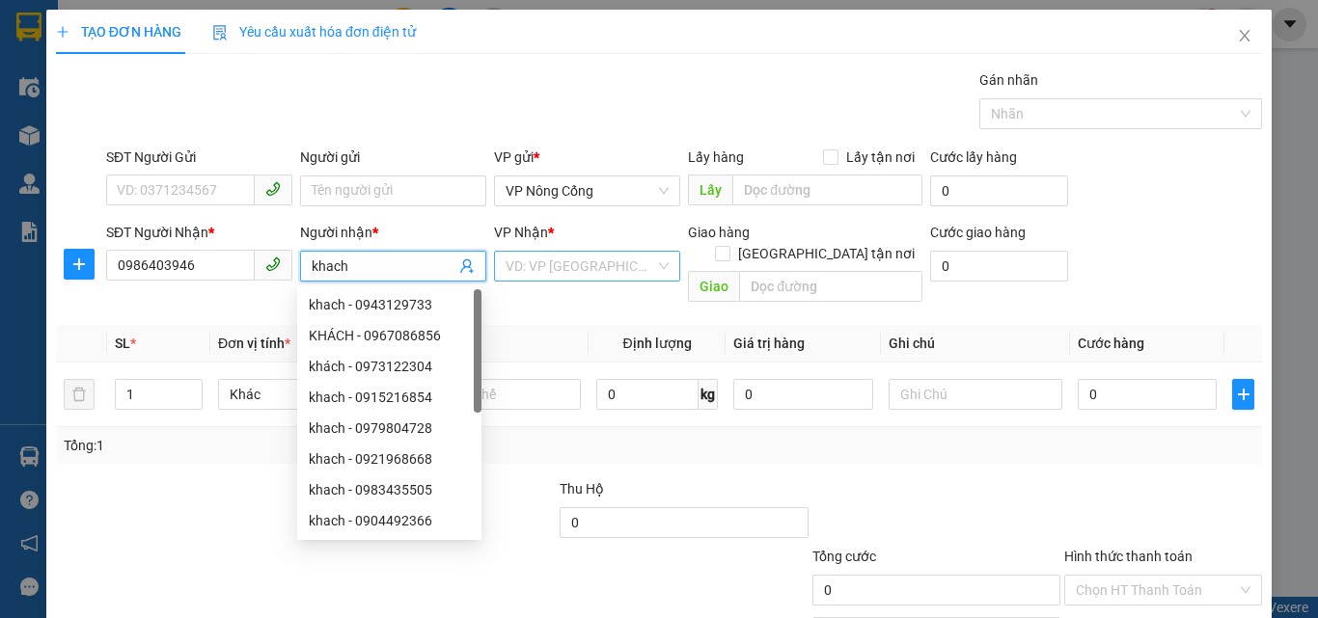
type input "khach"
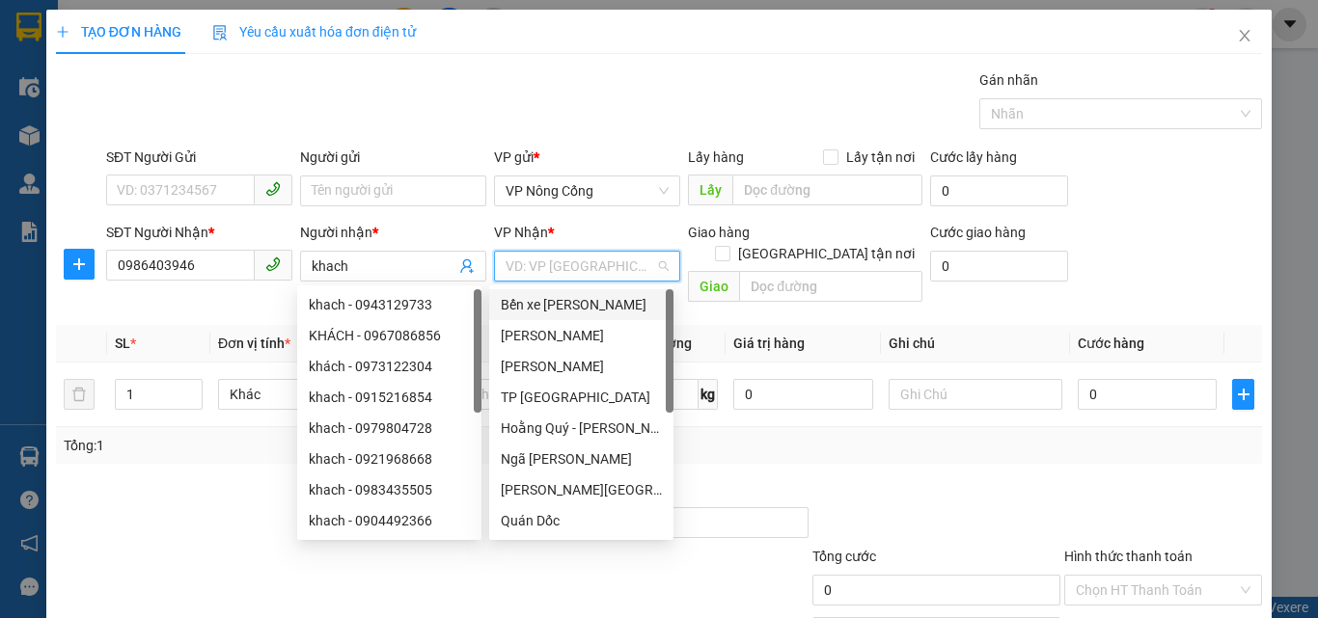
click at [551, 273] on input "search" at bounding box center [581, 266] width 150 height 29
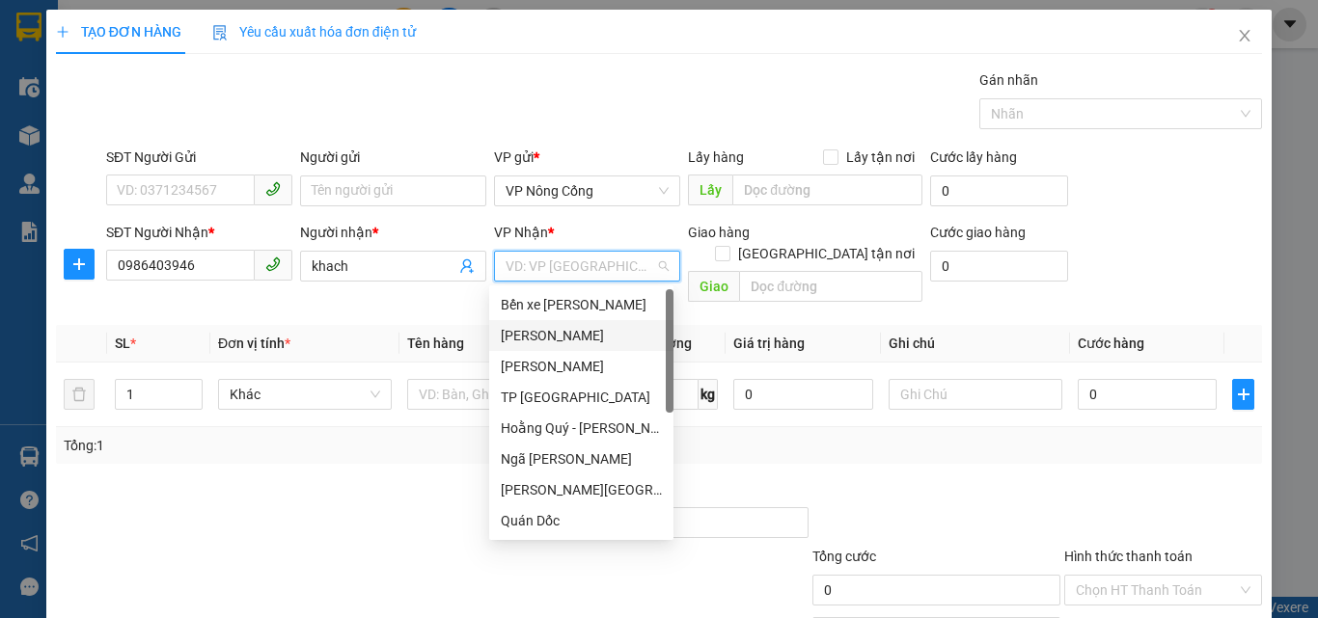
click at [521, 328] on div "[PERSON_NAME]" at bounding box center [581, 335] width 161 height 21
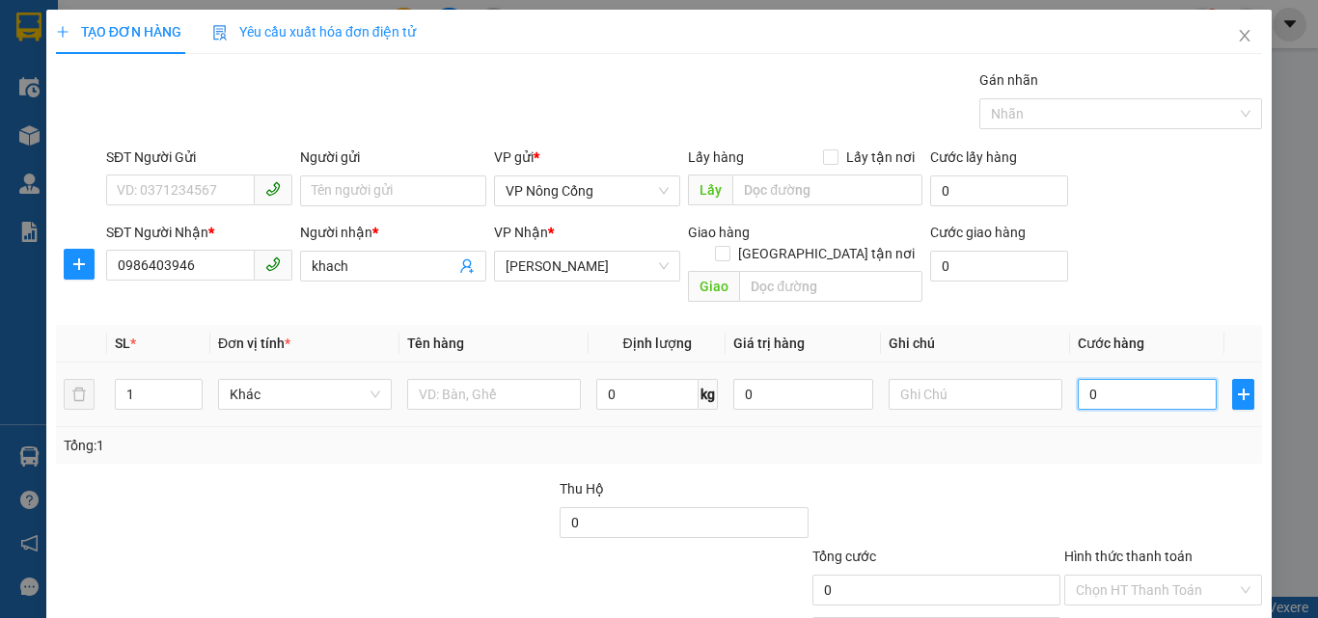
click at [1125, 379] on input "0" at bounding box center [1147, 394] width 139 height 31
type input "5"
type input "50"
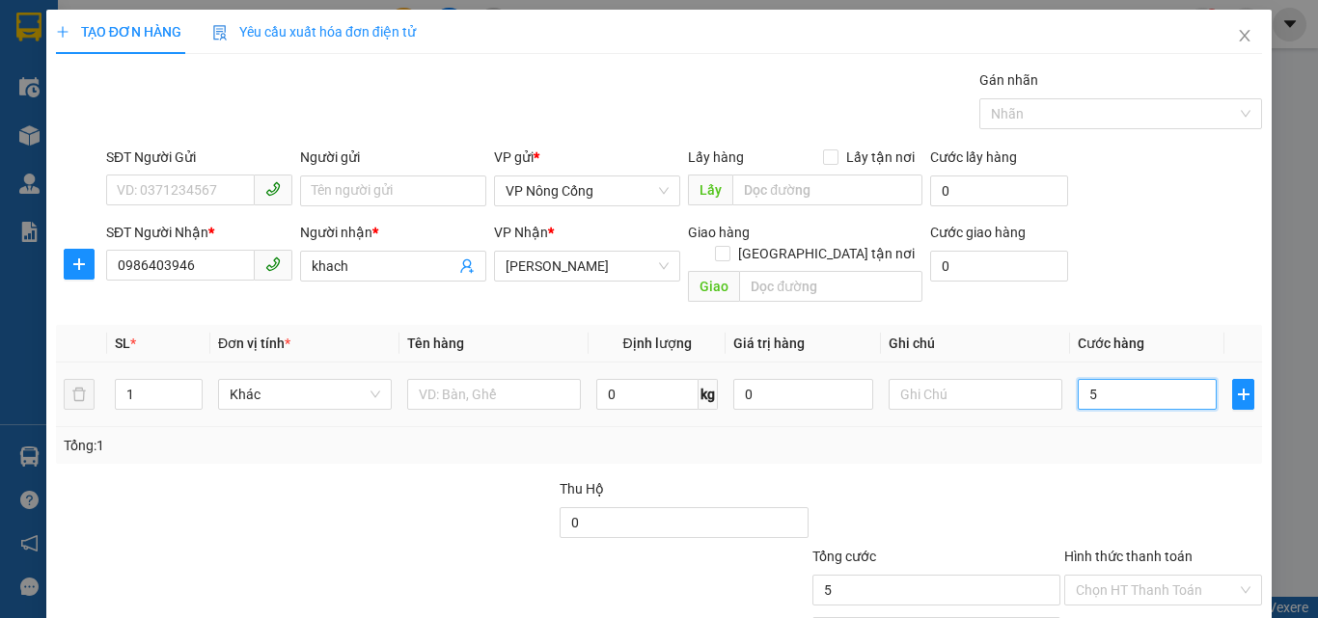
type input "50"
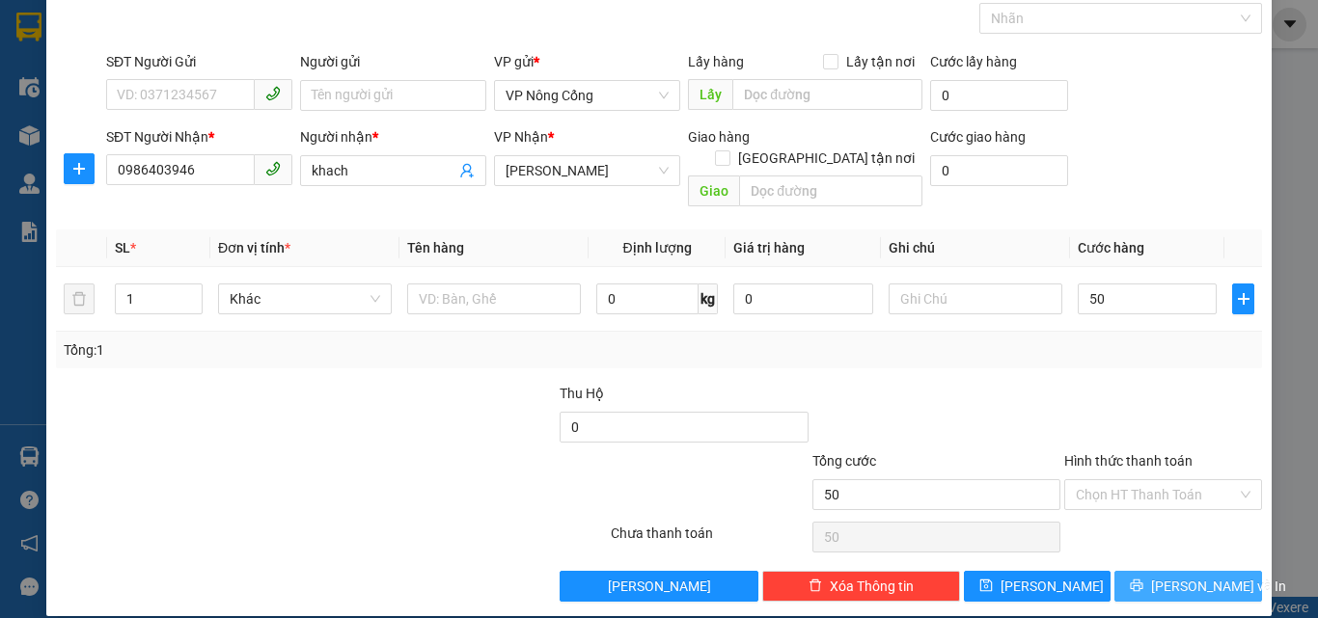
type input "50.000"
click at [1179, 576] on span "[PERSON_NAME] và In" at bounding box center [1218, 586] width 135 height 21
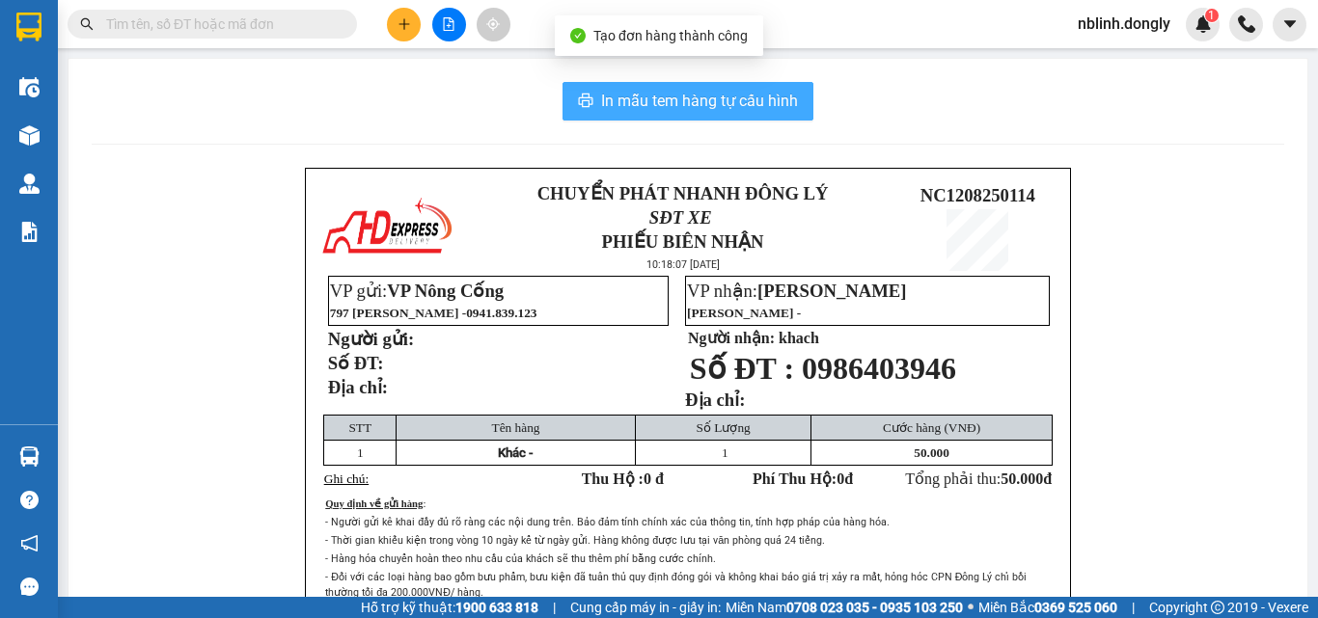
click at [690, 89] on span "In mẫu tem hàng tự cấu hình" at bounding box center [699, 101] width 197 height 24
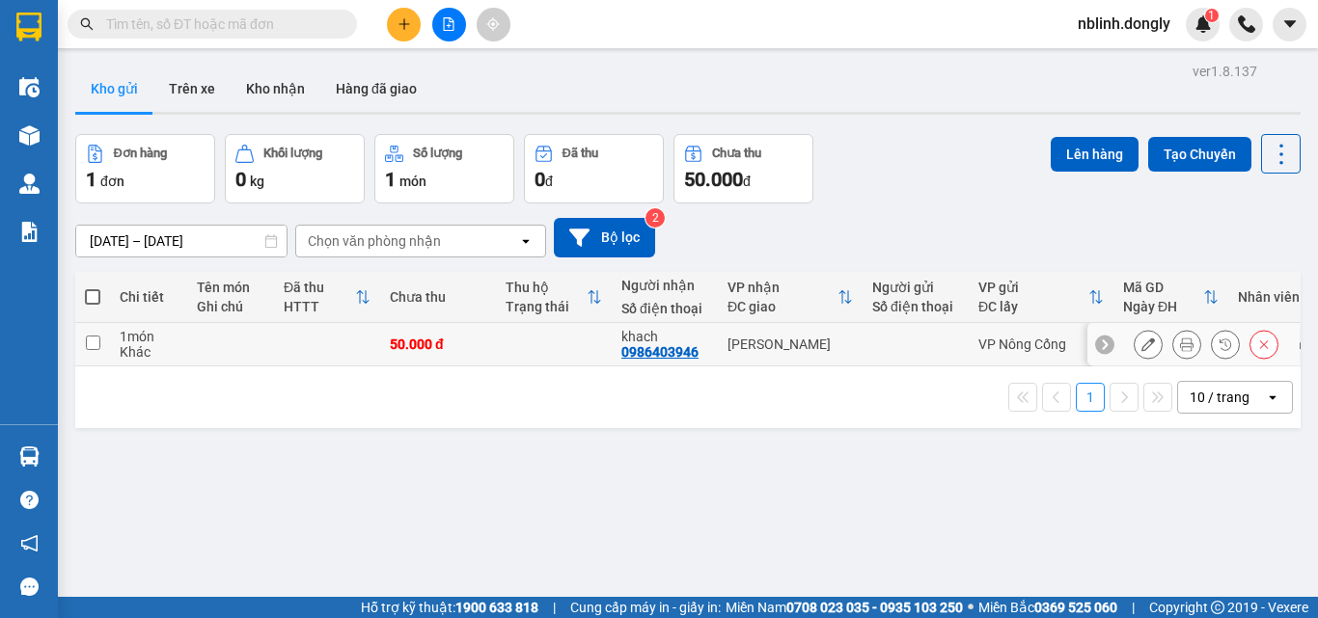
click at [97, 346] on input "checkbox" at bounding box center [93, 343] width 14 height 14
checkbox input "true"
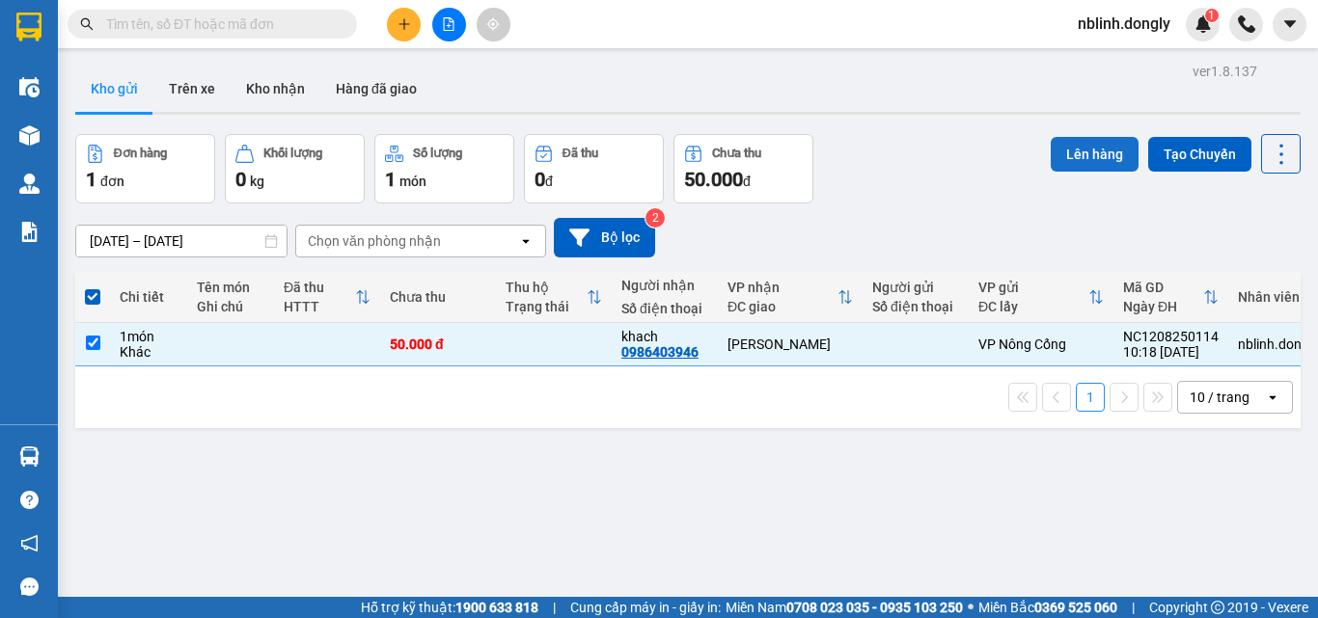
click at [1089, 160] on button "Lên hàng" at bounding box center [1095, 154] width 88 height 35
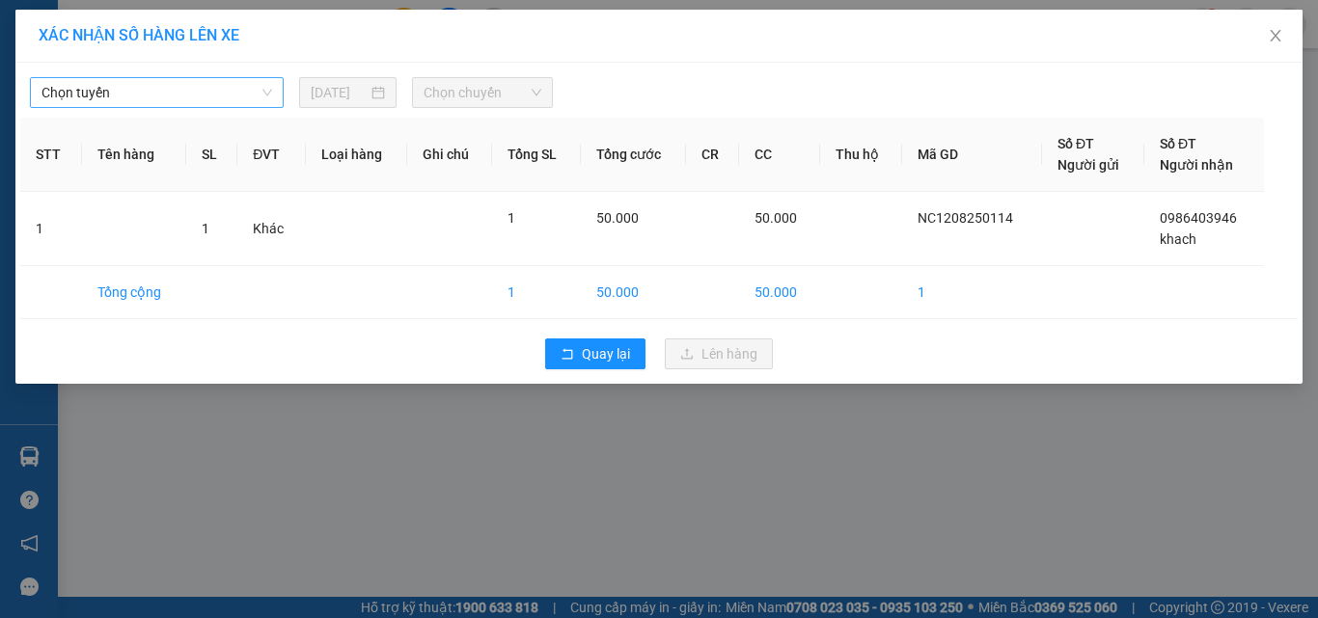
click at [90, 90] on span "Chọn tuyến" at bounding box center [156, 92] width 231 height 29
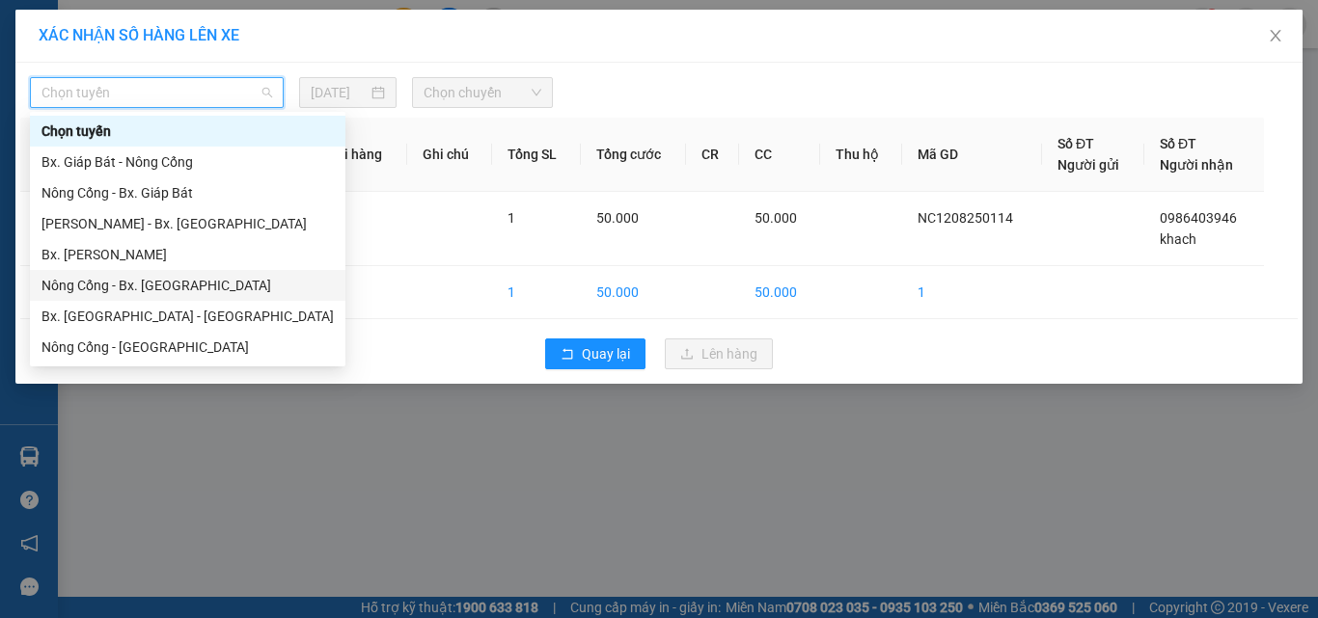
drag, startPoint x: 135, startPoint y: 288, endPoint x: 168, endPoint y: 279, distance: 33.9
click at [157, 282] on div "Nông Cống - Bx. [GEOGRAPHIC_DATA]" at bounding box center [187, 285] width 292 height 21
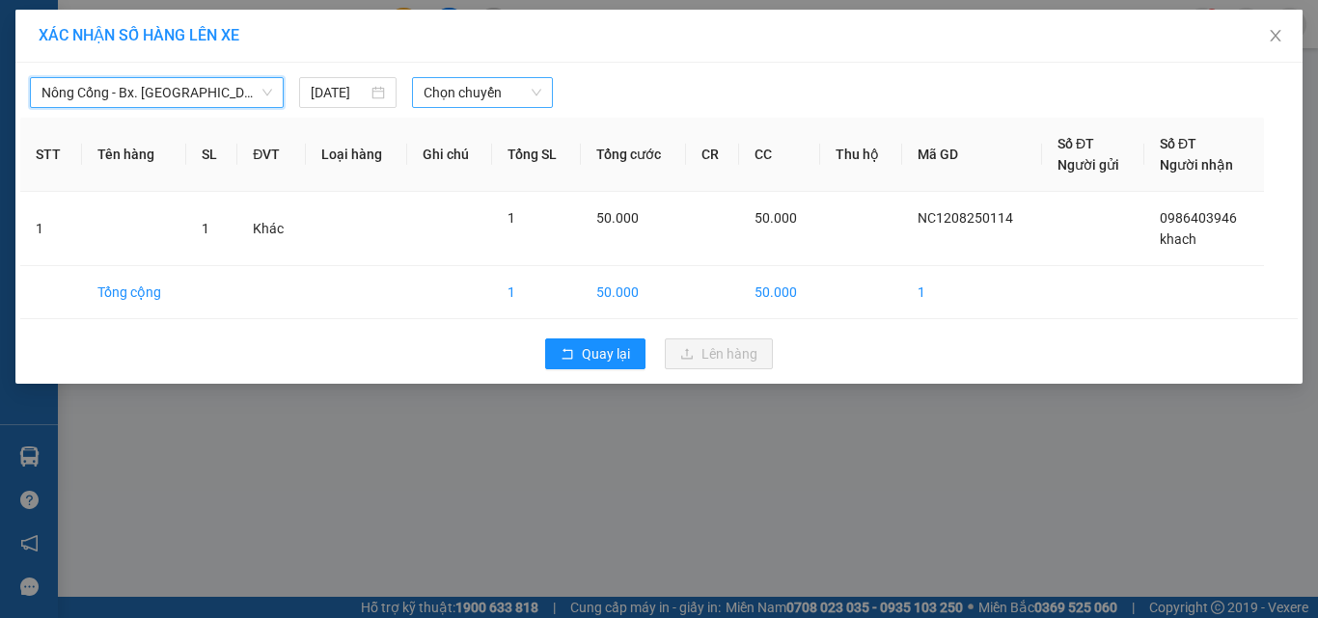
drag, startPoint x: 481, startPoint y: 92, endPoint x: 490, endPoint y: 109, distance: 19.4
click at [482, 92] on span "Chọn chuyến" at bounding box center [483, 92] width 119 height 29
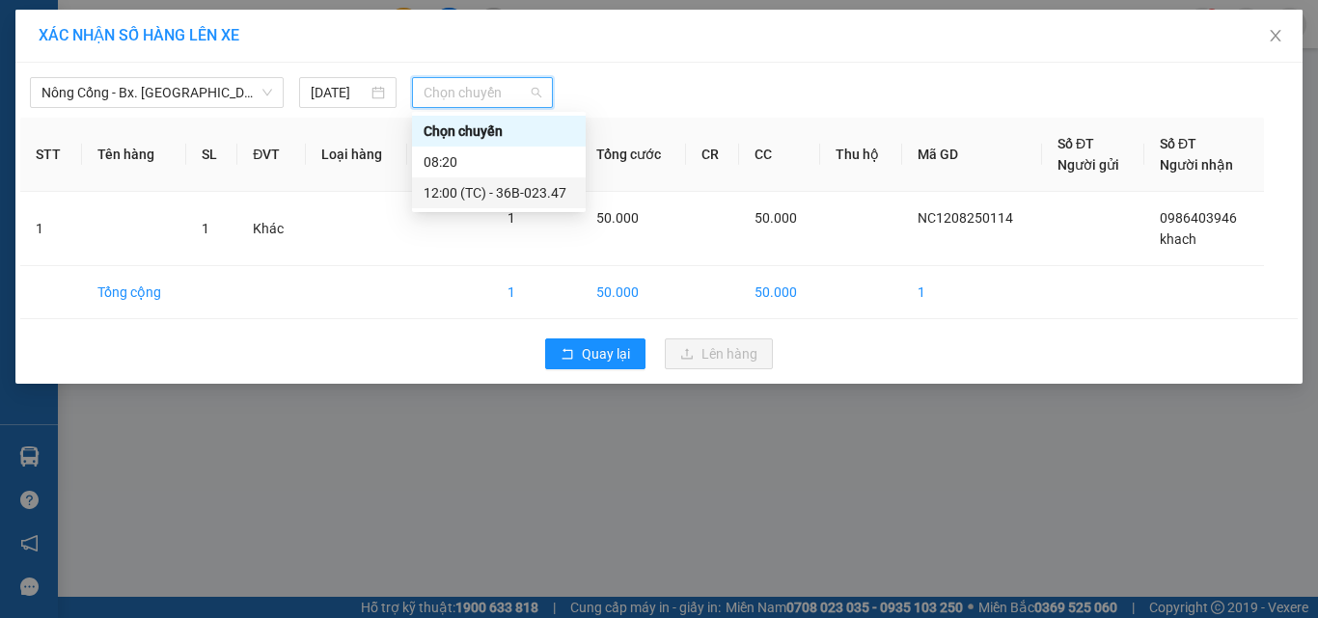
click at [534, 189] on div "12:00 (TC) - 36B-023.47" at bounding box center [499, 192] width 151 height 21
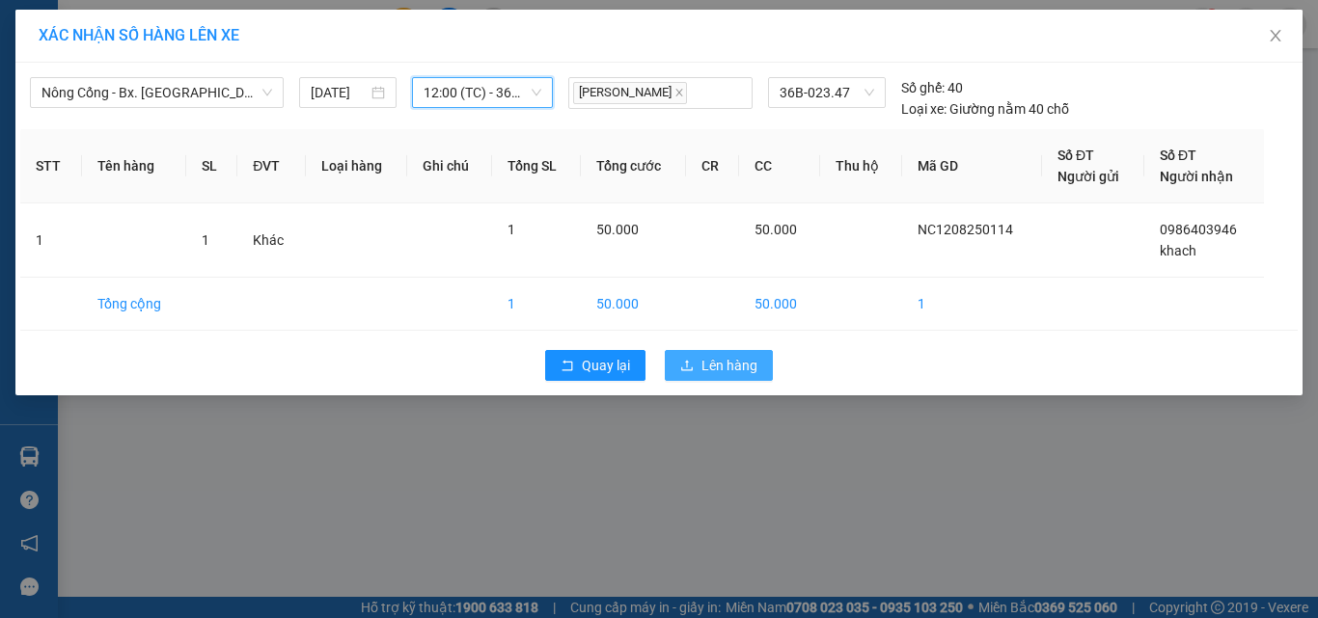
drag, startPoint x: 732, startPoint y: 362, endPoint x: 771, endPoint y: 353, distance: 39.6
click at [737, 364] on span "Lên hàng" at bounding box center [729, 365] width 56 height 21
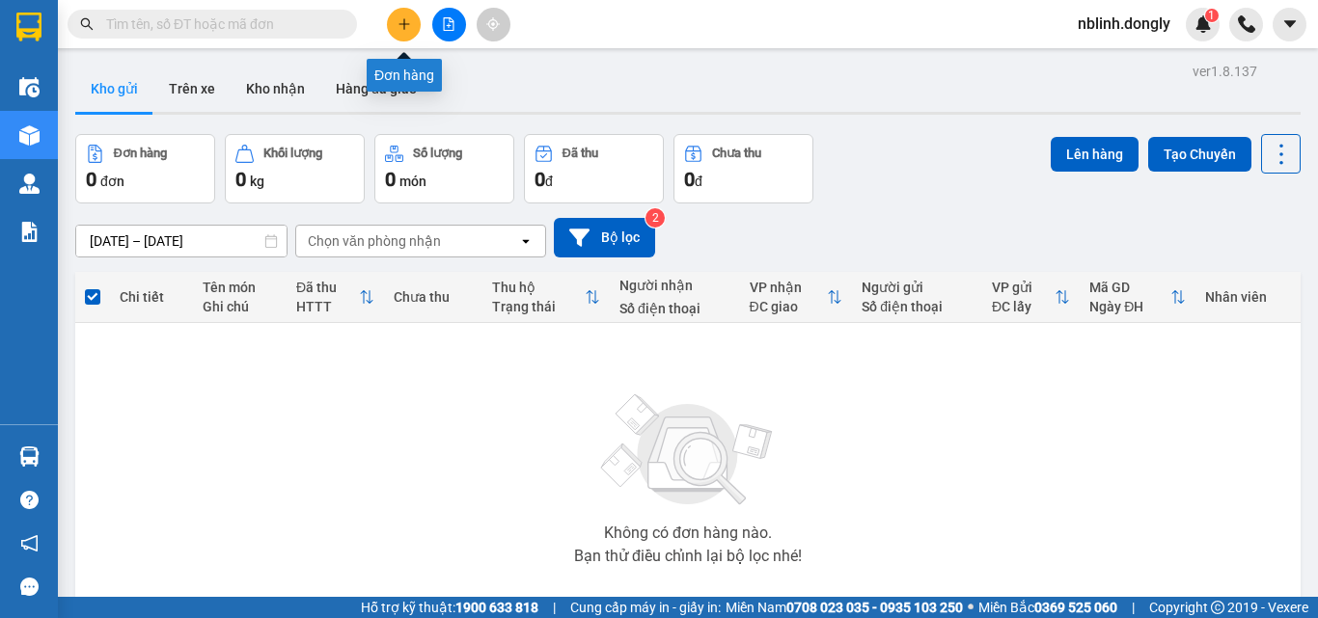
click at [407, 22] on icon "plus" at bounding box center [405, 24] width 14 height 14
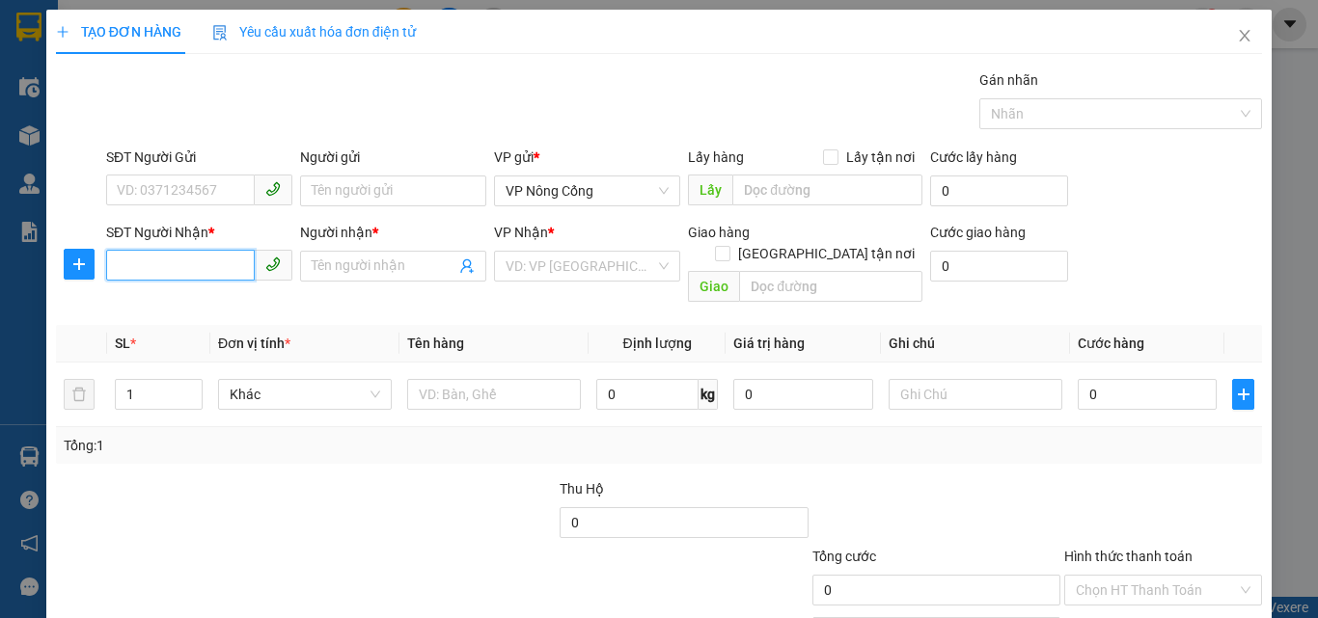
click at [123, 272] on input "SĐT Người Nhận *" at bounding box center [180, 265] width 149 height 31
type input "0332320239"
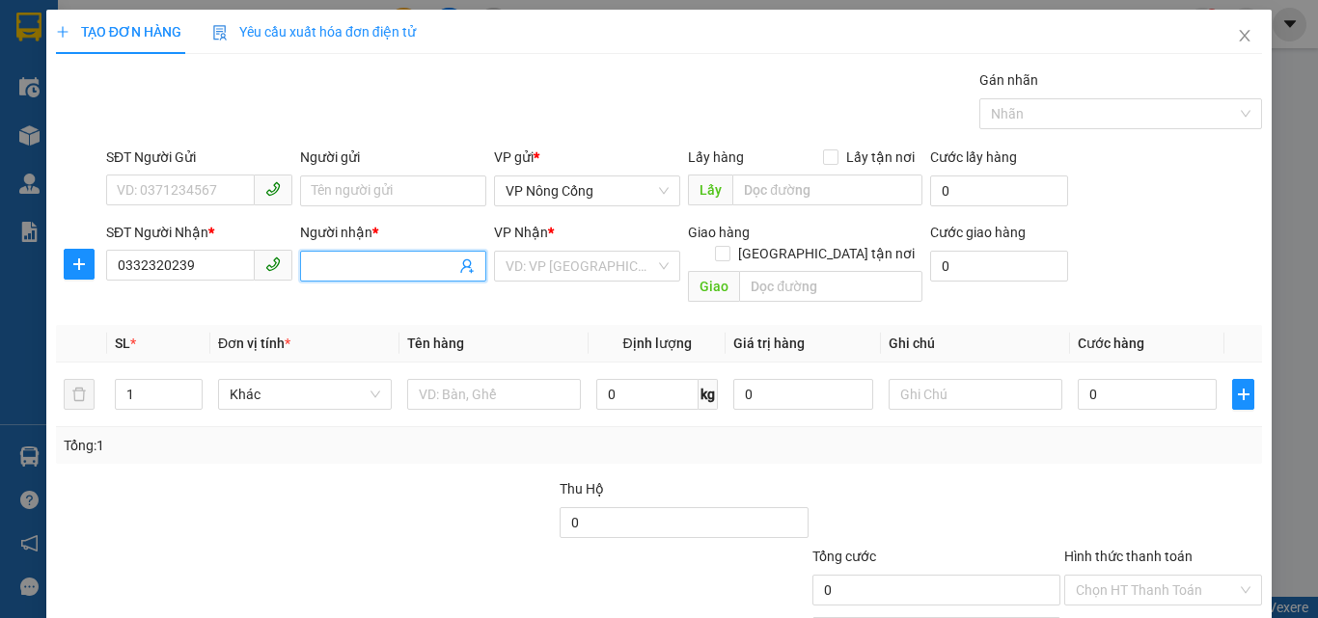
click at [328, 268] on input "Người nhận *" at bounding box center [384, 266] width 144 height 21
click at [352, 270] on input "khgach" at bounding box center [384, 266] width 144 height 21
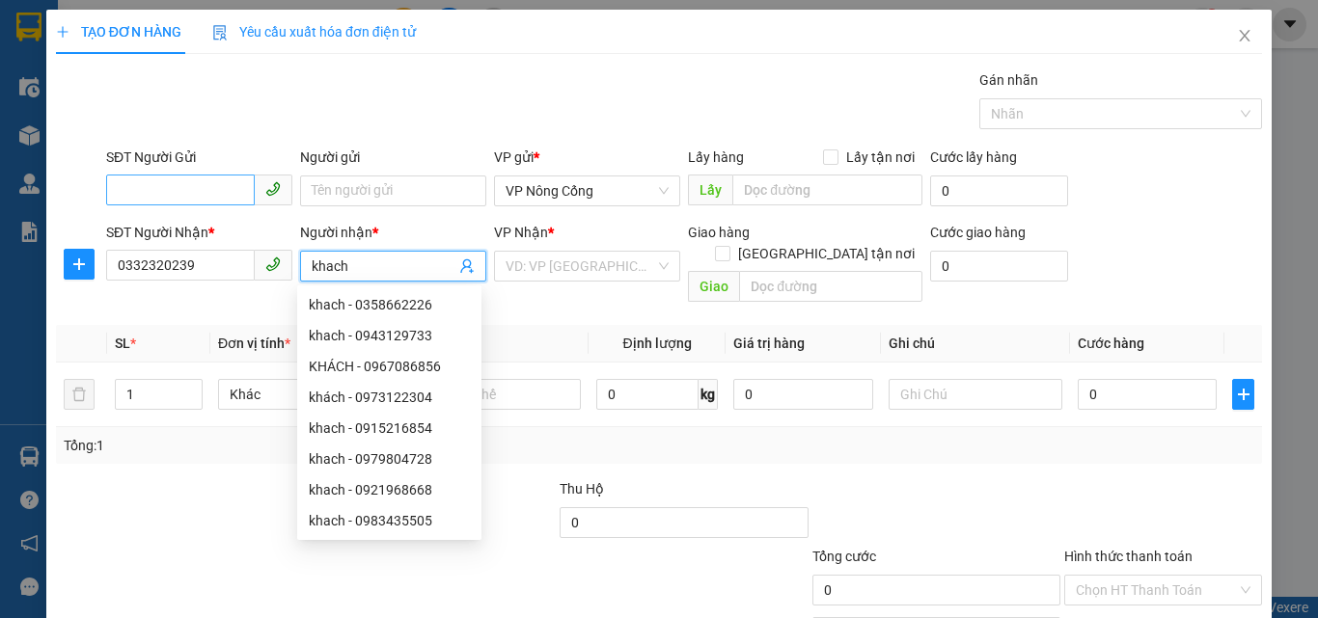
type input "khach"
click at [139, 187] on input "SĐT Người Gửi" at bounding box center [180, 190] width 149 height 31
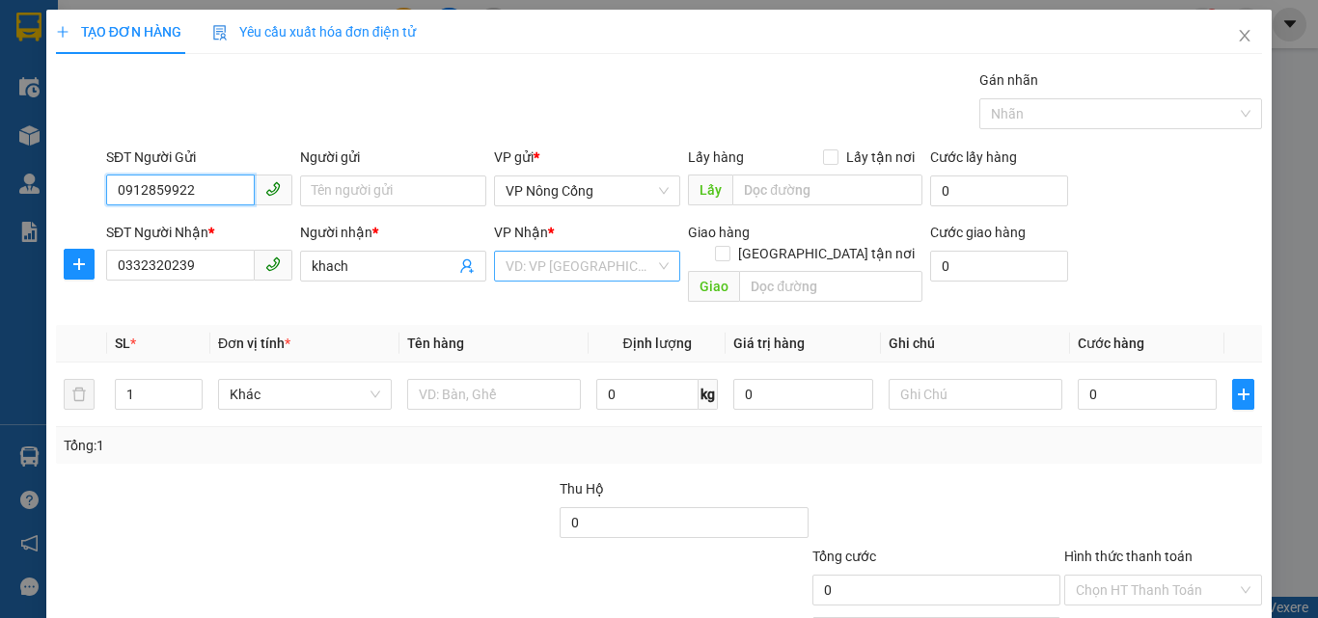
type input "0912859922"
click at [578, 270] on input "search" at bounding box center [581, 266] width 150 height 29
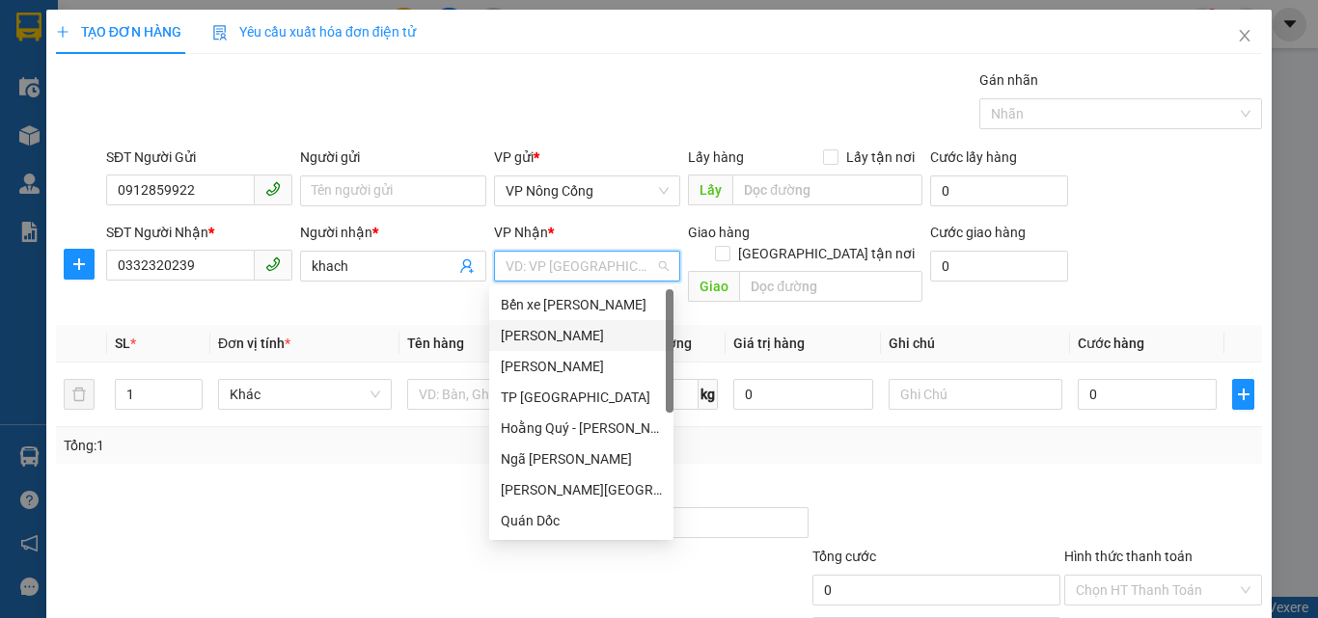
click at [546, 335] on div "[PERSON_NAME]" at bounding box center [581, 335] width 161 height 21
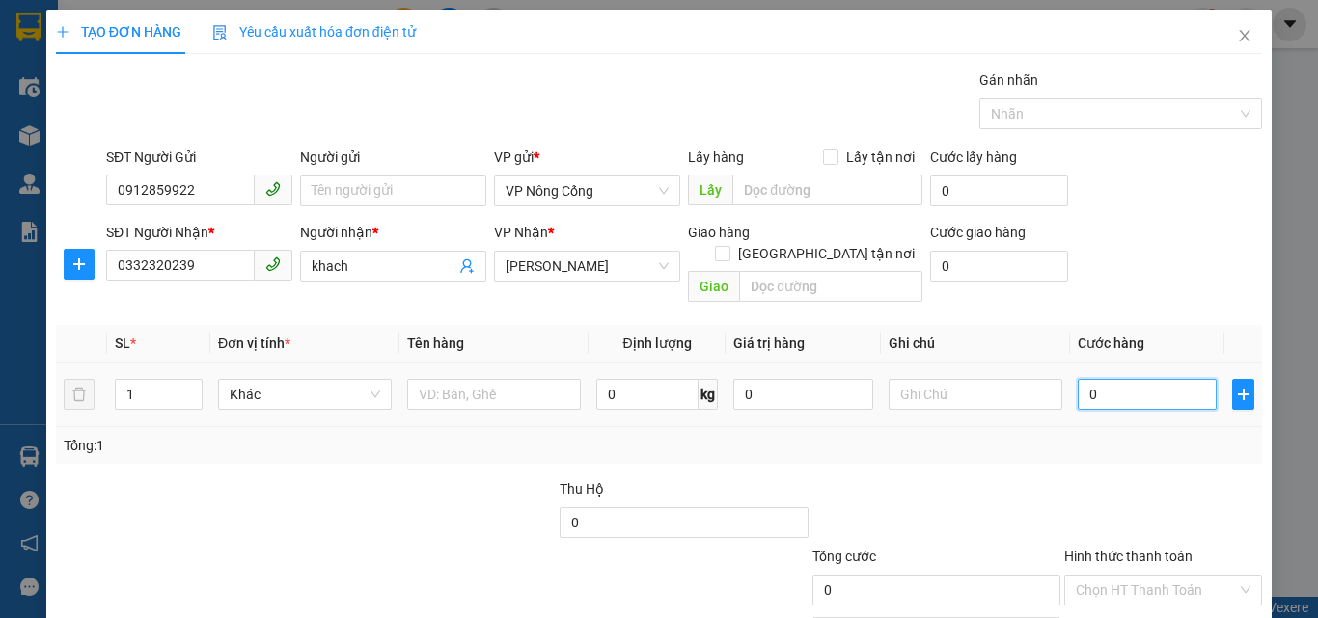
click at [1118, 379] on input "0" at bounding box center [1147, 394] width 139 height 31
type input "4"
type input "40"
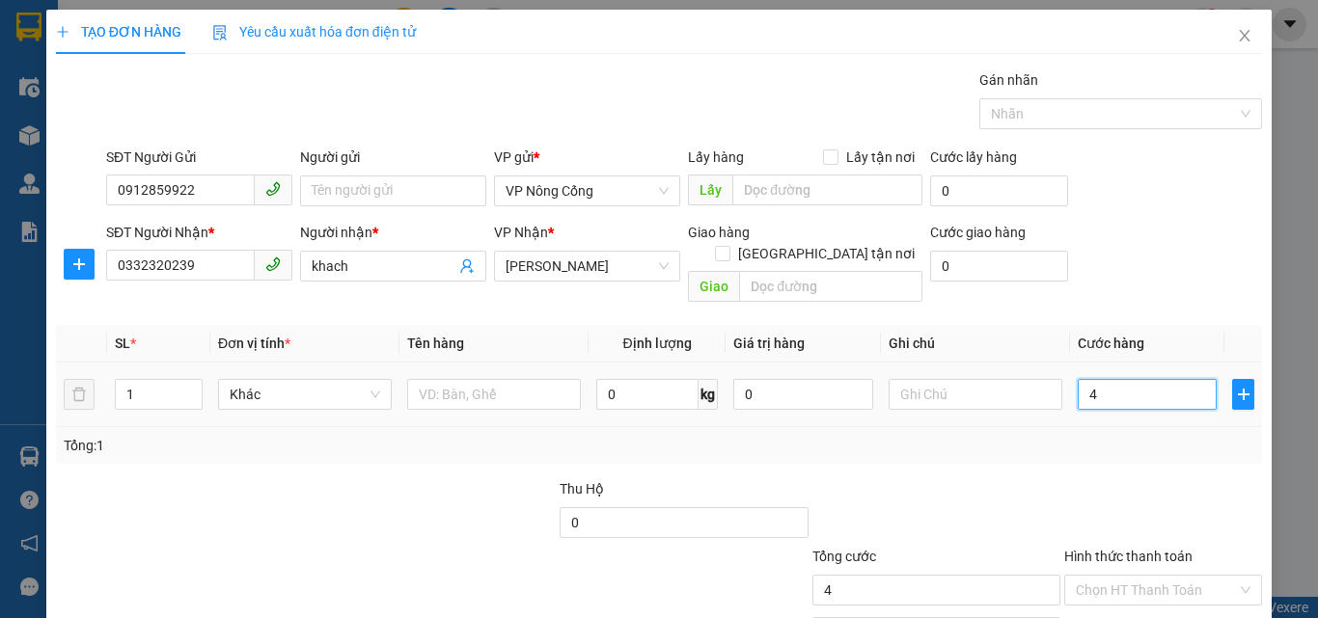
type input "40"
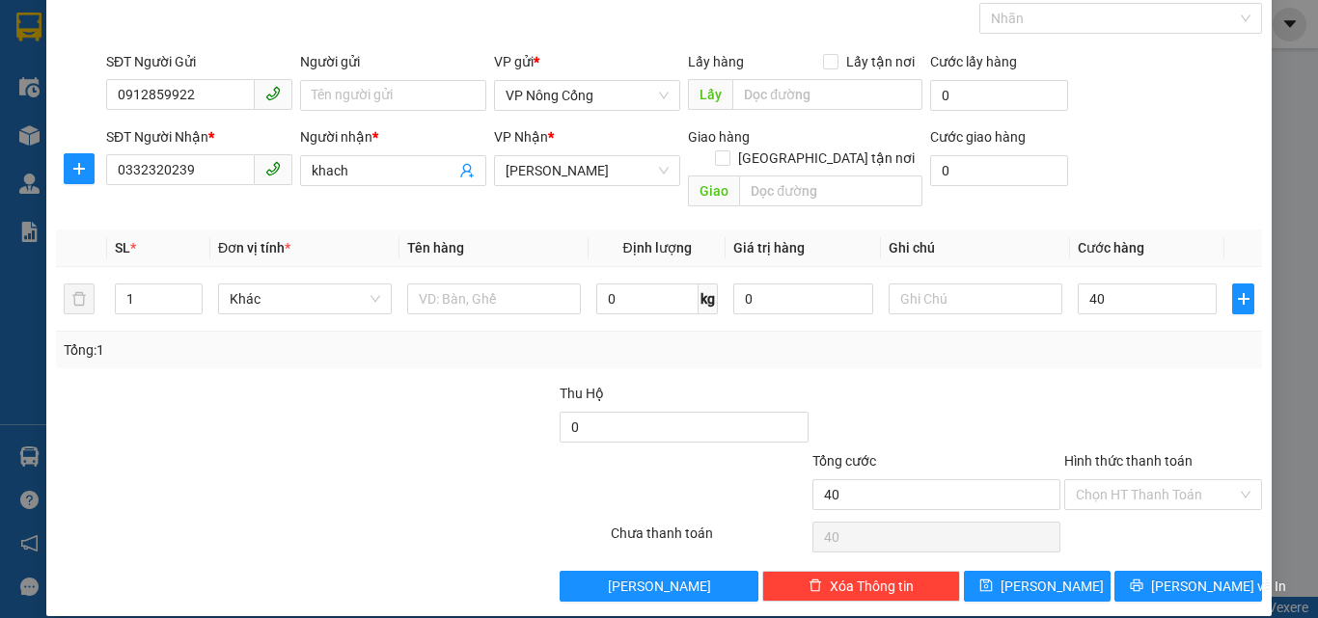
type input "40.000"
click at [1123, 453] on label "Hình thức thanh toán" at bounding box center [1128, 460] width 128 height 15
click at [1123, 480] on input "Hình thức thanh toán" at bounding box center [1156, 494] width 161 height 29
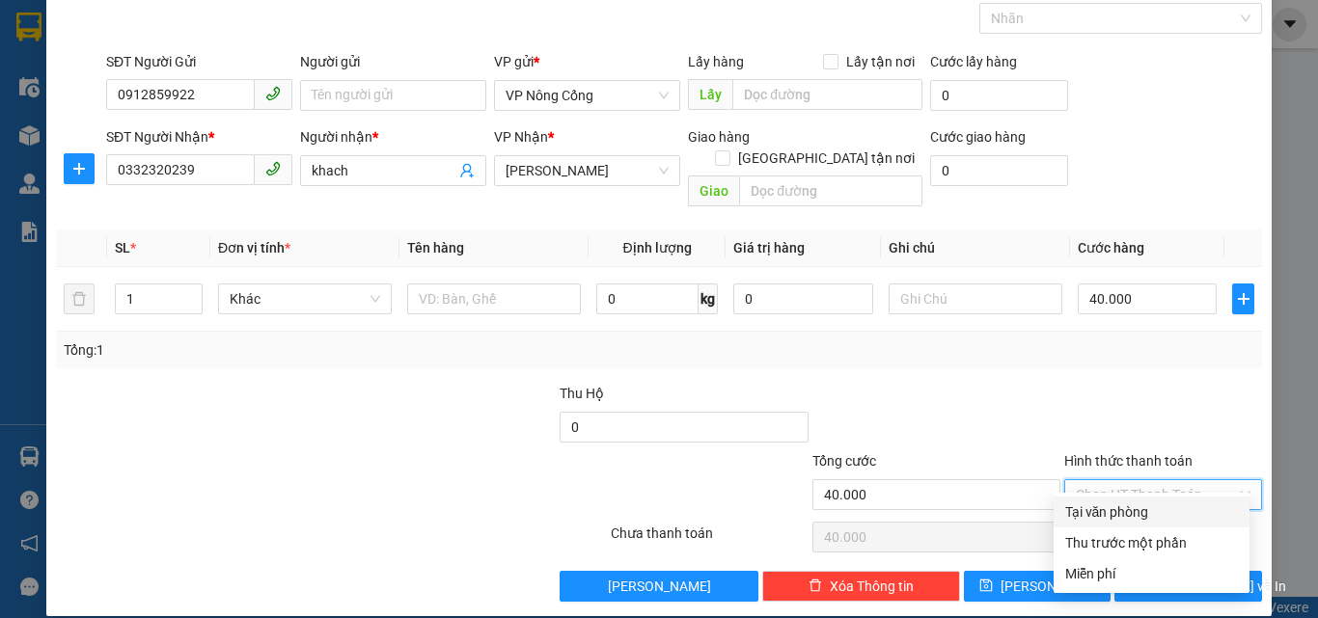
click at [1129, 513] on div "Tại văn phòng" at bounding box center [1151, 512] width 173 height 21
type input "0"
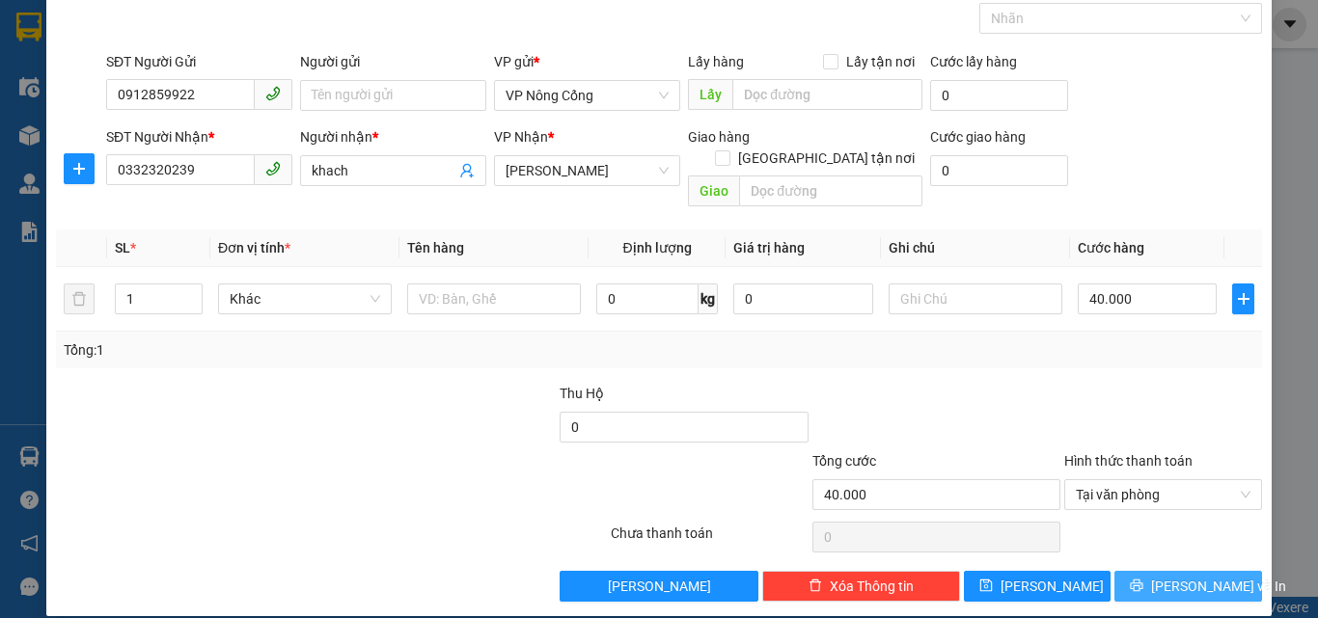
click at [1190, 576] on span "[PERSON_NAME] và In" at bounding box center [1218, 586] width 135 height 21
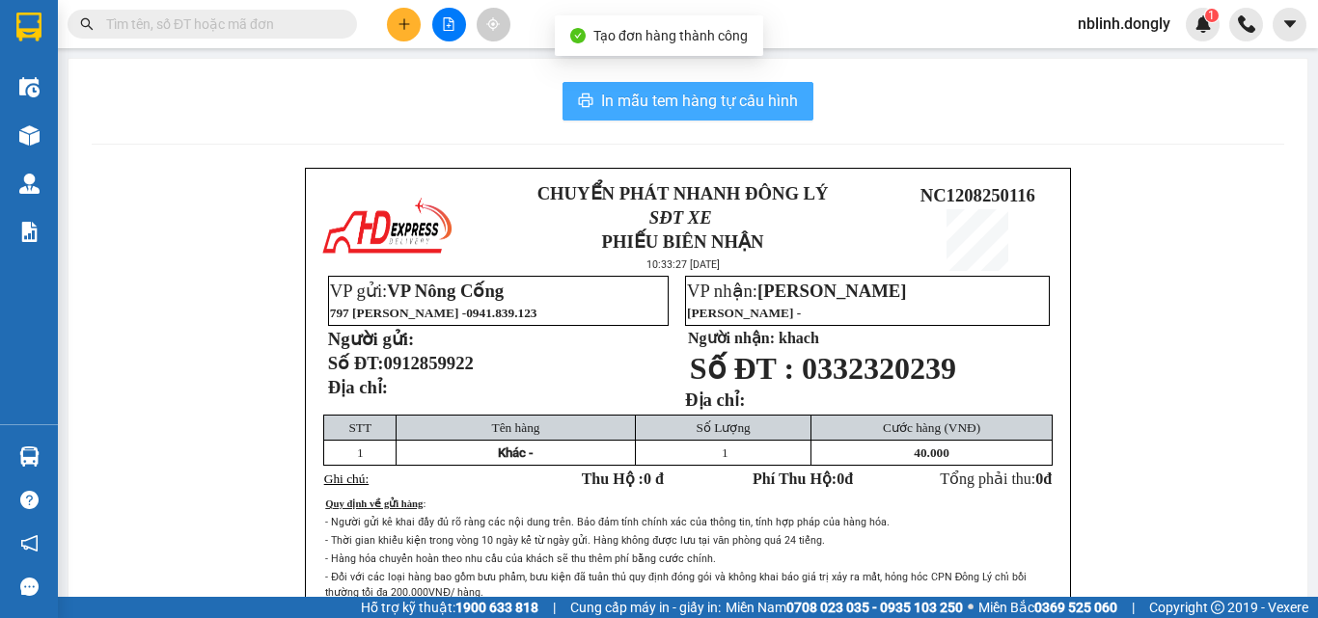
drag, startPoint x: 712, startPoint y: 107, endPoint x: 852, endPoint y: 524, distance: 439.6
click at [711, 109] on span "In mẫu tem hàng tự cấu hình" at bounding box center [699, 101] width 197 height 24
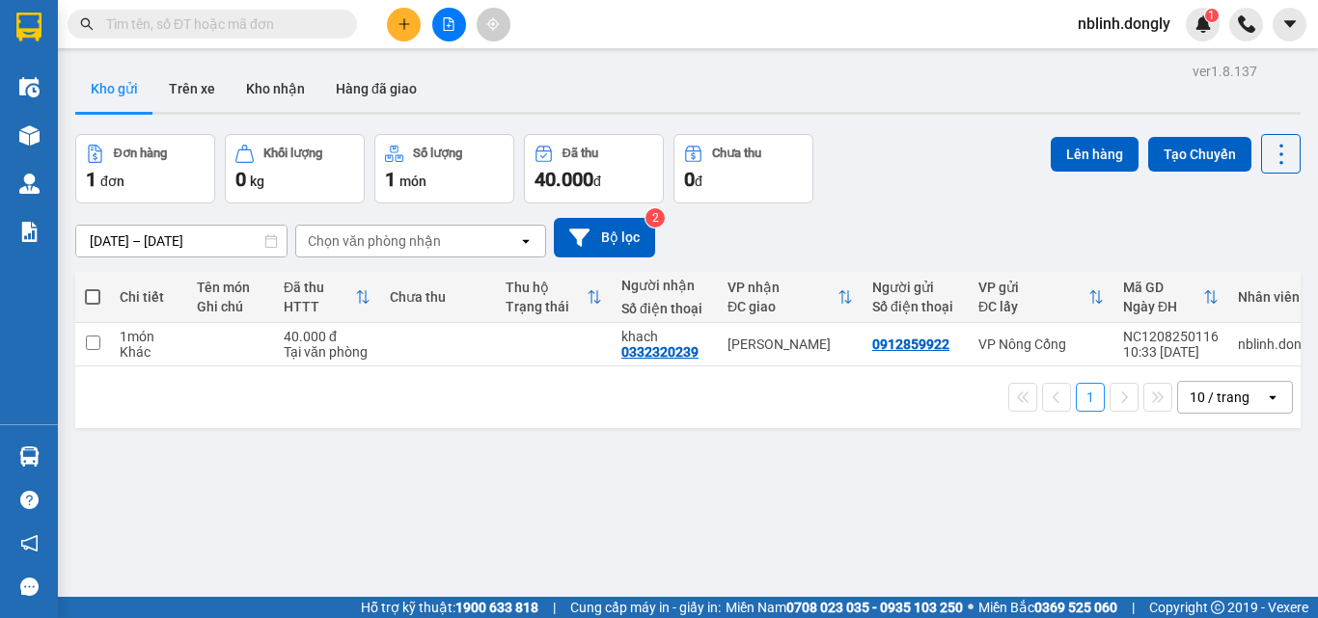
click at [405, 37] on button at bounding box center [404, 25] width 34 height 34
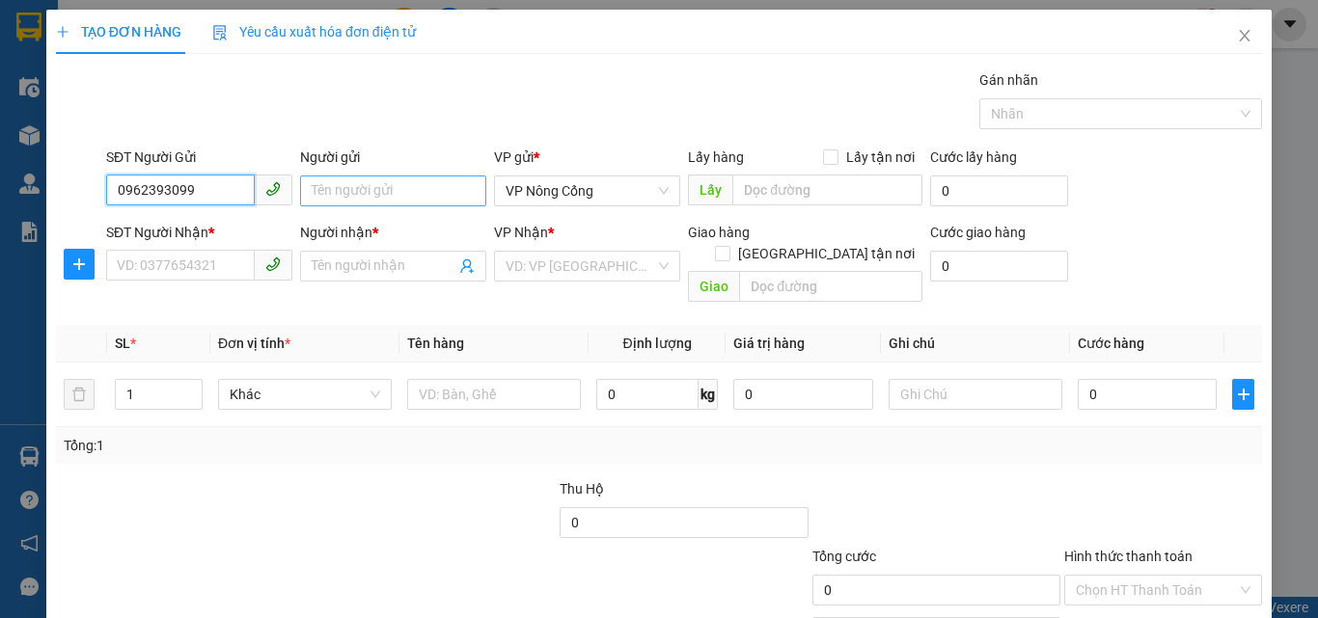
type input "0962393099"
click at [367, 184] on input "Người gửi" at bounding box center [393, 191] width 186 height 31
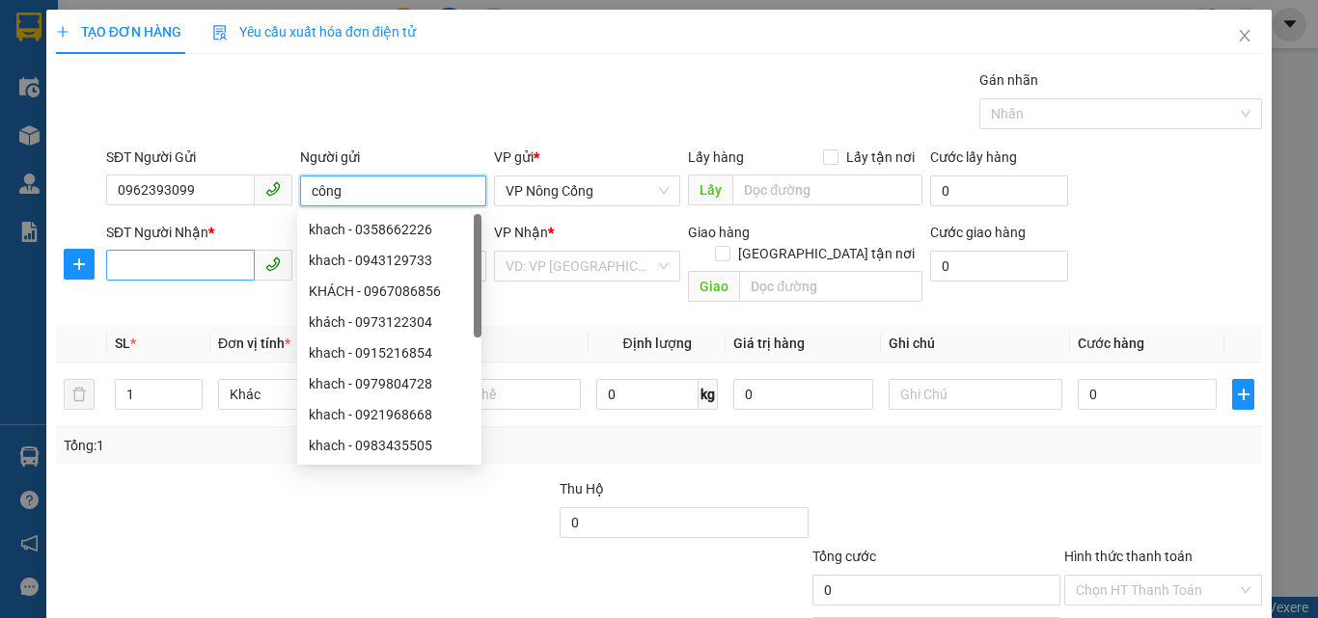
type input "công"
click at [189, 261] on input "SĐT Người Nhận *" at bounding box center [180, 265] width 149 height 31
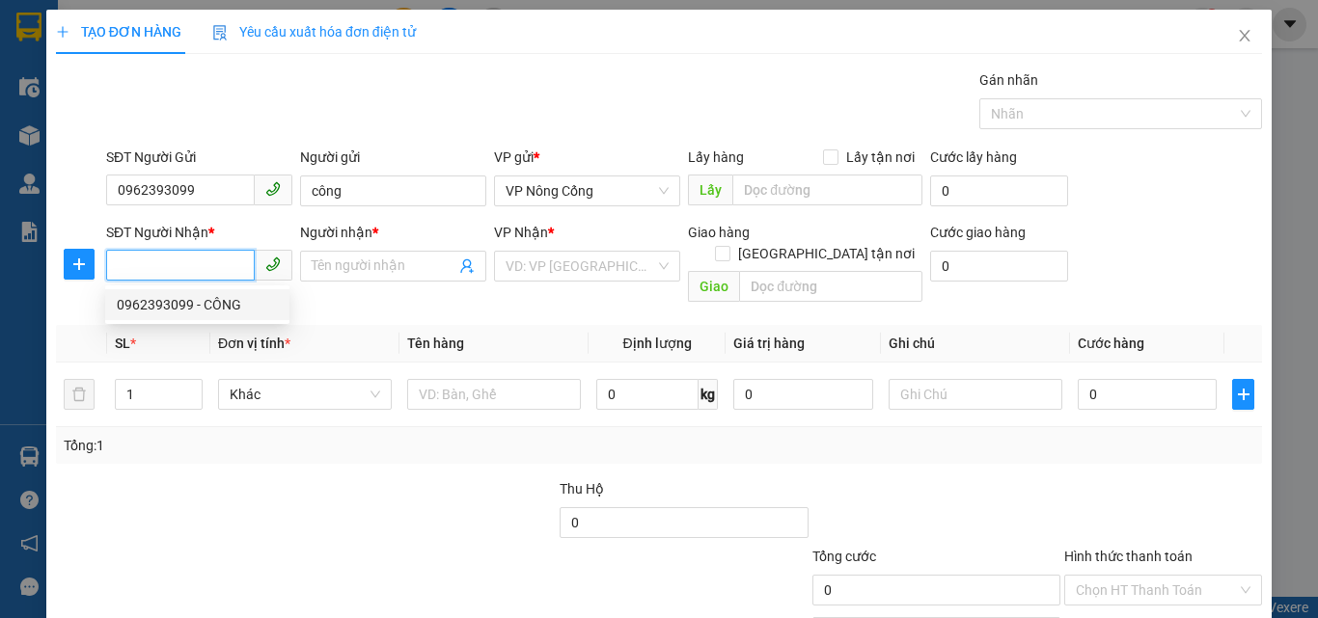
click at [187, 268] on input "SĐT Người Nhận *" at bounding box center [180, 265] width 149 height 31
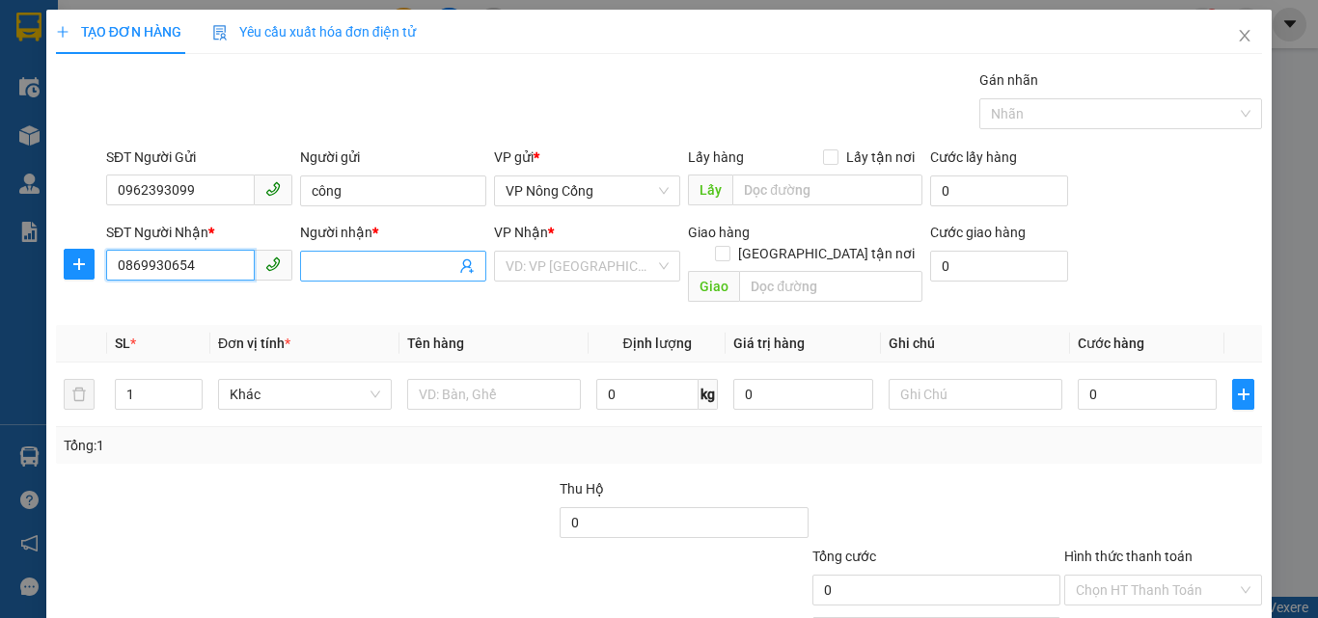
type input "0869930654"
click at [327, 260] on input "Người nhận *" at bounding box center [384, 266] width 144 height 21
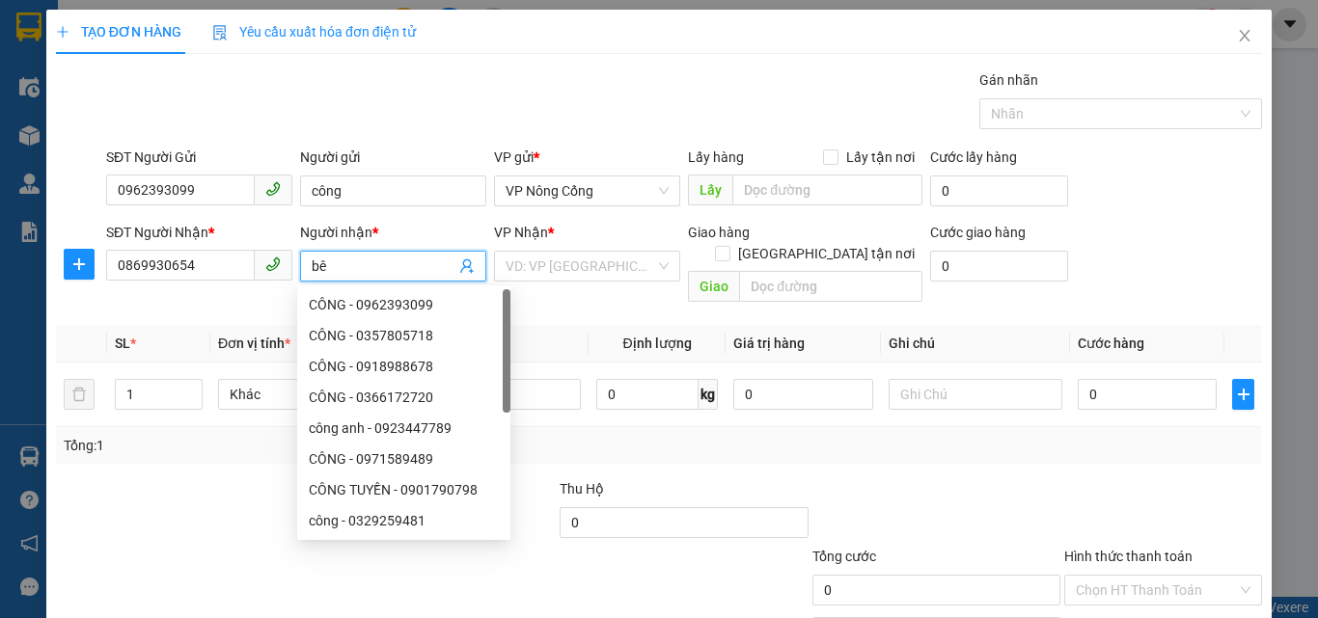
type input "b"
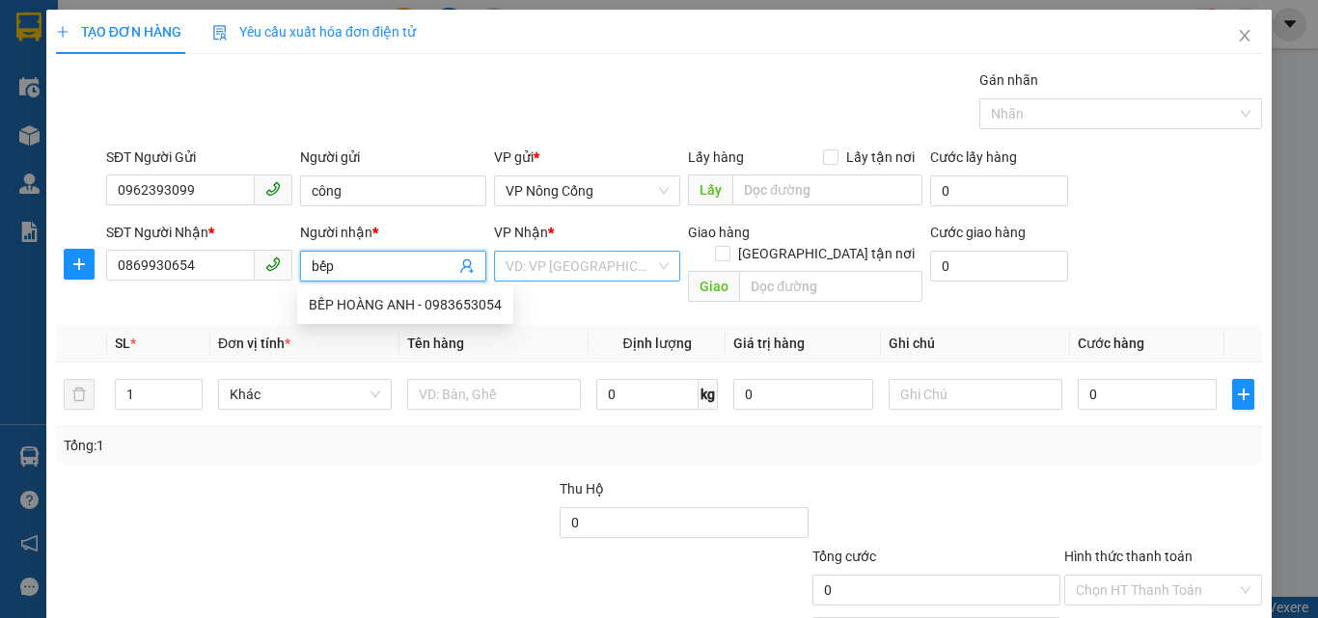
type input "bếp"
click at [573, 260] on input "search" at bounding box center [581, 266] width 150 height 29
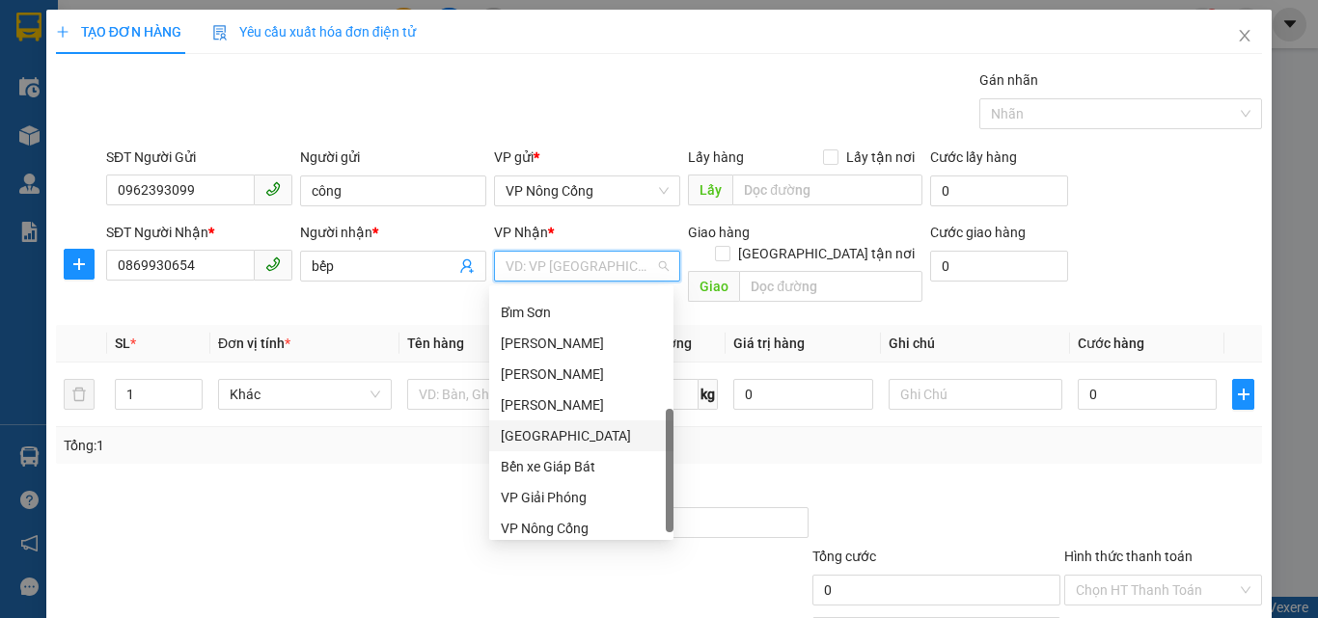
scroll to position [270, 0]
click at [549, 496] on div "VP Giải Phóng" at bounding box center [581, 497] width 161 height 21
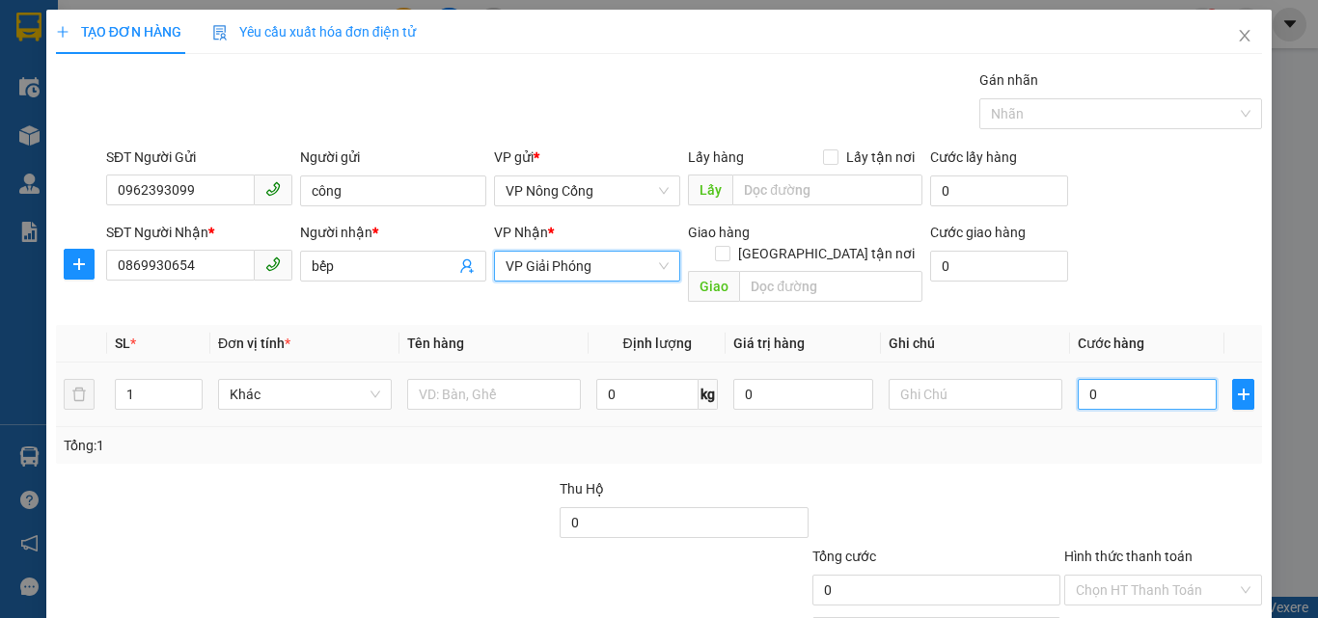
click at [1124, 379] on input "0" at bounding box center [1147, 394] width 139 height 31
type input "5"
type input "50"
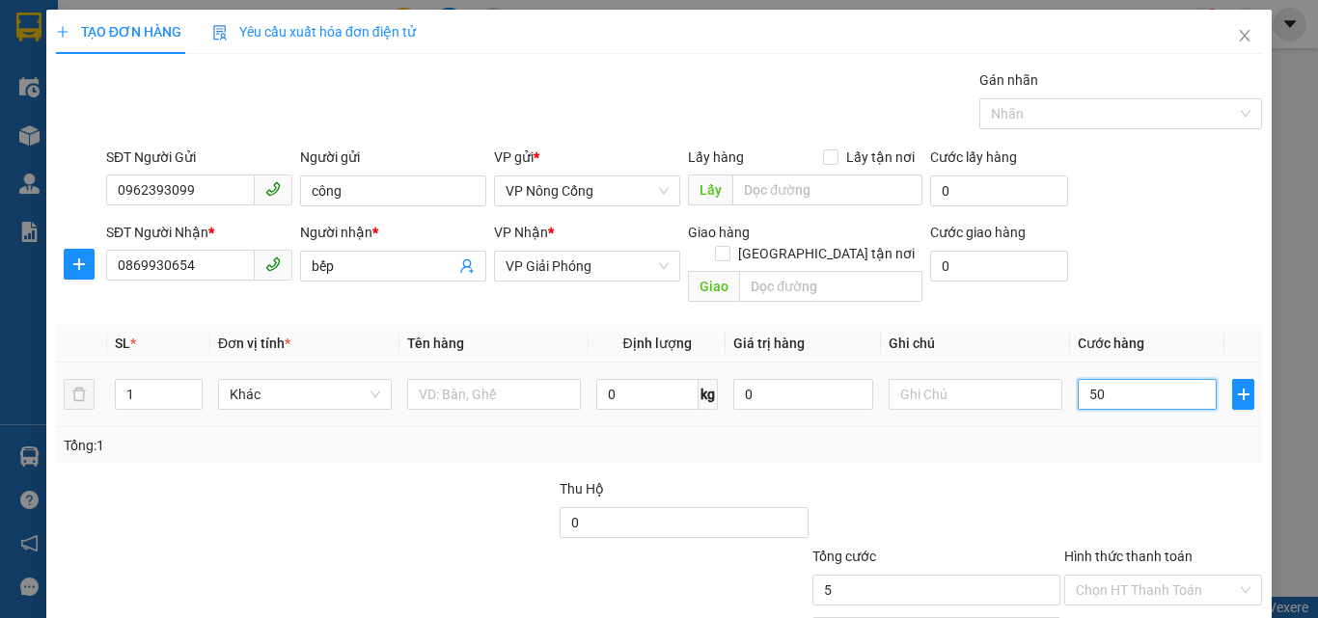
type input "50"
type input "500"
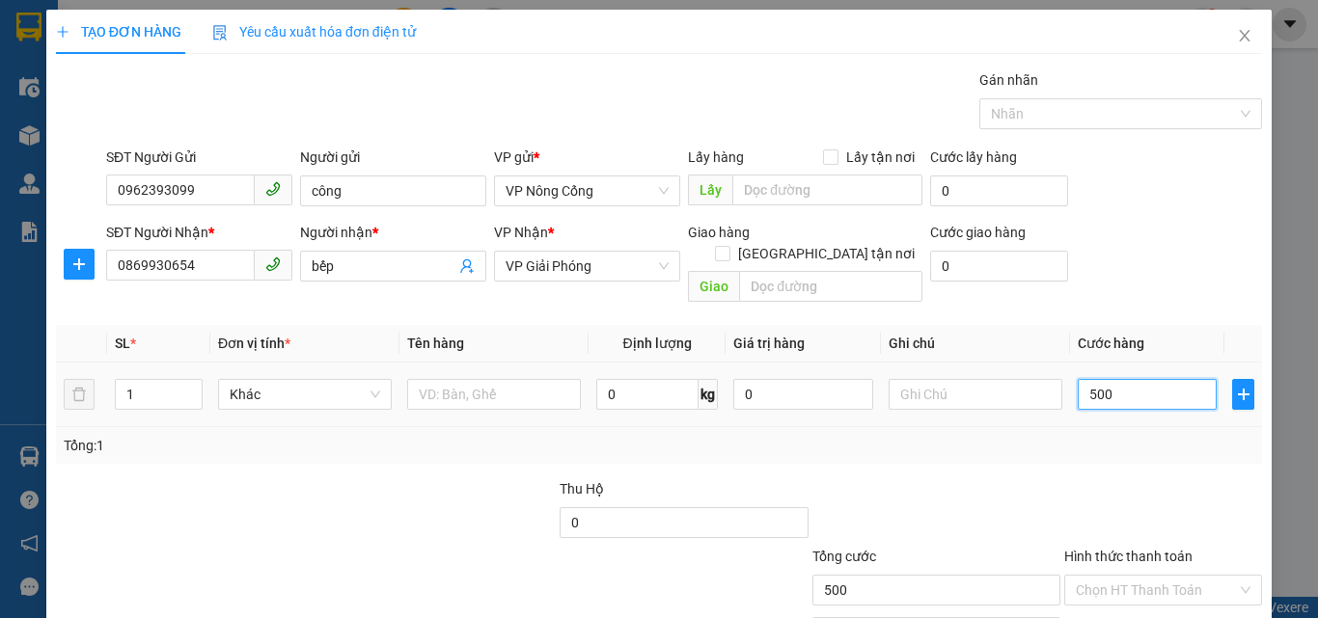
type input "5.000"
type input "50.000"
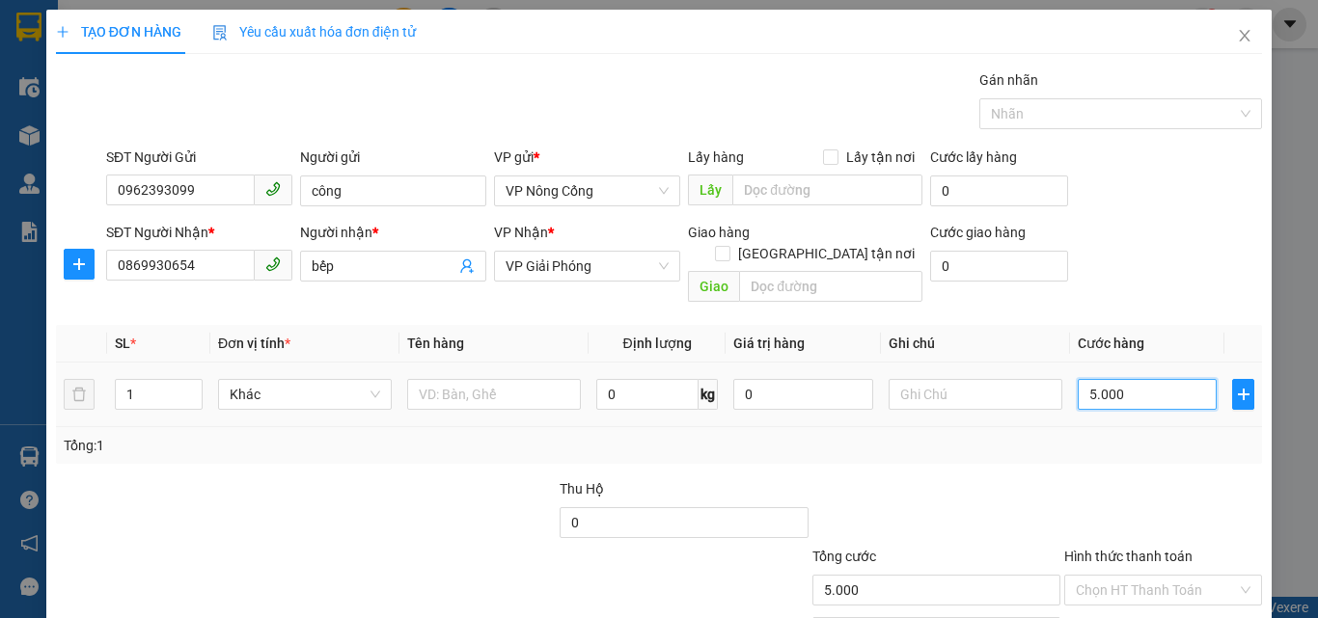
type input "50.000"
click at [1010, 447] on div "Transit Pickup Surcharge Ids Transit Deliver Surcharge Ids Transit Deliver Surc…" at bounding box center [659, 383] width 1206 height 628
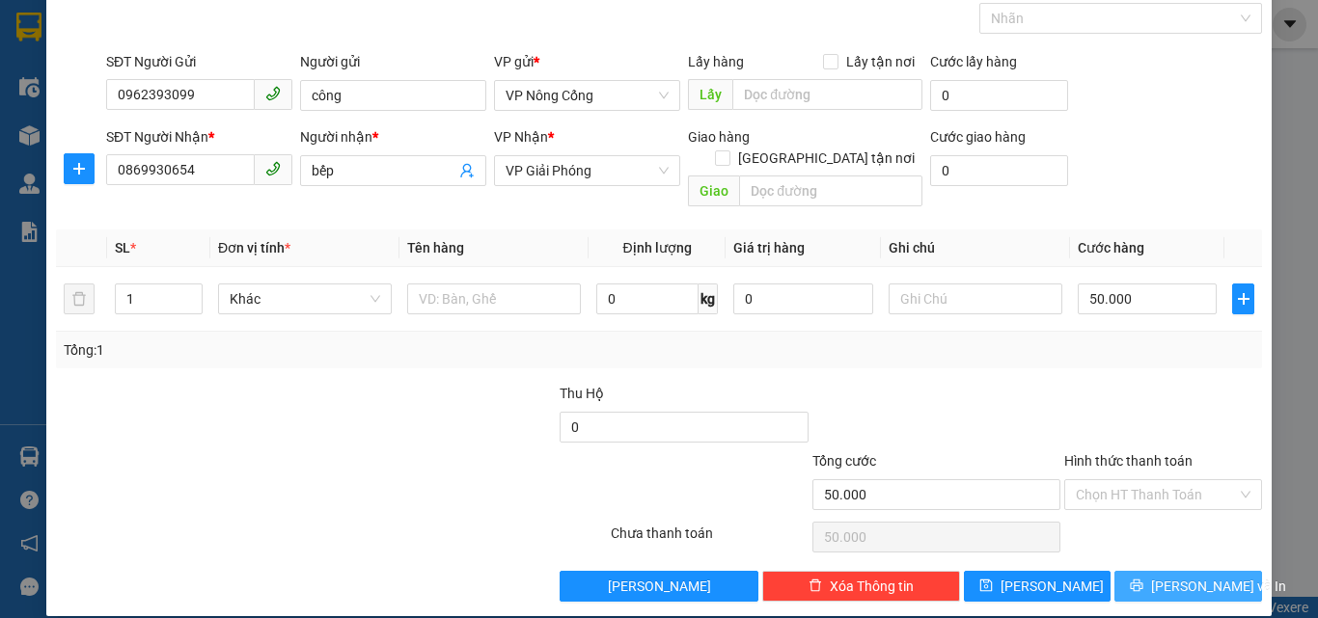
click at [1186, 576] on span "[PERSON_NAME] và In" at bounding box center [1218, 586] width 135 height 21
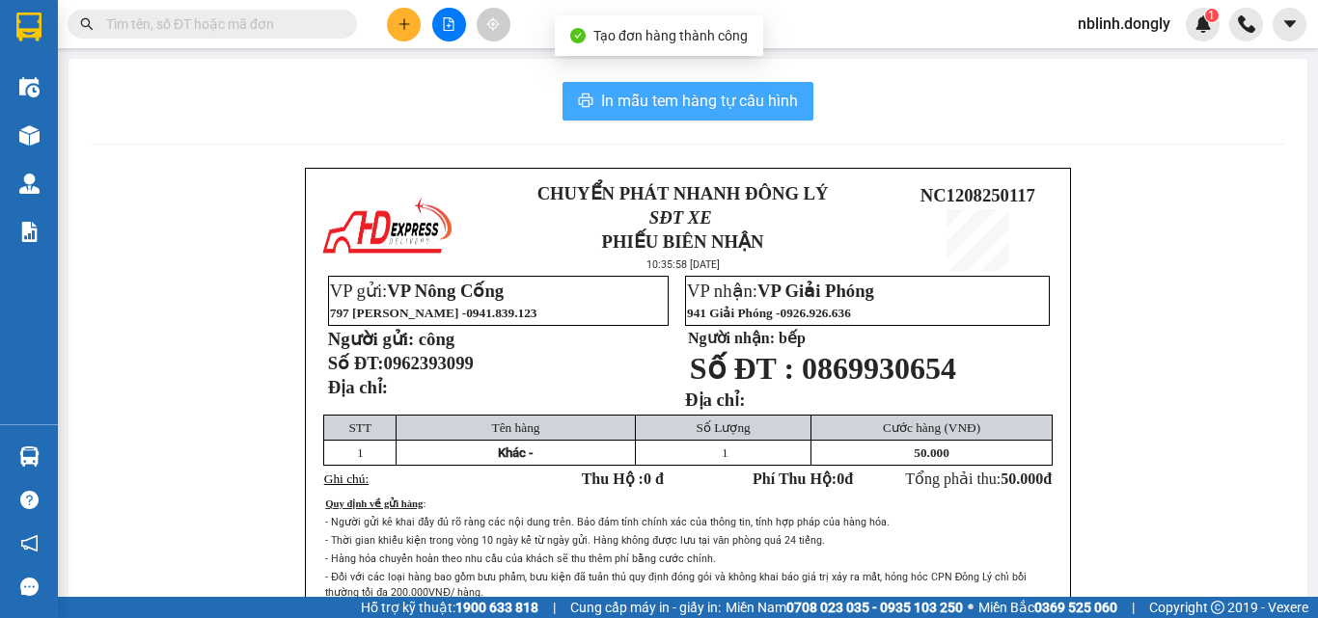
click at [628, 90] on span "In mẫu tem hàng tự cấu hình" at bounding box center [699, 101] width 197 height 24
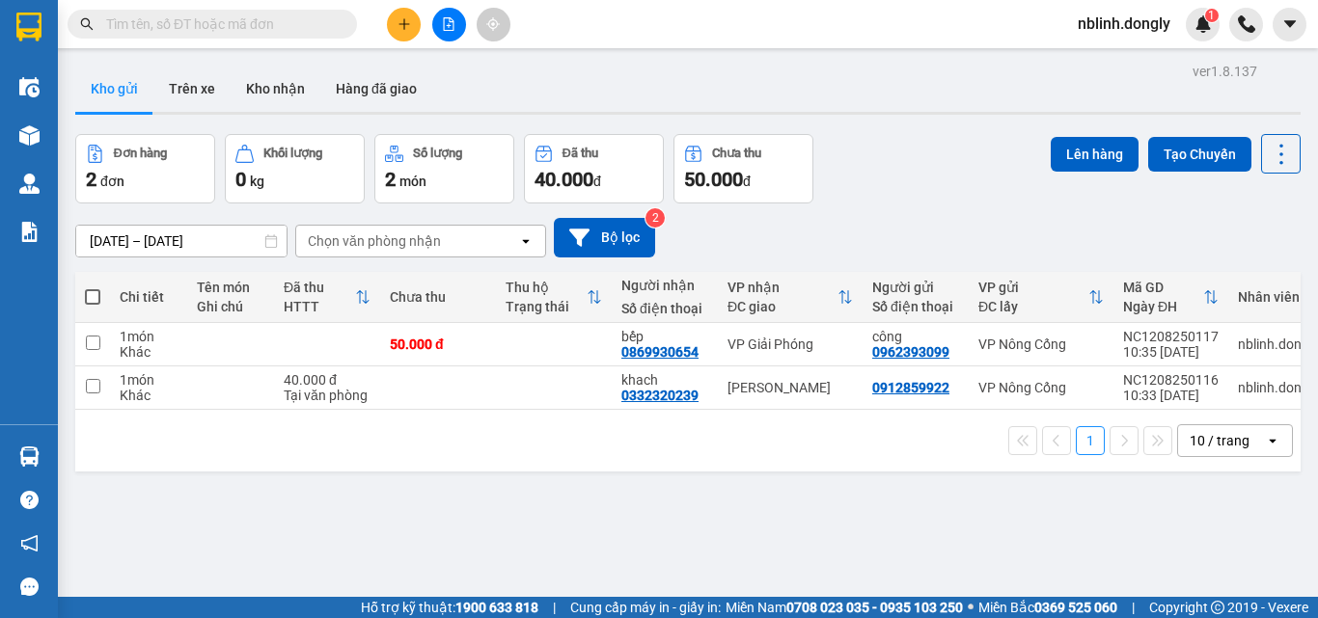
drag, startPoint x: 756, startPoint y: 417, endPoint x: 408, endPoint y: 25, distance: 524.2
click at [408, 25] on icon "plus" at bounding box center [405, 24] width 14 height 14
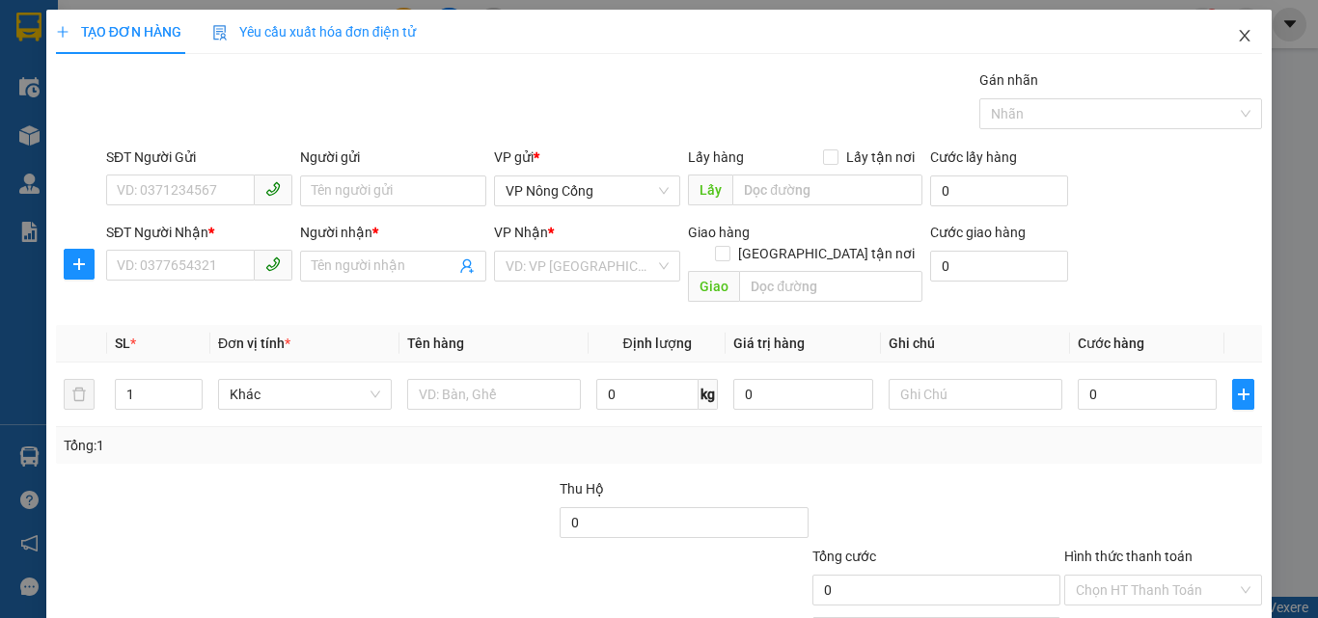
click at [1221, 30] on span "Close" at bounding box center [1245, 37] width 54 height 54
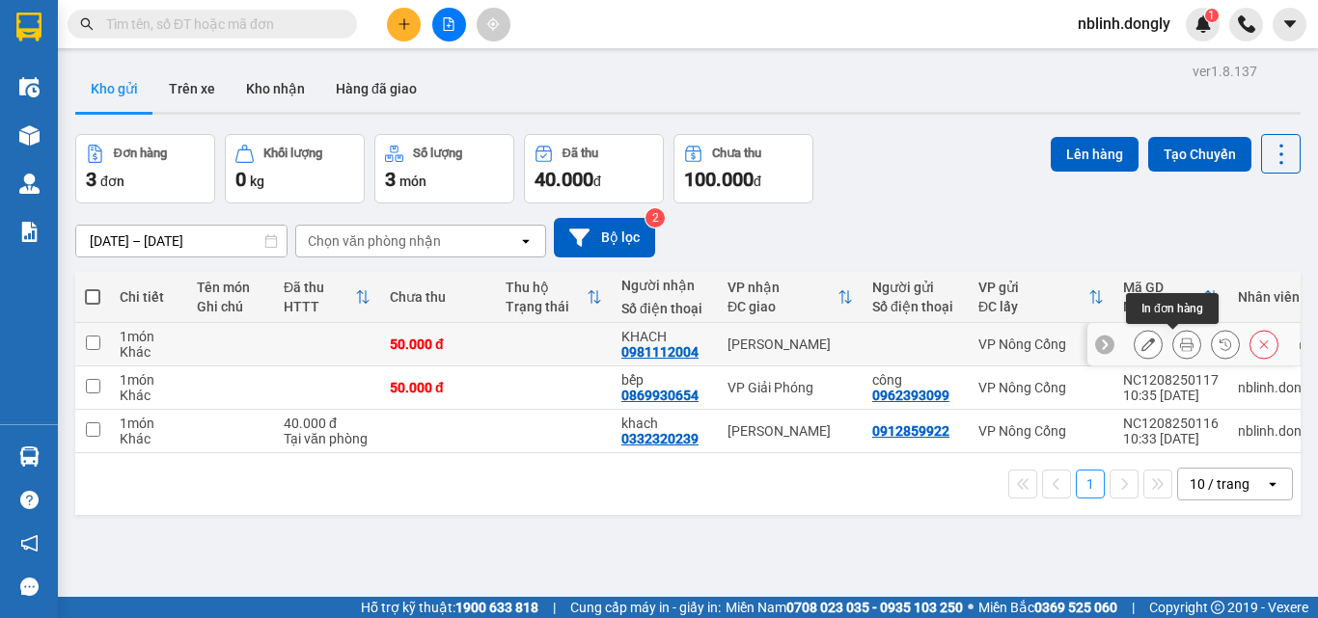
click at [1180, 349] on icon at bounding box center [1187, 345] width 14 height 14
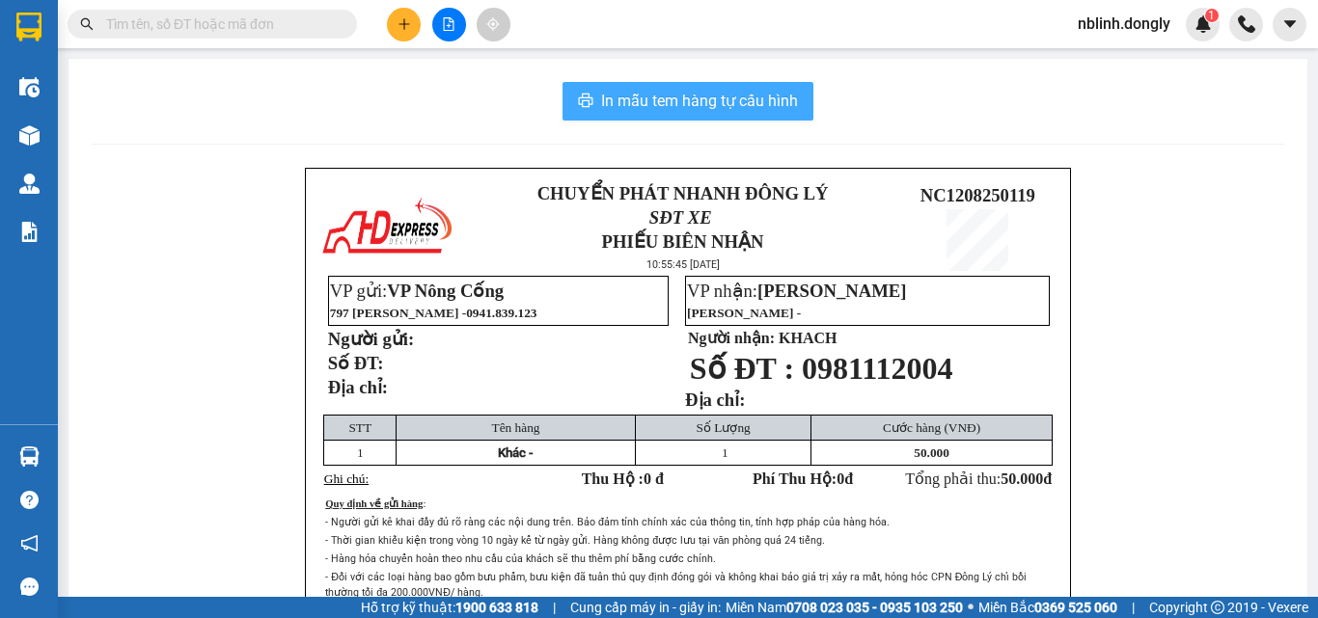
click at [745, 82] on button "In mẫu tem hàng tự cấu hình" at bounding box center [687, 101] width 251 height 39
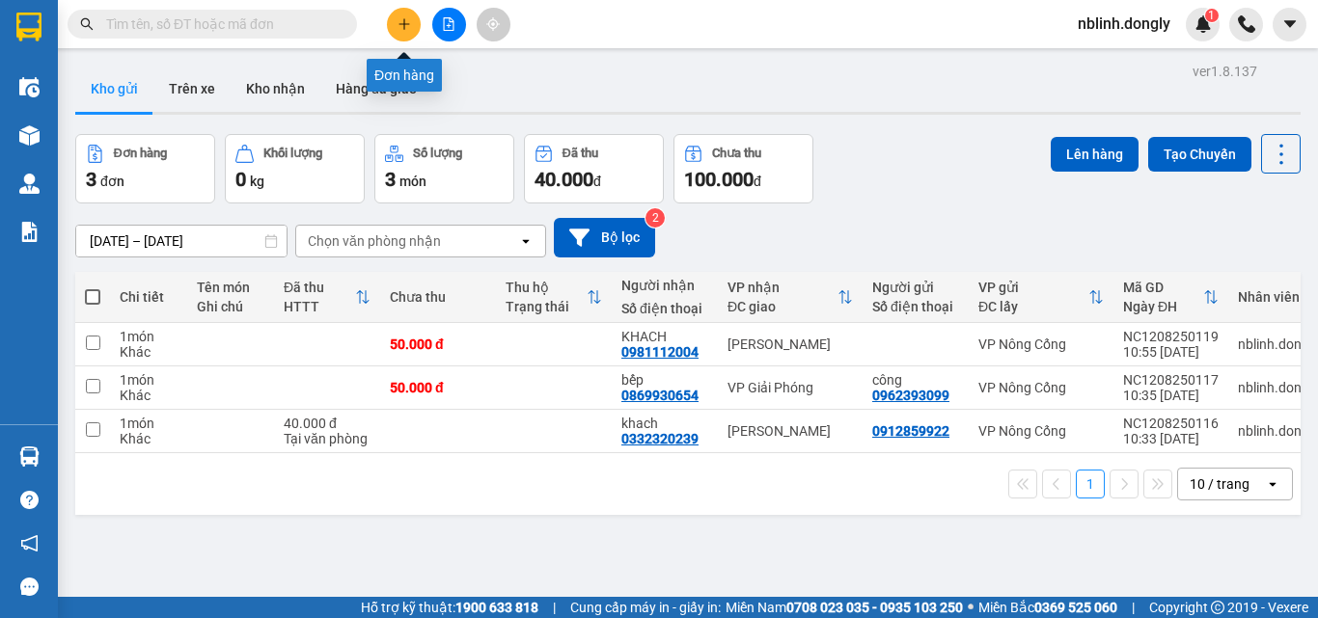
click at [404, 14] on button at bounding box center [404, 25] width 34 height 34
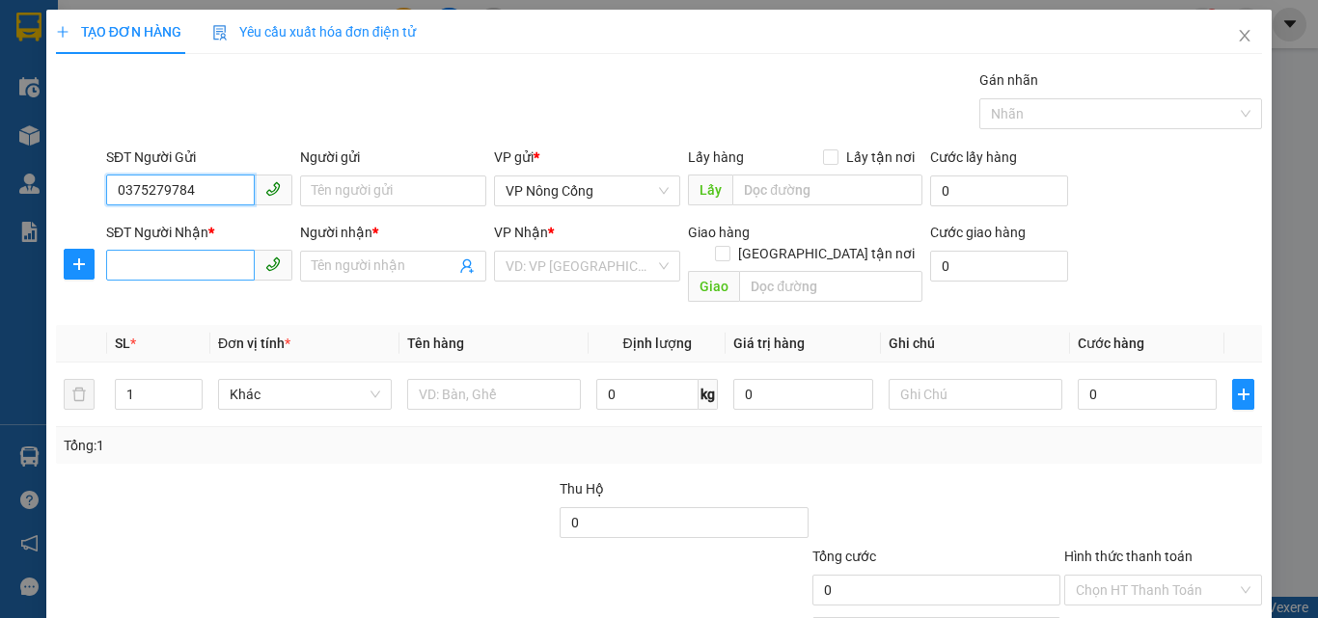
type input "0375279784"
click at [203, 258] on input "SĐT Người Nhận *" at bounding box center [180, 265] width 149 height 31
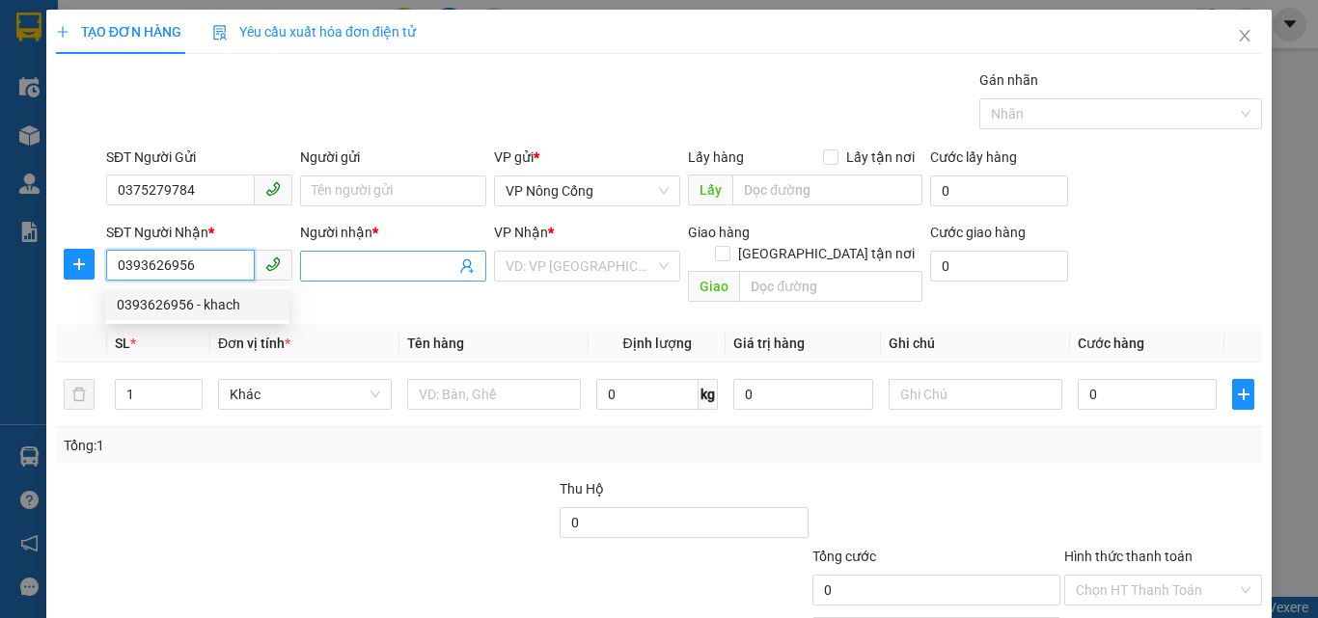
type input "0393626956"
click at [339, 263] on input "Người nhận *" at bounding box center [384, 266] width 144 height 21
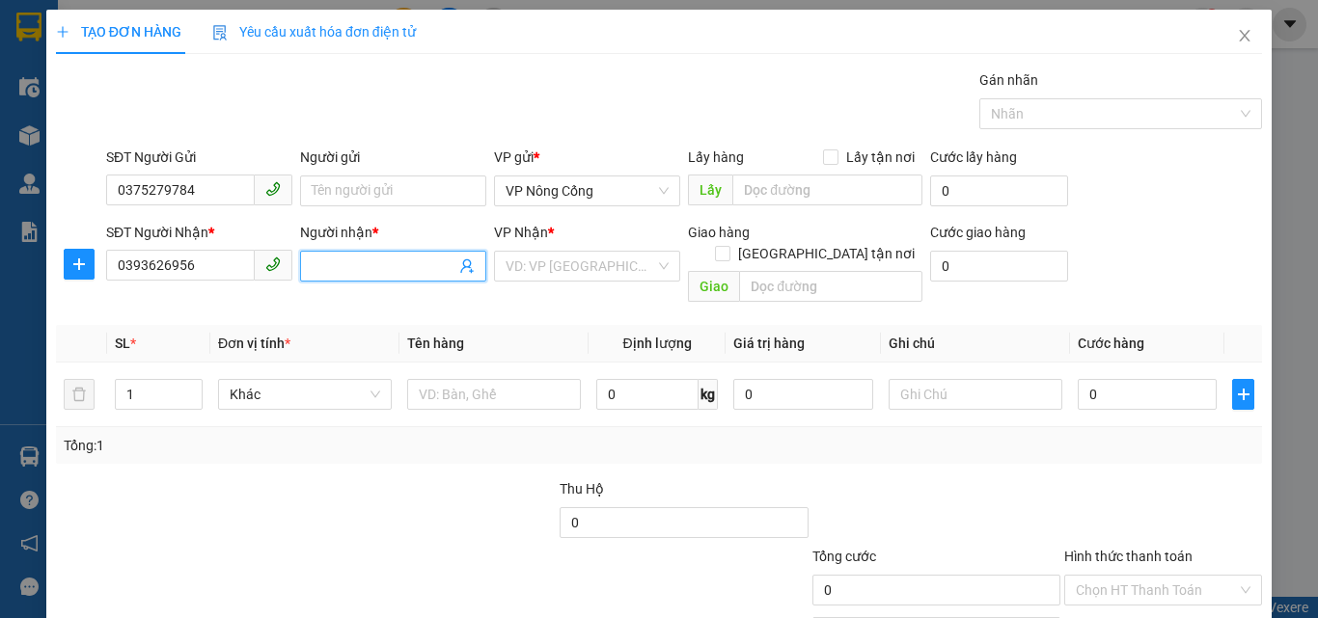
type input "v"
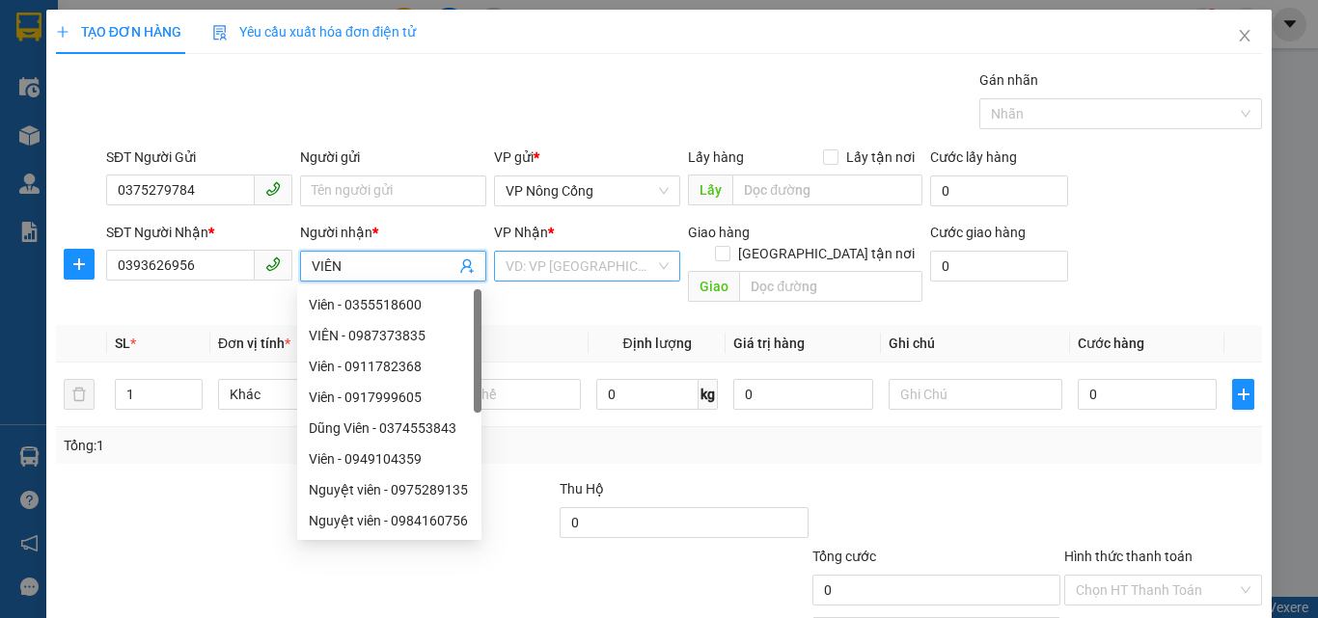
type input "VIÊN"
click at [564, 268] on input "search" at bounding box center [581, 266] width 150 height 29
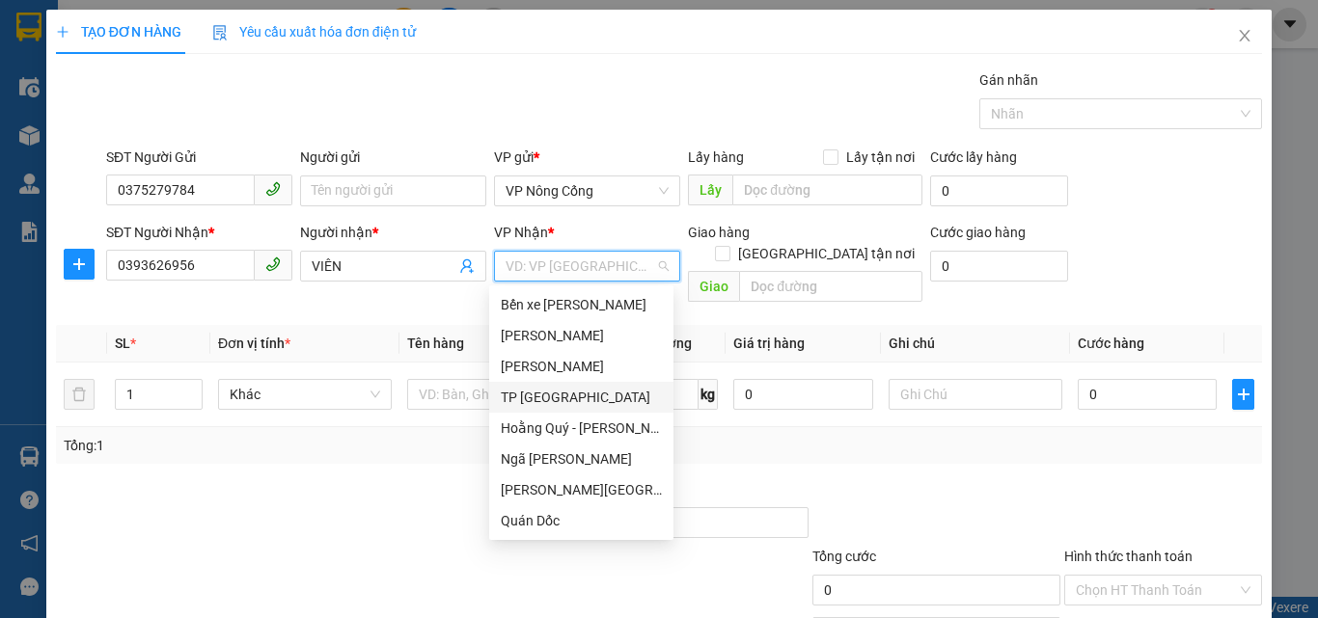
scroll to position [96, 0]
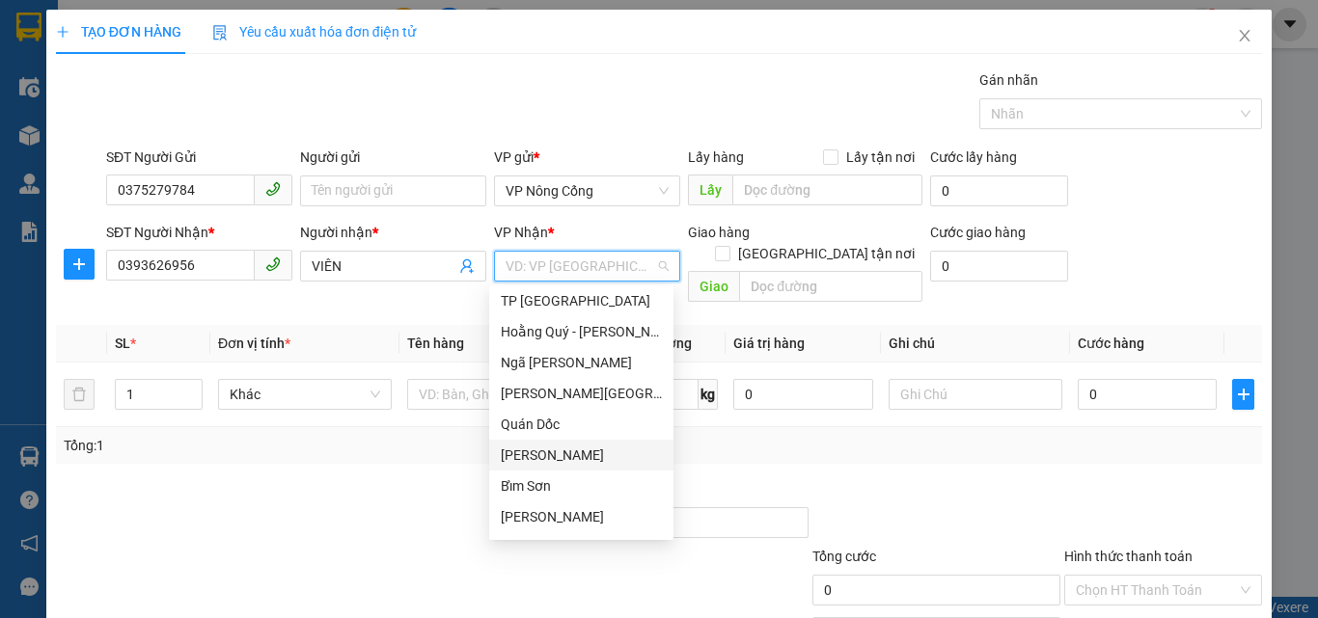
click at [551, 450] on div "[PERSON_NAME]" at bounding box center [581, 455] width 161 height 21
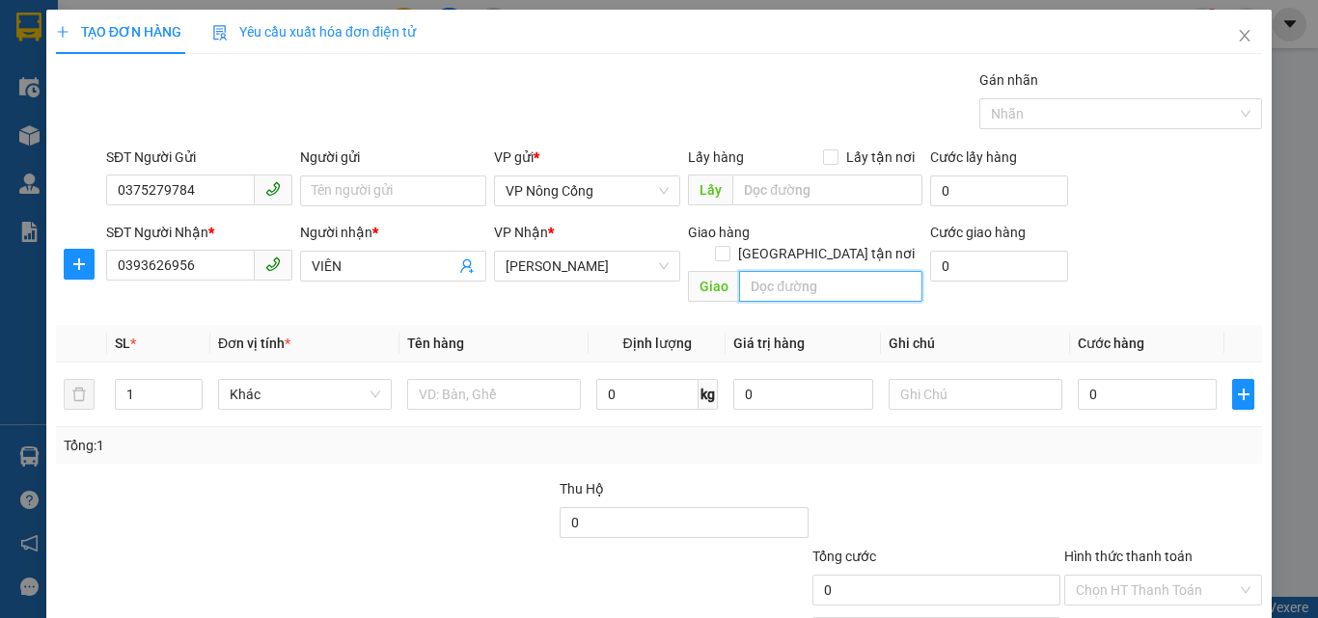
click at [769, 271] on input "text" at bounding box center [830, 286] width 183 height 31
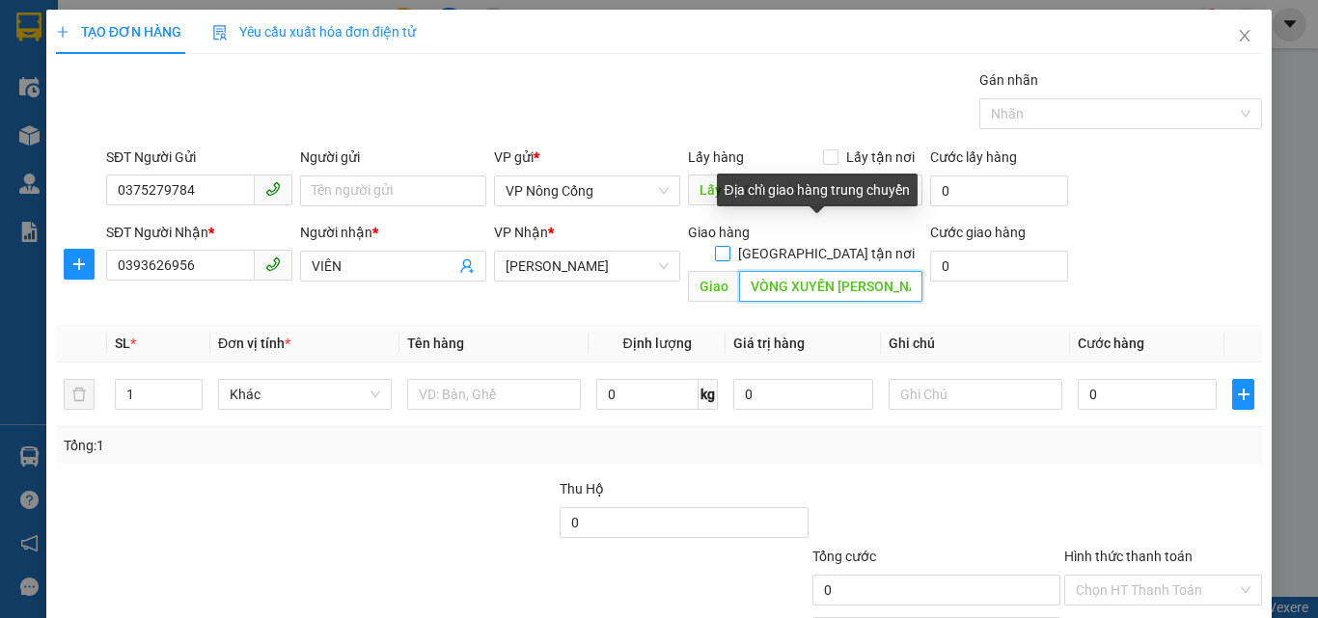
type input "VÒNG XUYẾN [PERSON_NAME]"
click at [728, 246] on input "[GEOGRAPHIC_DATA] tận nơi" at bounding box center [722, 253] width 14 height 14
checkbox input "true"
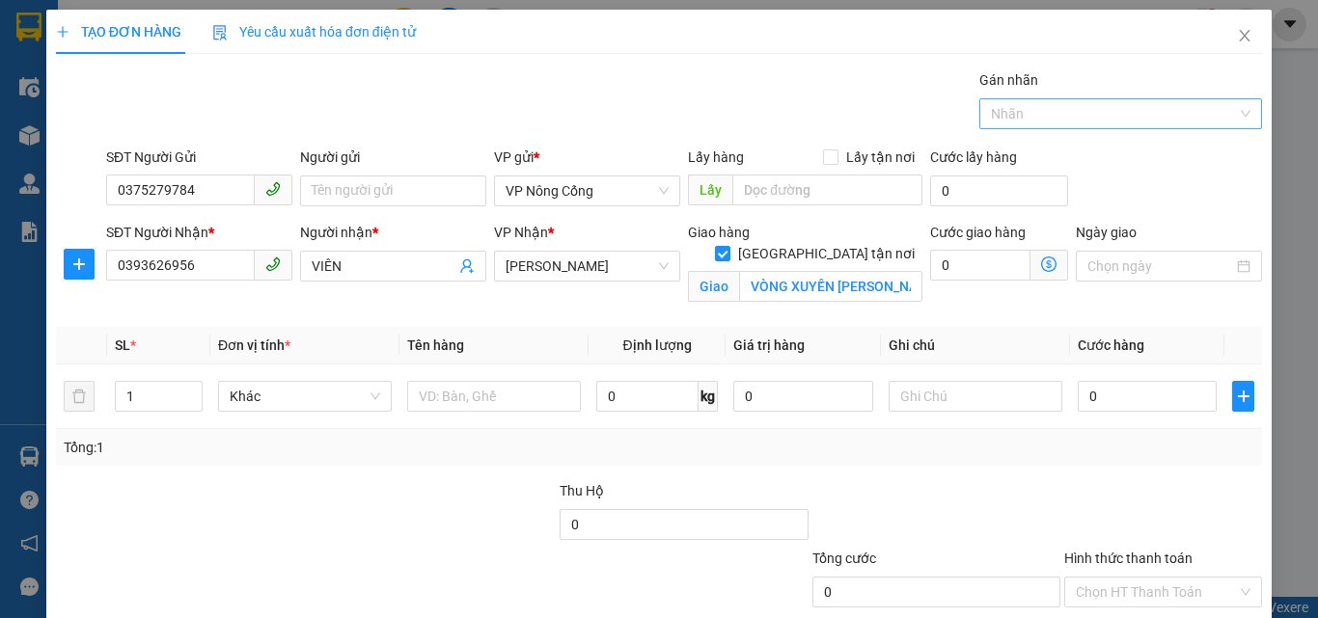
click at [1110, 123] on div at bounding box center [1111, 113] width 255 height 23
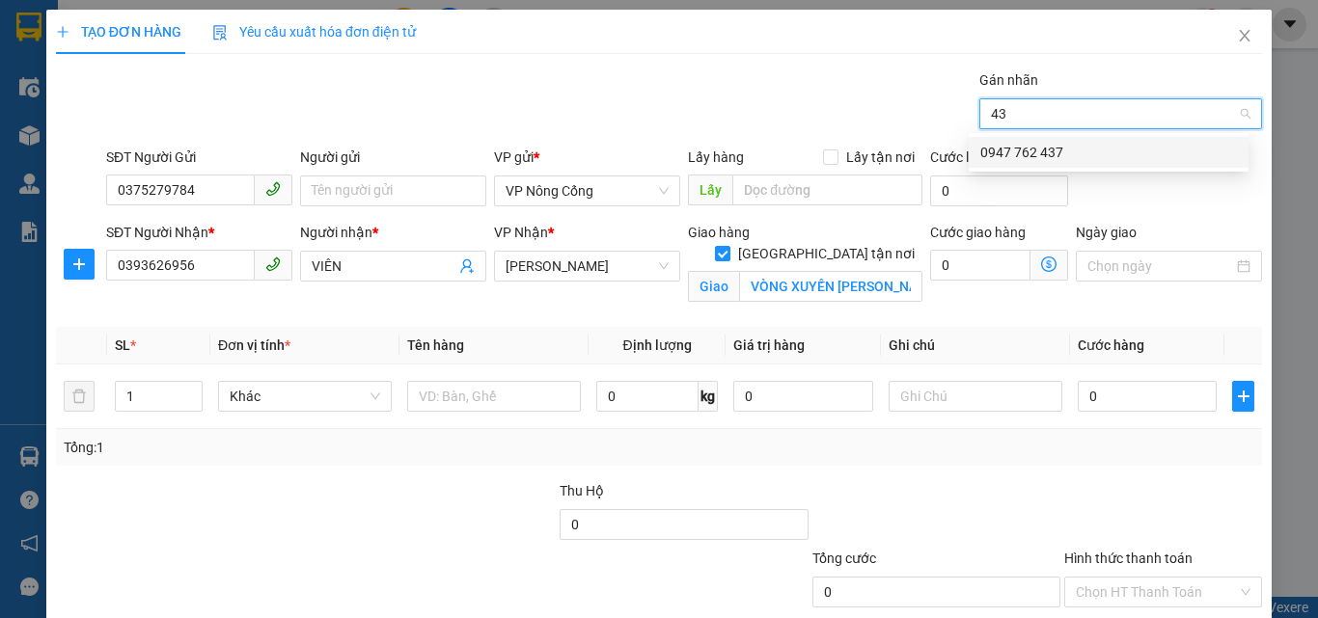
type input "437"
click at [1076, 149] on div "0947 762 437" at bounding box center [1108, 152] width 257 height 21
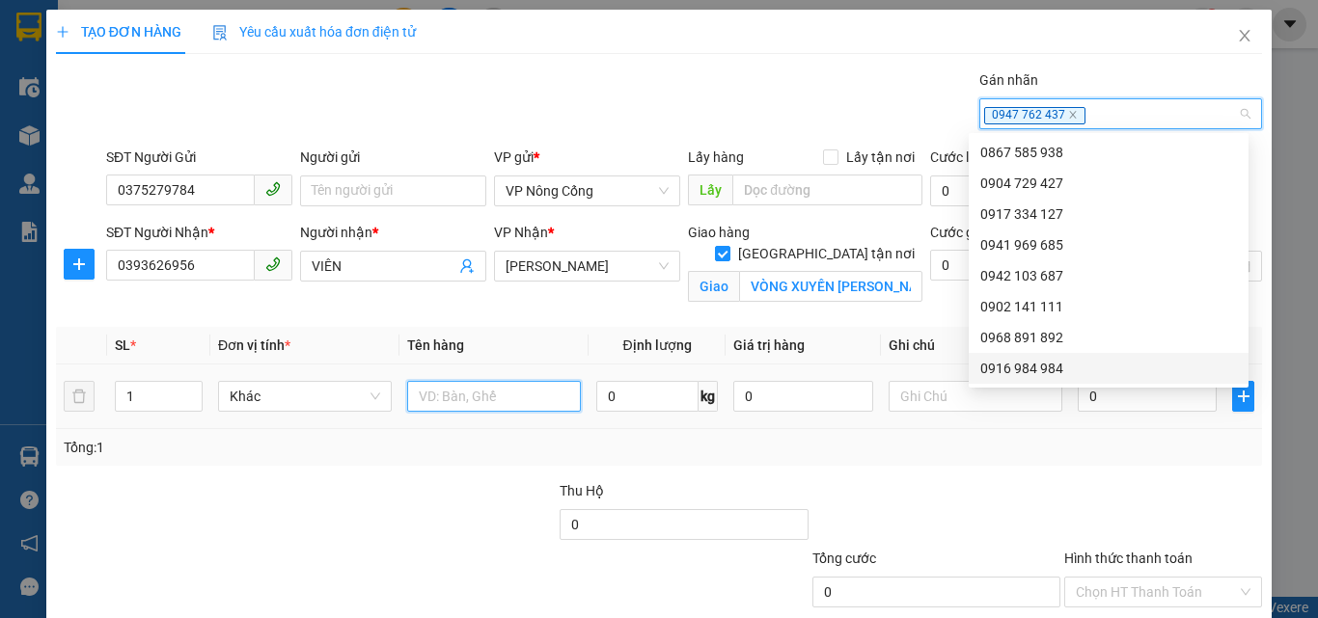
click at [461, 381] on input "text" at bounding box center [494, 396] width 174 height 31
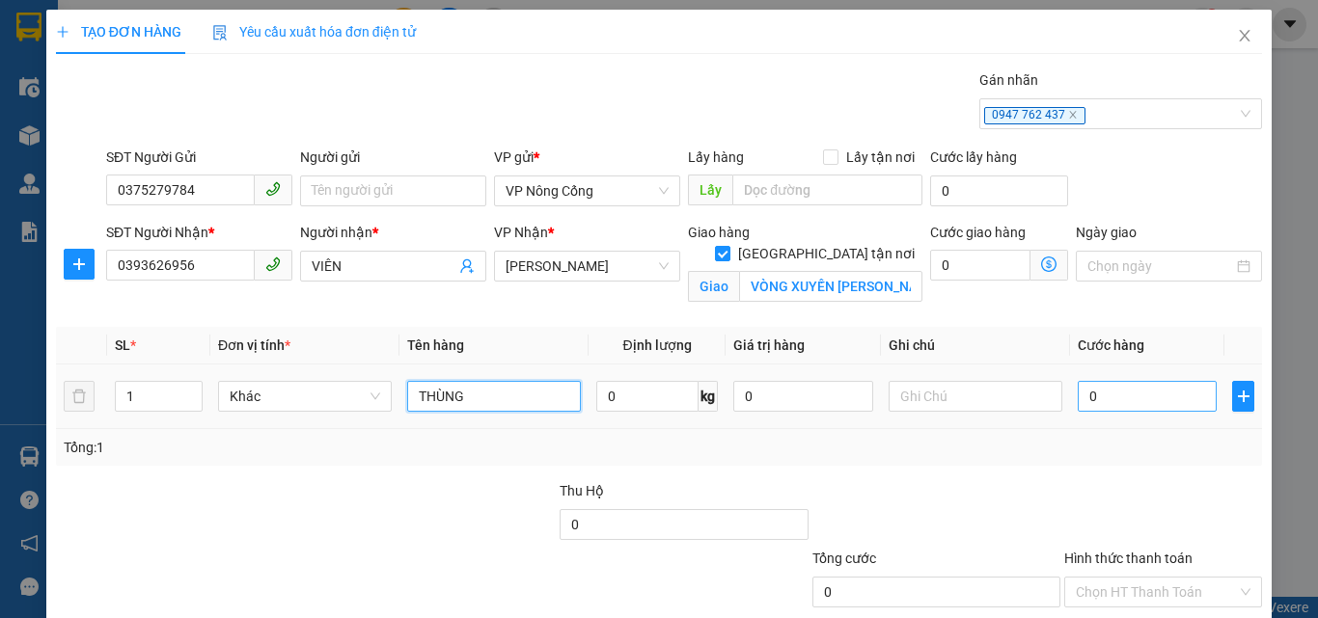
type input "THÙNG"
click at [1112, 394] on input "0" at bounding box center [1147, 396] width 139 height 31
type input "5"
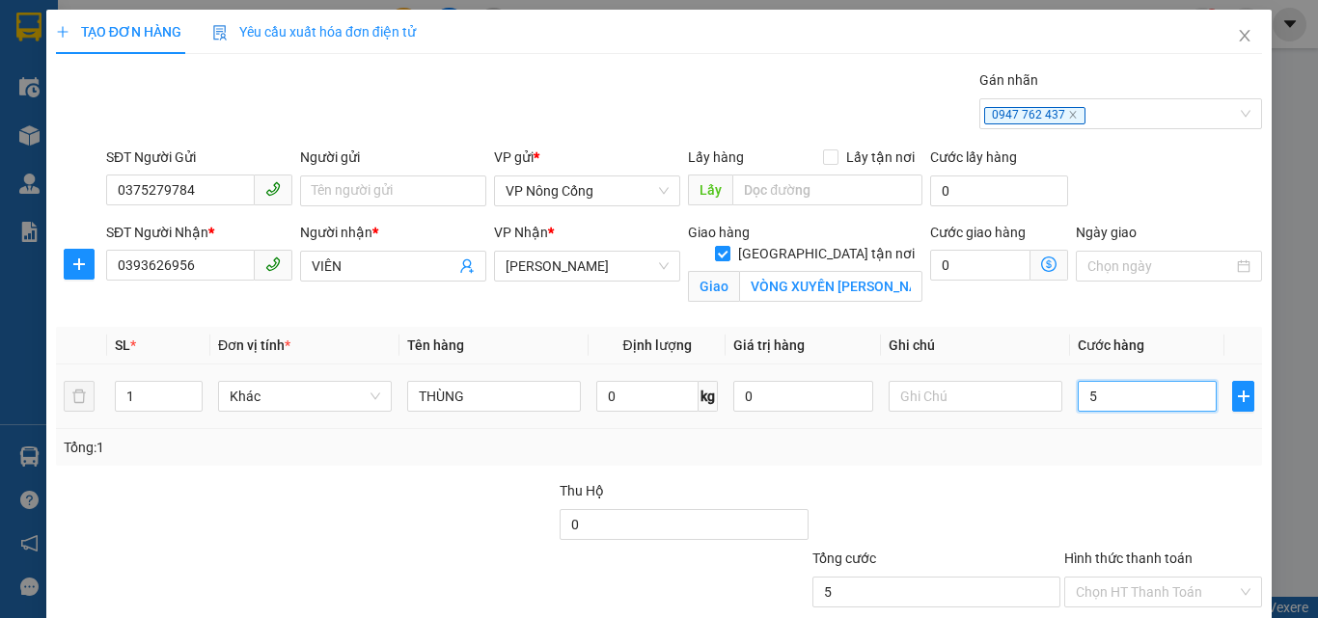
type input "50"
type input "50.000"
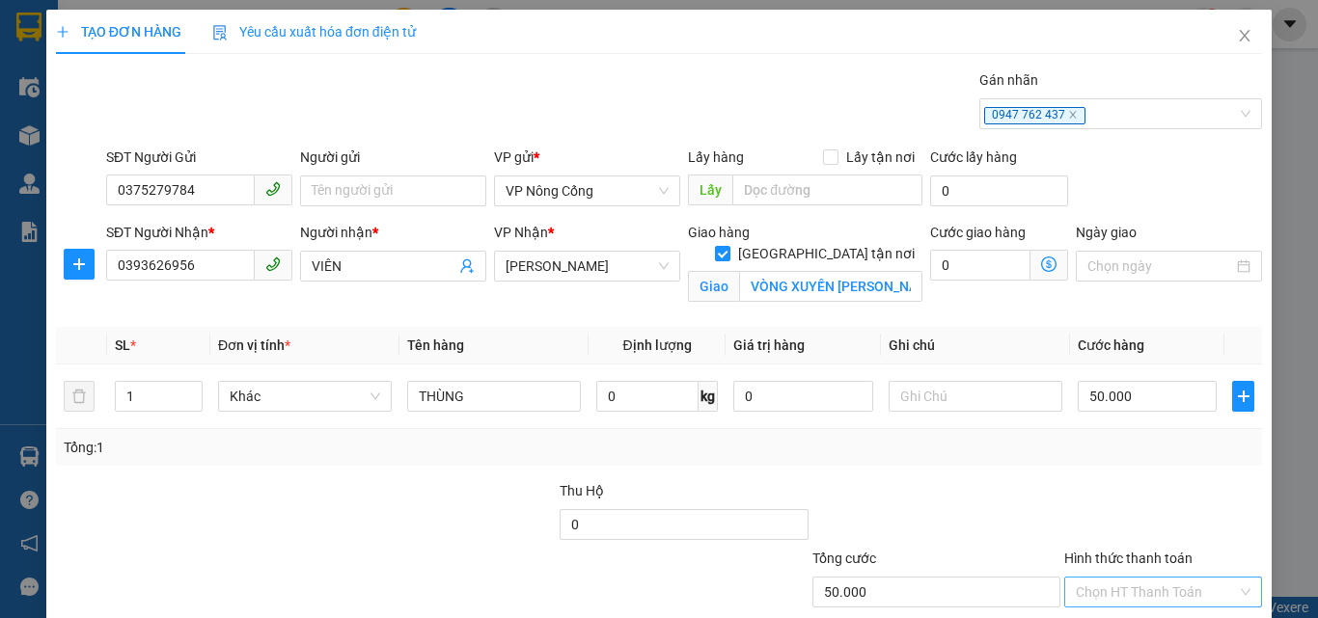
click at [1106, 583] on input "Hình thức thanh toán" at bounding box center [1156, 592] width 161 height 29
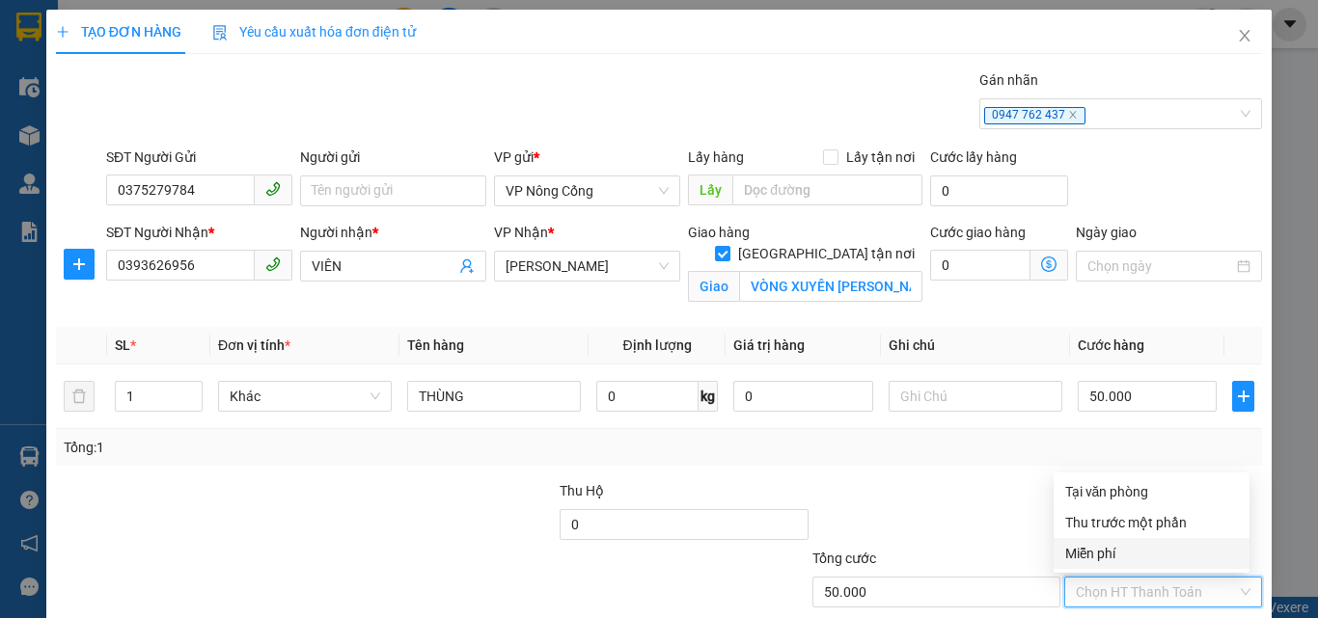
scroll to position [119, 0]
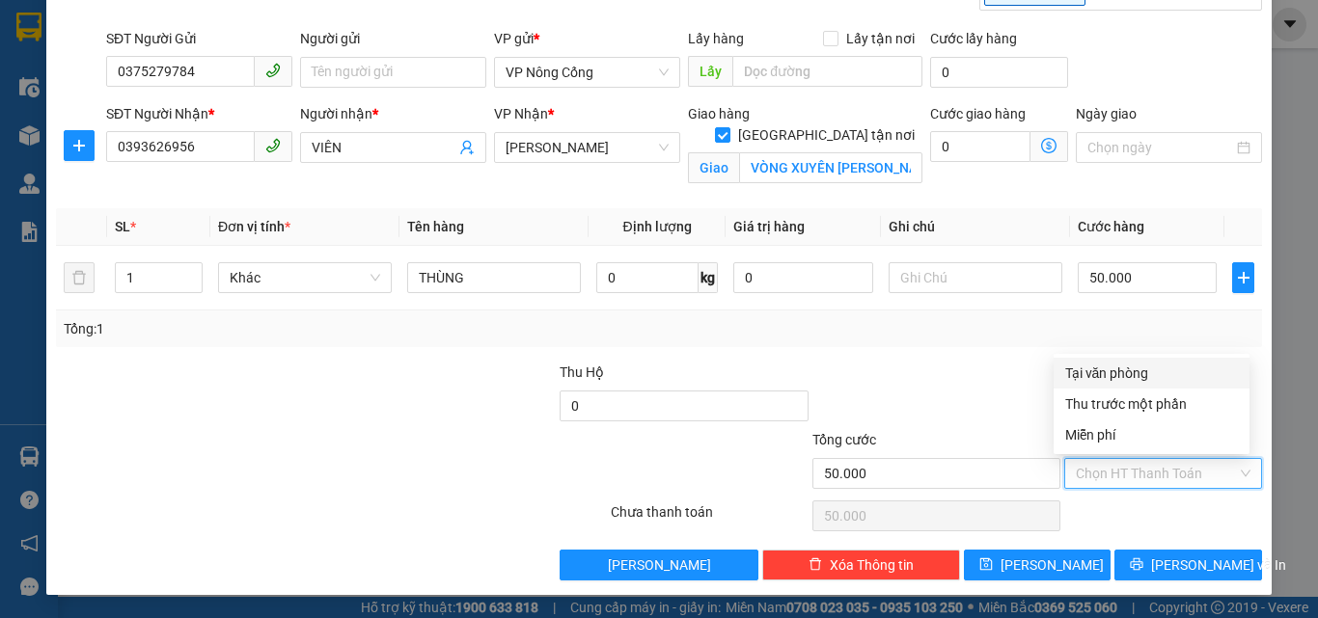
click at [1082, 374] on div "Tại văn phòng" at bounding box center [1151, 373] width 173 height 21
type input "0"
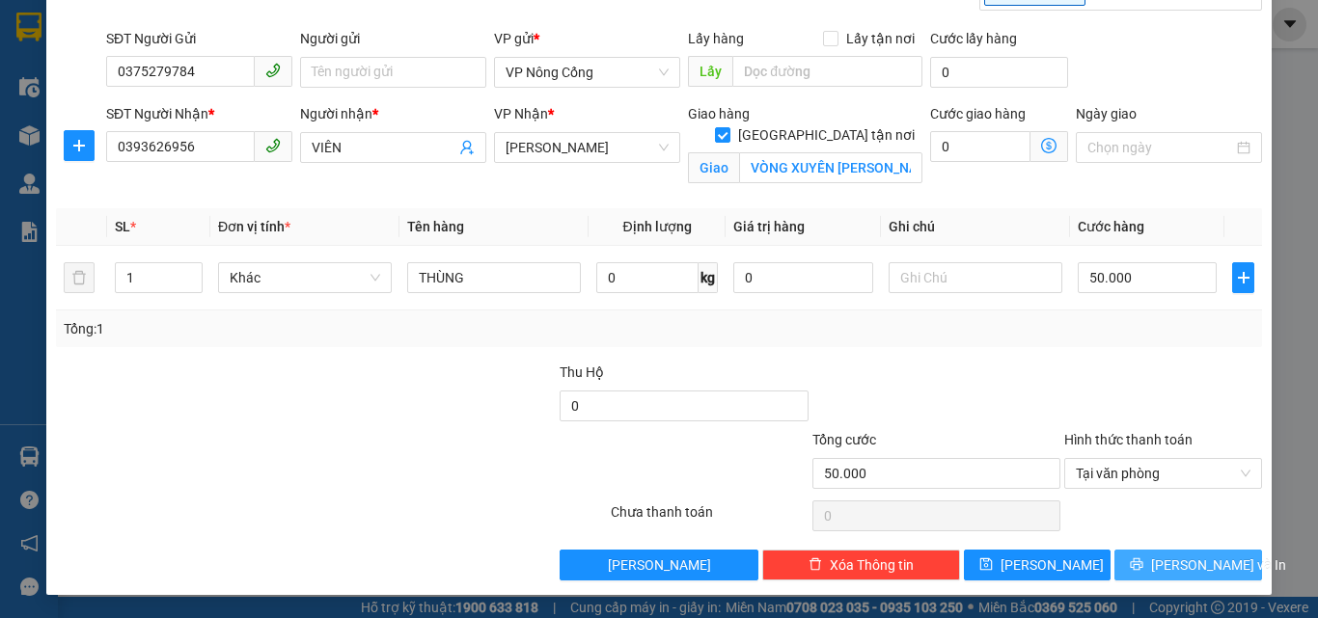
click at [1165, 564] on span "[PERSON_NAME] và In" at bounding box center [1218, 565] width 135 height 21
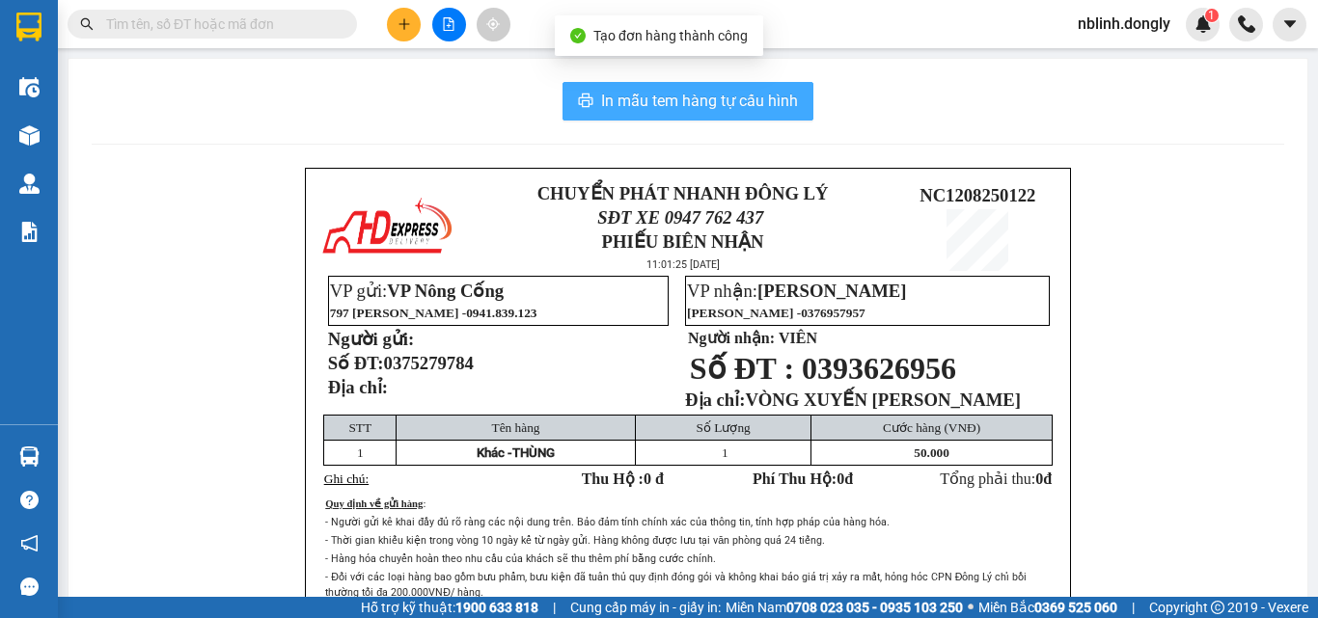
click at [646, 91] on span "In mẫu tem hàng tự cấu hình" at bounding box center [699, 101] width 197 height 24
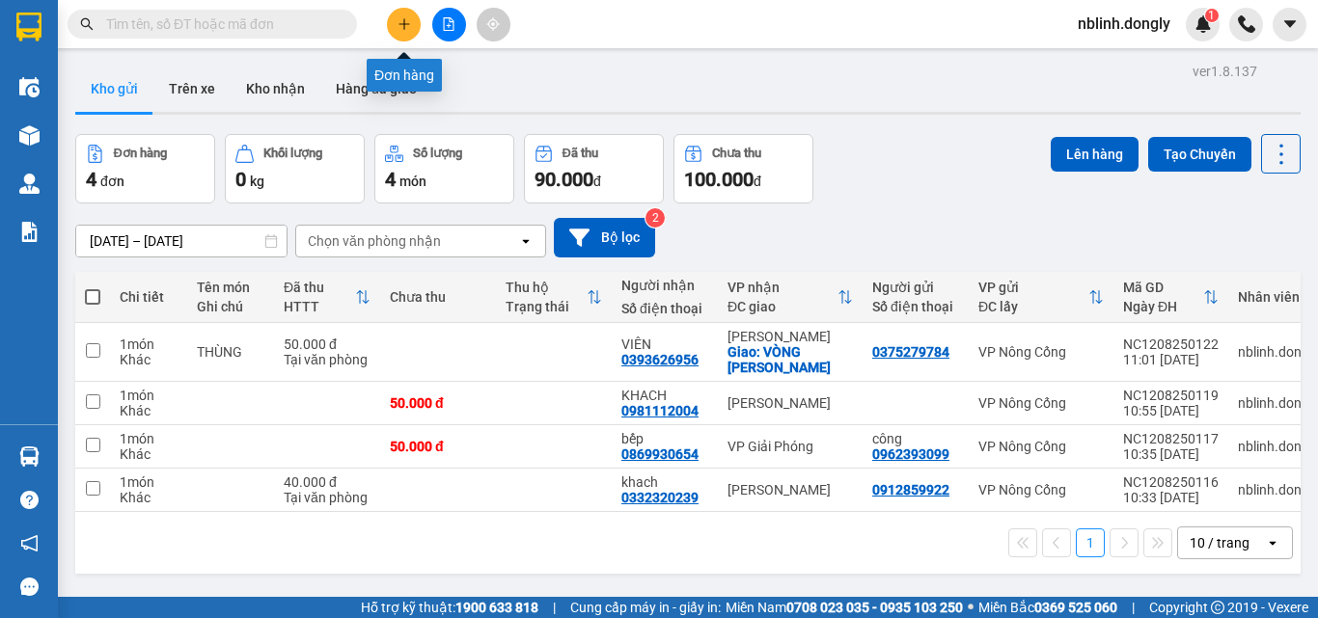
drag, startPoint x: 404, startPoint y: 20, endPoint x: 405, endPoint y: 33, distance: 12.6
click at [405, 33] on button at bounding box center [404, 25] width 34 height 34
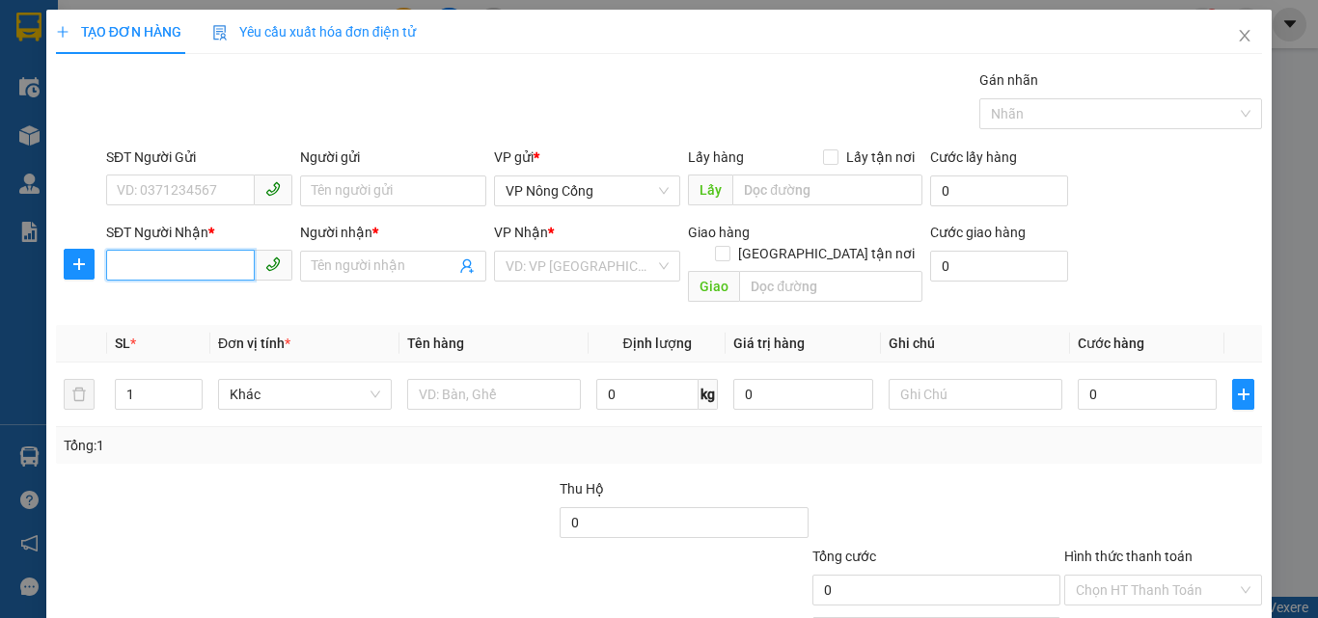
click at [130, 263] on input "SĐT Người Nhận *" at bounding box center [180, 265] width 149 height 31
type input "0968771518"
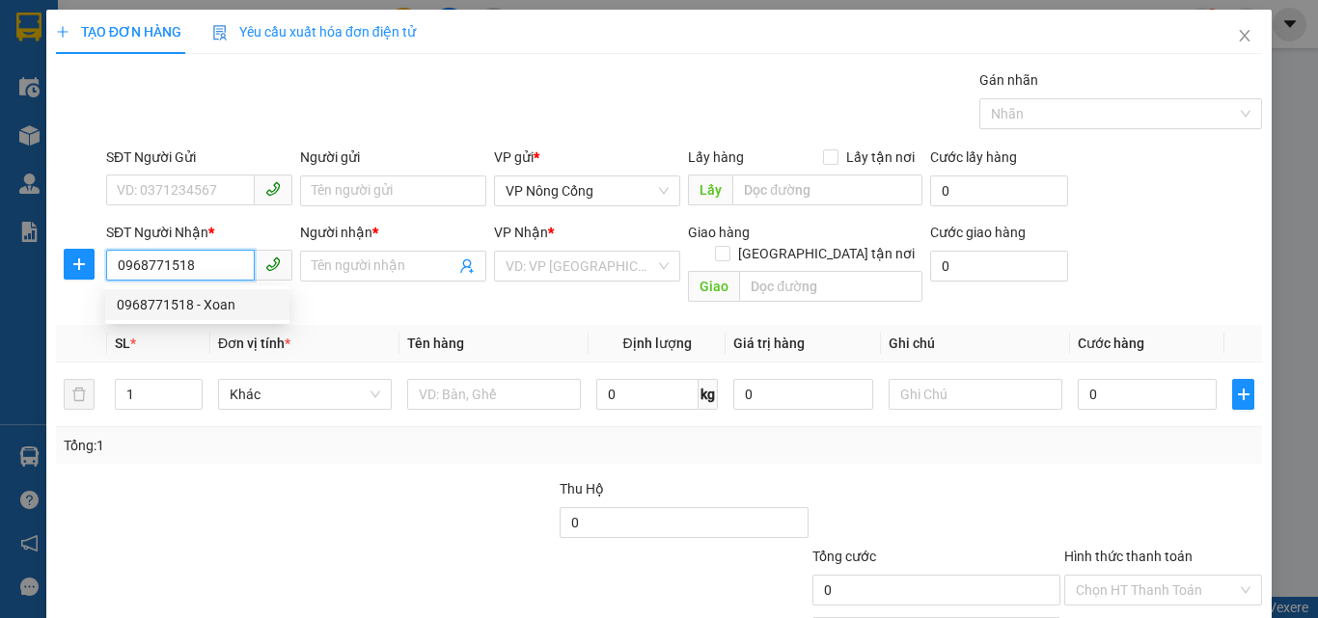
drag, startPoint x: 206, startPoint y: 312, endPoint x: 463, endPoint y: 256, distance: 263.6
click at [206, 312] on div "0968771518 - Xoan" at bounding box center [197, 304] width 161 height 21
type input "Xoan"
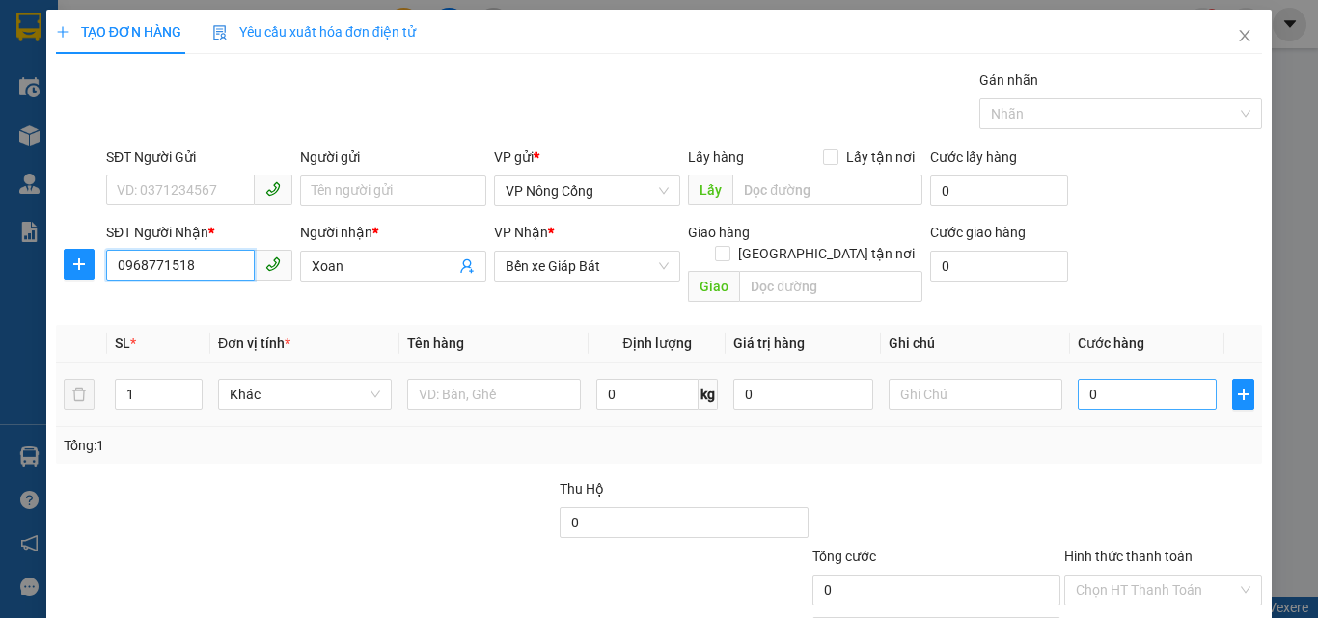
type input "0968771518"
click at [1103, 379] on input "0" at bounding box center [1147, 394] width 139 height 31
type input "5"
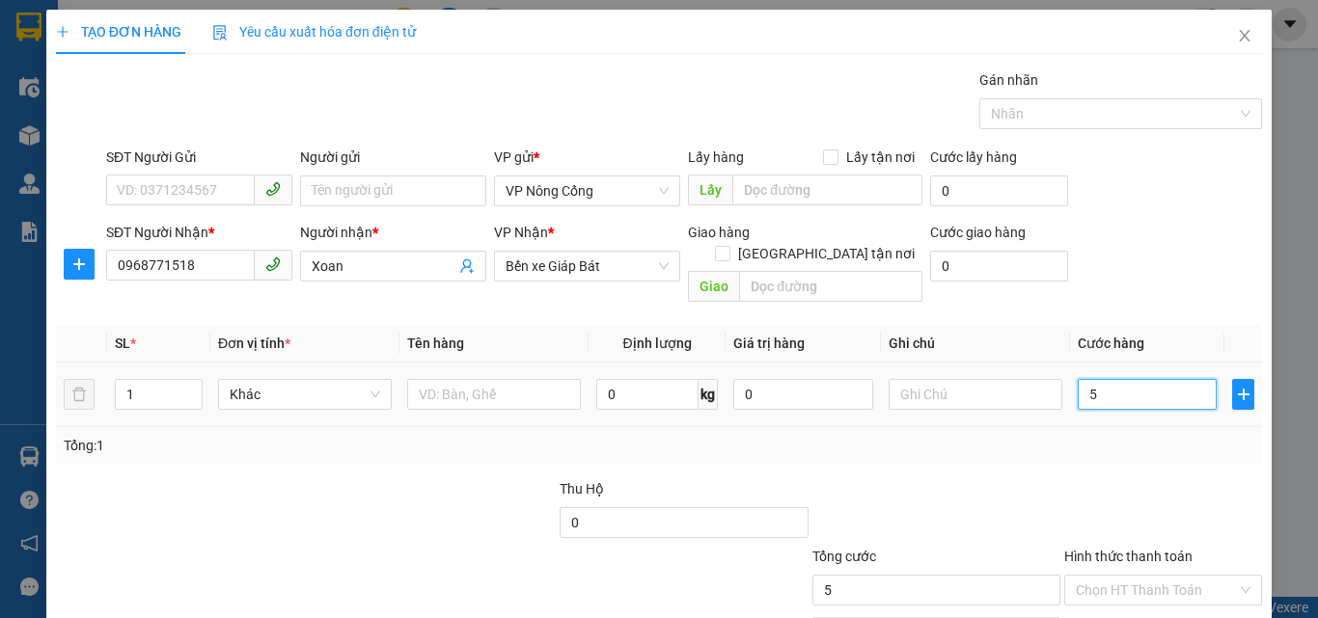
type input "50"
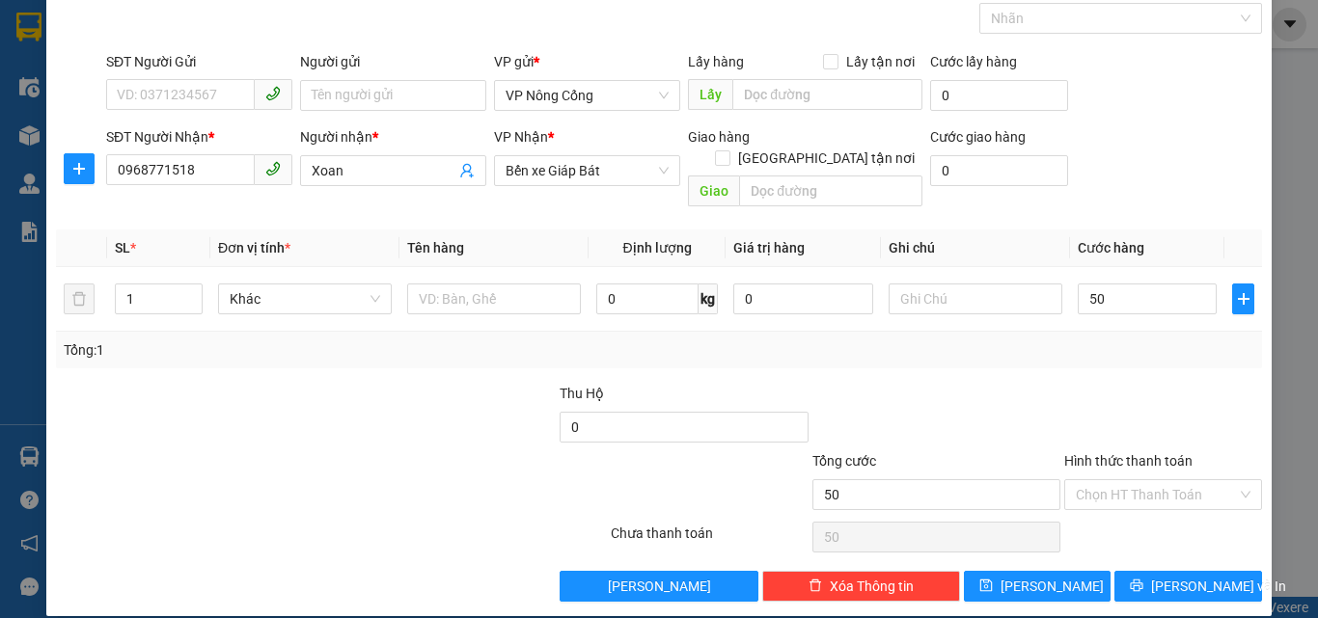
type input "50.000"
click at [1103, 453] on label "Hình thức thanh toán" at bounding box center [1128, 460] width 128 height 15
click at [1103, 480] on input "Hình thức thanh toán" at bounding box center [1156, 494] width 161 height 29
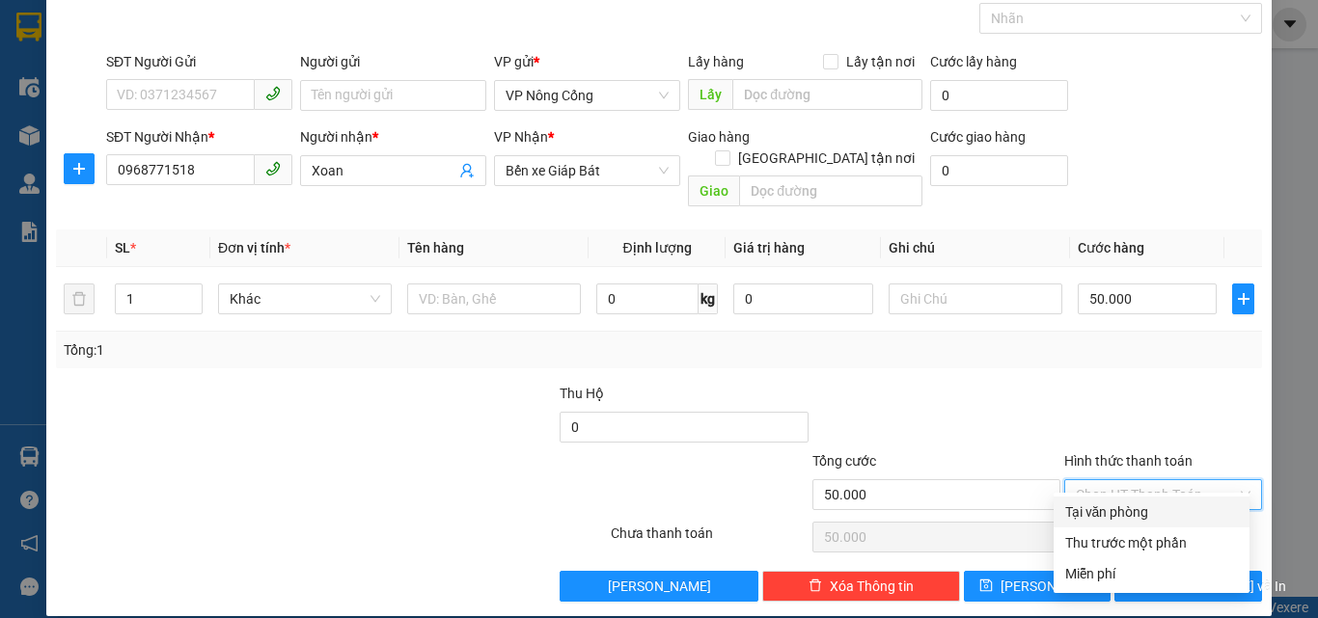
click at [1134, 513] on div "Tại văn phòng" at bounding box center [1151, 512] width 173 height 21
type input "0"
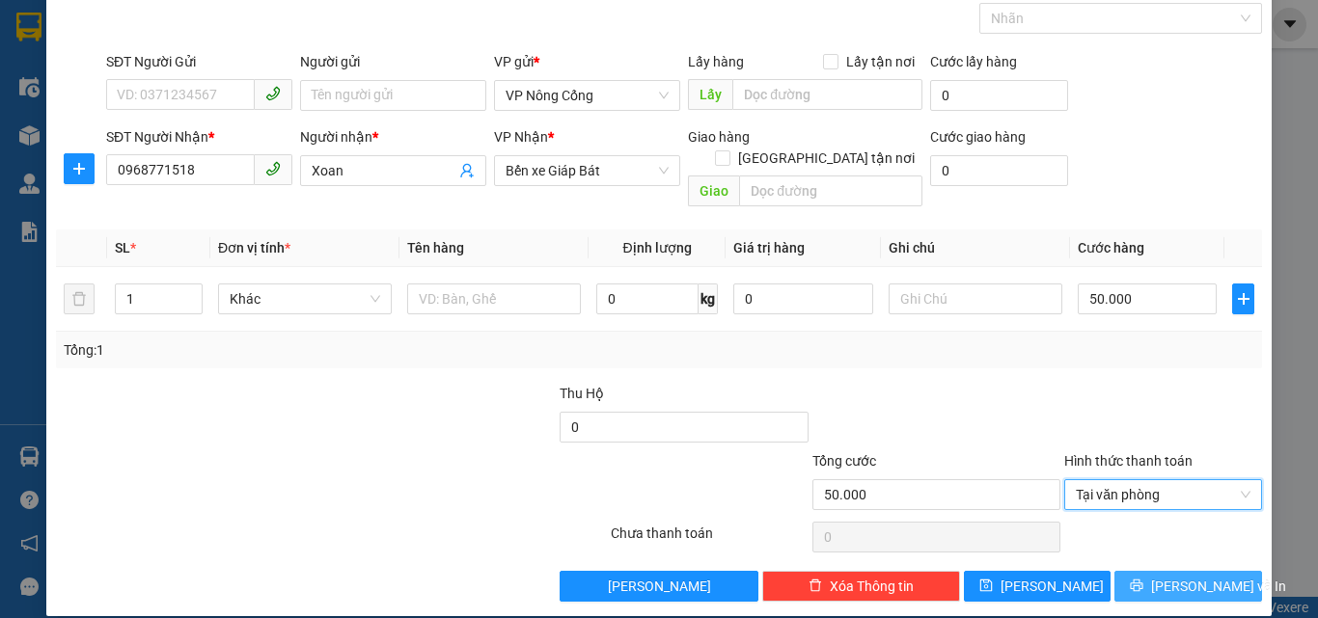
click at [1152, 571] on button "[PERSON_NAME] và In" at bounding box center [1188, 586] width 148 height 31
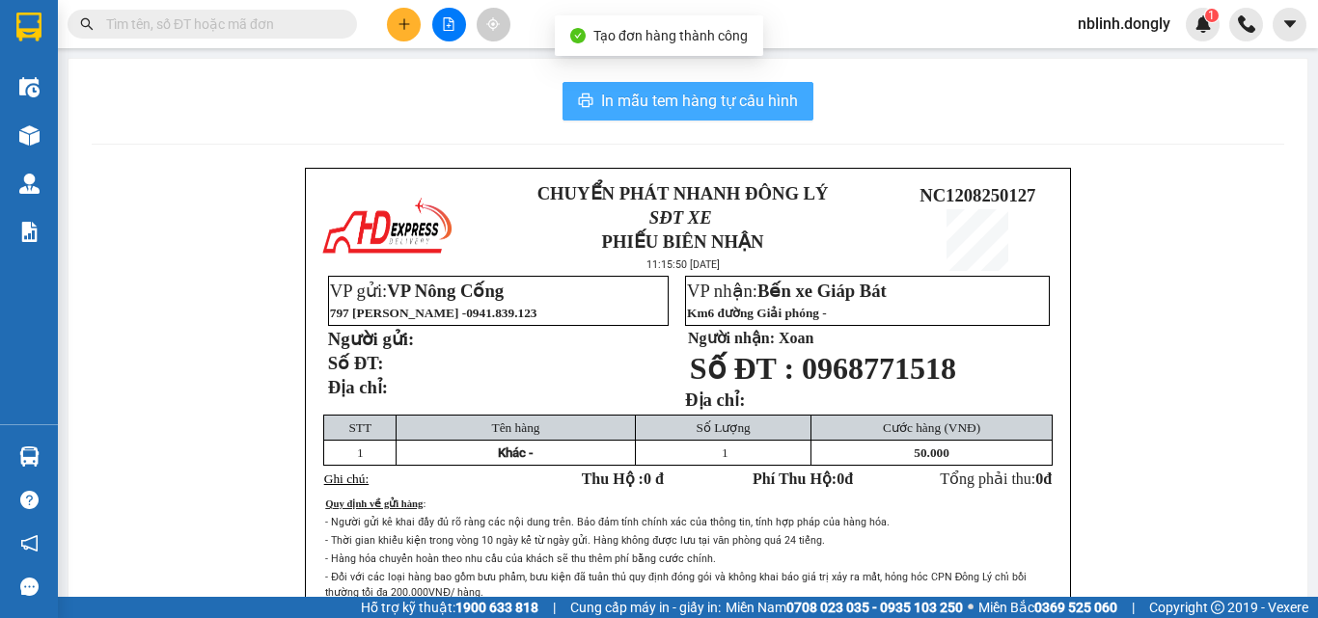
drag, startPoint x: 701, startPoint y: 106, endPoint x: 857, endPoint y: 340, distance: 280.4
click at [708, 138] on div "In mẫu tem hàng tự cấu hình CHUYỂN PHÁT NHANH ĐÔNG LÝ SĐT XE PHIẾU BIÊN NHẬN 11…" at bounding box center [688, 424] width 1239 height 731
drag, startPoint x: 677, startPoint y: 97, endPoint x: 759, endPoint y: 236, distance: 161.3
click at [687, 112] on span "In mẫu tem hàng tự cấu hình" at bounding box center [699, 101] width 197 height 24
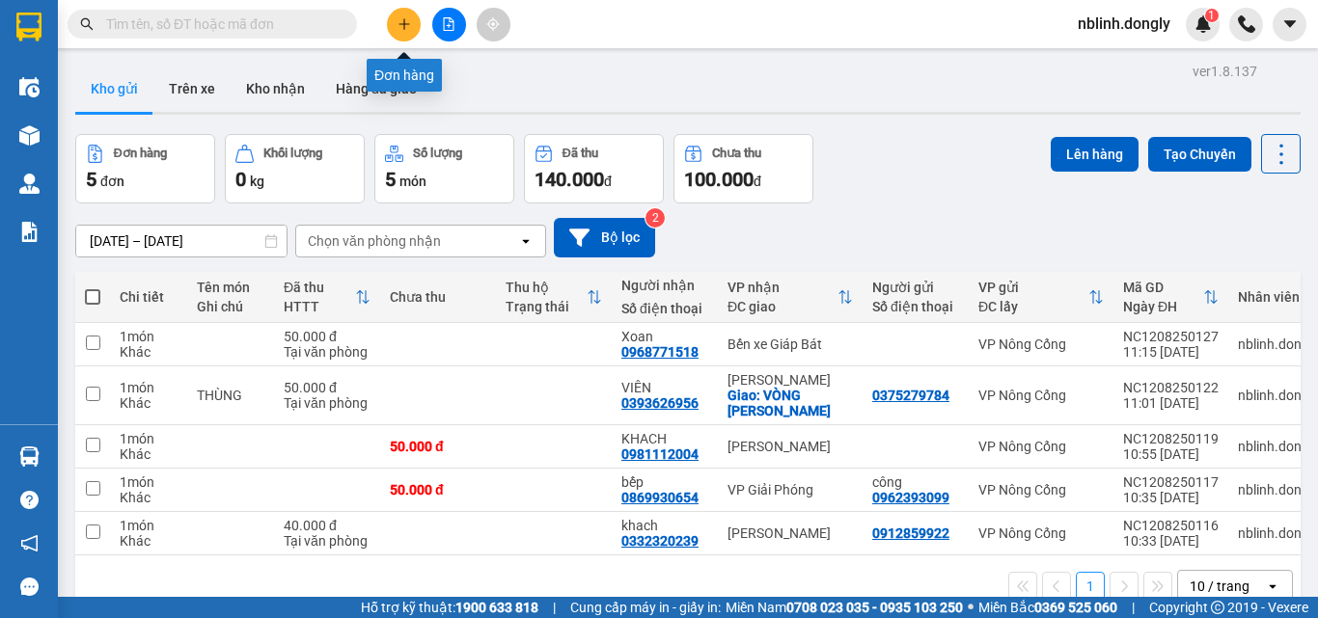
click at [408, 24] on icon "plus" at bounding box center [403, 23] width 11 height 1
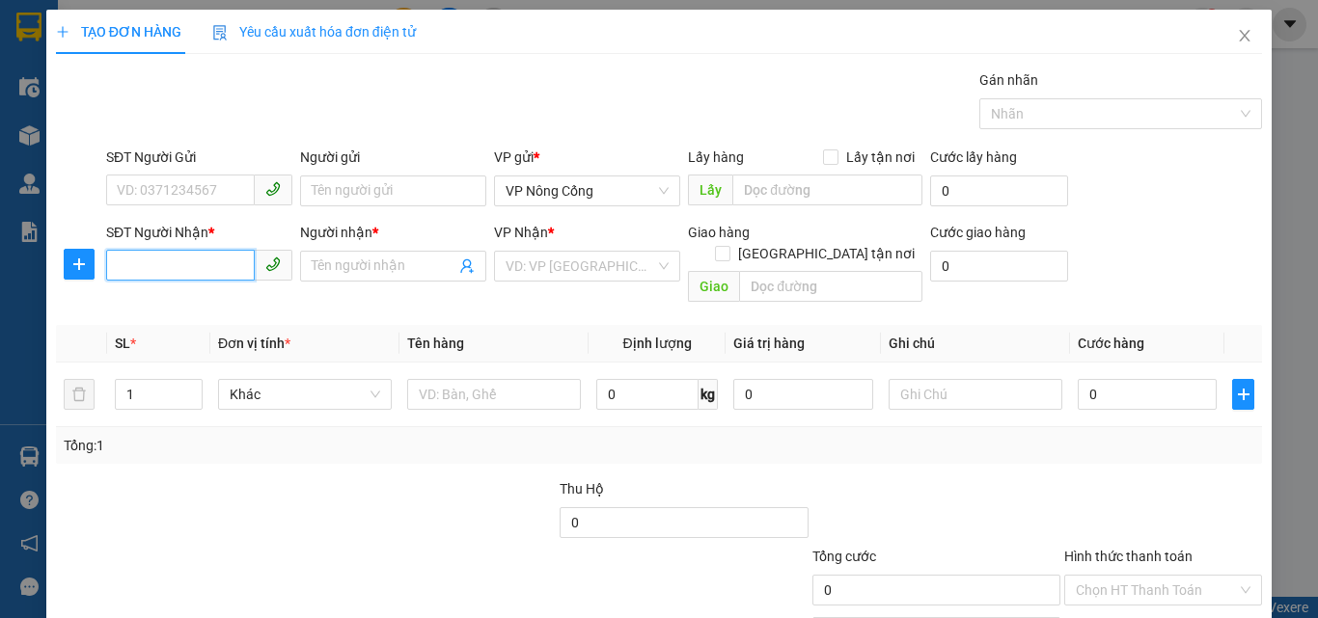
click at [147, 271] on input "SĐT Người Nhận *" at bounding box center [180, 265] width 149 height 31
type input "0946104392"
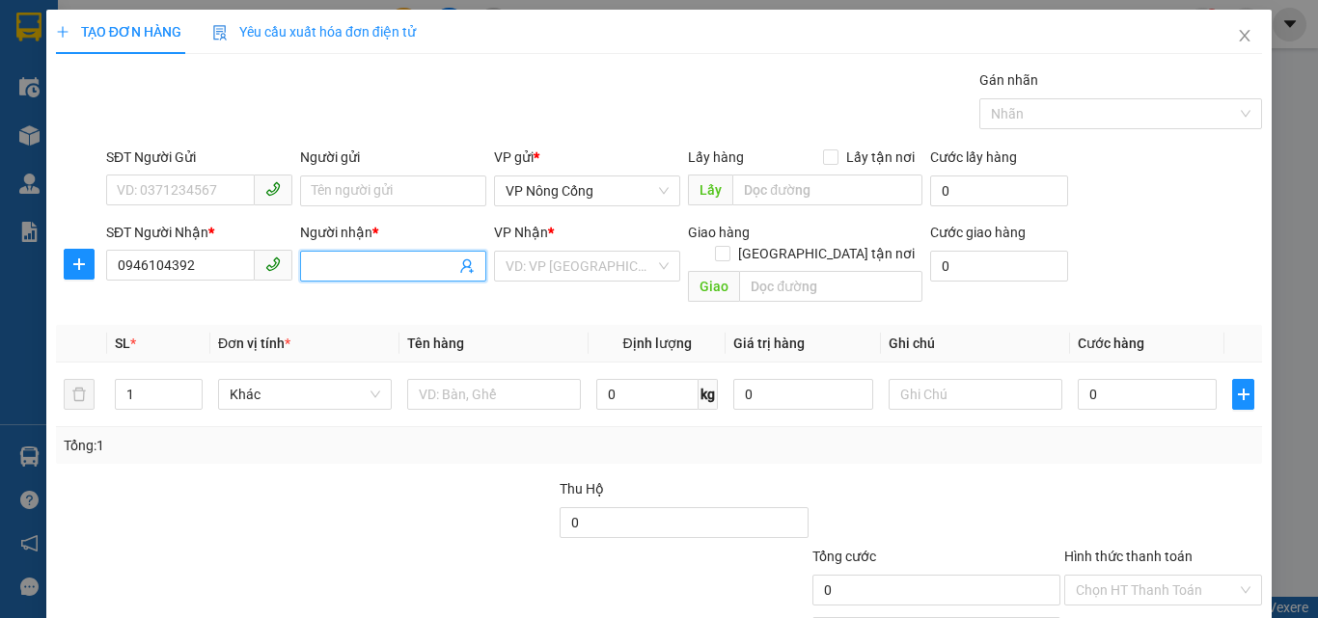
click at [347, 263] on input "Người nhận *" at bounding box center [384, 266] width 144 height 21
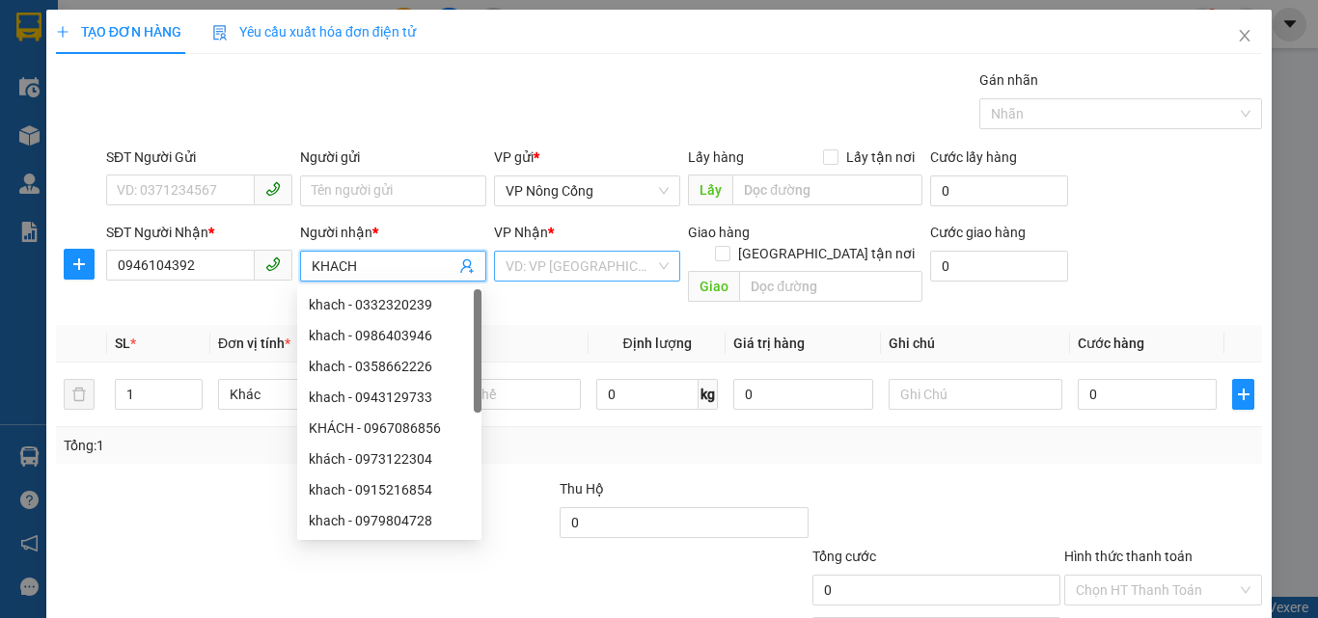
type input "KHACH"
drag, startPoint x: 573, startPoint y: 268, endPoint x: 572, endPoint y: 281, distance: 12.6
click at [572, 271] on input "search" at bounding box center [581, 266] width 150 height 29
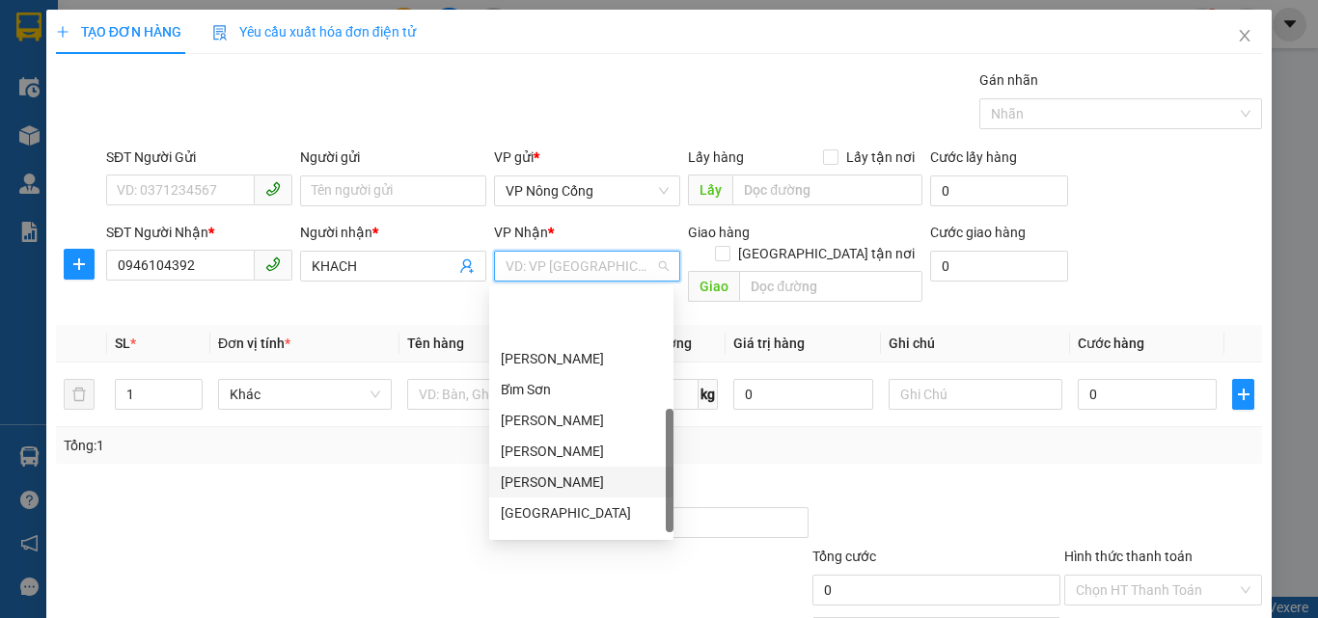
scroll to position [278, 0]
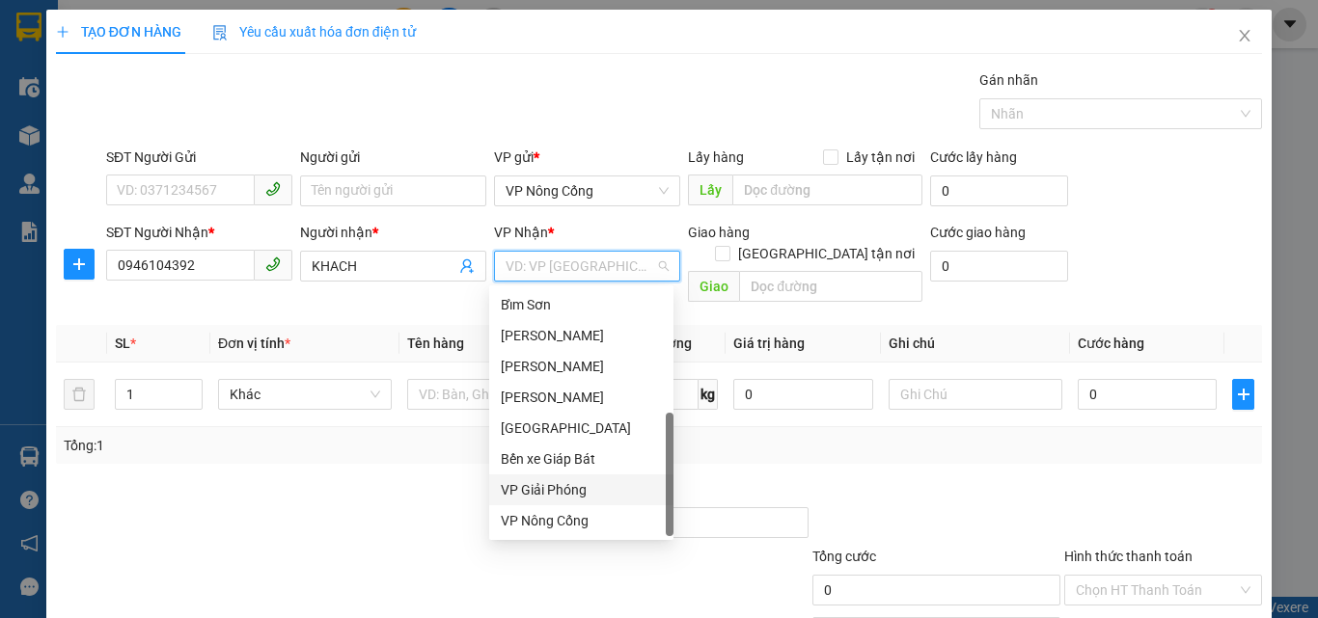
click at [547, 486] on div "VP Giải Phóng" at bounding box center [581, 490] width 161 height 21
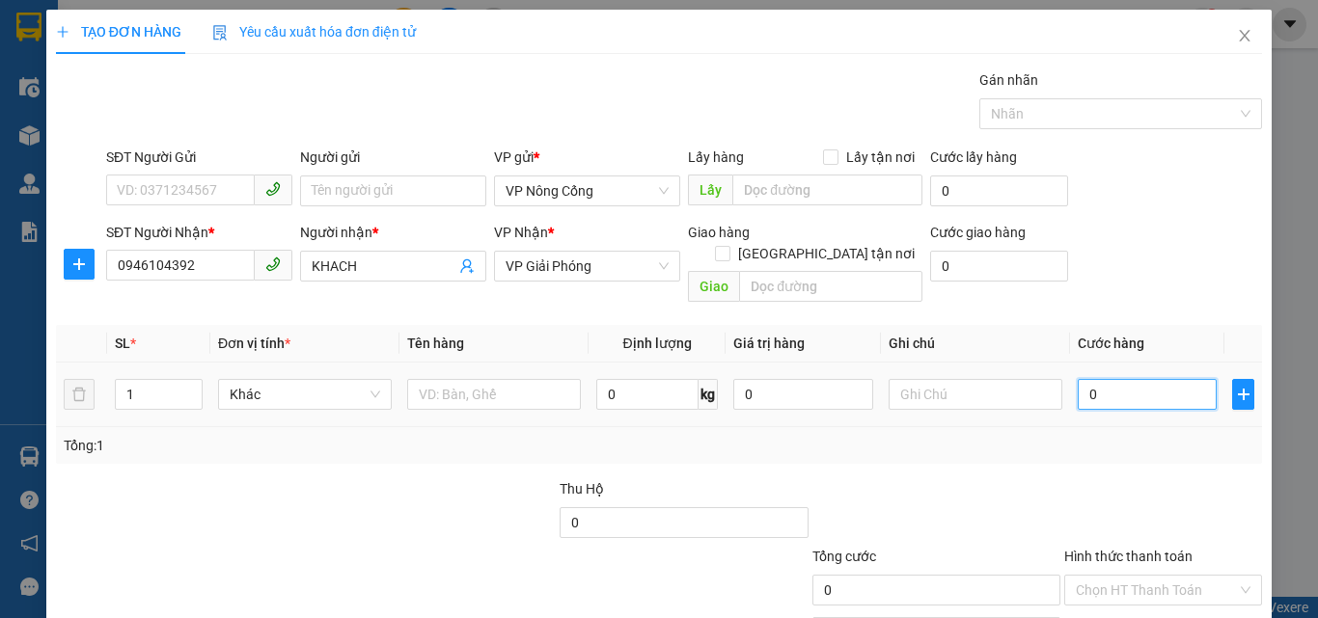
click at [1127, 380] on input "0" at bounding box center [1147, 394] width 139 height 31
type input "5"
type input "50"
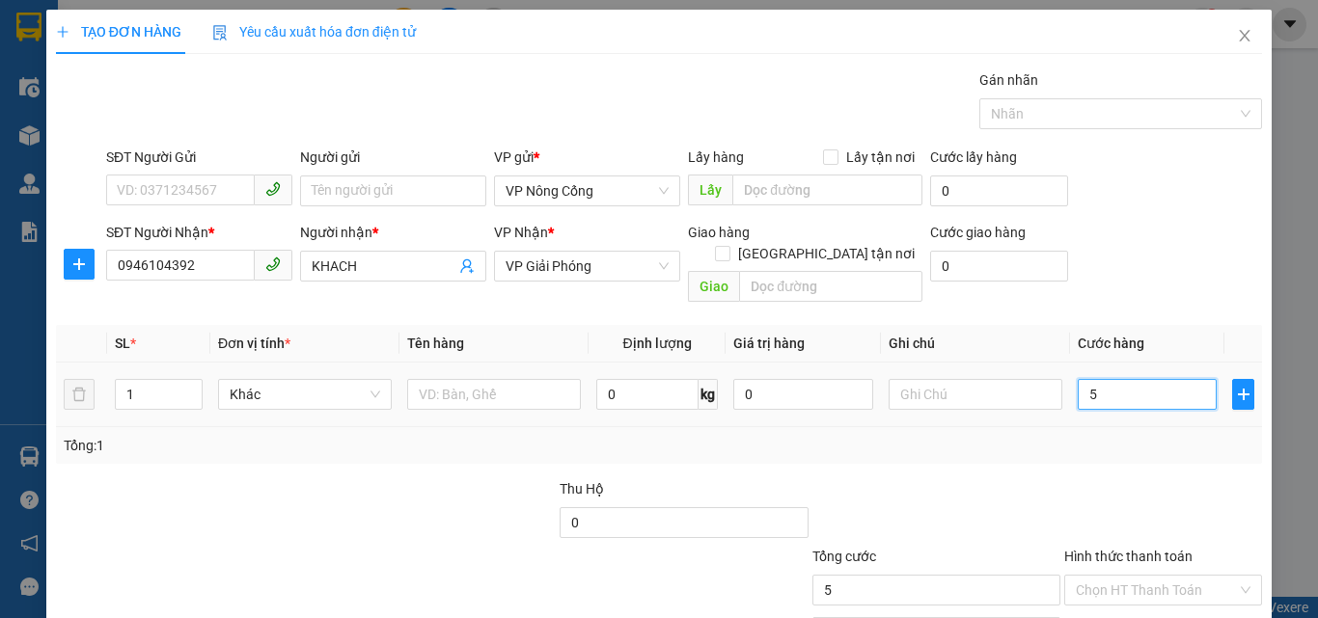
type input "50"
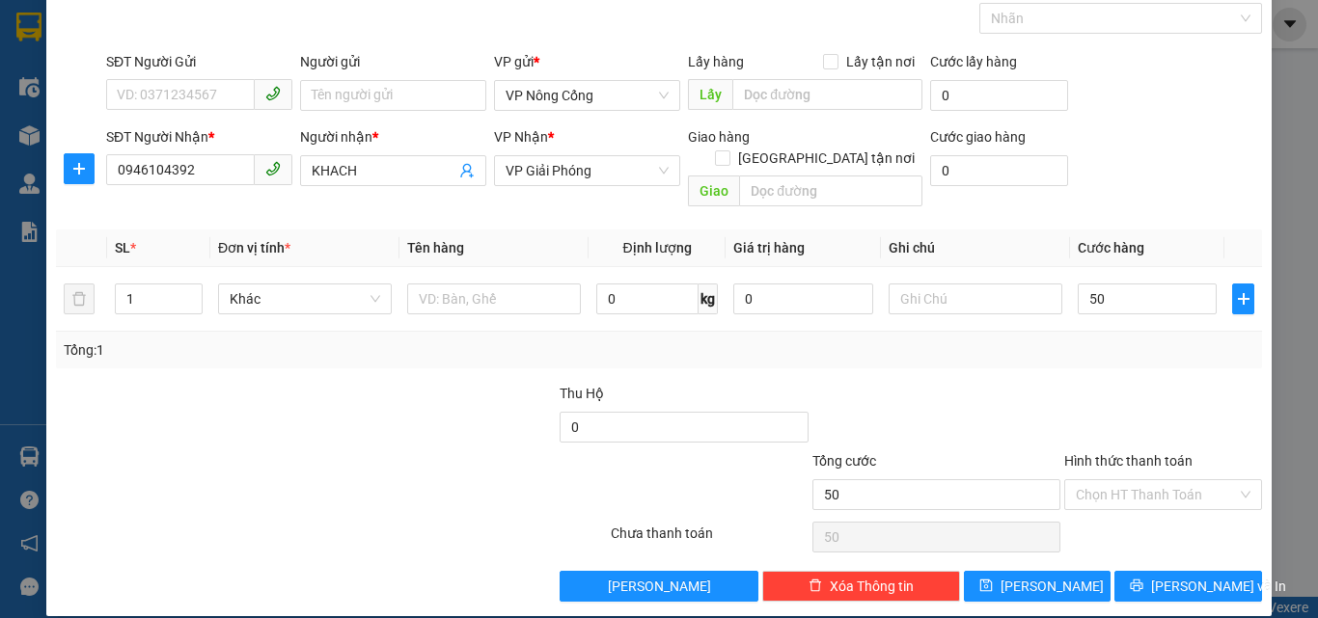
type input "50.000"
click at [1201, 541] on div "Transit Pickup Surcharge Ids Transit Deliver Surcharge Ids Transit Deliver Surc…" at bounding box center [659, 288] width 1206 height 628
click at [1201, 576] on span "[PERSON_NAME] và In" at bounding box center [1218, 586] width 135 height 21
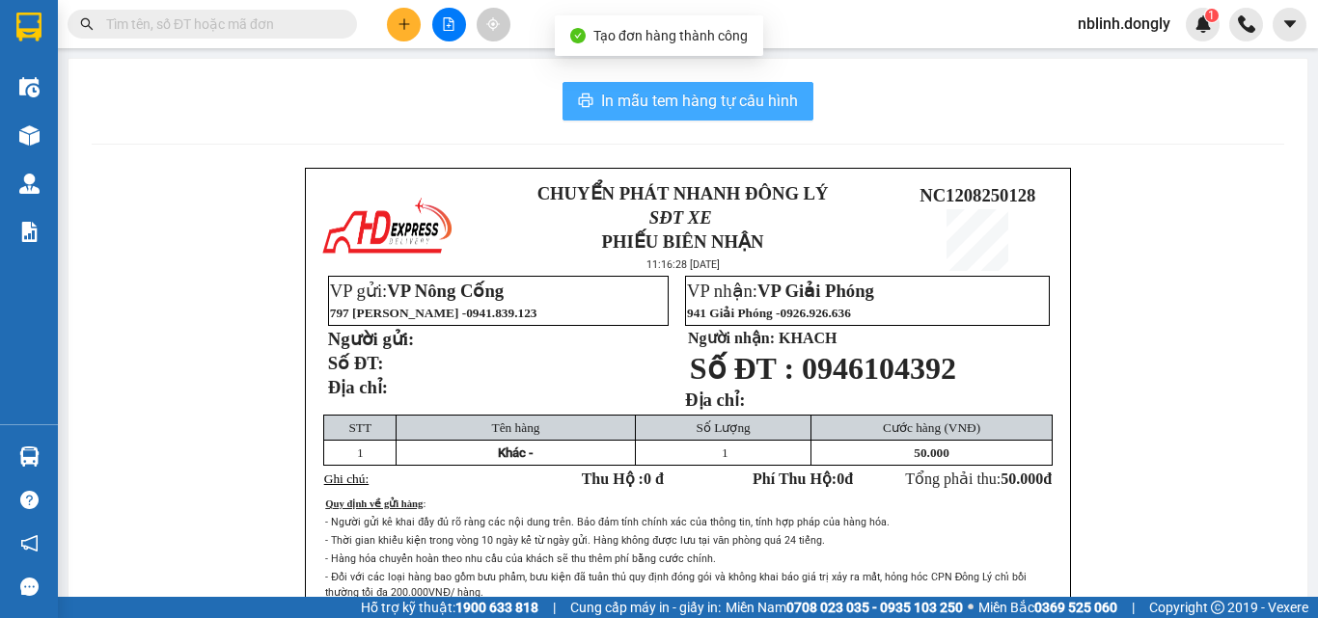
click at [673, 93] on span "In mẫu tem hàng tự cấu hình" at bounding box center [699, 101] width 197 height 24
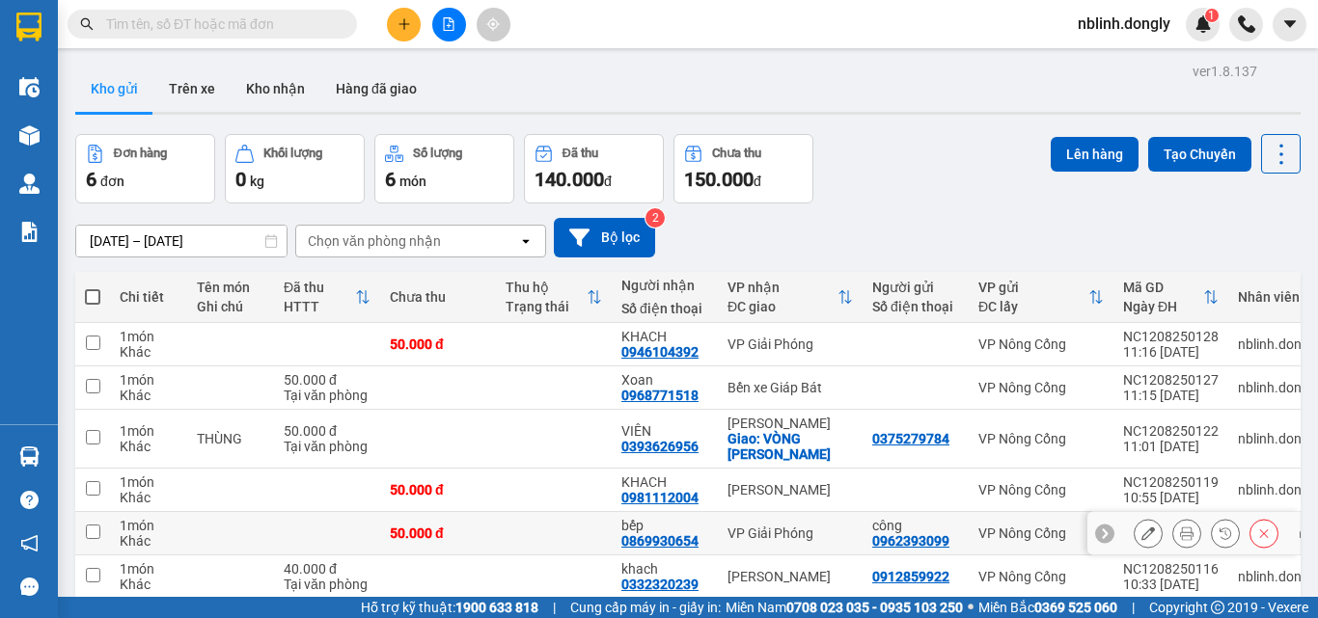
click at [99, 533] on input "checkbox" at bounding box center [93, 532] width 14 height 14
checkbox input "true"
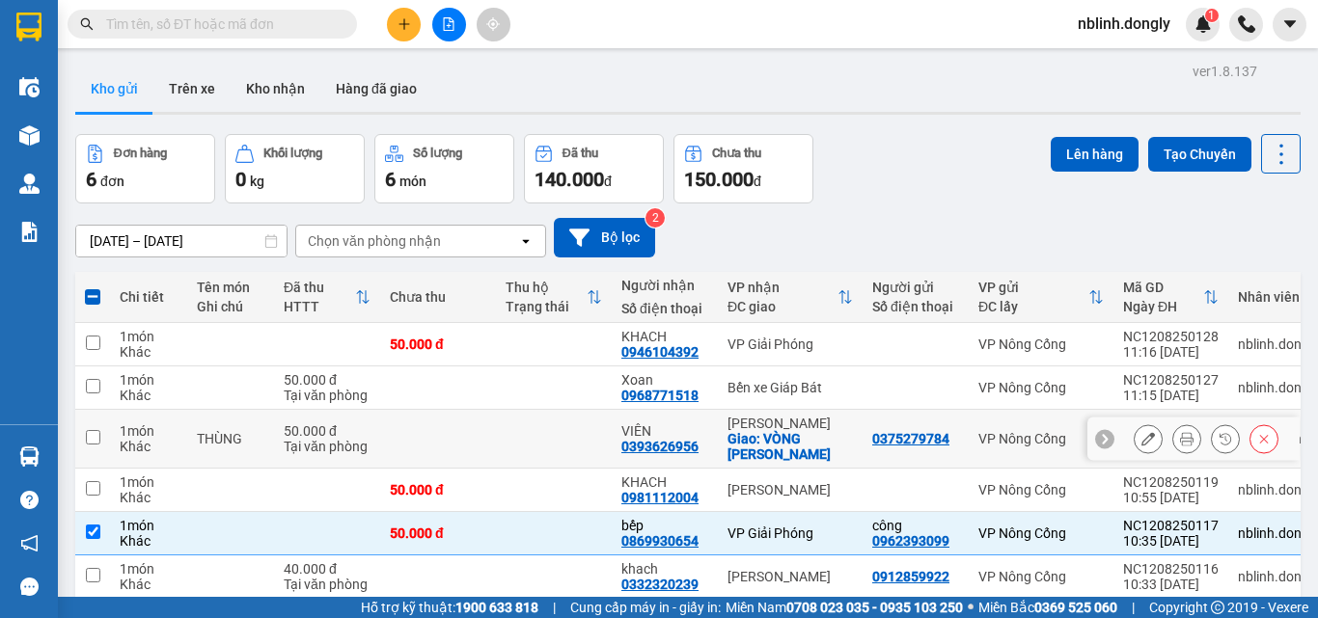
click at [96, 442] on input "checkbox" at bounding box center [93, 437] width 14 height 14
checkbox input "true"
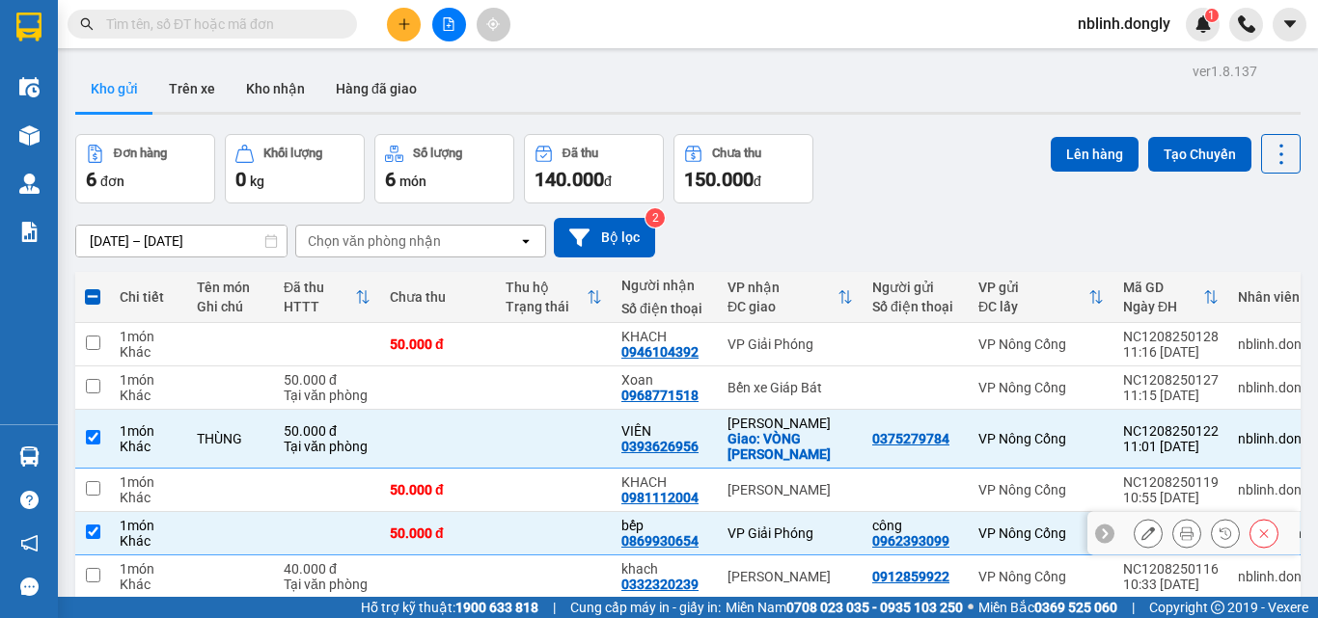
click at [89, 534] on input "checkbox" at bounding box center [93, 532] width 14 height 14
checkbox input "false"
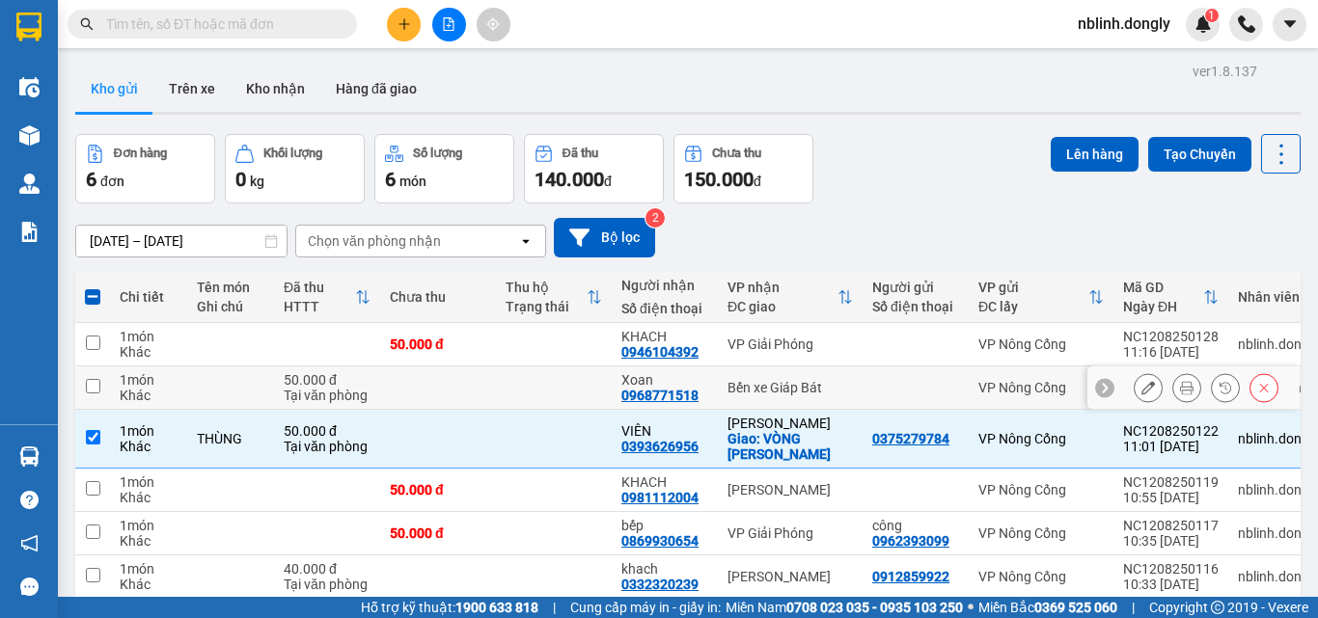
click at [92, 387] on input "checkbox" at bounding box center [93, 386] width 14 height 14
checkbox input "true"
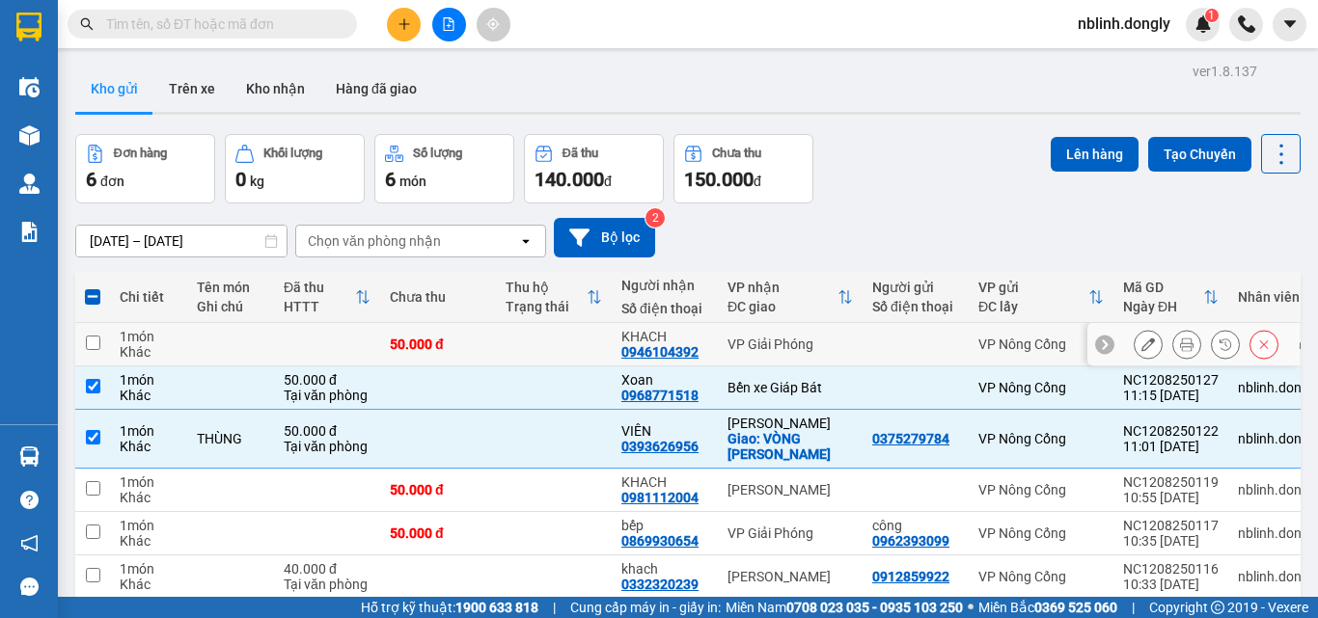
click at [89, 345] on input "checkbox" at bounding box center [93, 343] width 14 height 14
checkbox input "true"
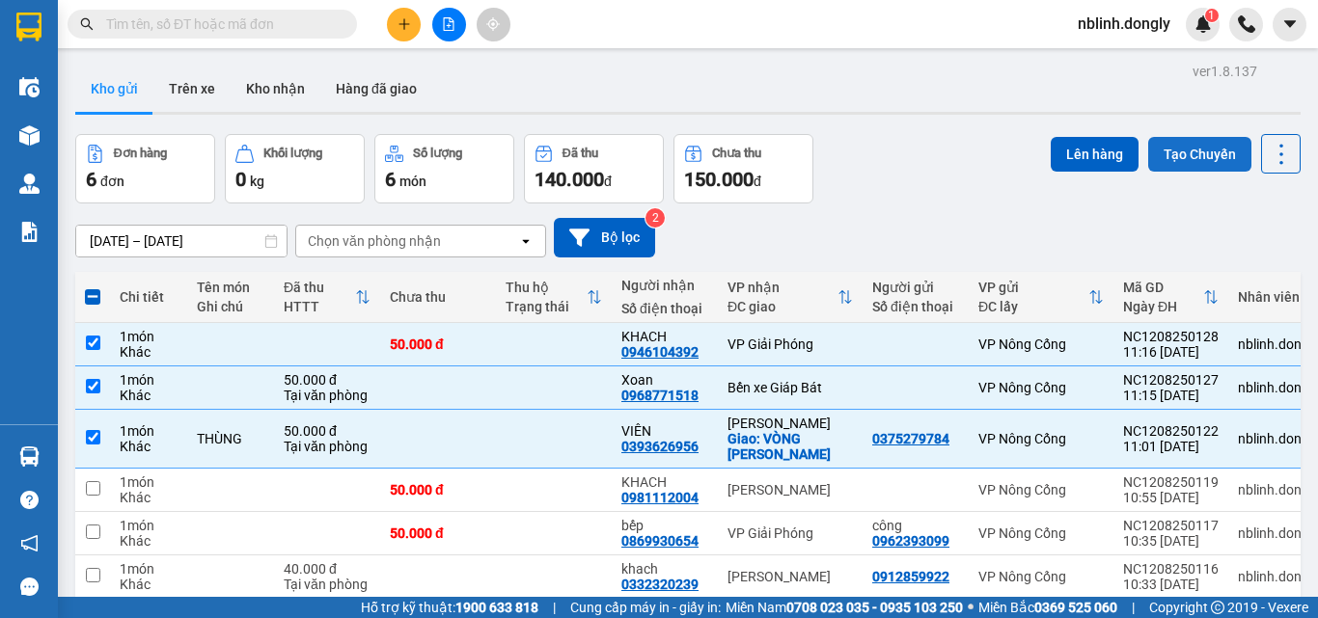
click at [1173, 154] on button "Tạo Chuyến" at bounding box center [1199, 154] width 103 height 35
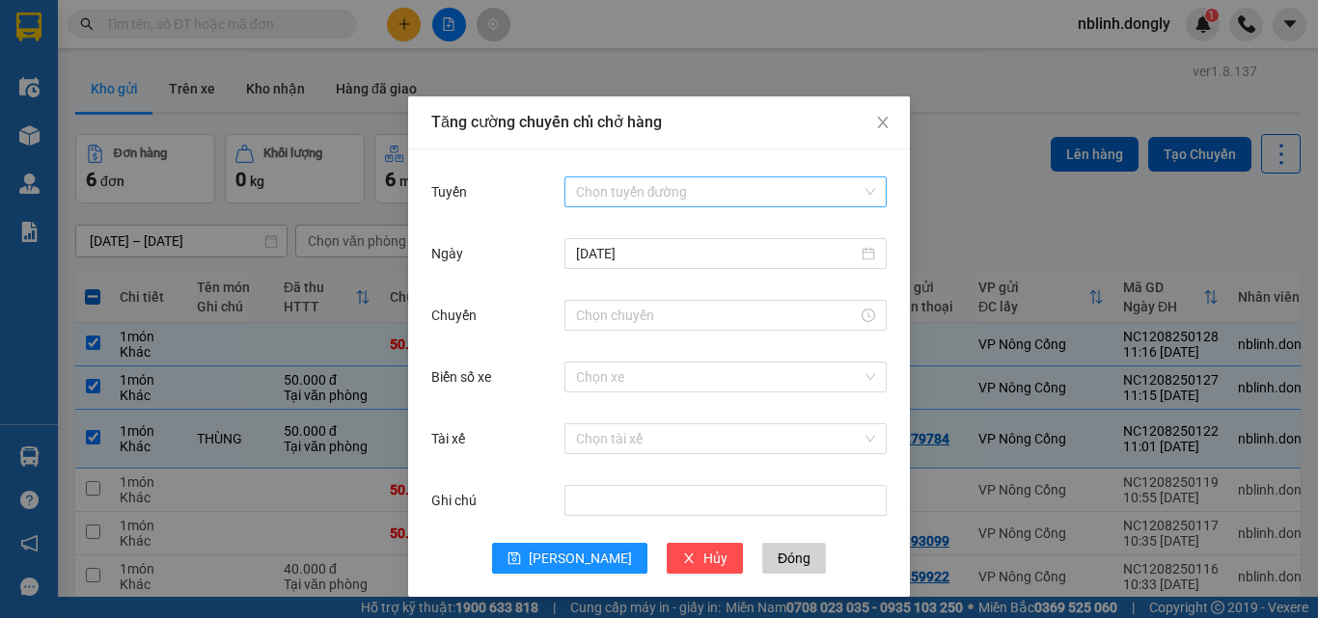
click at [602, 183] on input "Tuyến" at bounding box center [719, 192] width 286 height 29
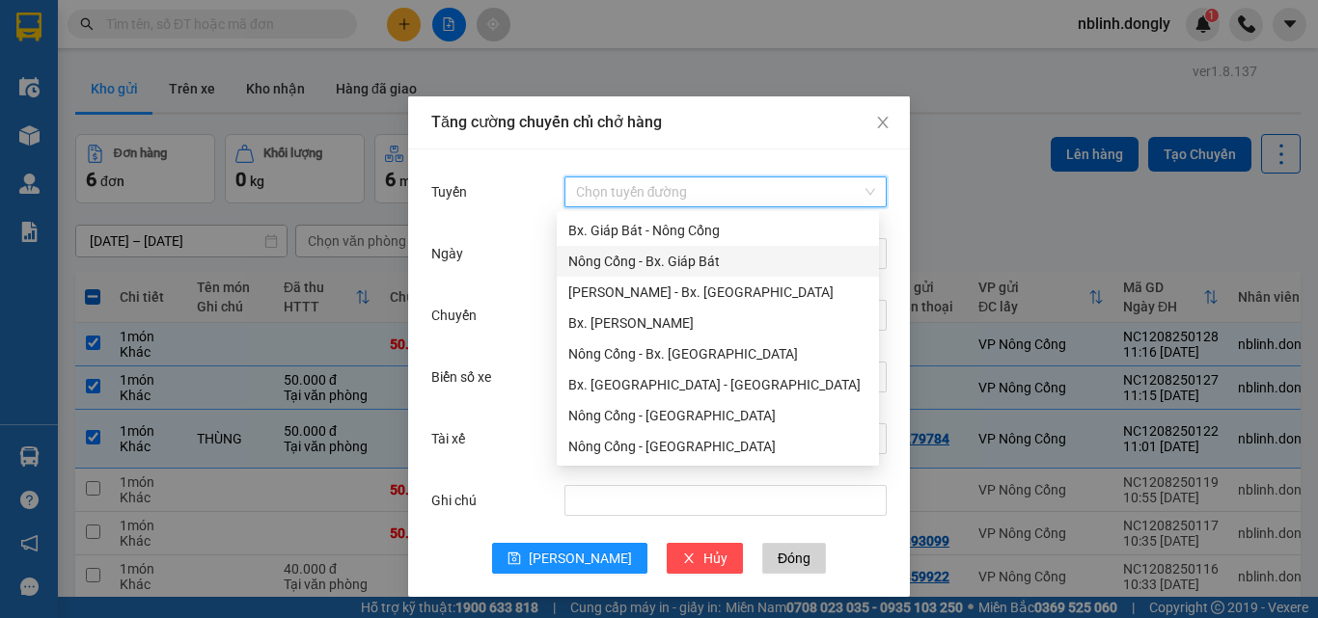
click at [656, 261] on div "Nông Cống - Bx. Giáp Bát" at bounding box center [717, 261] width 299 height 21
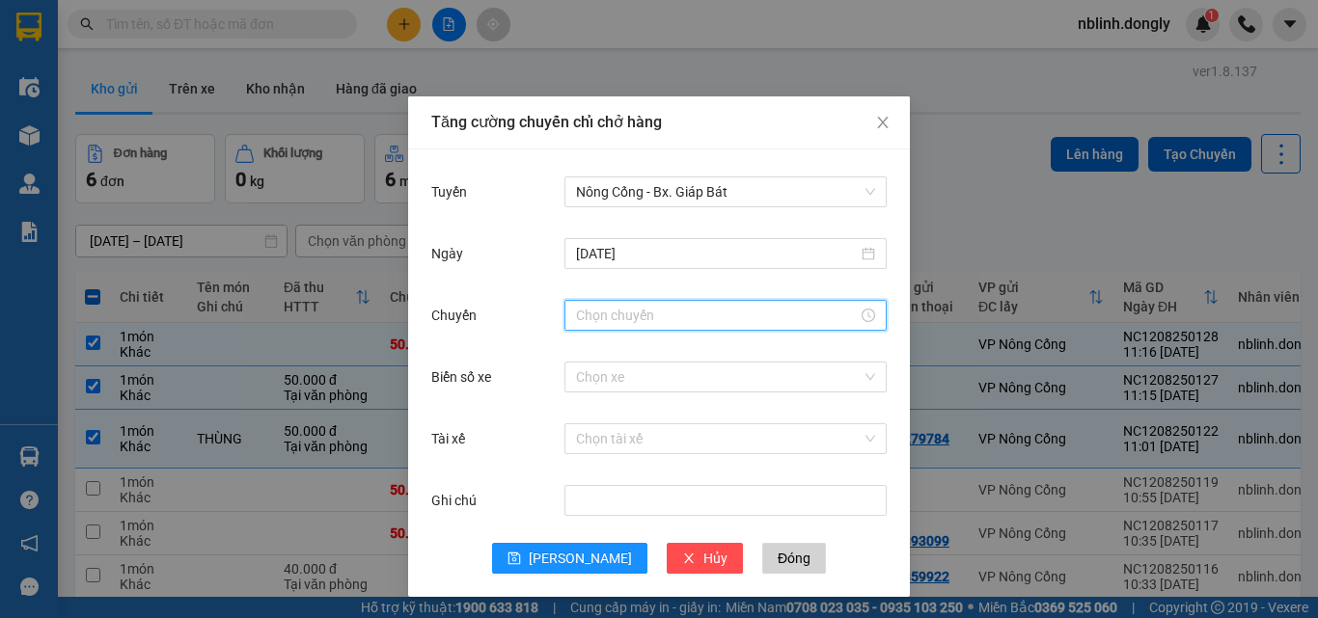
click at [607, 315] on input "Chuyến" at bounding box center [717, 315] width 282 height 21
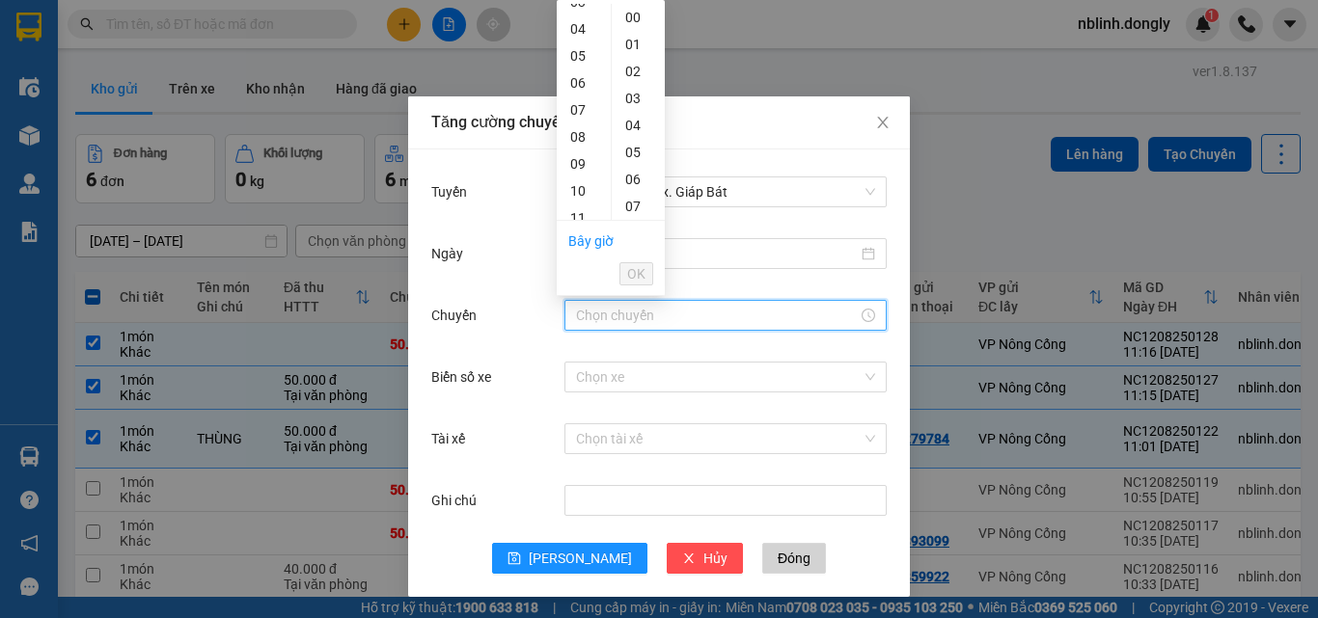
scroll to position [193, 0]
click at [575, 117] on div "11" at bounding box center [584, 121] width 54 height 27
drag, startPoint x: 626, startPoint y: 169, endPoint x: 621, endPoint y: 315, distance: 146.7
click at [626, 170] on div "20" at bounding box center [638, 171] width 53 height 27
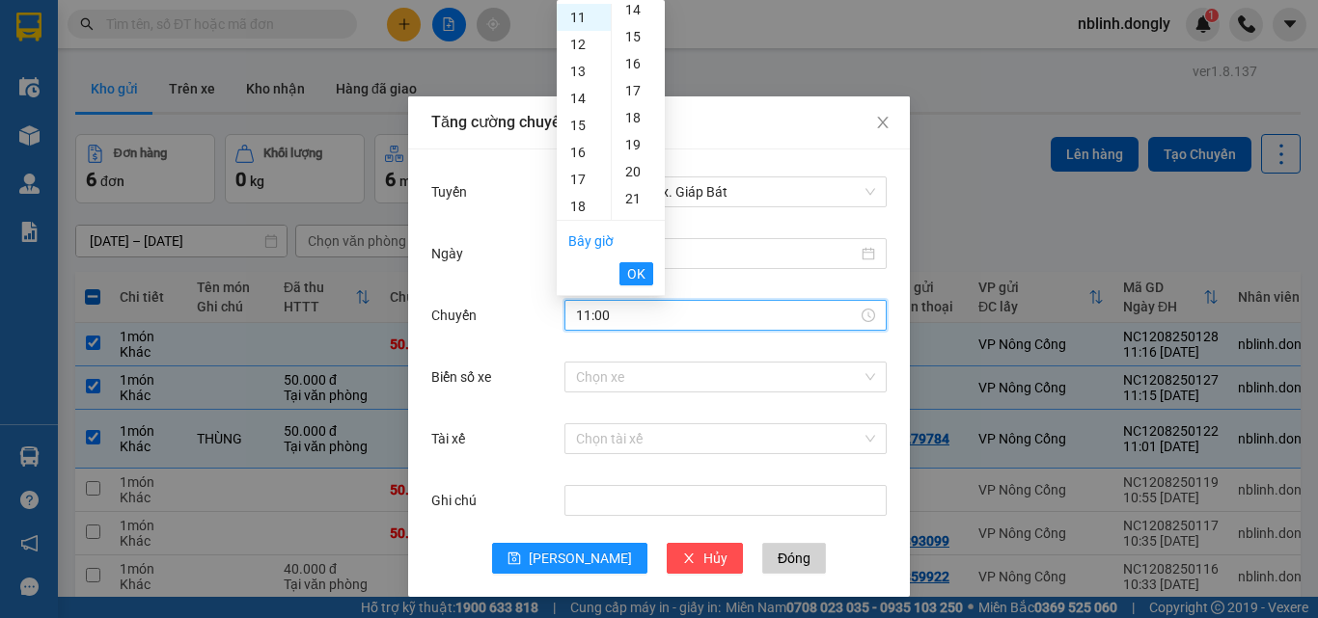
type input "11:20"
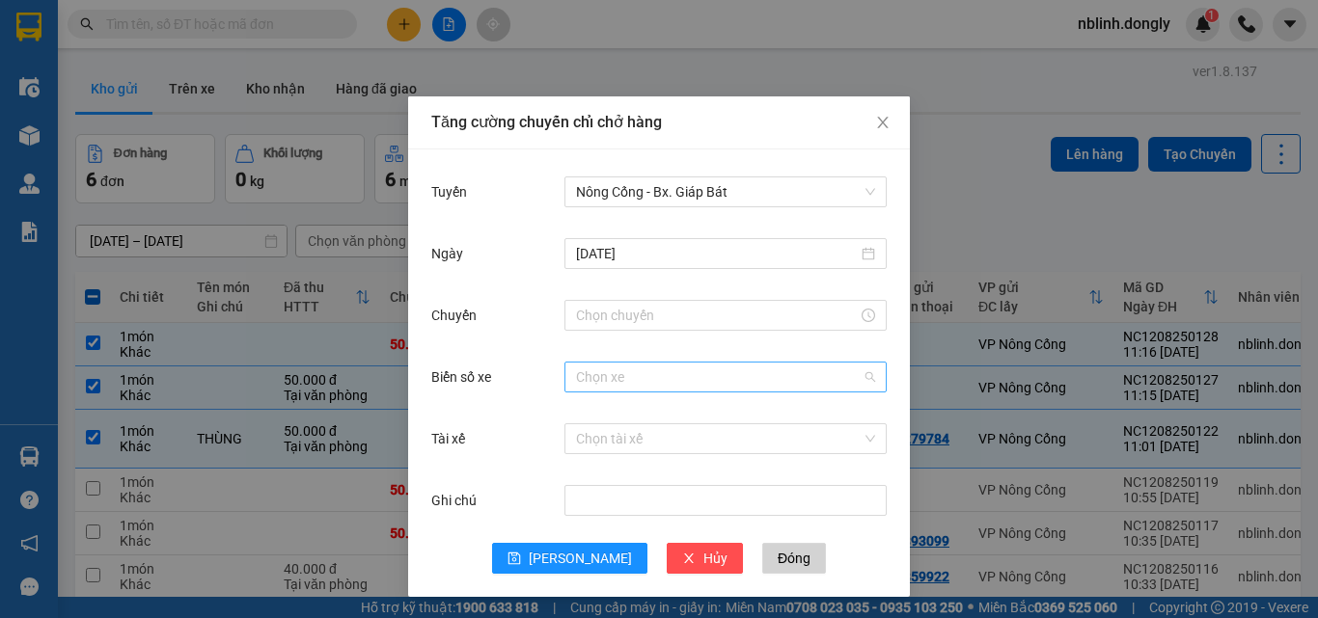
click at [576, 375] on input "Biển số xe" at bounding box center [719, 377] width 286 height 29
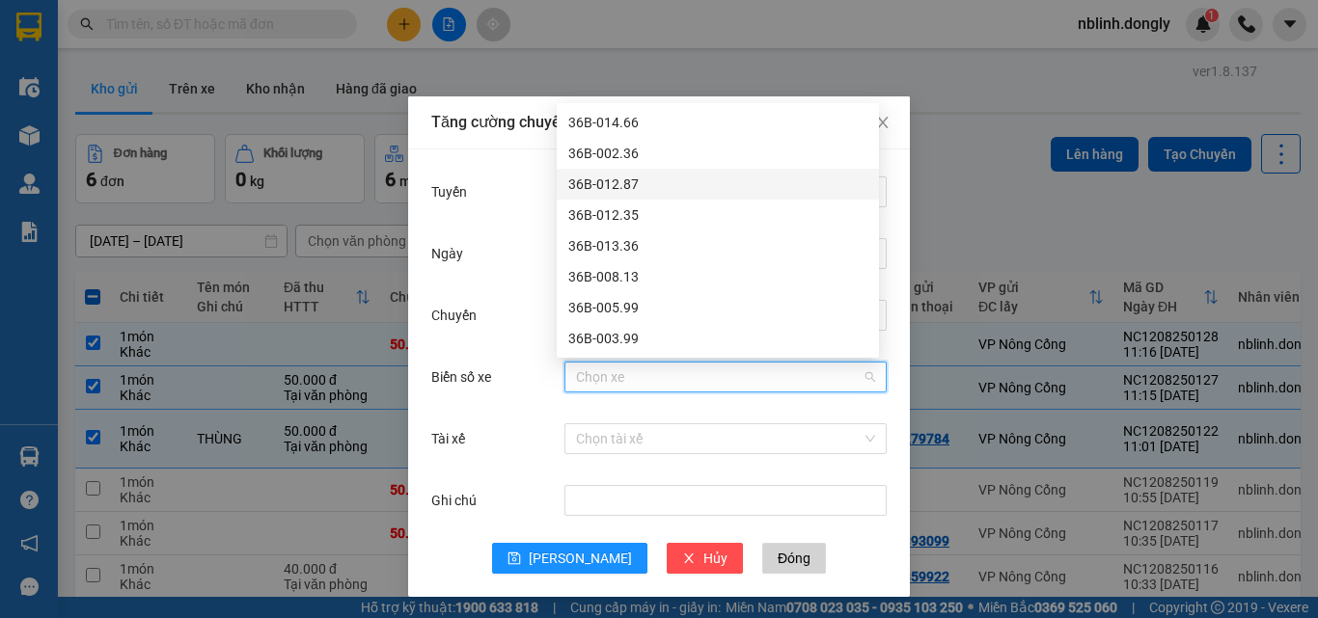
click at [617, 187] on div "36B-012.87" at bounding box center [717, 184] width 299 height 21
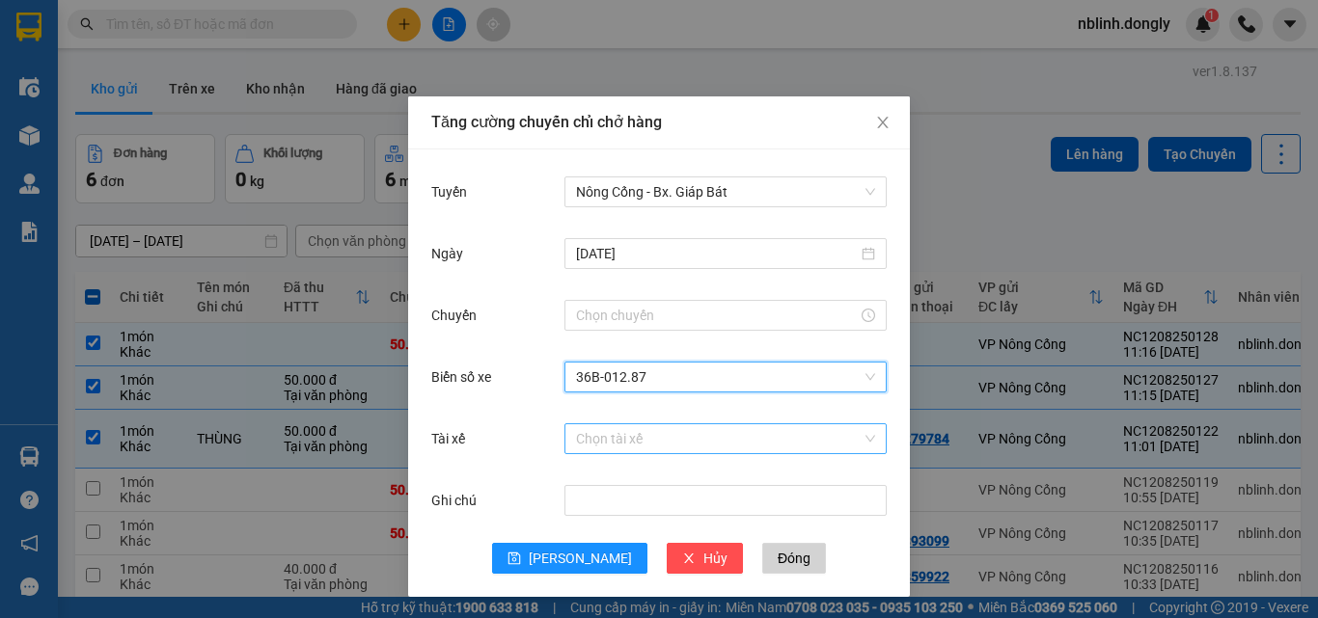
click at [597, 450] on input "Tài xế" at bounding box center [719, 439] width 286 height 29
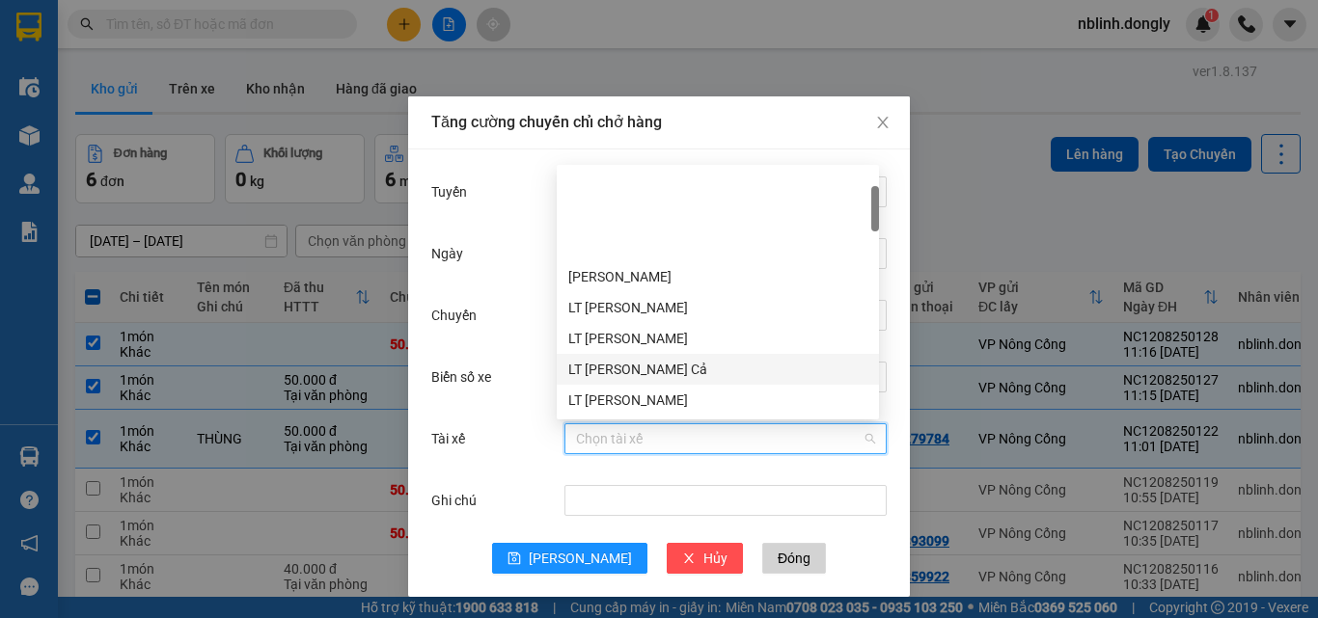
scroll to position [96, 0]
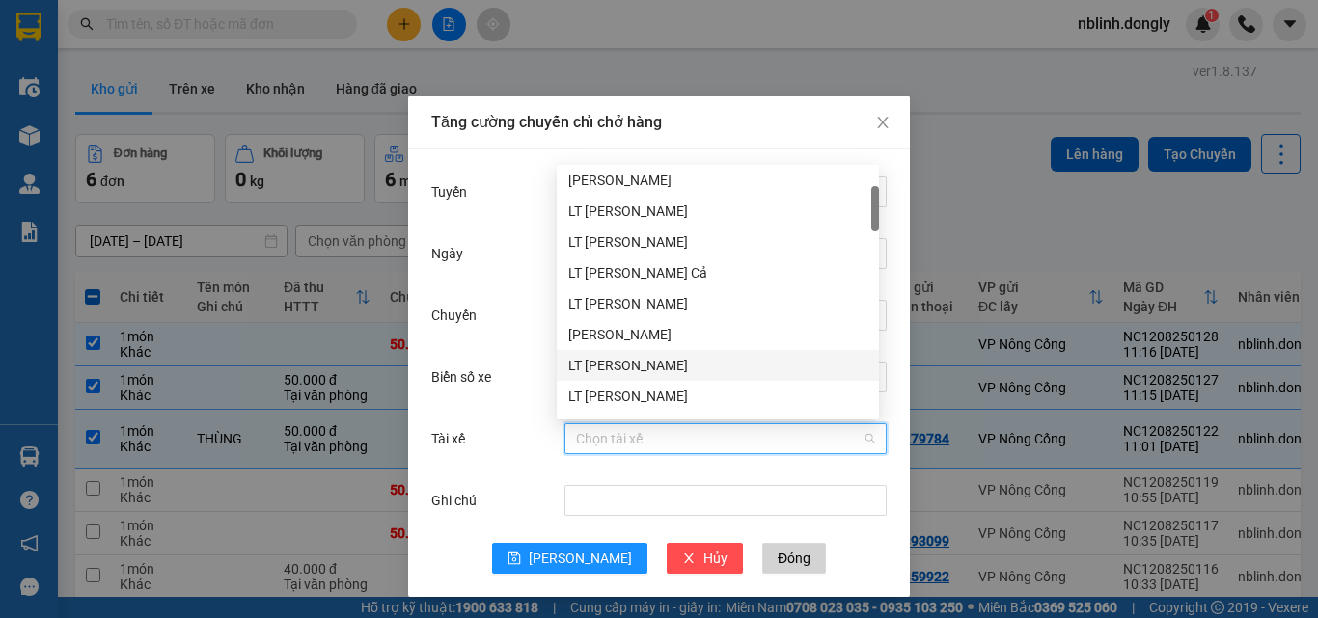
click at [633, 358] on div "LT [PERSON_NAME]" at bounding box center [717, 365] width 299 height 21
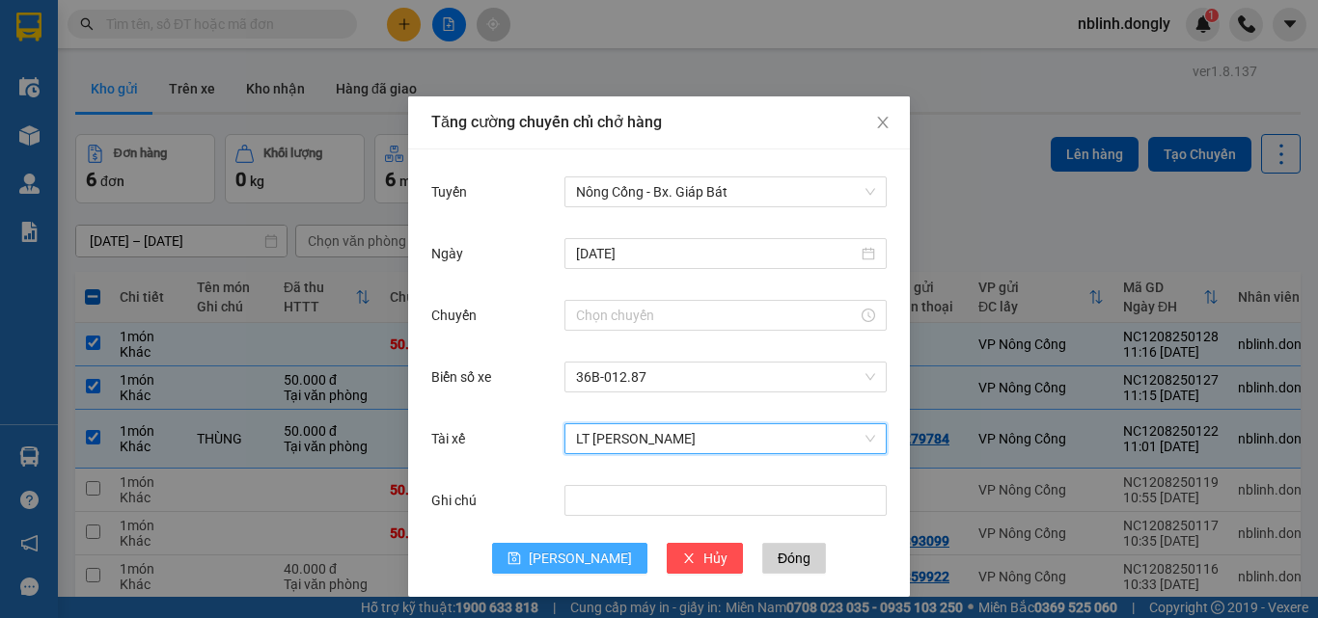
drag, startPoint x: 548, startPoint y: 560, endPoint x: 571, endPoint y: 535, distance: 33.4
click at [521, 559] on icon "save" at bounding box center [514, 559] width 14 height 14
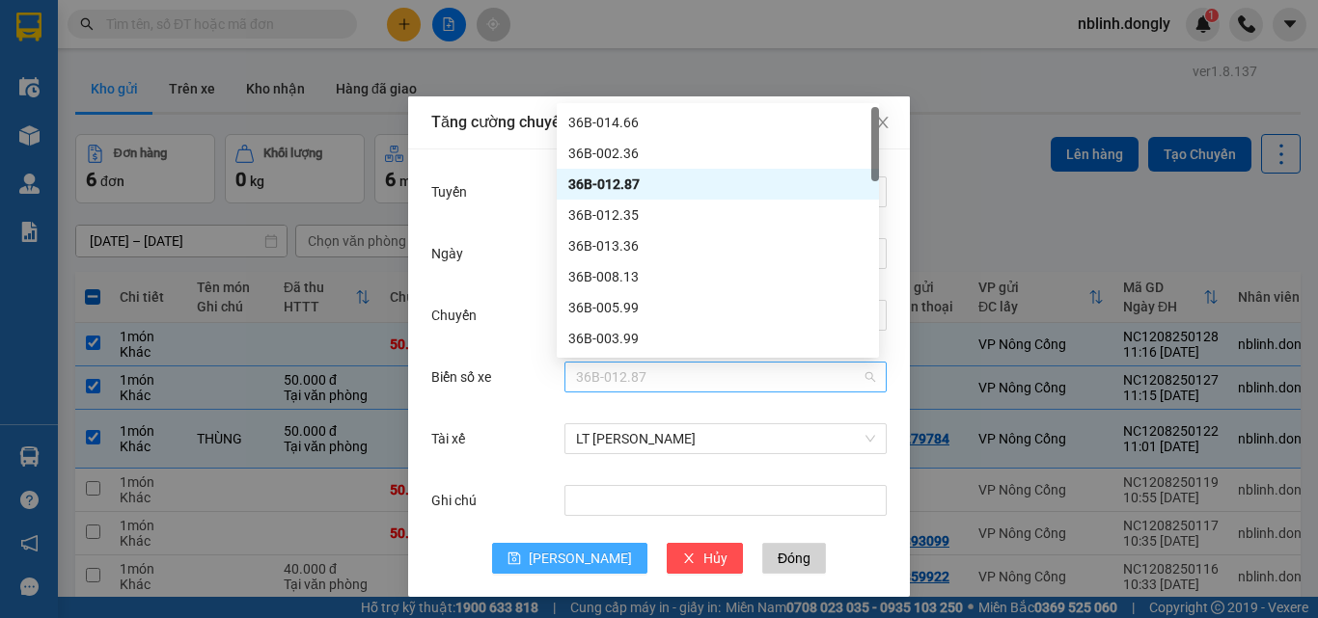
click at [593, 376] on span "36B-012.87" at bounding box center [725, 377] width 299 height 29
click at [594, 185] on div "36B-012.87" at bounding box center [717, 184] width 299 height 21
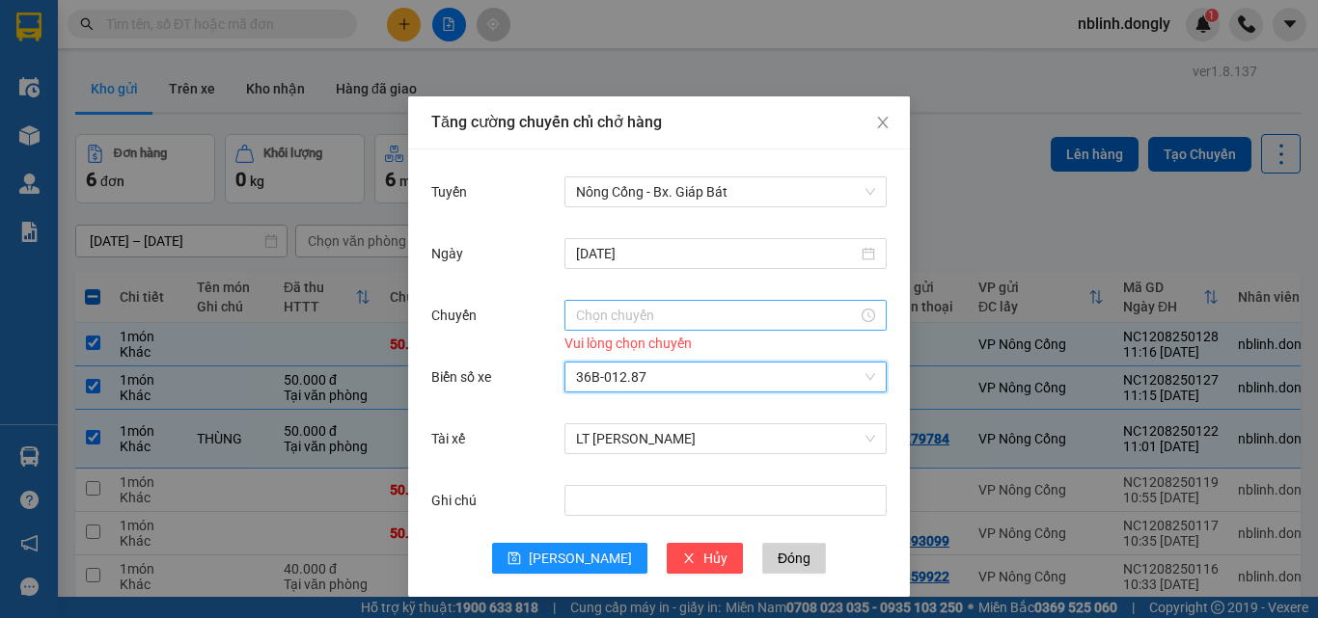
click at [578, 310] on input "Chuyến" at bounding box center [717, 315] width 282 height 21
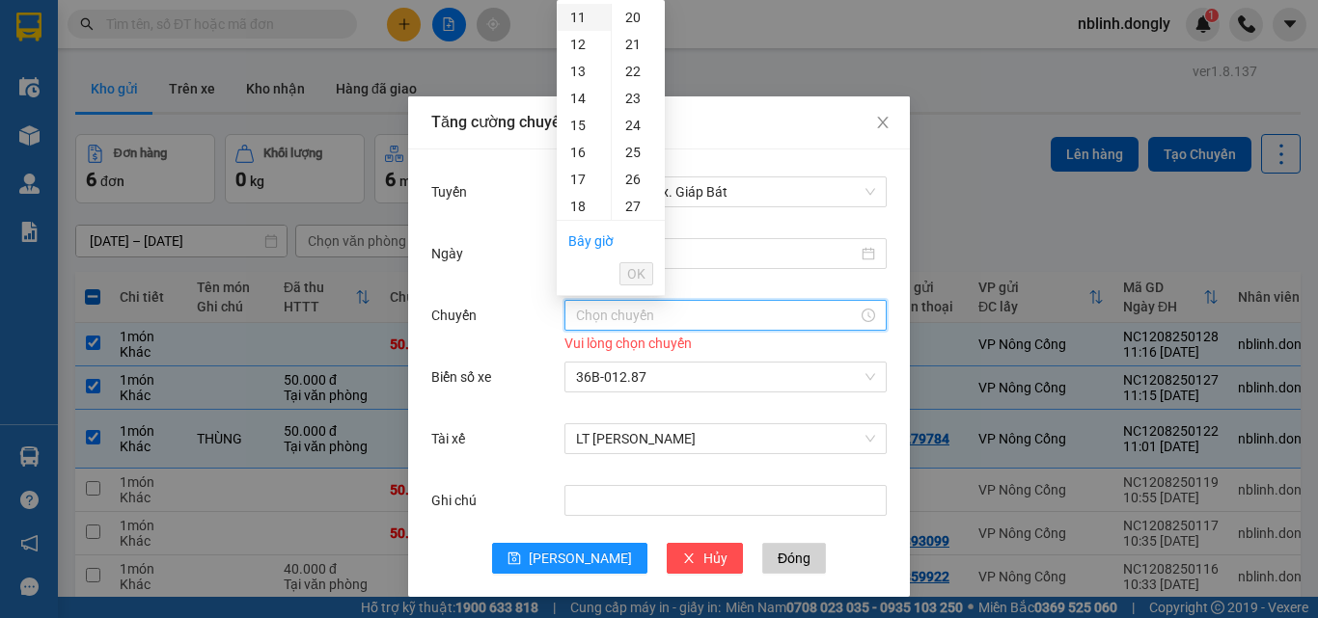
click at [572, 21] on div "11" at bounding box center [584, 17] width 54 height 27
click at [630, 69] on div "20" at bounding box center [638, 75] width 53 height 27
type input "11:20"
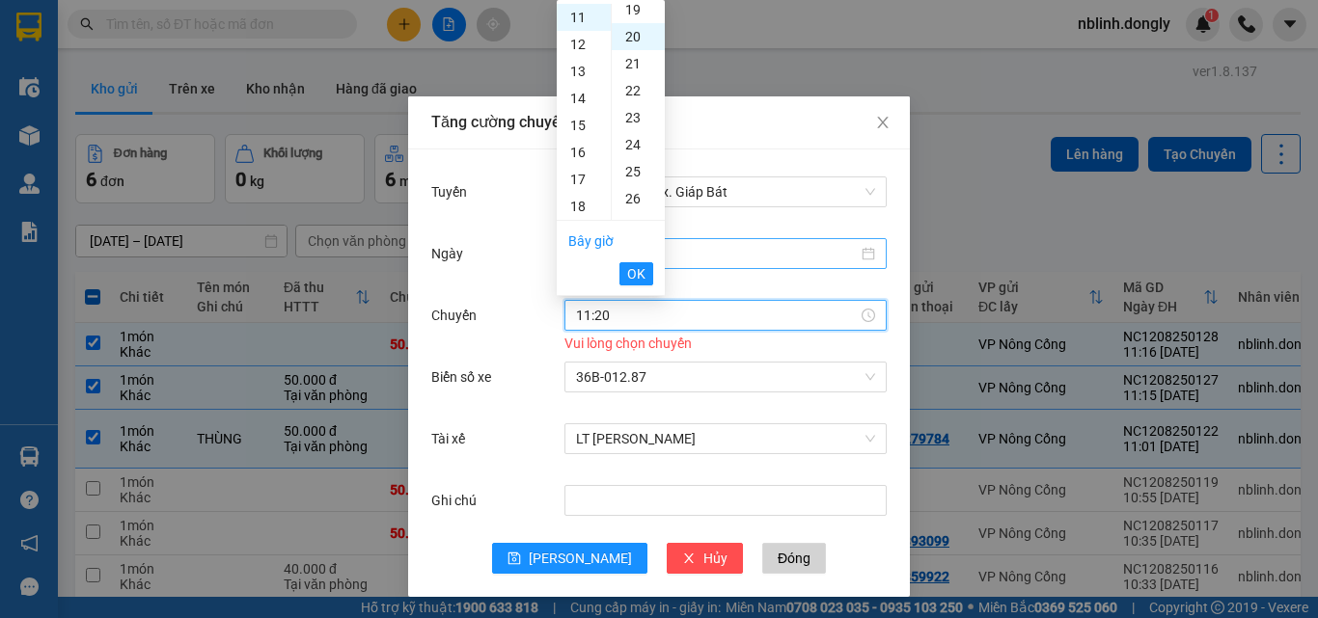
scroll to position [540, 0]
click at [637, 271] on span "OK" at bounding box center [636, 273] width 18 height 21
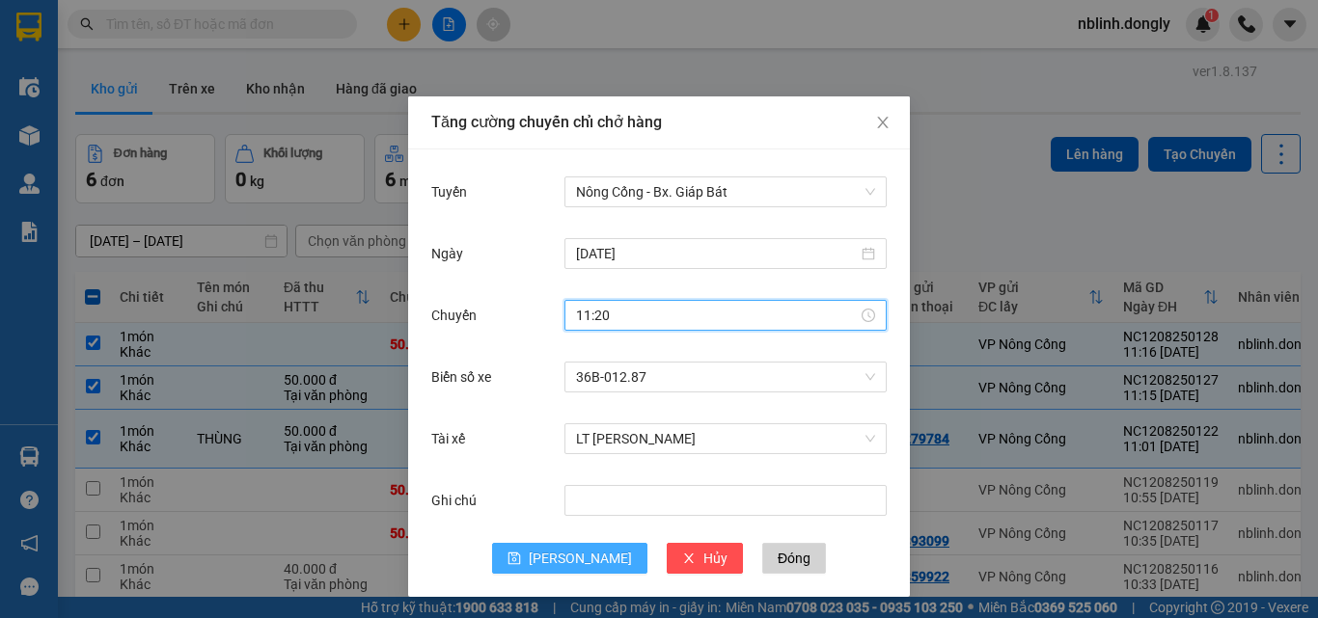
click at [562, 561] on span "[PERSON_NAME]" at bounding box center [580, 558] width 103 height 21
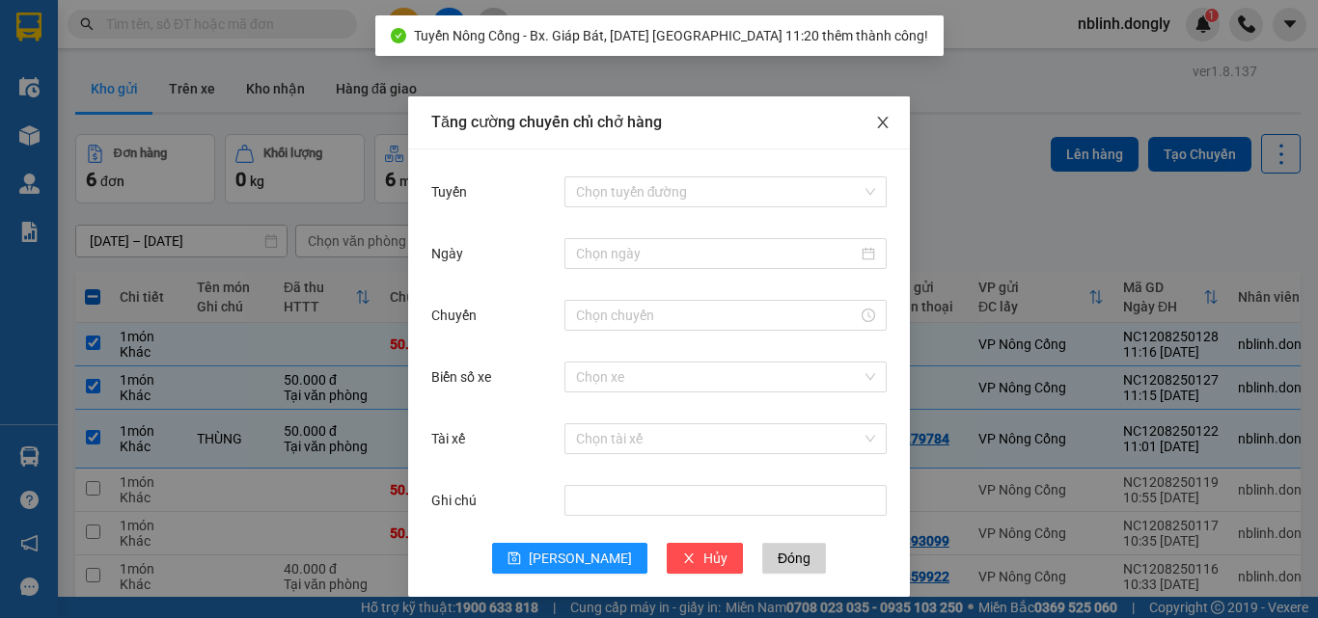
drag, startPoint x: 867, startPoint y: 121, endPoint x: 922, endPoint y: 172, distance: 75.1
click at [875, 122] on icon "close" at bounding box center [882, 122] width 15 height 15
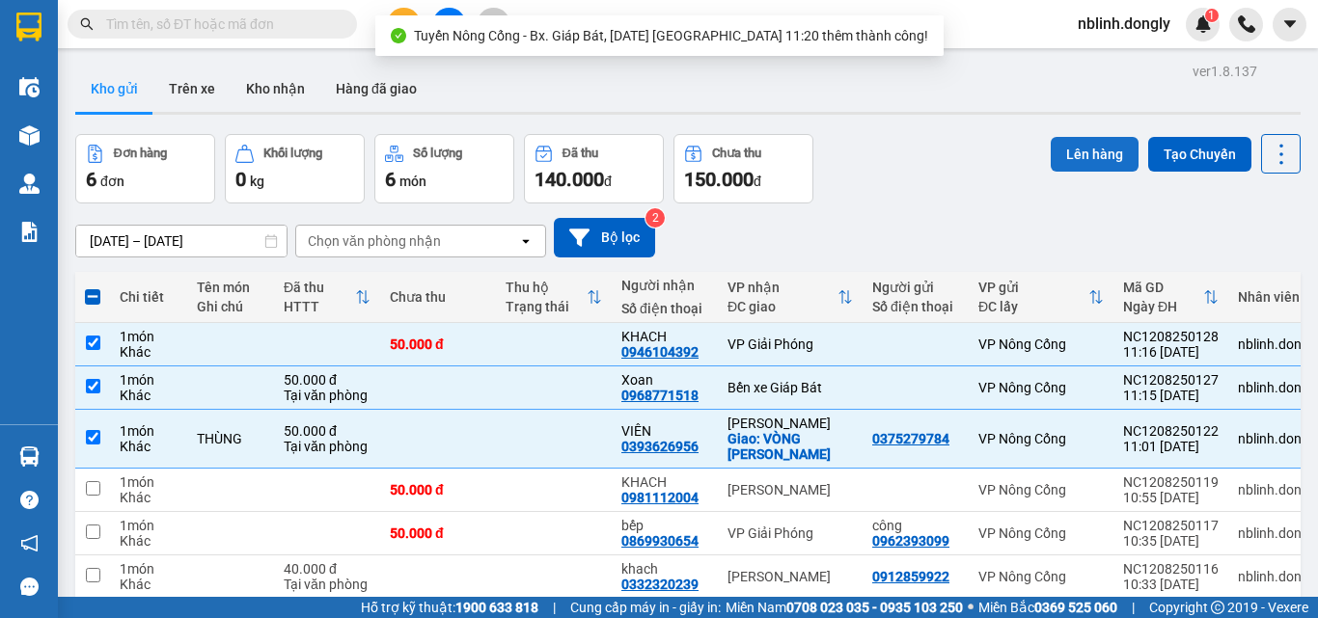
click at [1086, 149] on button "Lên hàng" at bounding box center [1095, 154] width 88 height 35
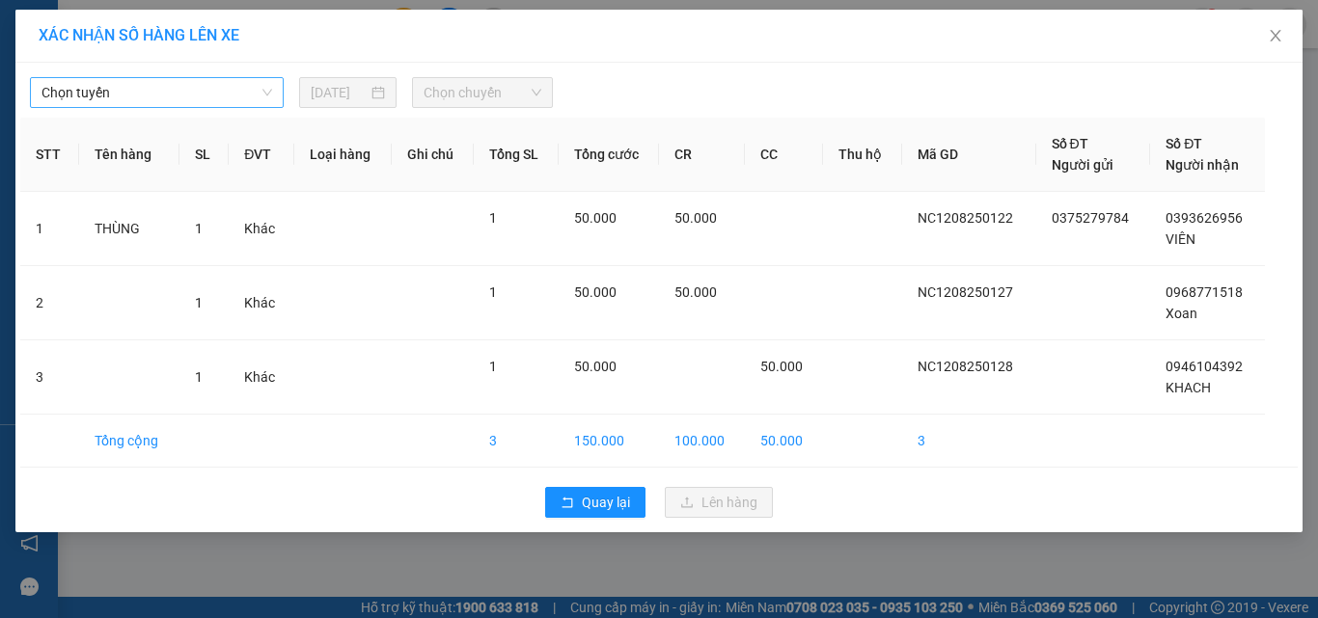
drag, startPoint x: 100, startPoint y: 90, endPoint x: 105, endPoint y: 102, distance: 13.4
click at [105, 99] on span "Chọn tuyến" at bounding box center [156, 92] width 231 height 29
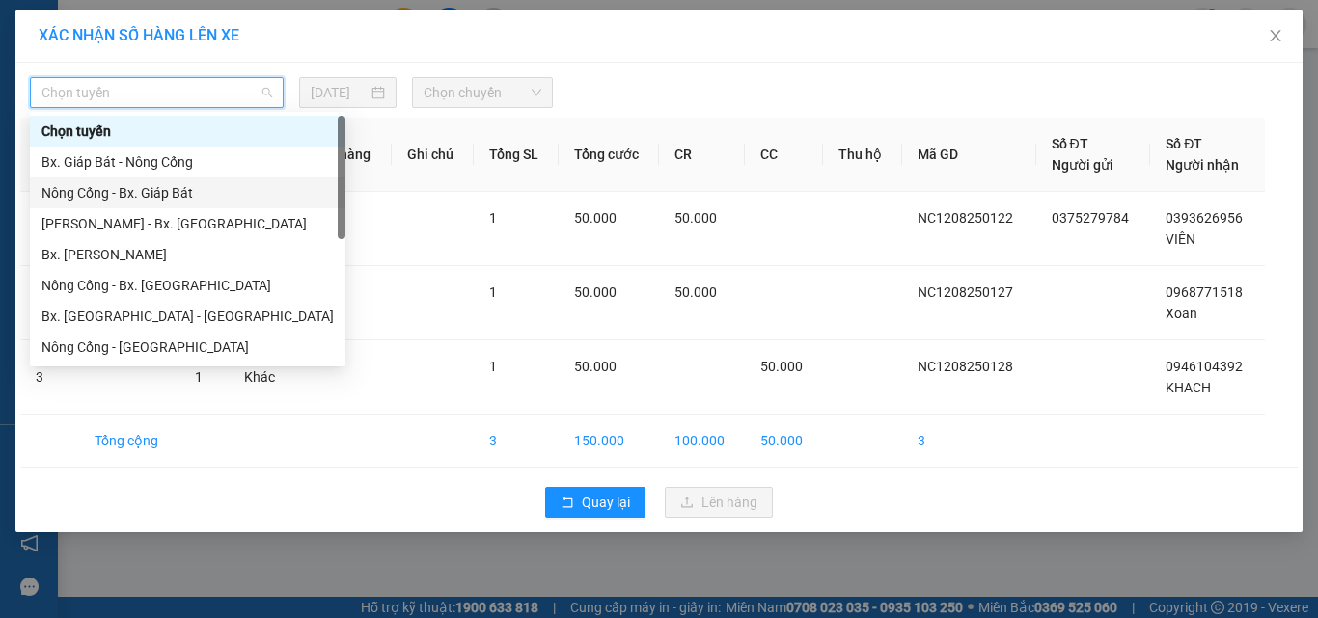
drag, startPoint x: 129, startPoint y: 196, endPoint x: 302, endPoint y: 173, distance: 174.2
click at [130, 196] on div "Nông Cống - Bx. Giáp Bát" at bounding box center [187, 192] width 292 height 21
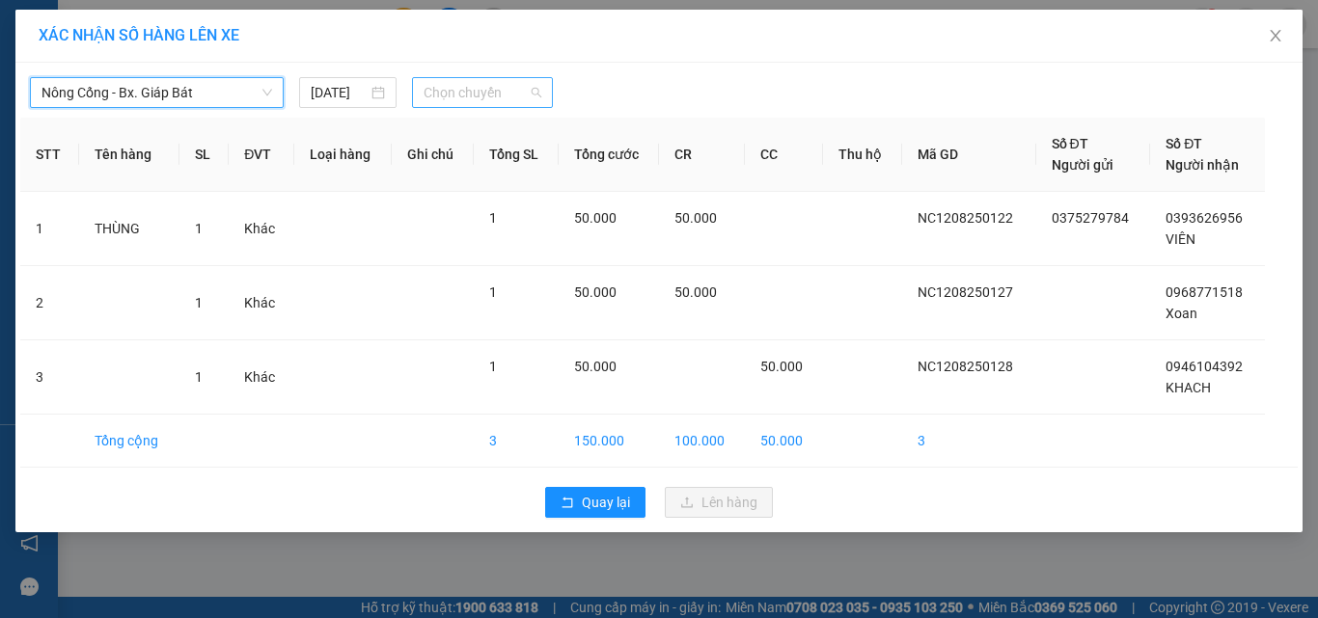
drag, startPoint x: 457, startPoint y: 89, endPoint x: 546, endPoint y: 219, distance: 157.6
click at [457, 90] on span "Chọn chuyến" at bounding box center [483, 92] width 119 height 29
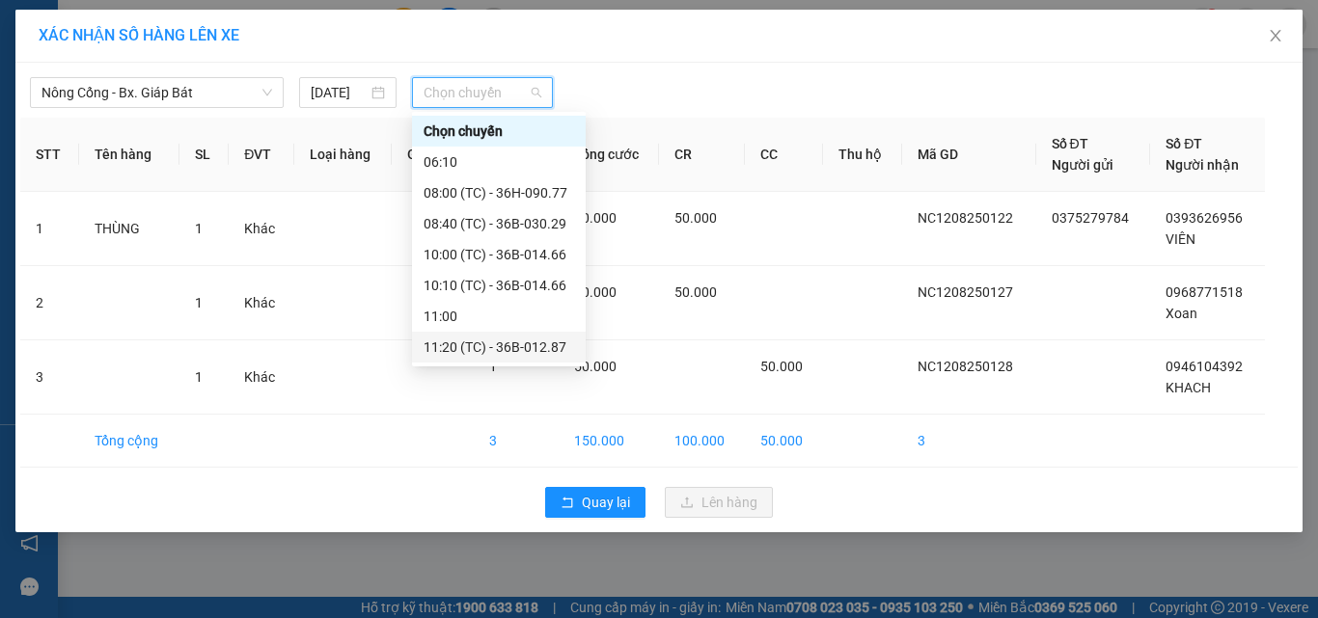
click at [531, 347] on div "11:20 (TC) - 36B-012.87" at bounding box center [499, 347] width 151 height 21
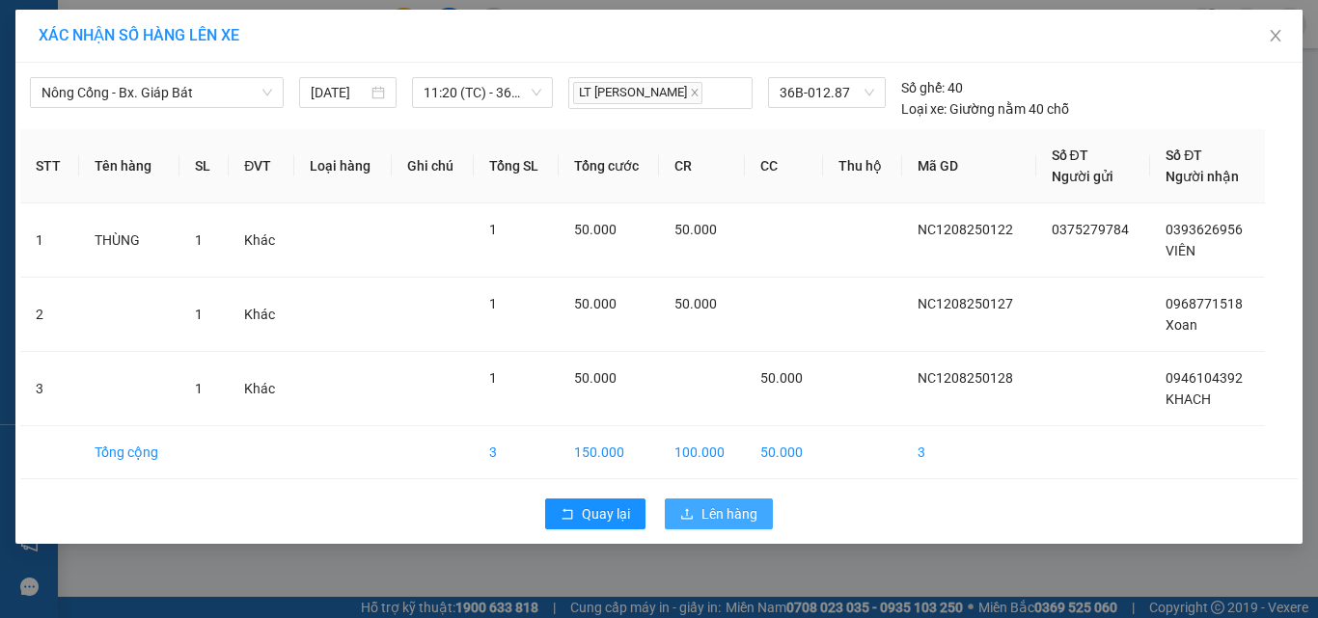
drag, startPoint x: 688, startPoint y: 509, endPoint x: 675, endPoint y: 492, distance: 21.4
click at [689, 509] on icon "upload" at bounding box center [687, 514] width 14 height 14
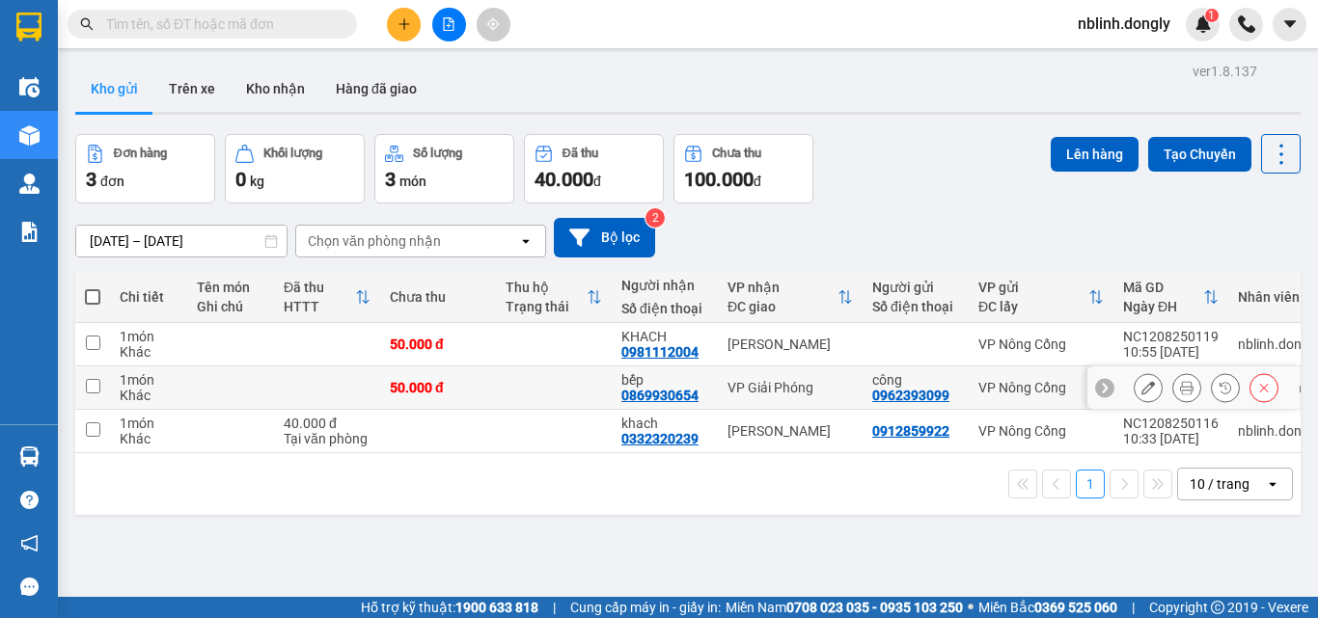
click at [868, 405] on td "công 0962393099" at bounding box center [916, 388] width 106 height 43
checkbox input "true"
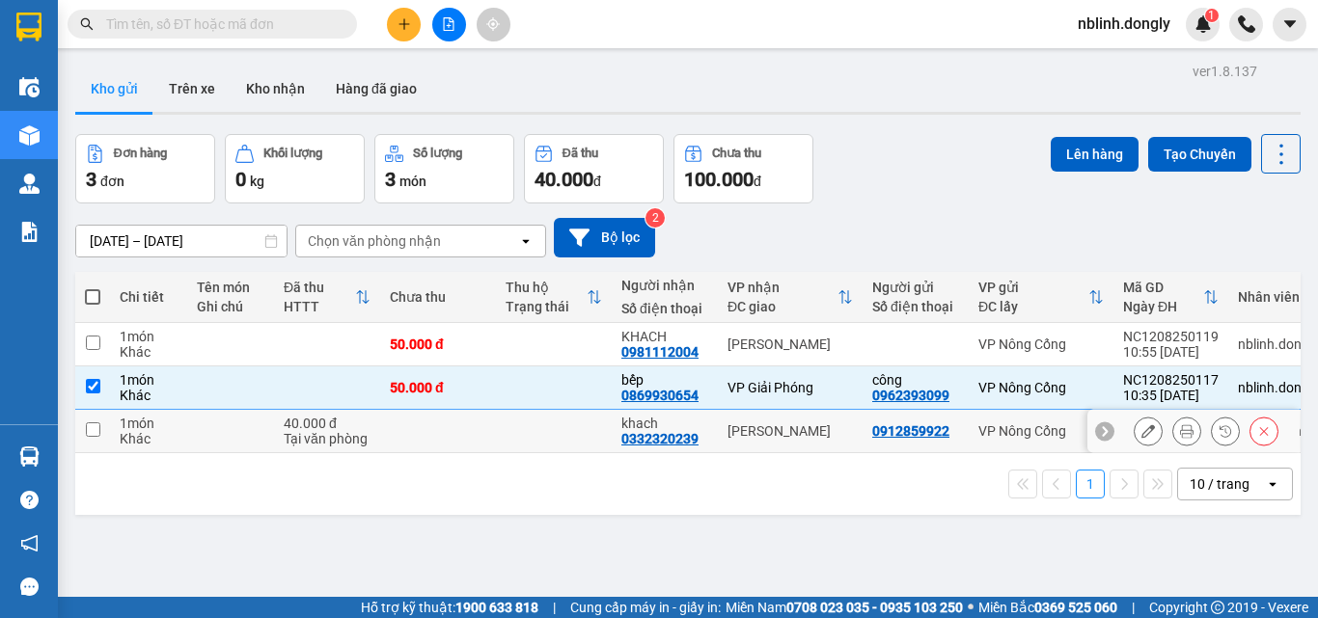
drag, startPoint x: 864, startPoint y: 417, endPoint x: 873, endPoint y: 466, distance: 50.0
click at [868, 446] on td "0912859922" at bounding box center [916, 431] width 106 height 43
checkbox input "true"
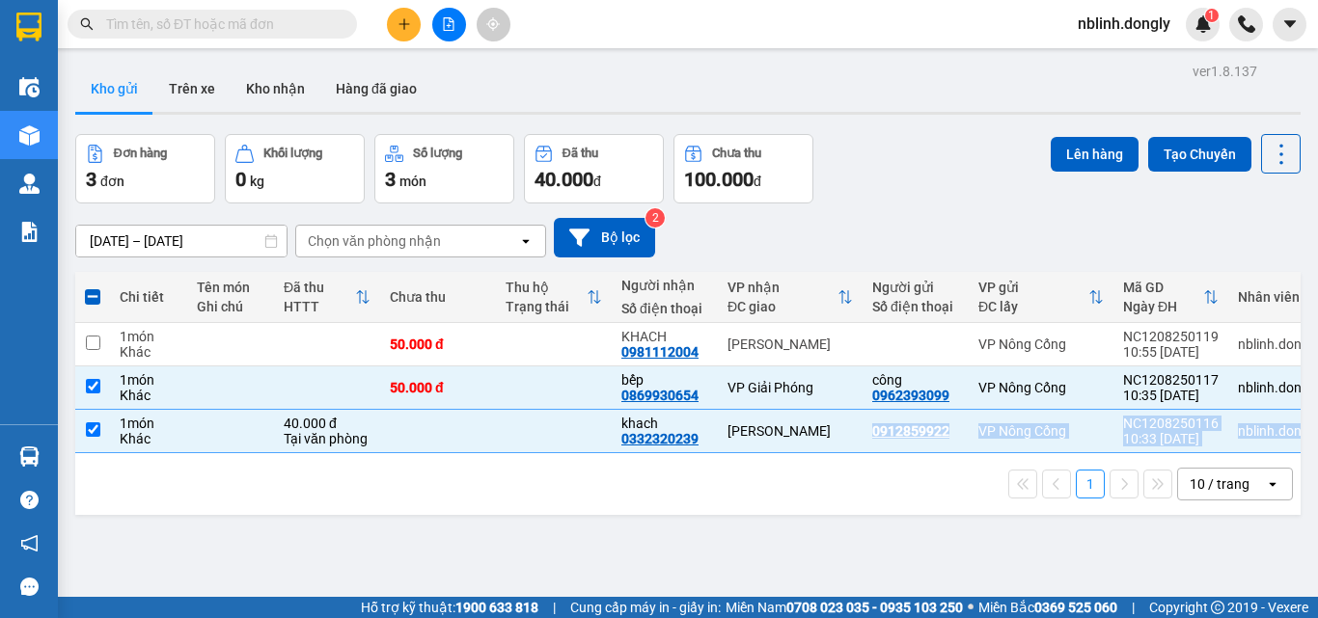
drag, startPoint x: 873, startPoint y: 466, endPoint x: 878, endPoint y: 479, distance: 13.4
click at [877, 479] on div "Chi tiết Tên món Ghi chú Đã thu HTTT Chưa thu Thu hộ Trạng thái Người nhận Số đ…" at bounding box center [687, 393] width 1225 height 243
drag, startPoint x: 90, startPoint y: 389, endPoint x: 93, endPoint y: 423, distance: 33.9
click at [89, 389] on input "checkbox" at bounding box center [93, 386] width 14 height 14
checkbox input "false"
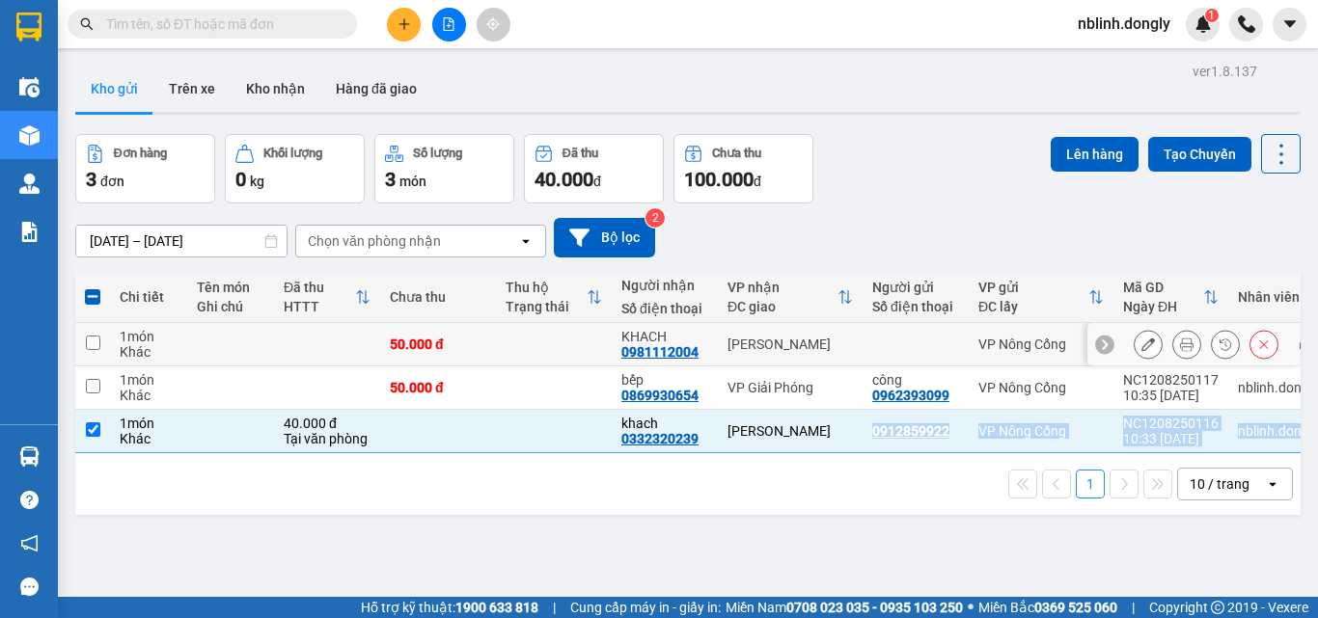
click at [93, 342] on input "checkbox" at bounding box center [93, 343] width 14 height 14
checkbox input "true"
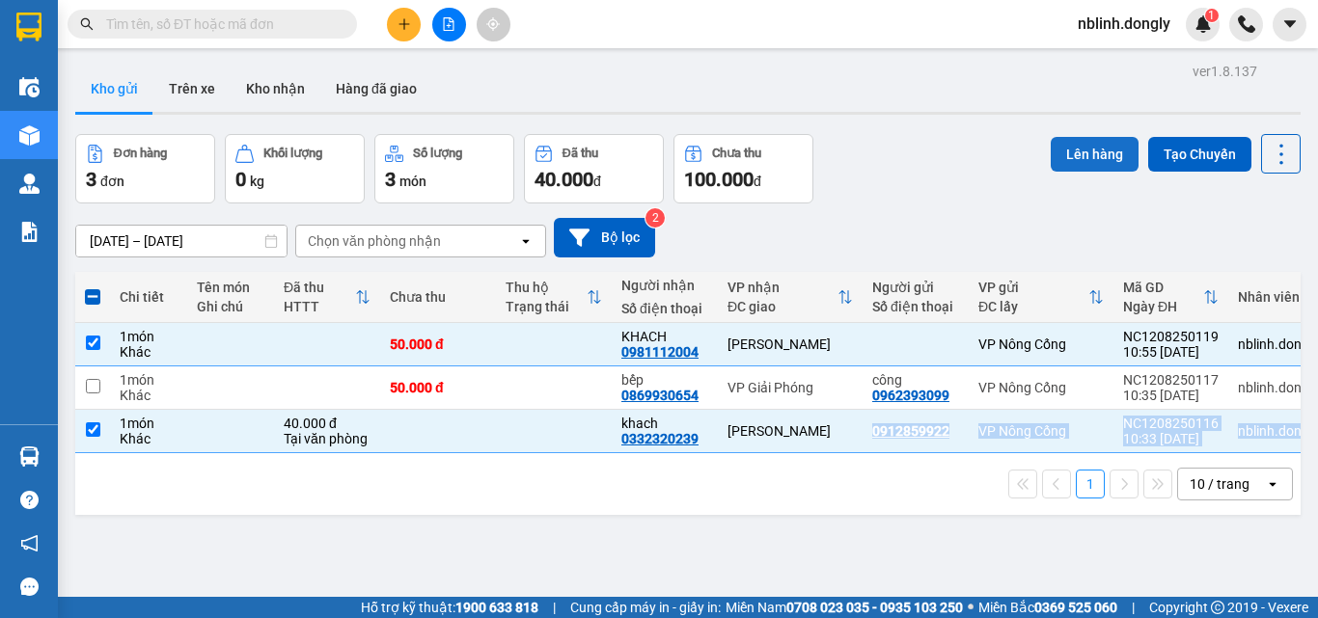
click at [1071, 155] on button "Lên hàng" at bounding box center [1095, 154] width 88 height 35
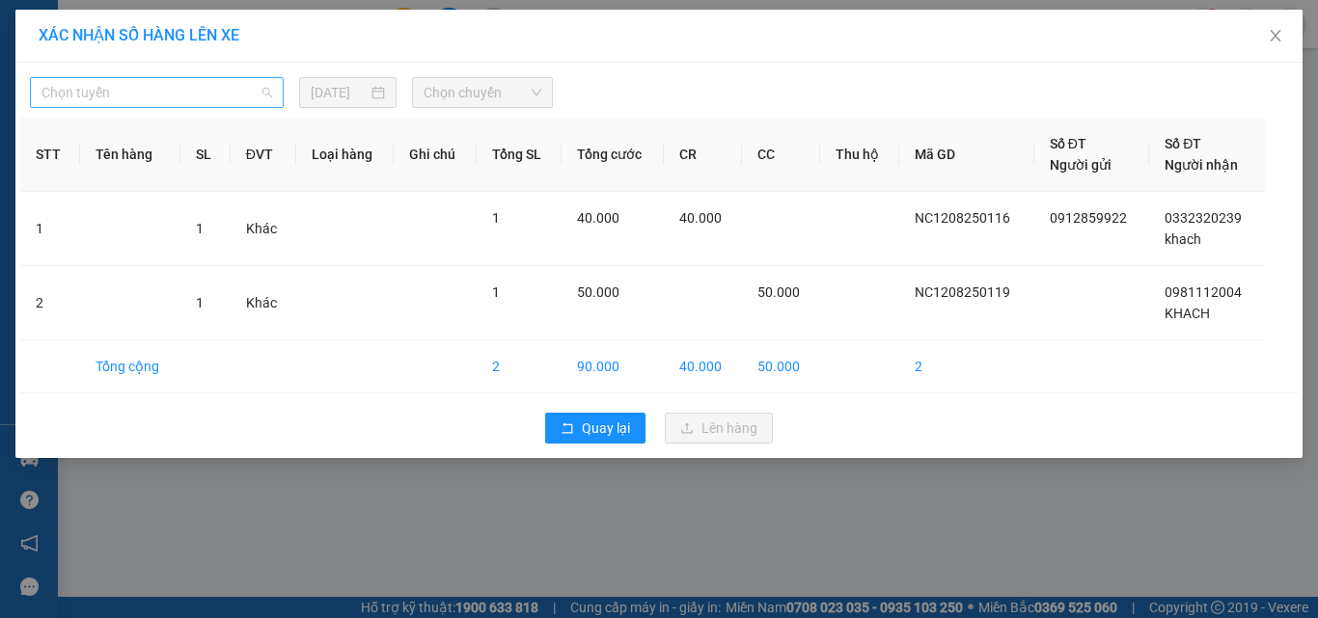
drag, startPoint x: 147, startPoint y: 93, endPoint x: 155, endPoint y: 111, distance: 20.3
click at [147, 94] on span "Chọn tuyến" at bounding box center [156, 92] width 231 height 29
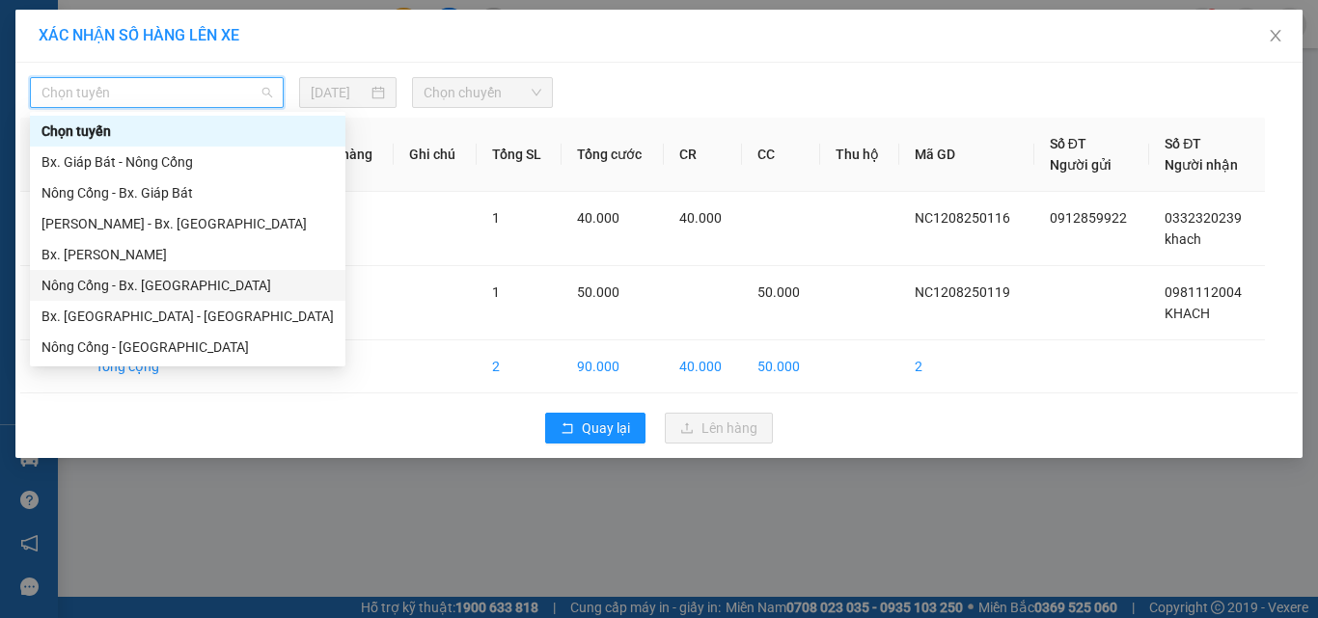
click at [138, 288] on div "Nông Cống - Bx. [GEOGRAPHIC_DATA]" at bounding box center [187, 285] width 292 height 21
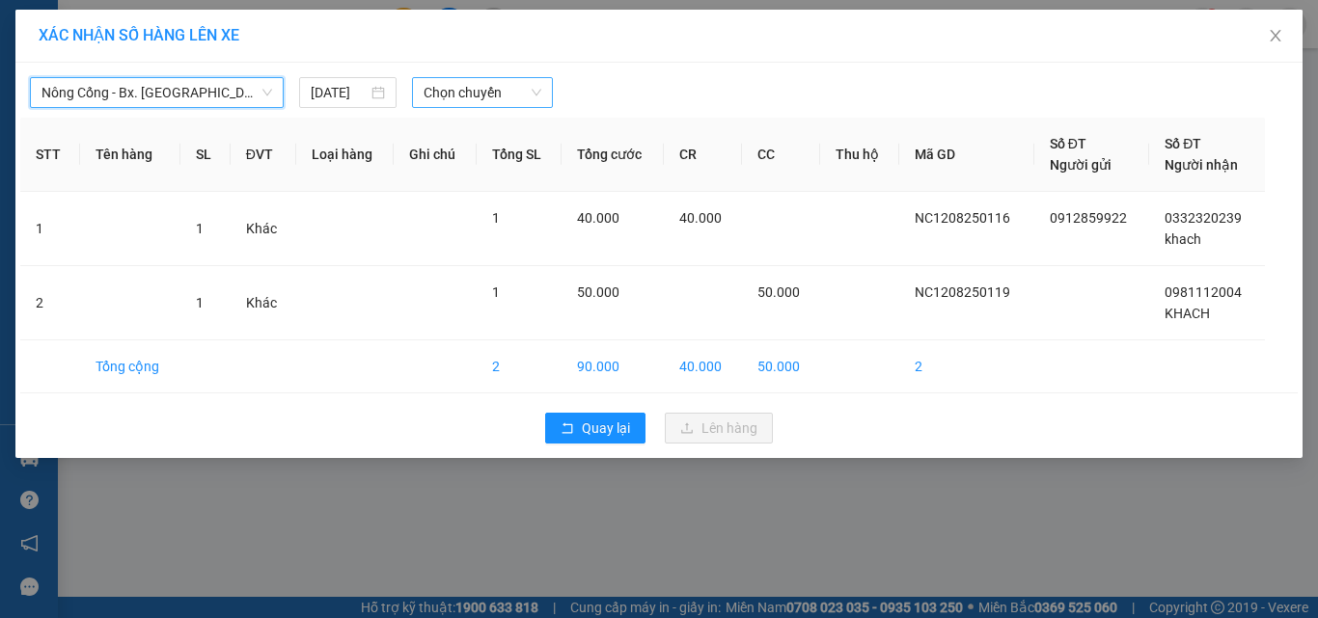
click at [467, 100] on span "Chọn chuyến" at bounding box center [483, 92] width 119 height 29
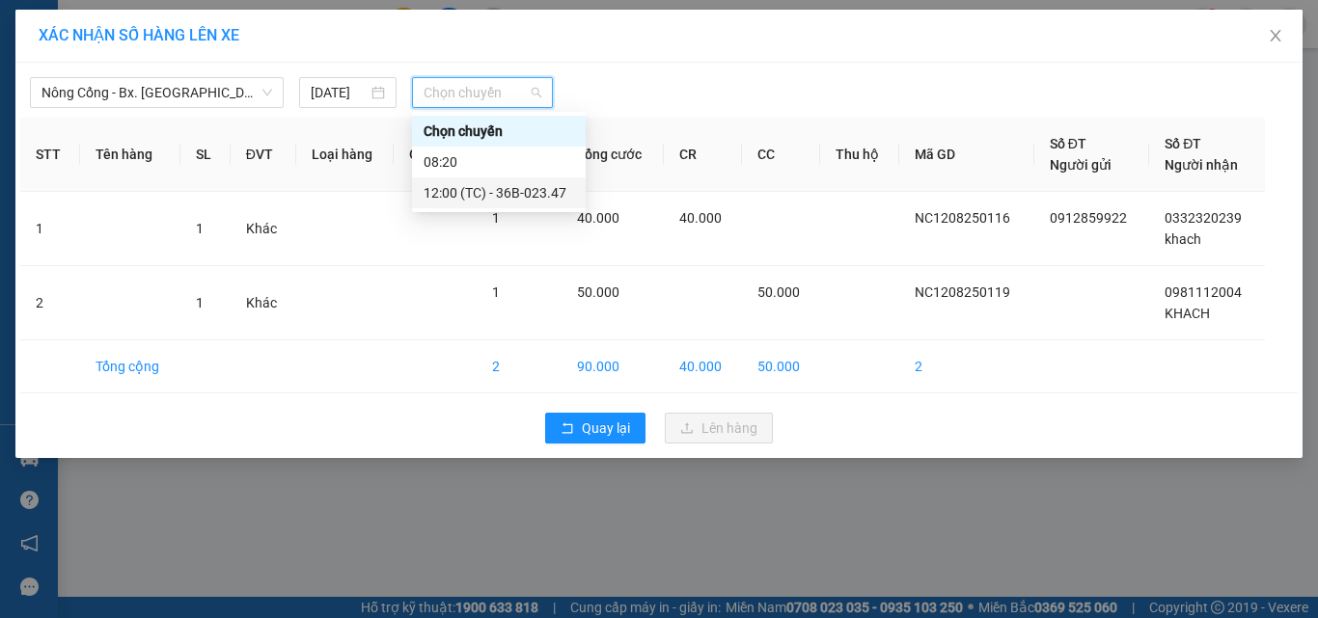
click at [514, 198] on div "12:00 (TC) - 36B-023.47" at bounding box center [499, 192] width 151 height 21
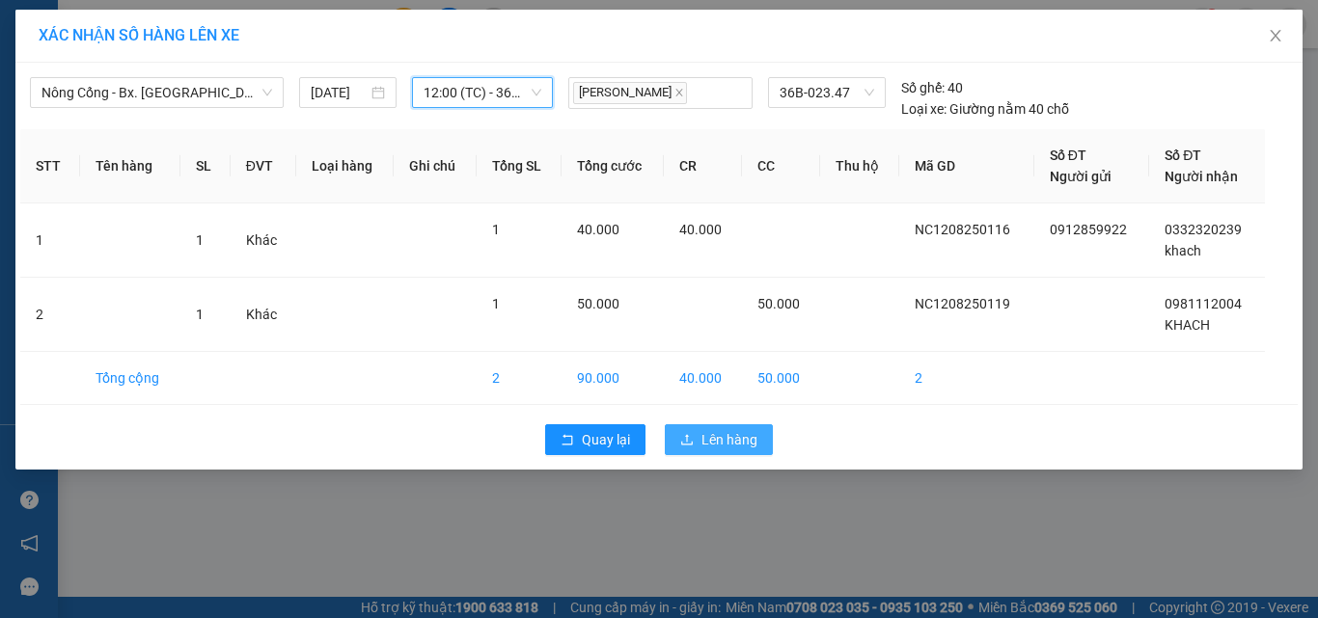
click at [708, 444] on span "Lên hàng" at bounding box center [729, 439] width 56 height 21
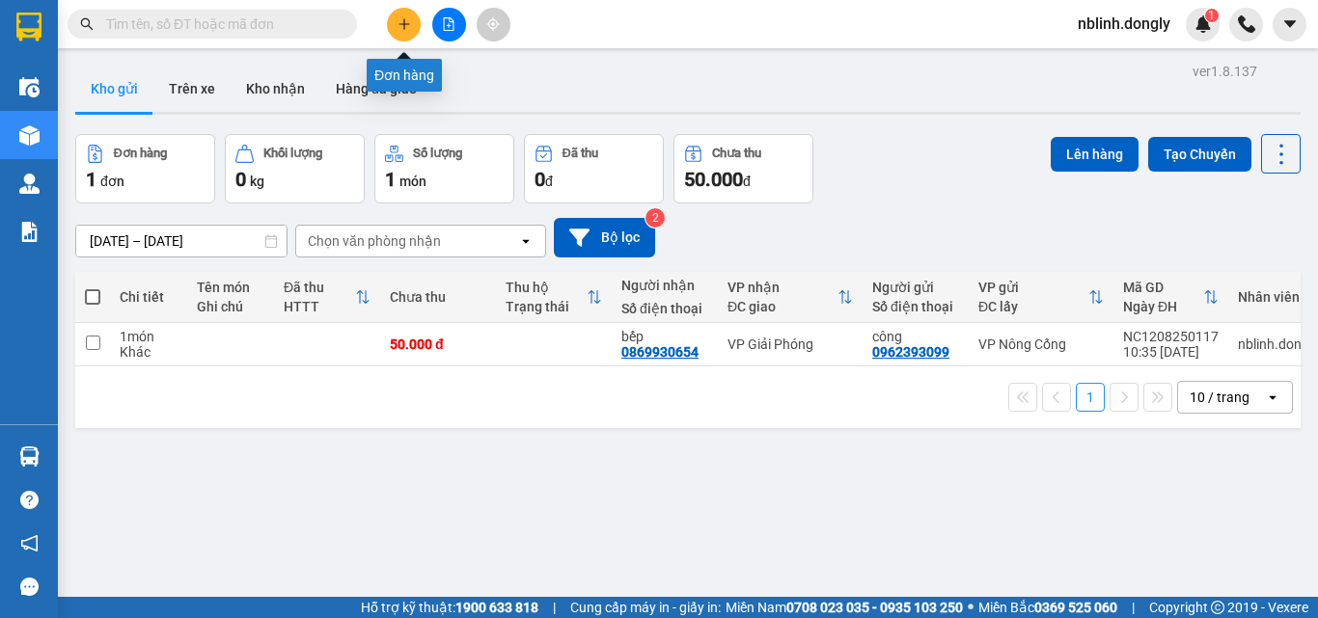
click at [409, 32] on button at bounding box center [404, 25] width 34 height 34
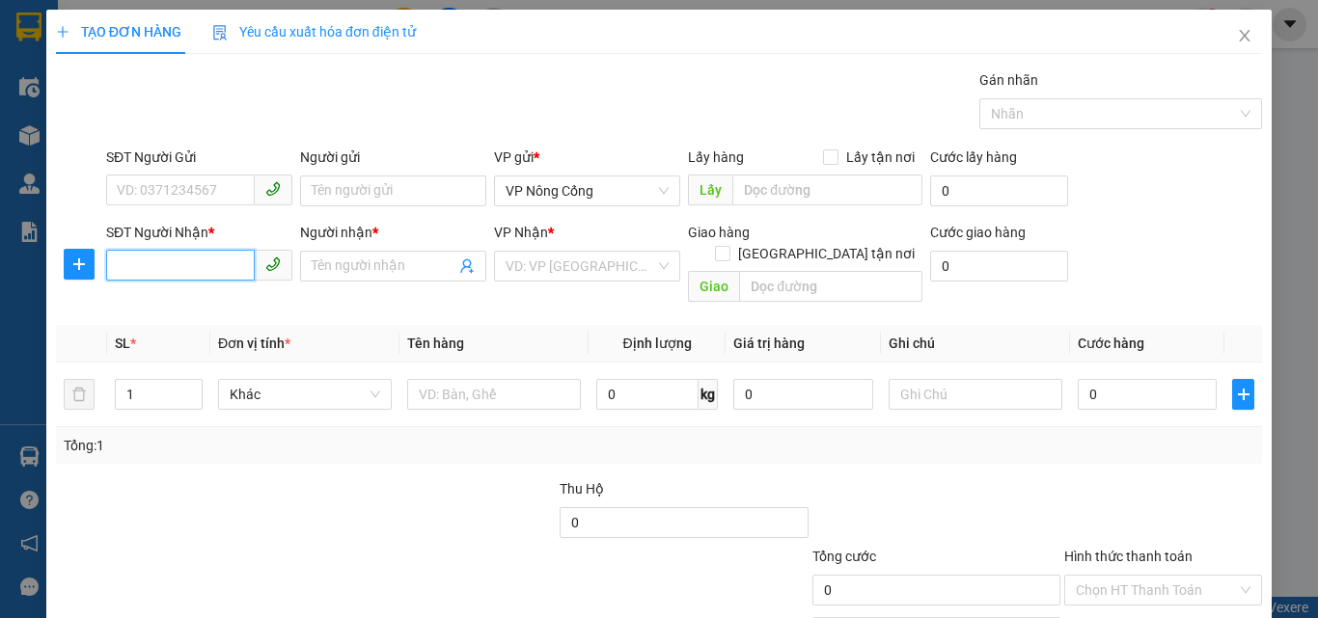
click at [133, 266] on input "SĐT Người Nhận *" at bounding box center [180, 265] width 149 height 31
click at [123, 187] on input "SĐT Người Gửi" at bounding box center [180, 190] width 149 height 31
click at [140, 266] on input "SĐT Người Nhận *" at bounding box center [180, 265] width 149 height 31
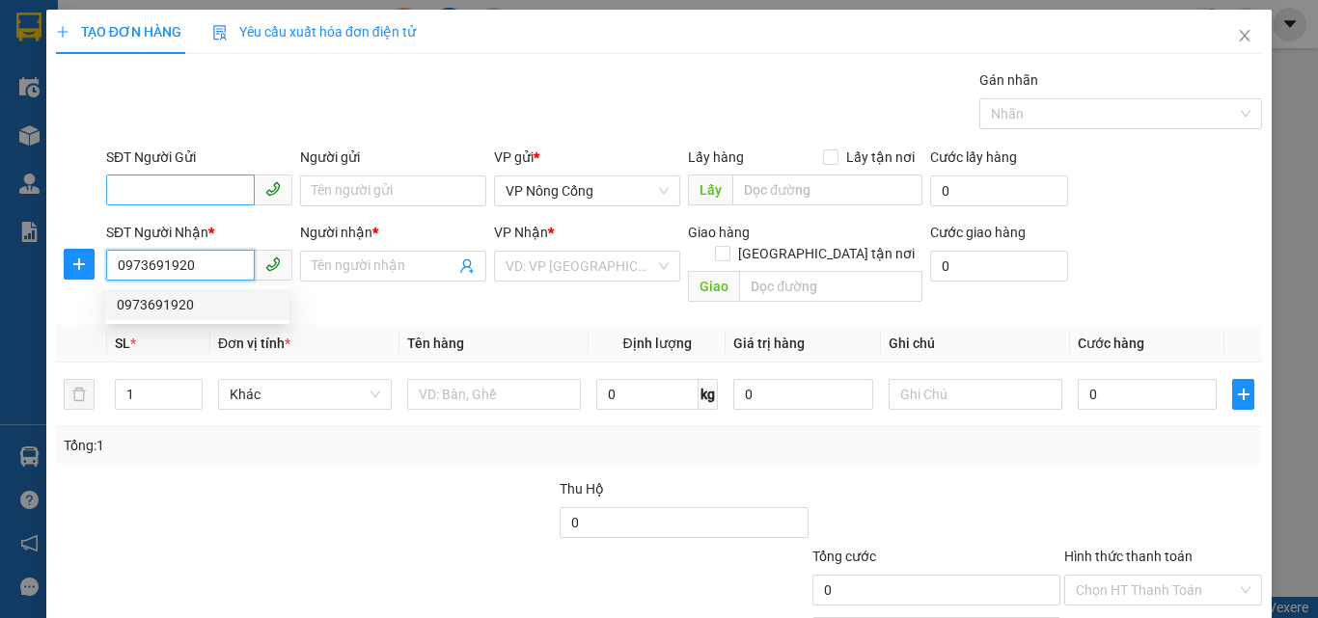
type input "0973691920"
click at [172, 199] on input "SĐT Người Gửi" at bounding box center [180, 190] width 149 height 31
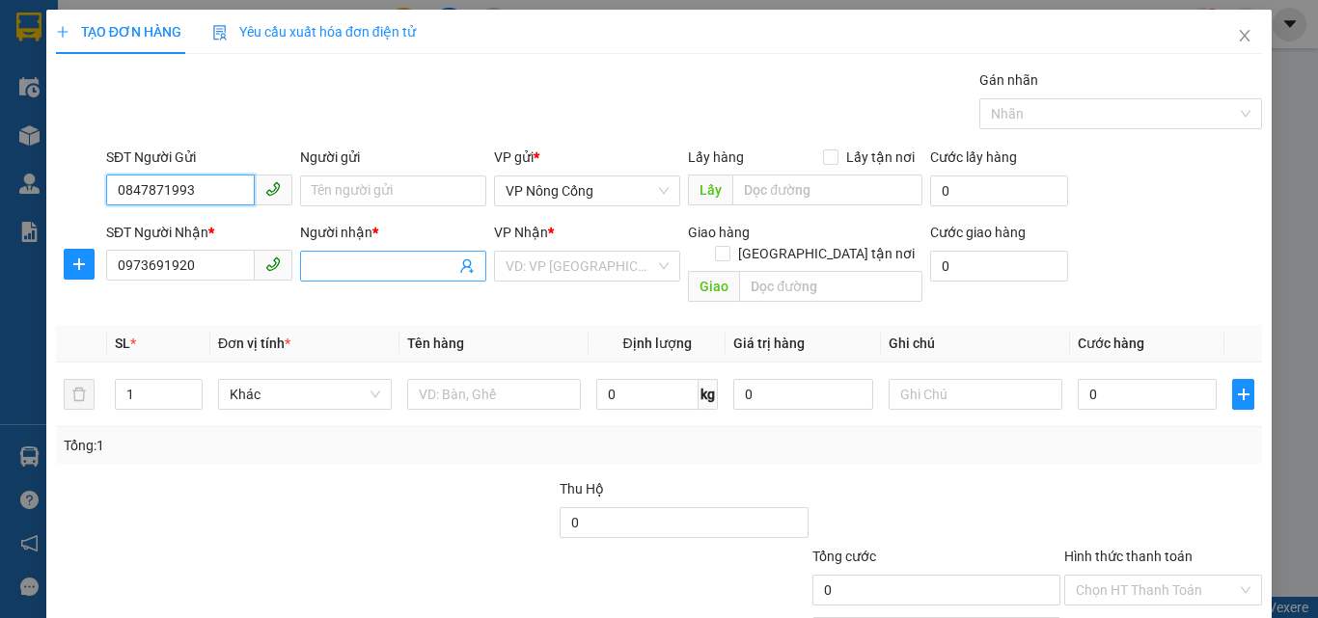
type input "0847871993"
click at [358, 269] on input "Người nhận *" at bounding box center [384, 266] width 144 height 21
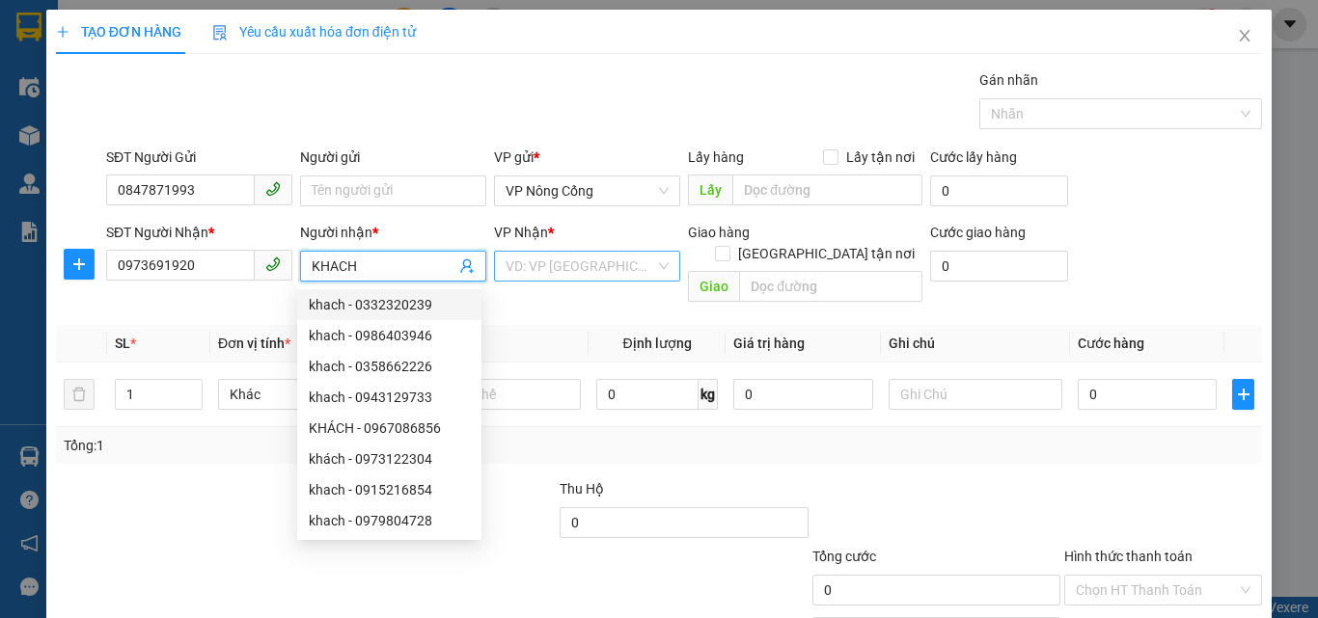
type input "KHACH"
click at [531, 260] on input "search" at bounding box center [581, 266] width 150 height 29
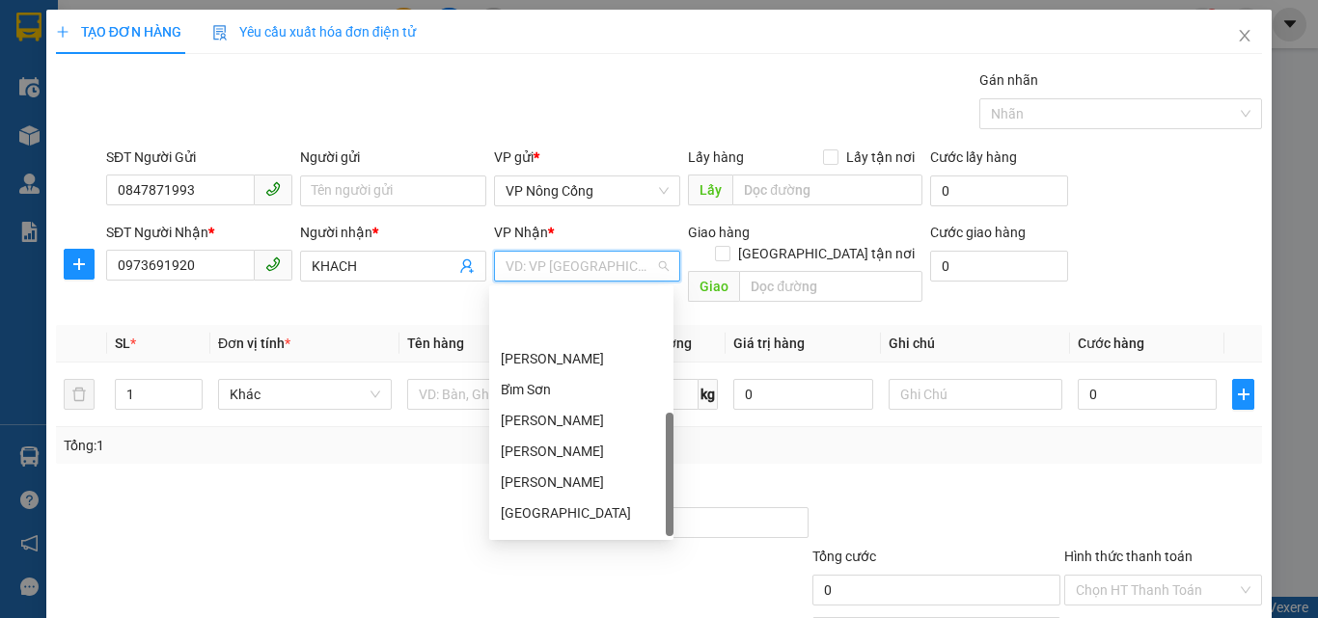
scroll to position [278, 0]
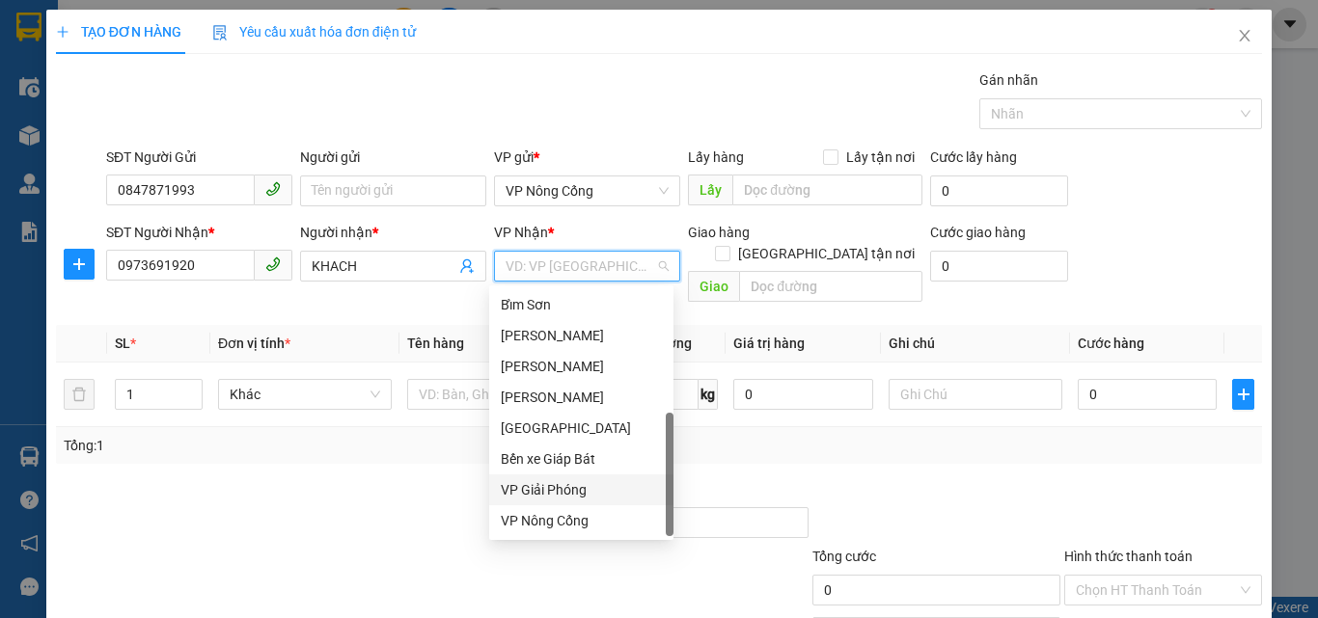
click at [557, 494] on div "VP Giải Phóng" at bounding box center [581, 490] width 161 height 21
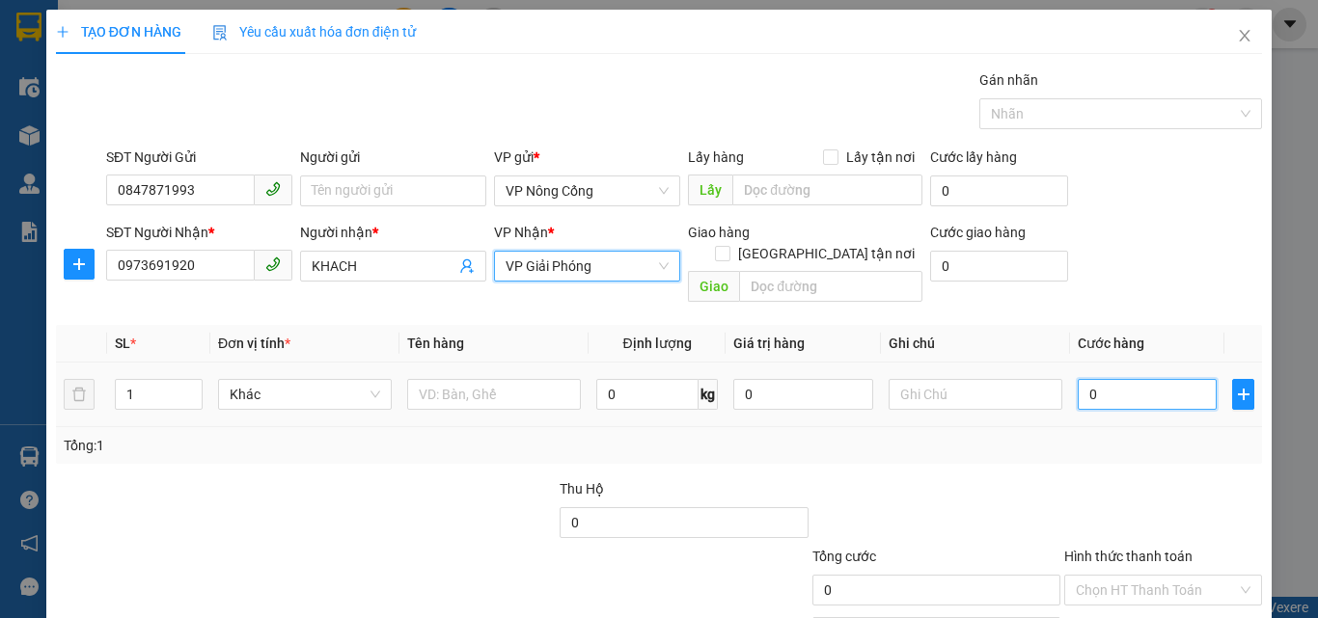
click at [1133, 379] on input "0" at bounding box center [1147, 394] width 139 height 31
type input "1"
type input "10"
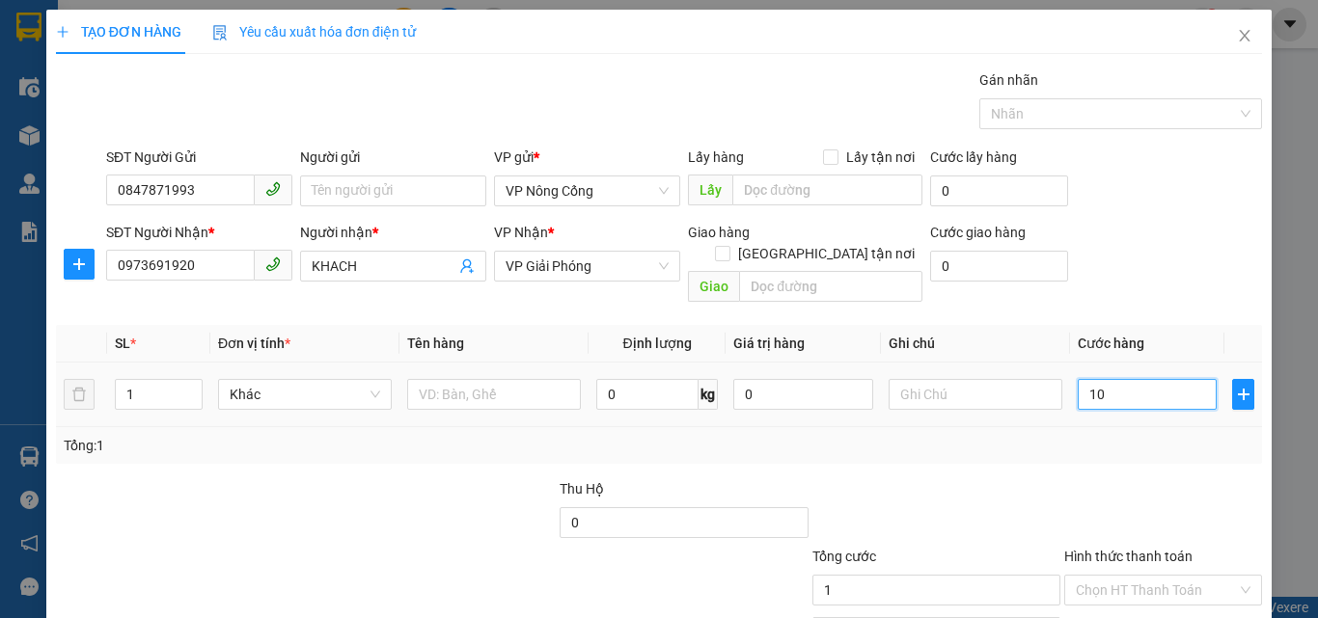
type input "10"
type input "100"
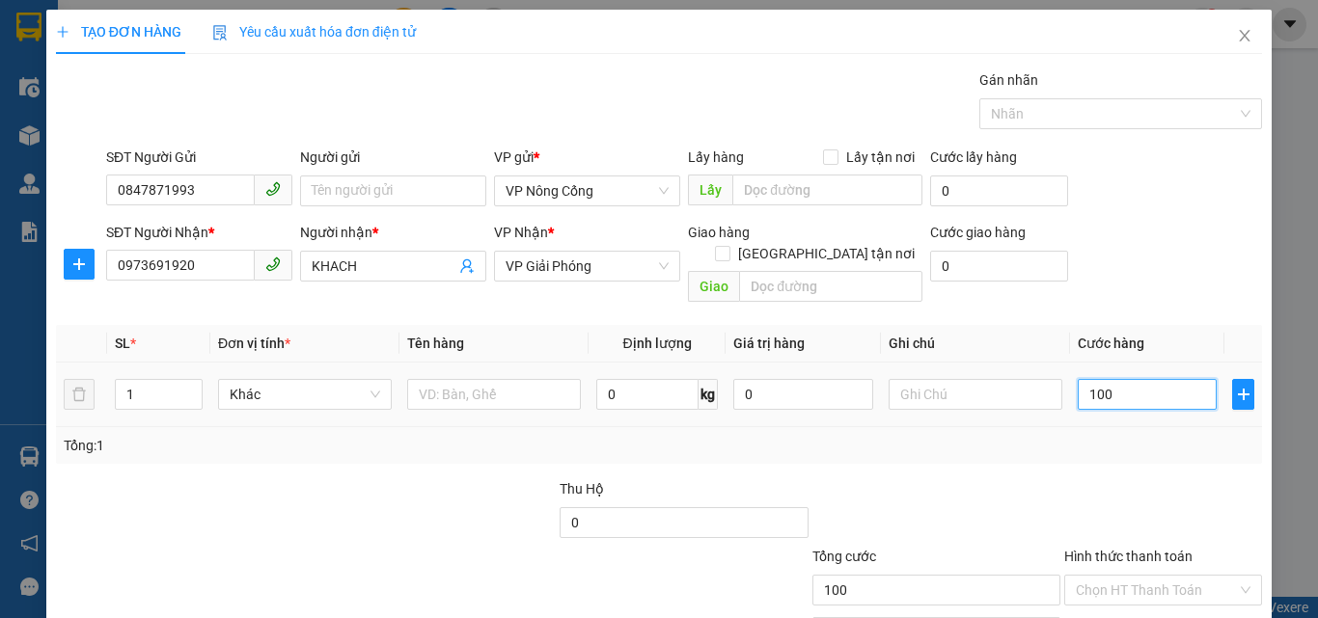
scroll to position [96, 0]
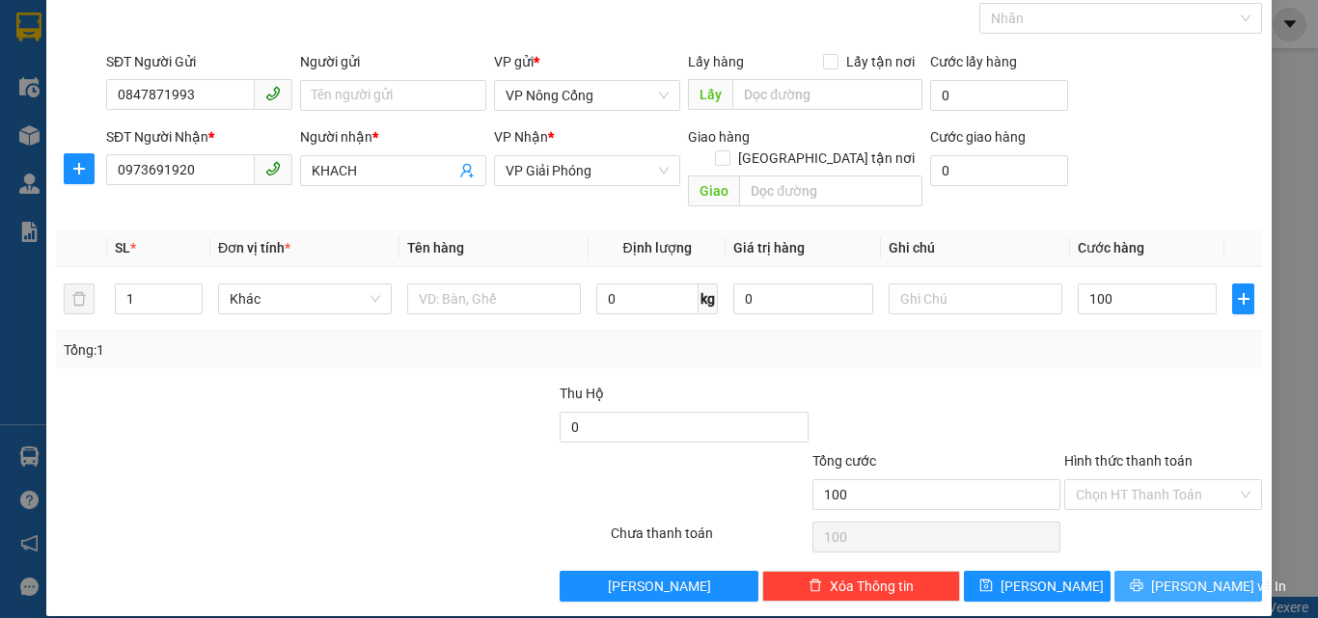
type input "100.000"
click at [1170, 576] on span "[PERSON_NAME] và In" at bounding box center [1218, 586] width 135 height 21
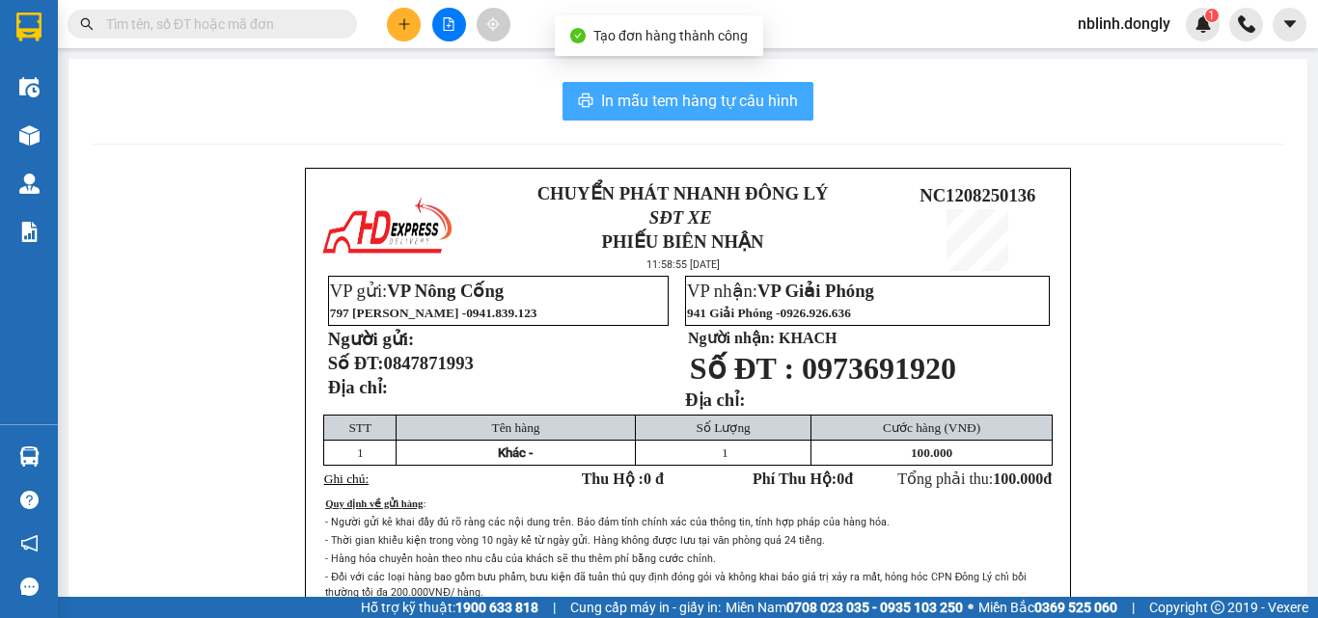
click at [677, 101] on span "In mẫu tem hàng tự cấu hình" at bounding box center [699, 101] width 197 height 24
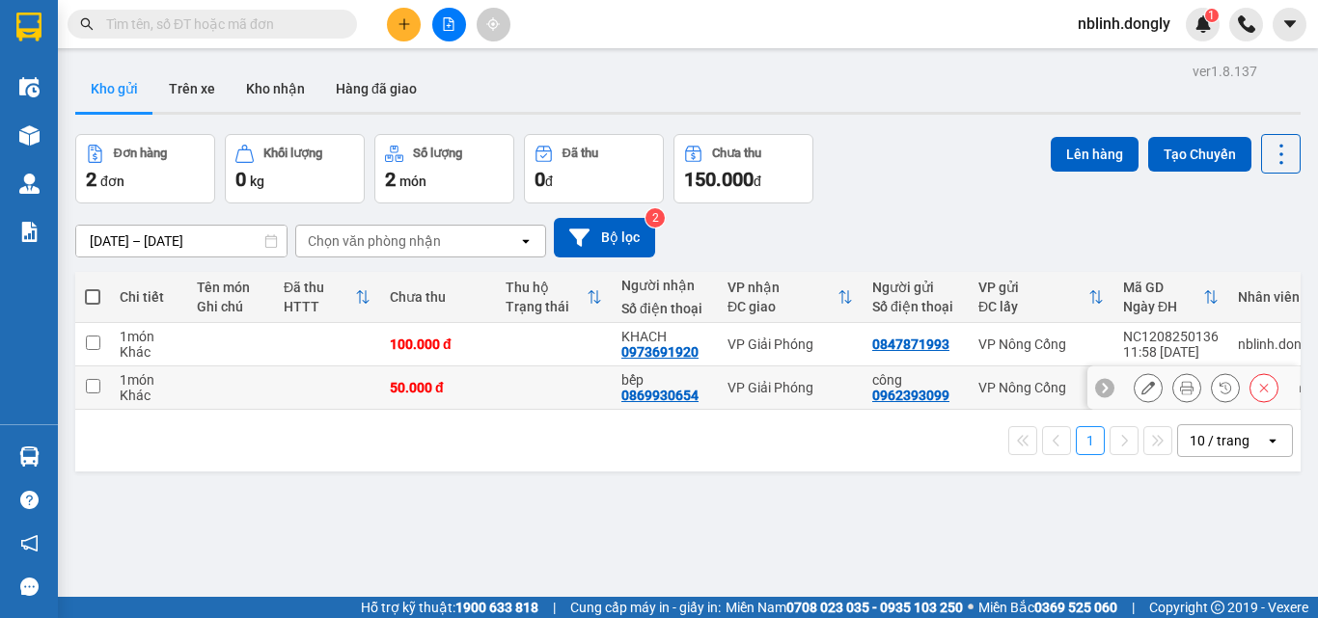
click at [94, 385] on input "checkbox" at bounding box center [93, 386] width 14 height 14
checkbox input "true"
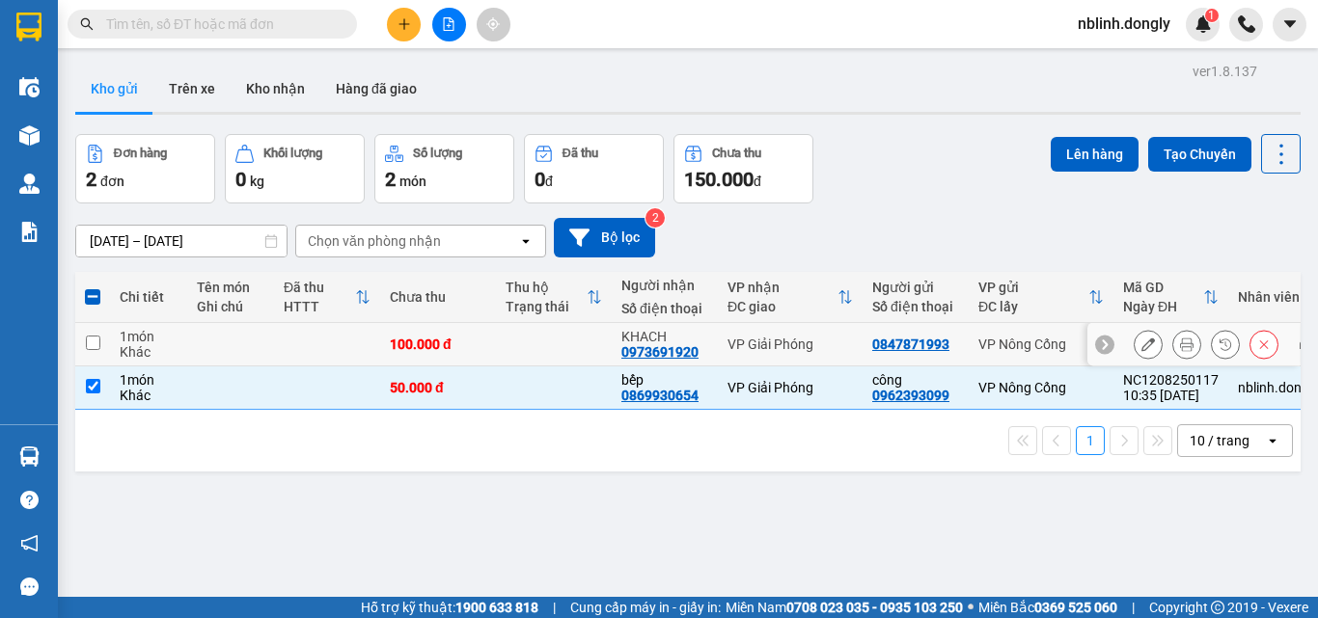
drag, startPoint x: 92, startPoint y: 343, endPoint x: 103, endPoint y: 357, distance: 18.5
click at [94, 346] on input "checkbox" at bounding box center [93, 343] width 14 height 14
checkbox input "true"
